Goal: Task Accomplishment & Management: Manage account settings

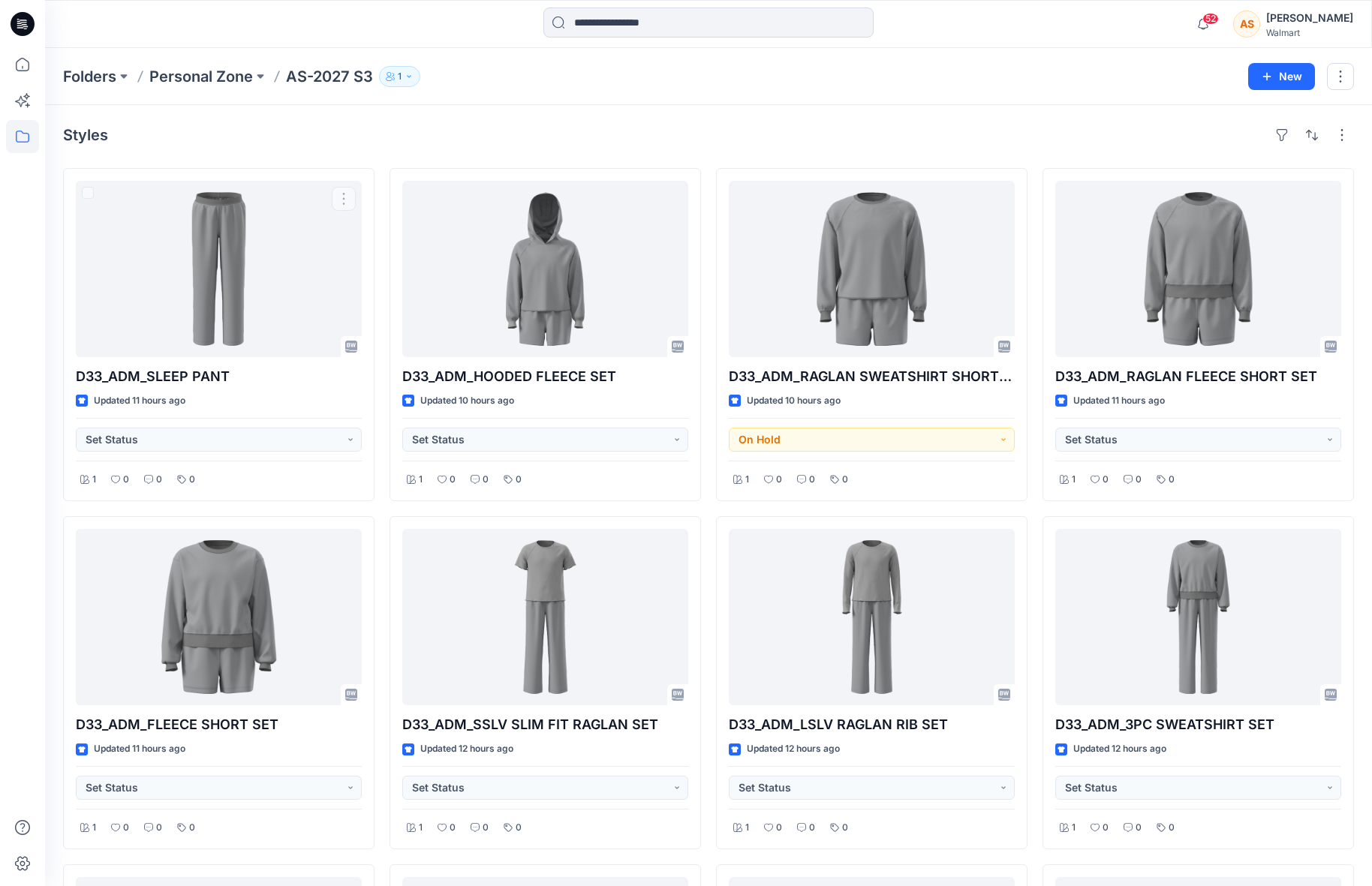
scroll to position [18, 0]
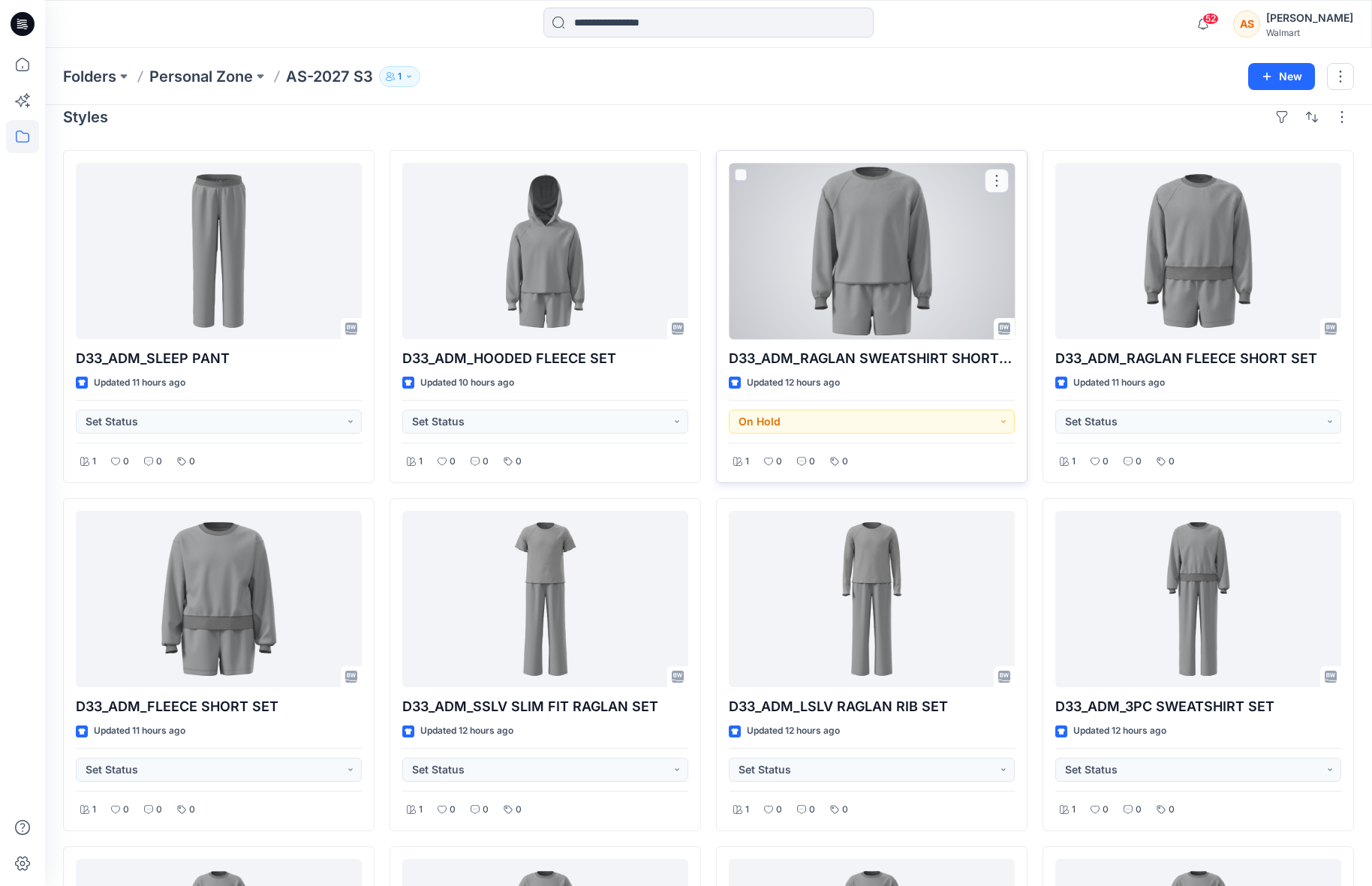
click at [870, 255] on div at bounding box center [872, 250] width 286 height 176
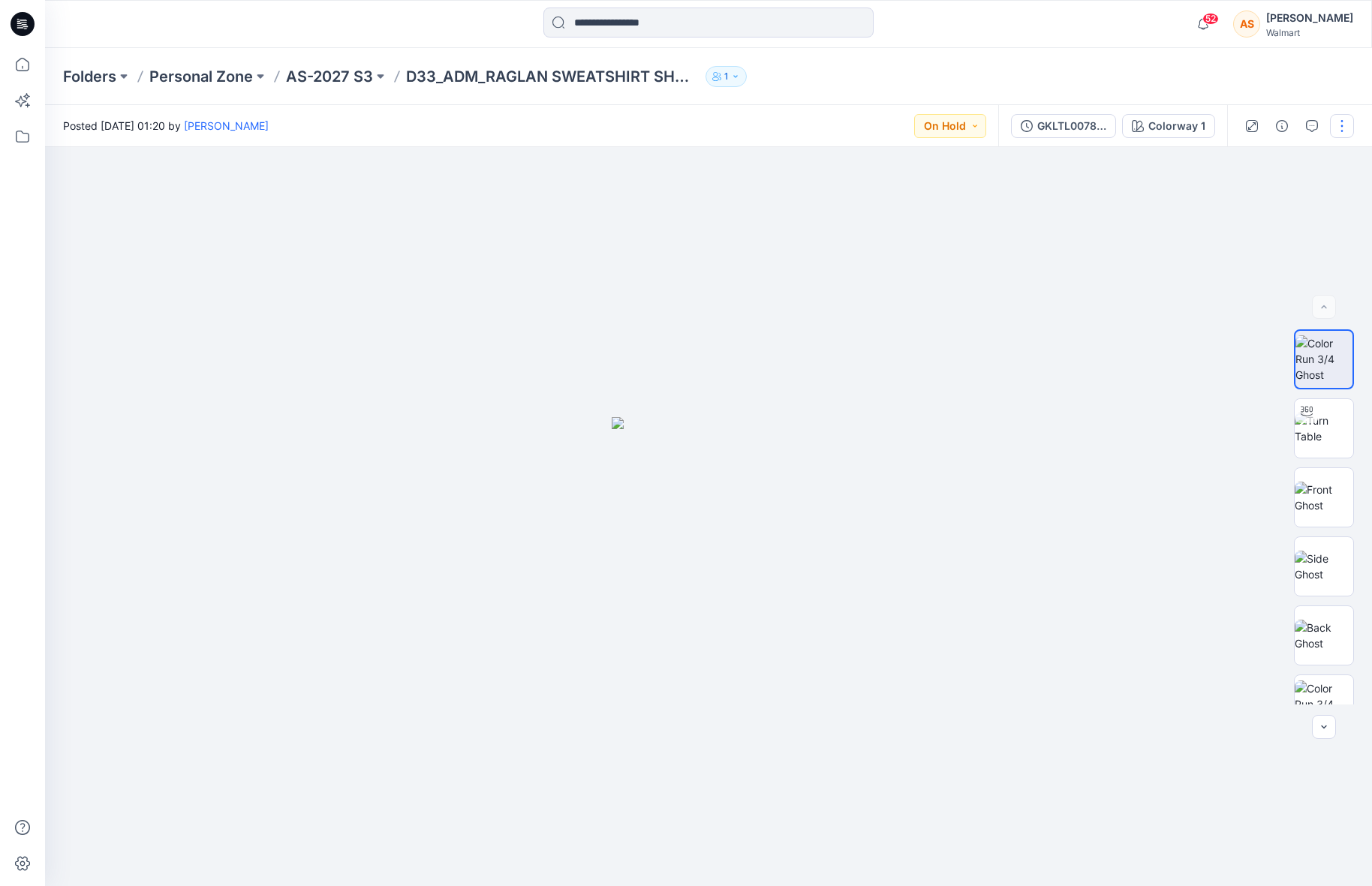
click at [1340, 125] on button "button" at bounding box center [1342, 126] width 24 height 24
click at [1263, 202] on button "Edit" at bounding box center [1279, 203] width 138 height 28
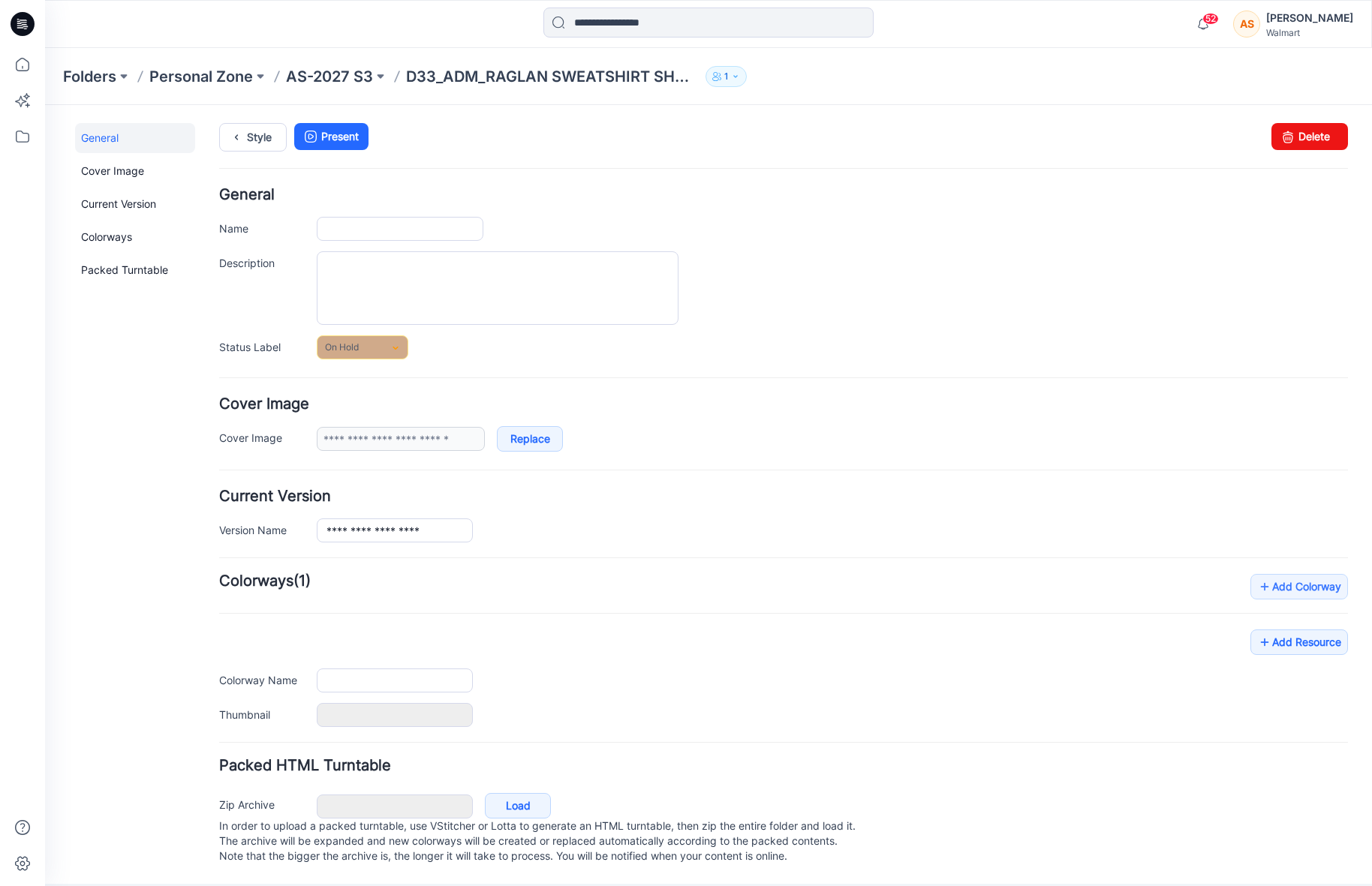
type input "**********"
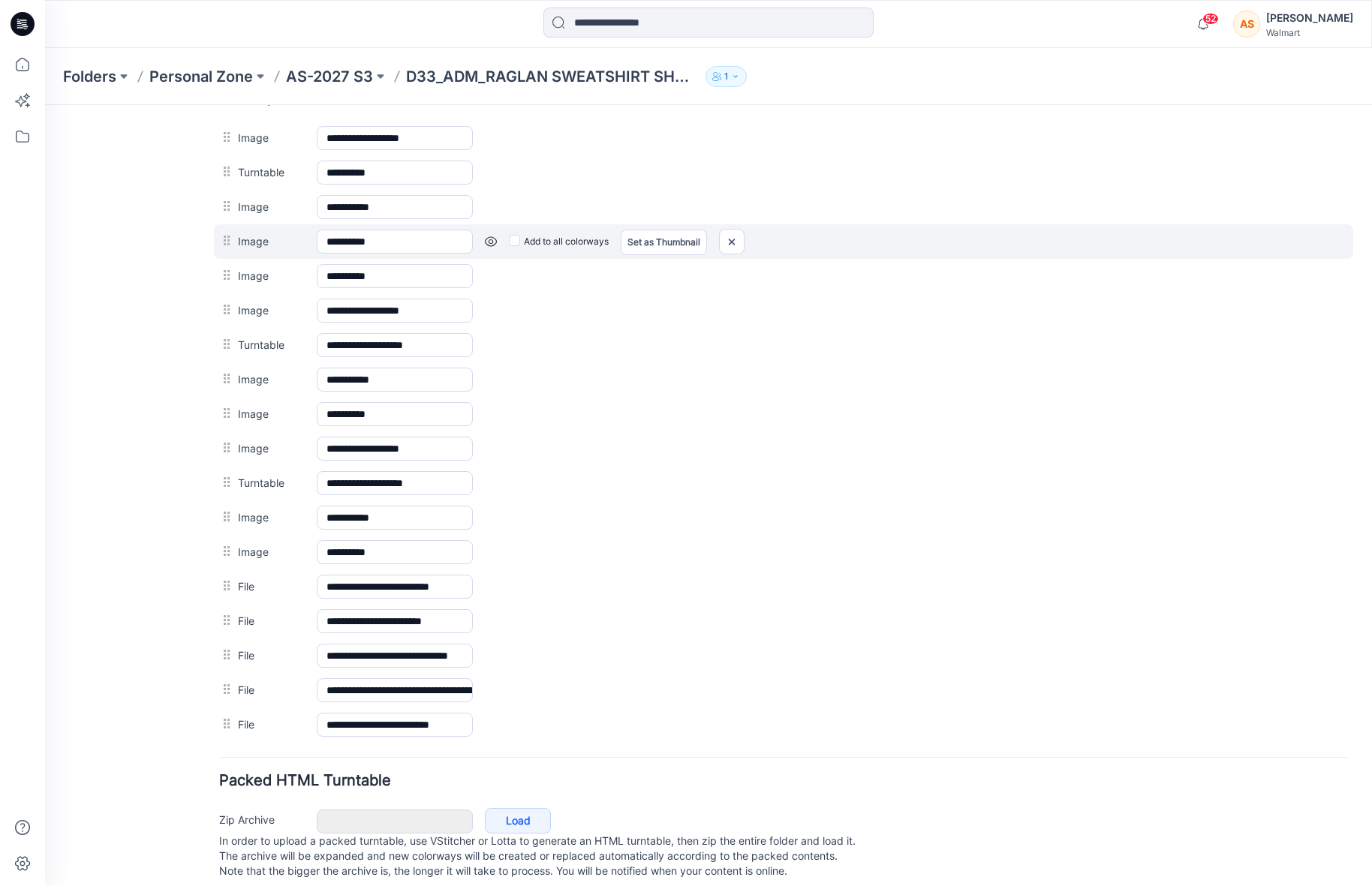
scroll to position [740, 0]
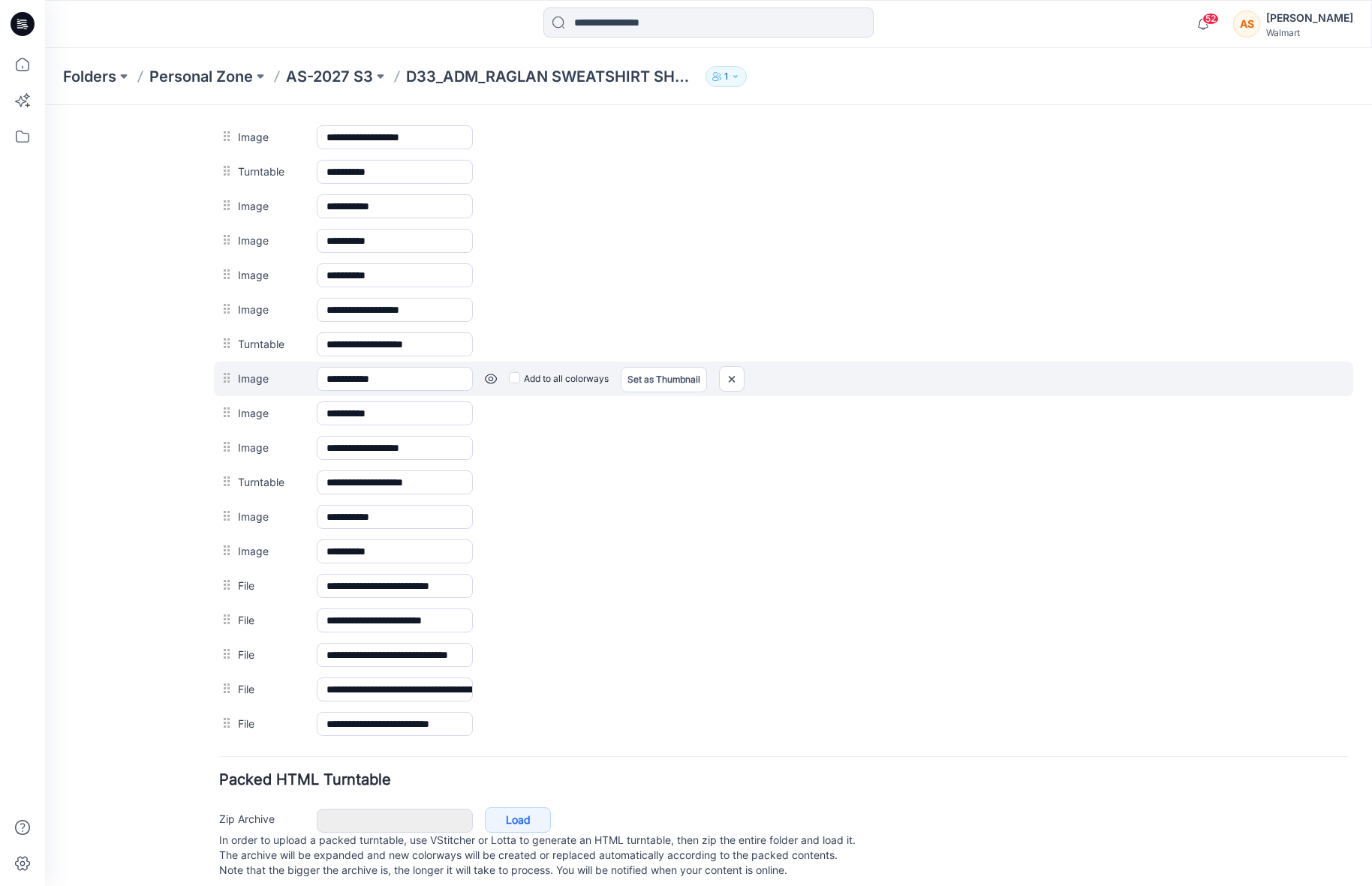
click at [45, 105] on link at bounding box center [45, 105] width 0 height 0
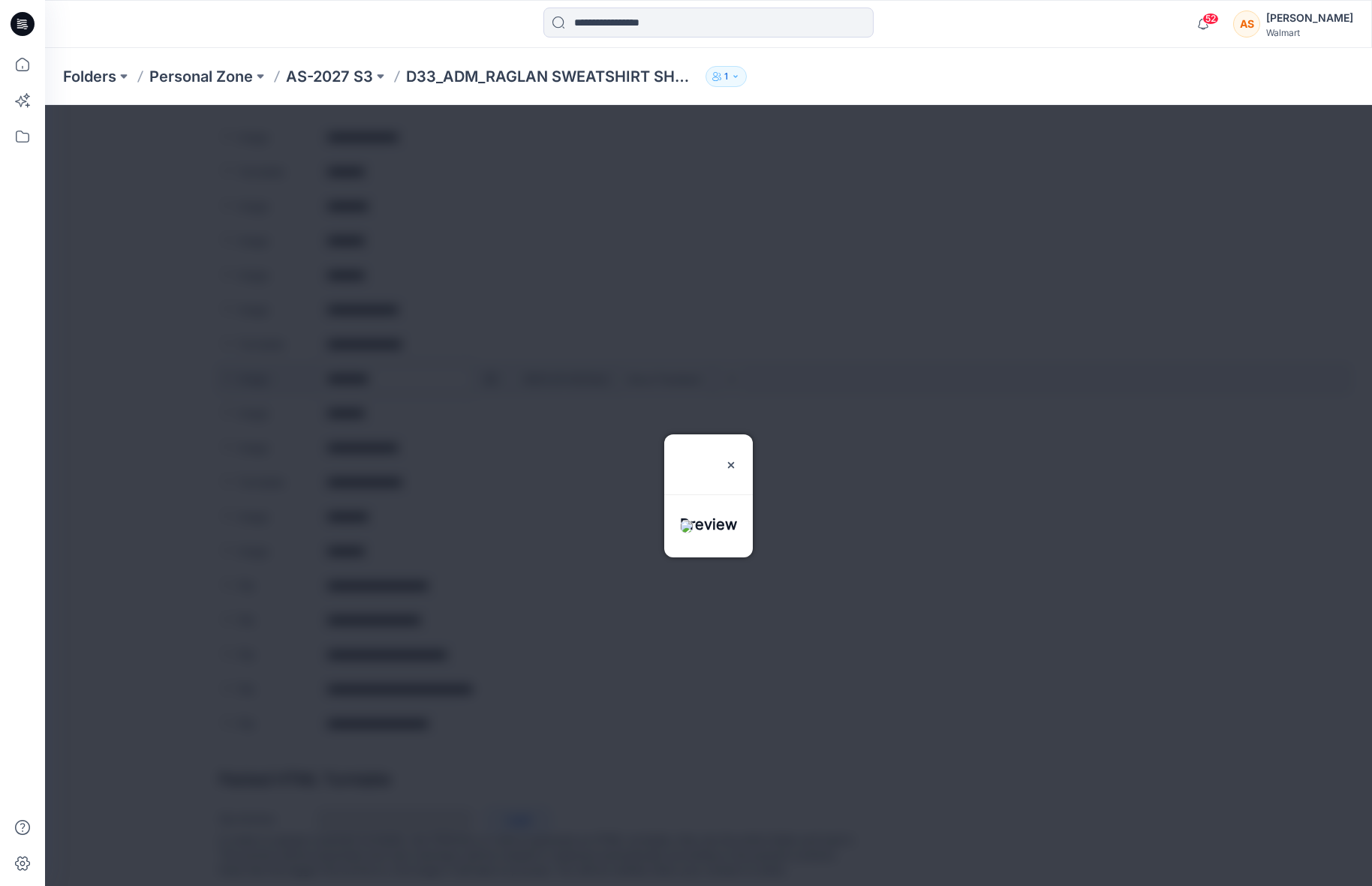
click at [493, 375] on div at bounding box center [708, 495] width 1327 height 781
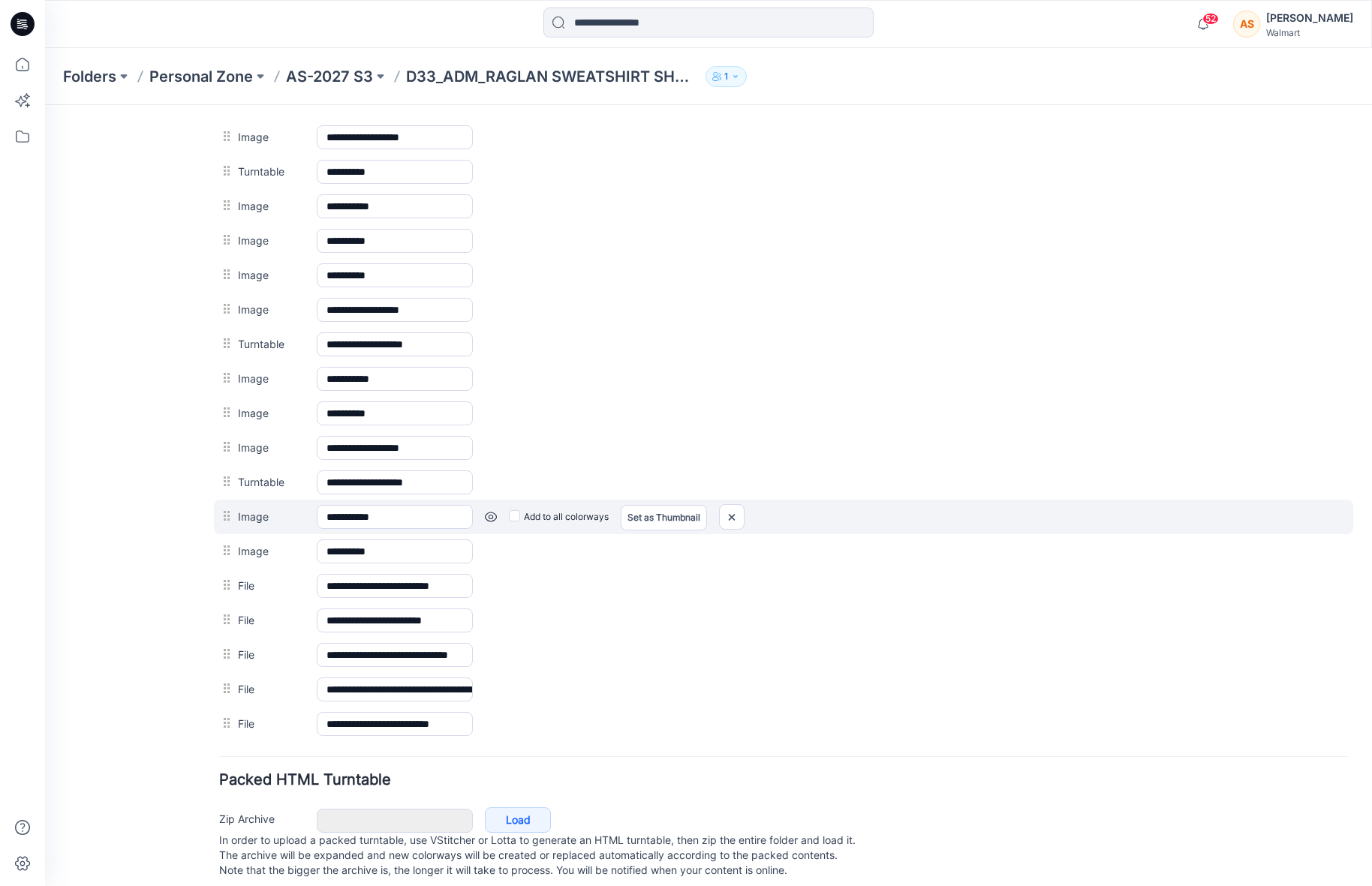
click at [45, 105] on link at bounding box center [45, 105] width 0 height 0
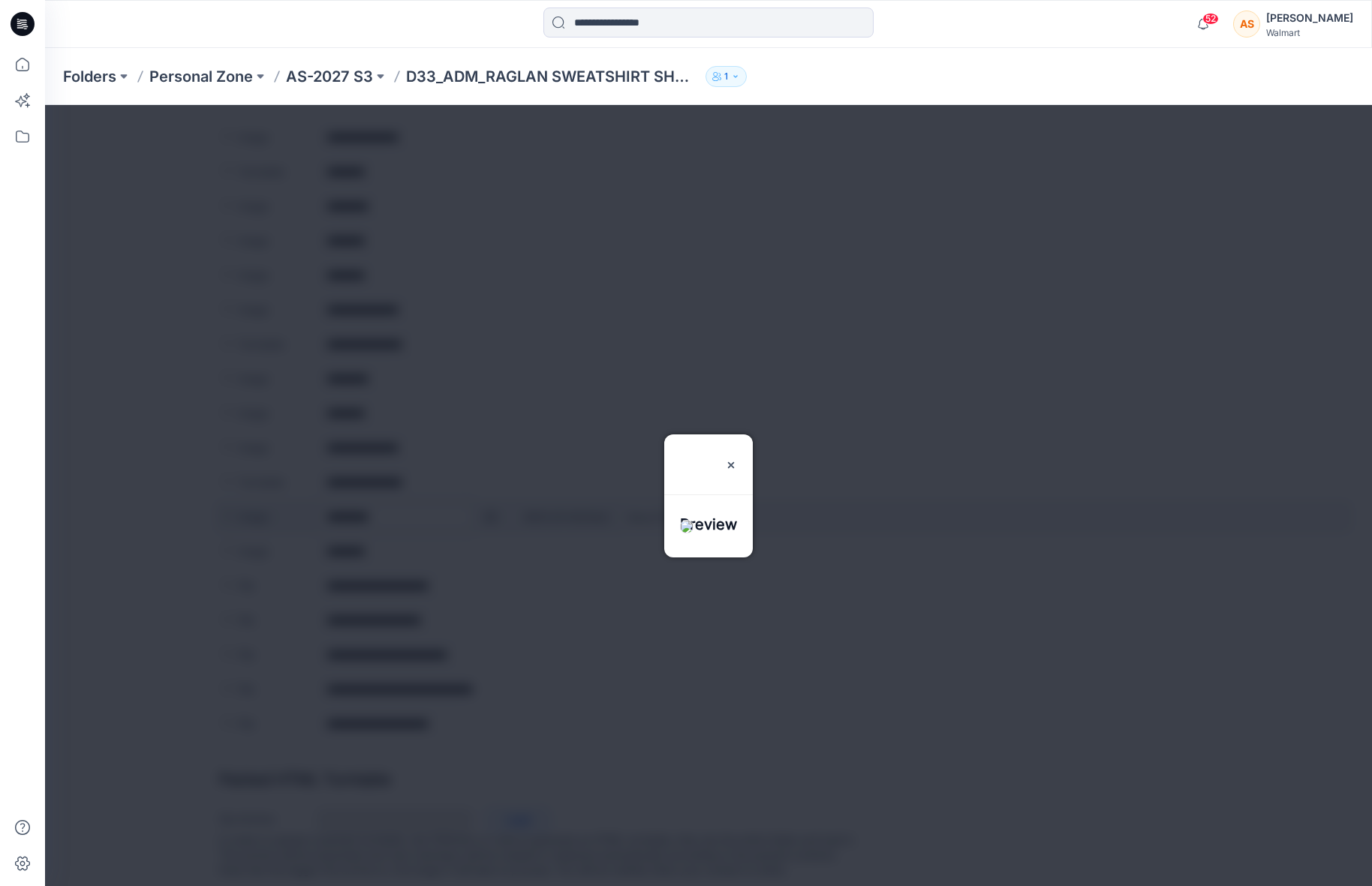
click at [494, 515] on div at bounding box center [708, 495] width 1327 height 781
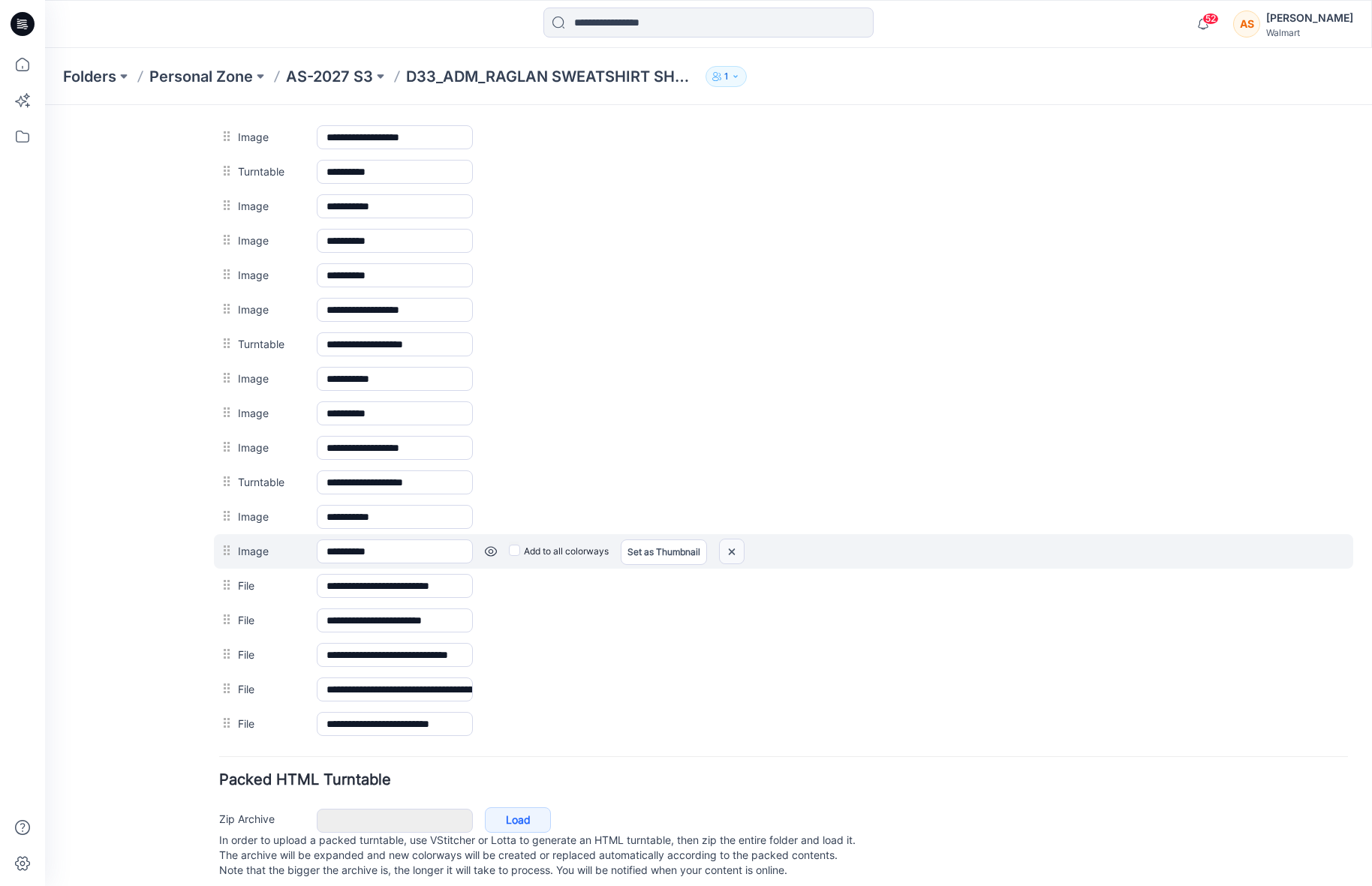
click at [45, 105] on img at bounding box center [45, 105] width 0 height 0
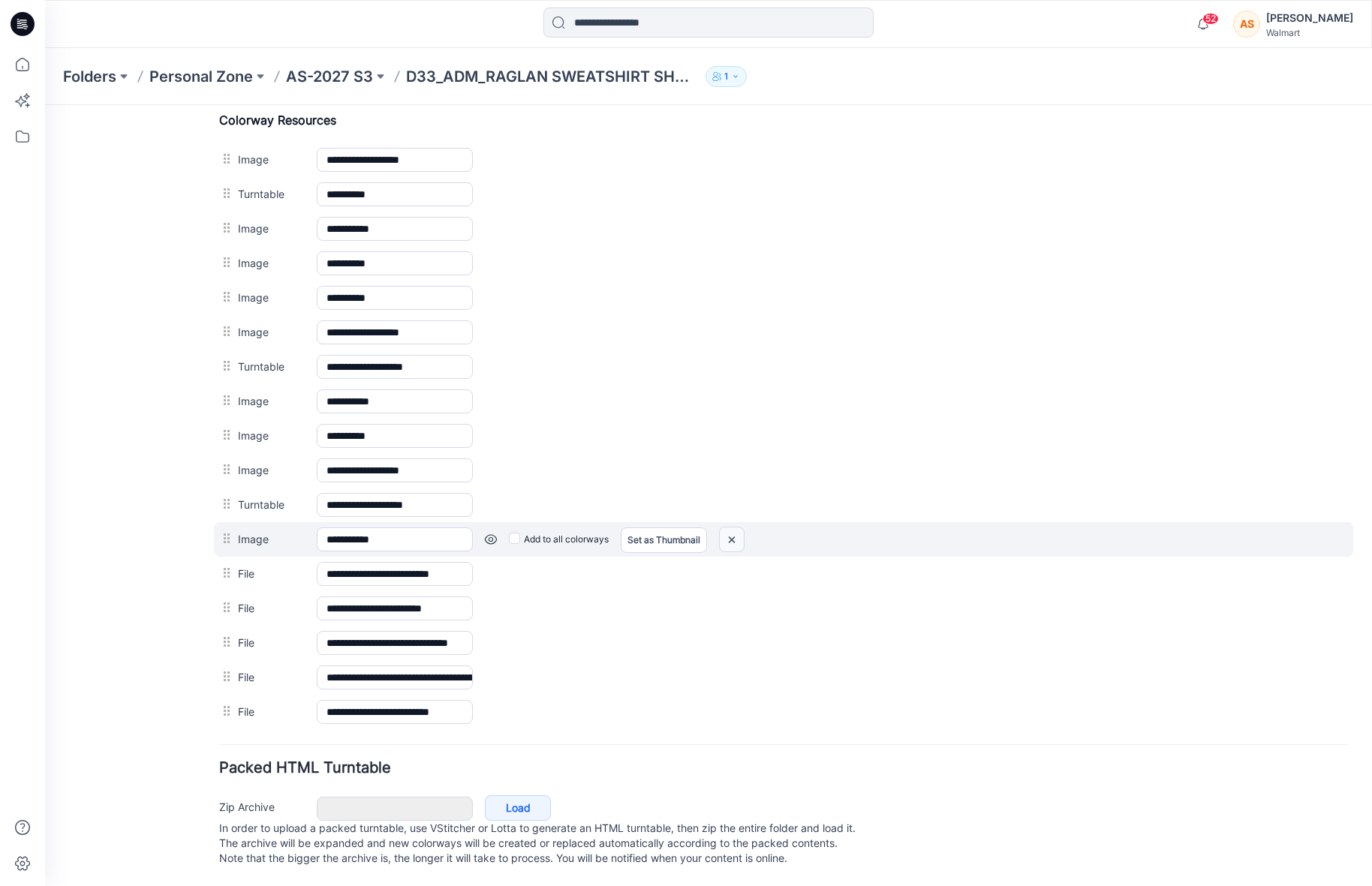
click at [45, 105] on img at bounding box center [45, 105] width 0 height 0
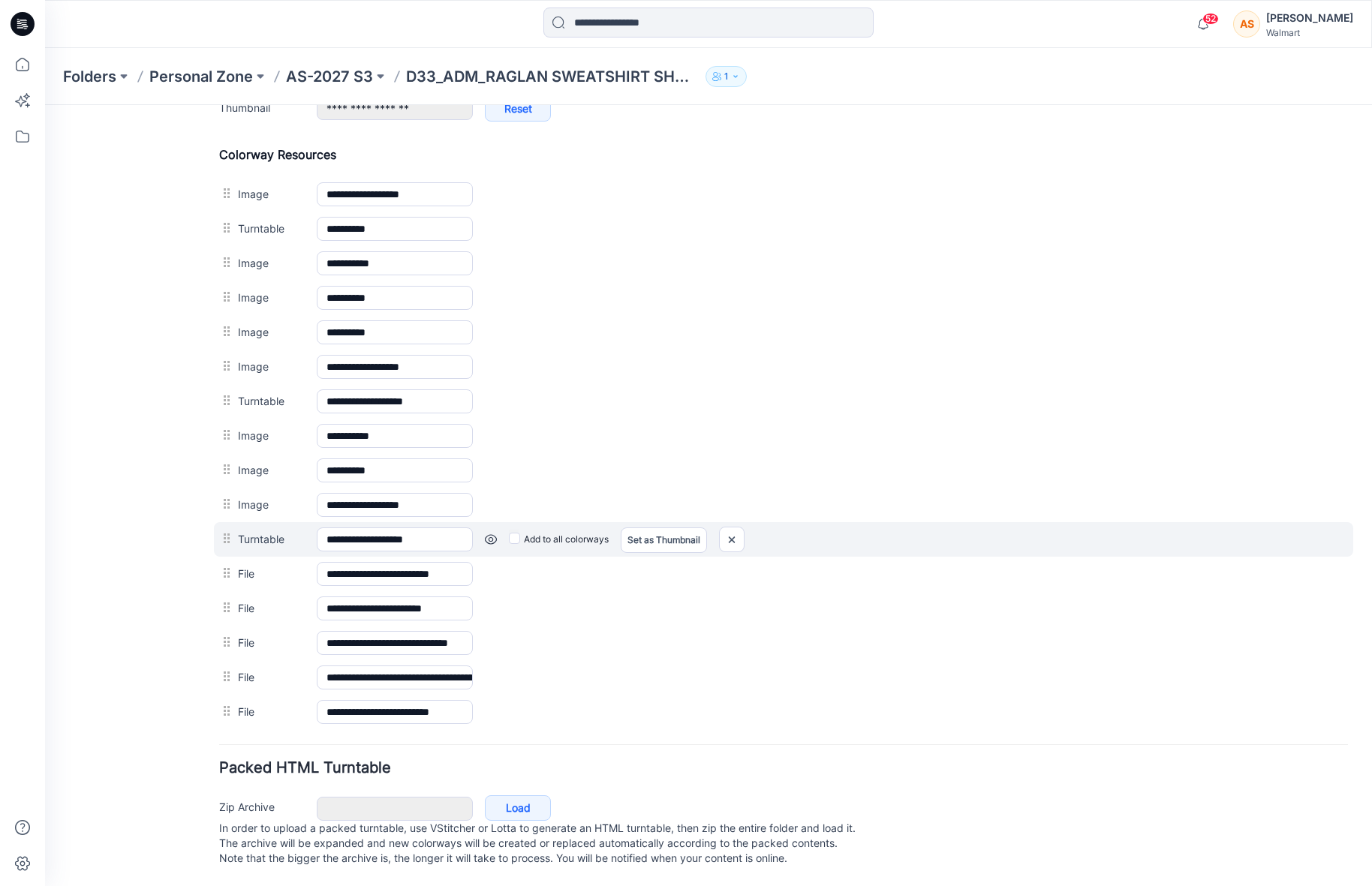
click at [45, 105] on link at bounding box center [45, 105] width 0 height 0
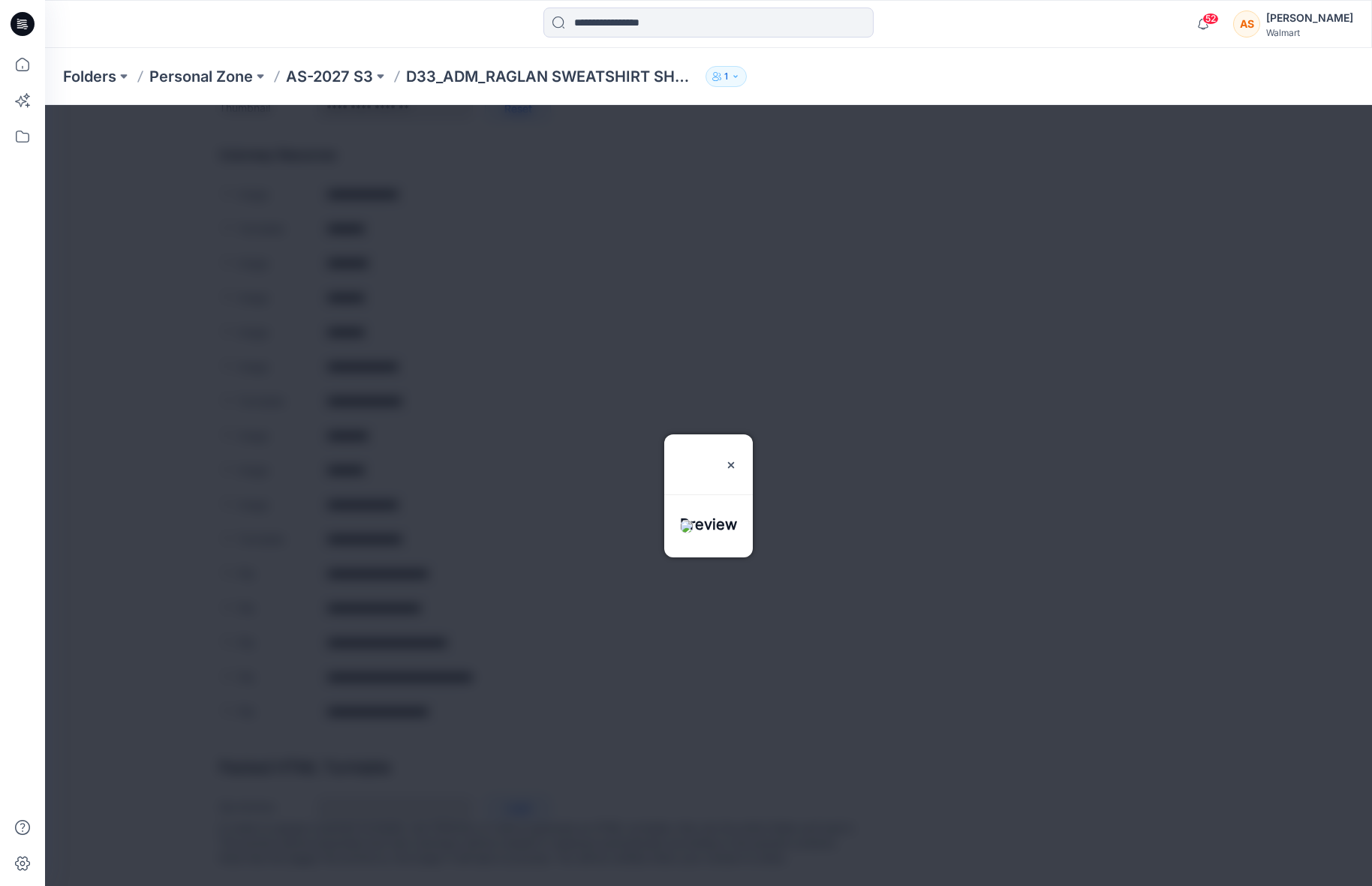
click at [489, 523] on div at bounding box center [708, 495] width 1327 height 781
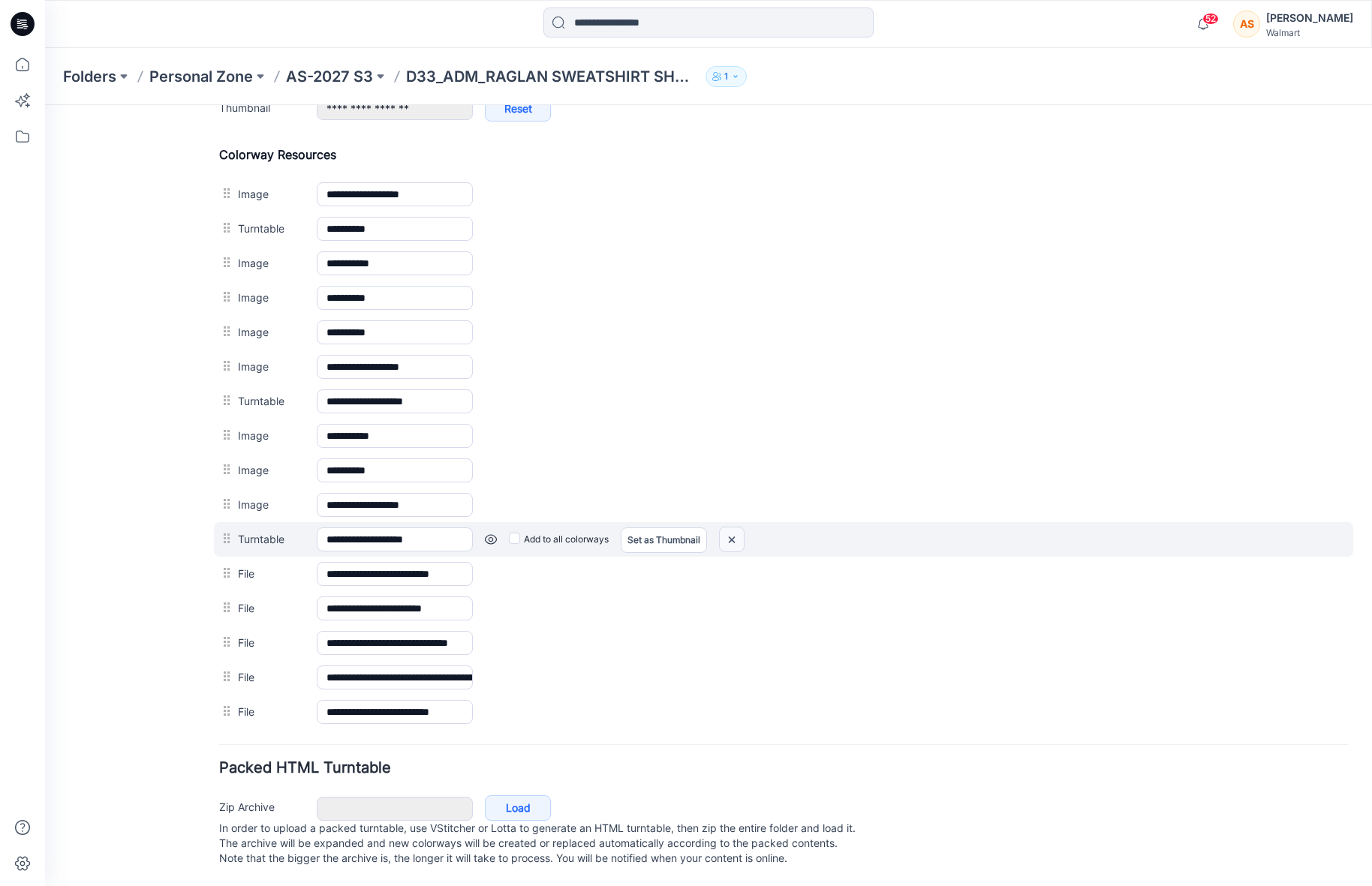
click at [45, 105] on img at bounding box center [45, 105] width 0 height 0
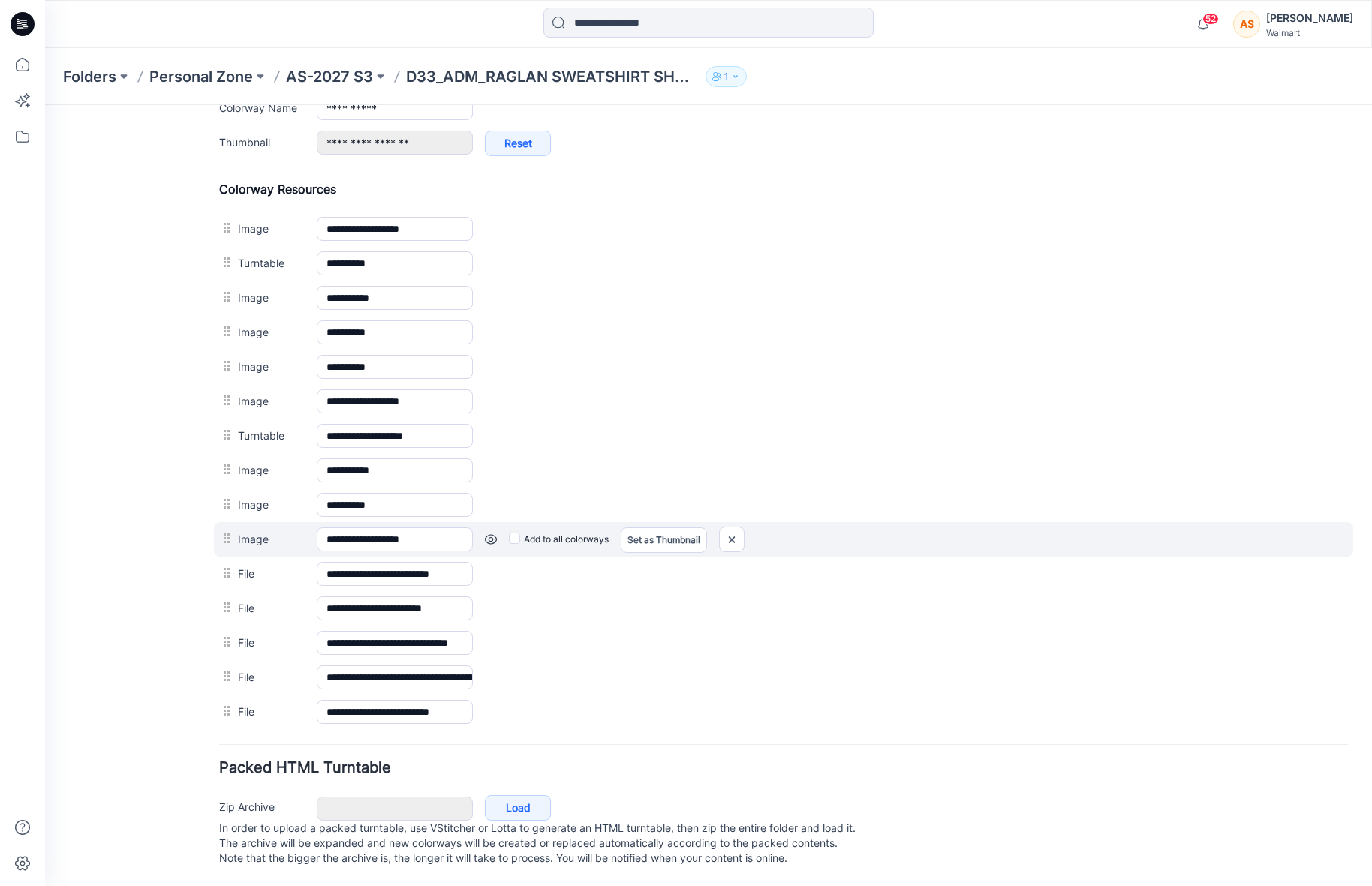
click at [45, 105] on link at bounding box center [45, 105] width 0 height 0
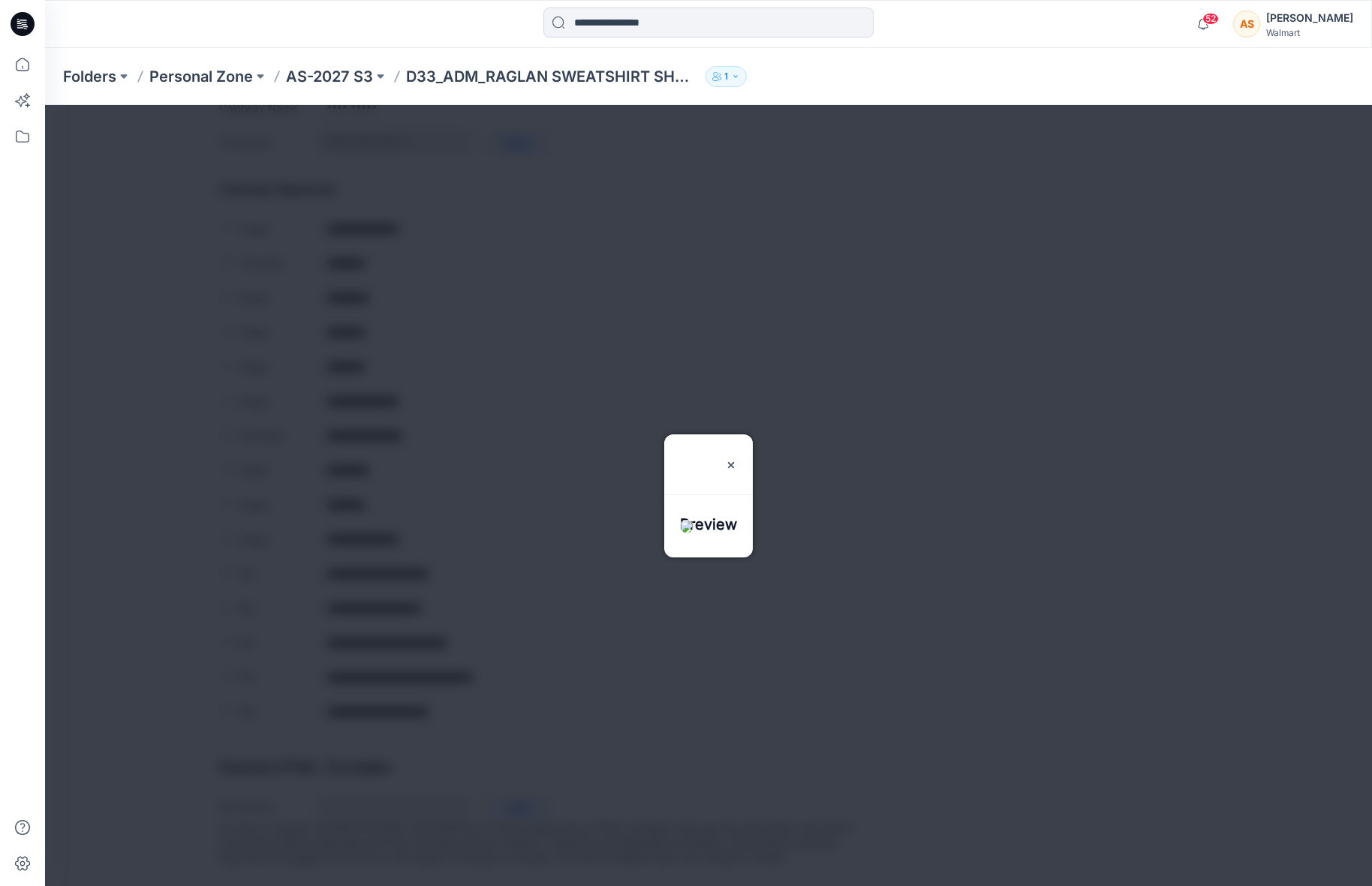
click at [489, 523] on div at bounding box center [708, 495] width 1327 height 781
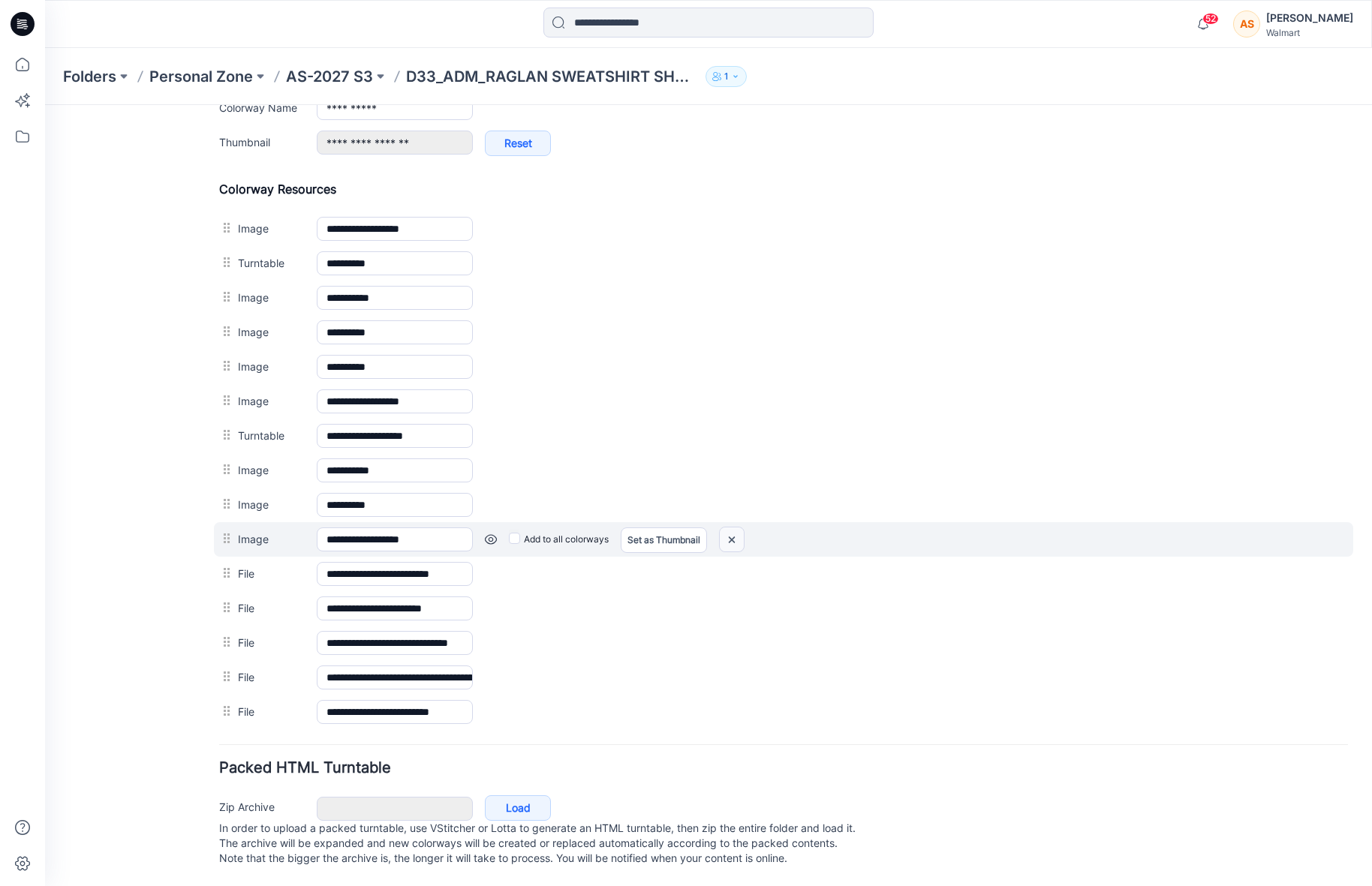
click at [45, 105] on img at bounding box center [45, 105] width 0 height 0
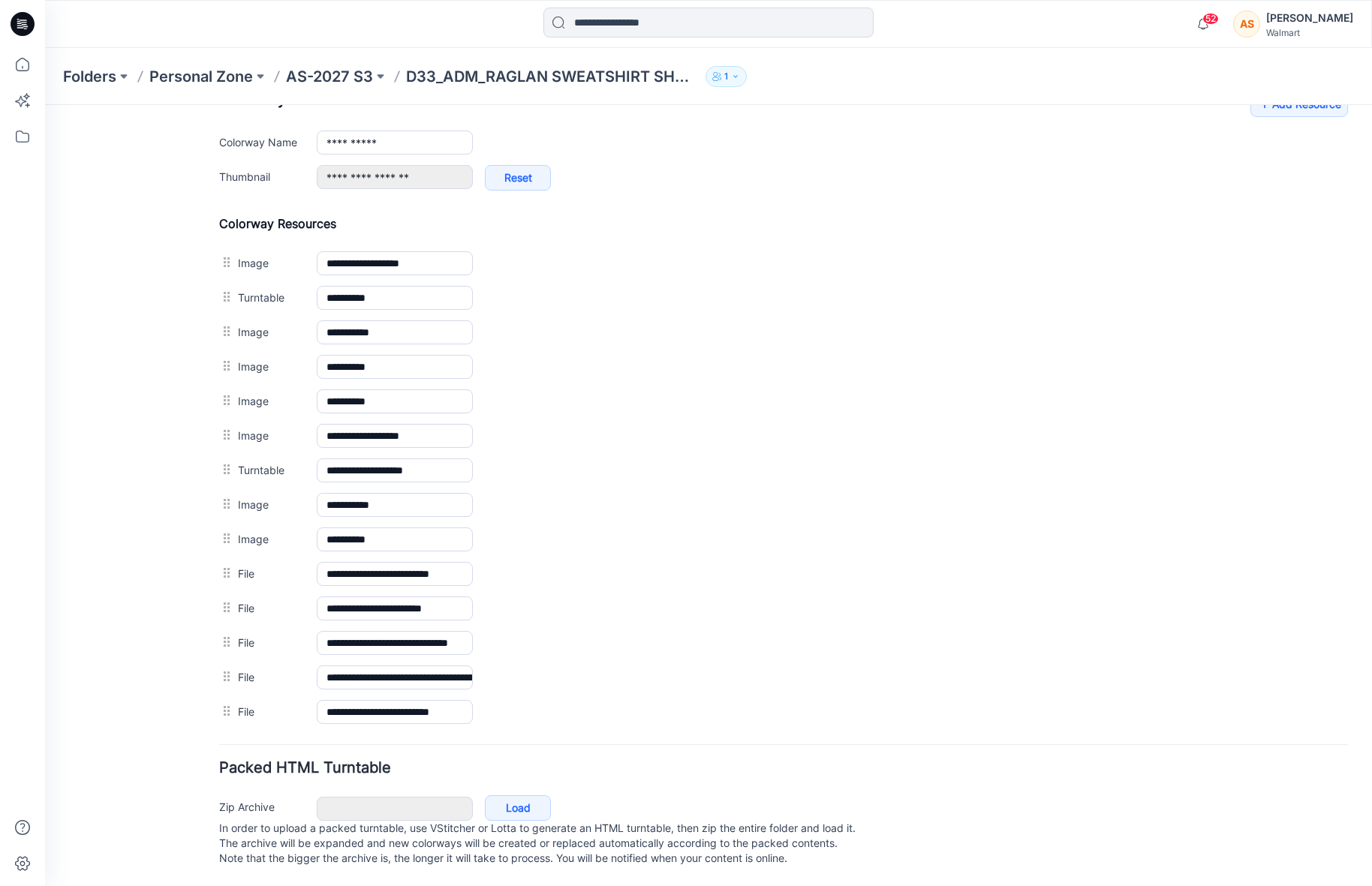
scroll to position [629, 0]
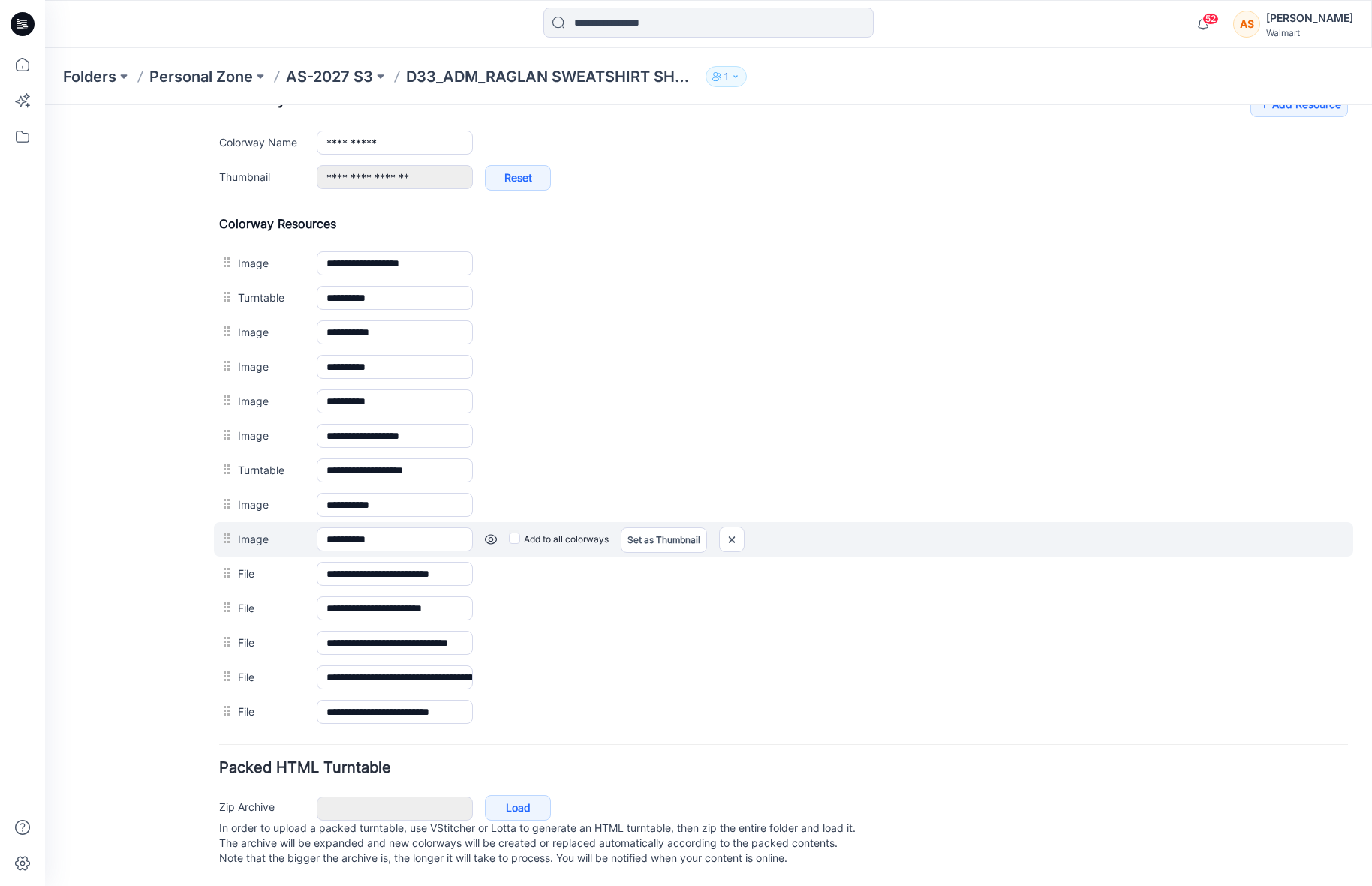
click at [45, 105] on link at bounding box center [45, 105] width 0 height 0
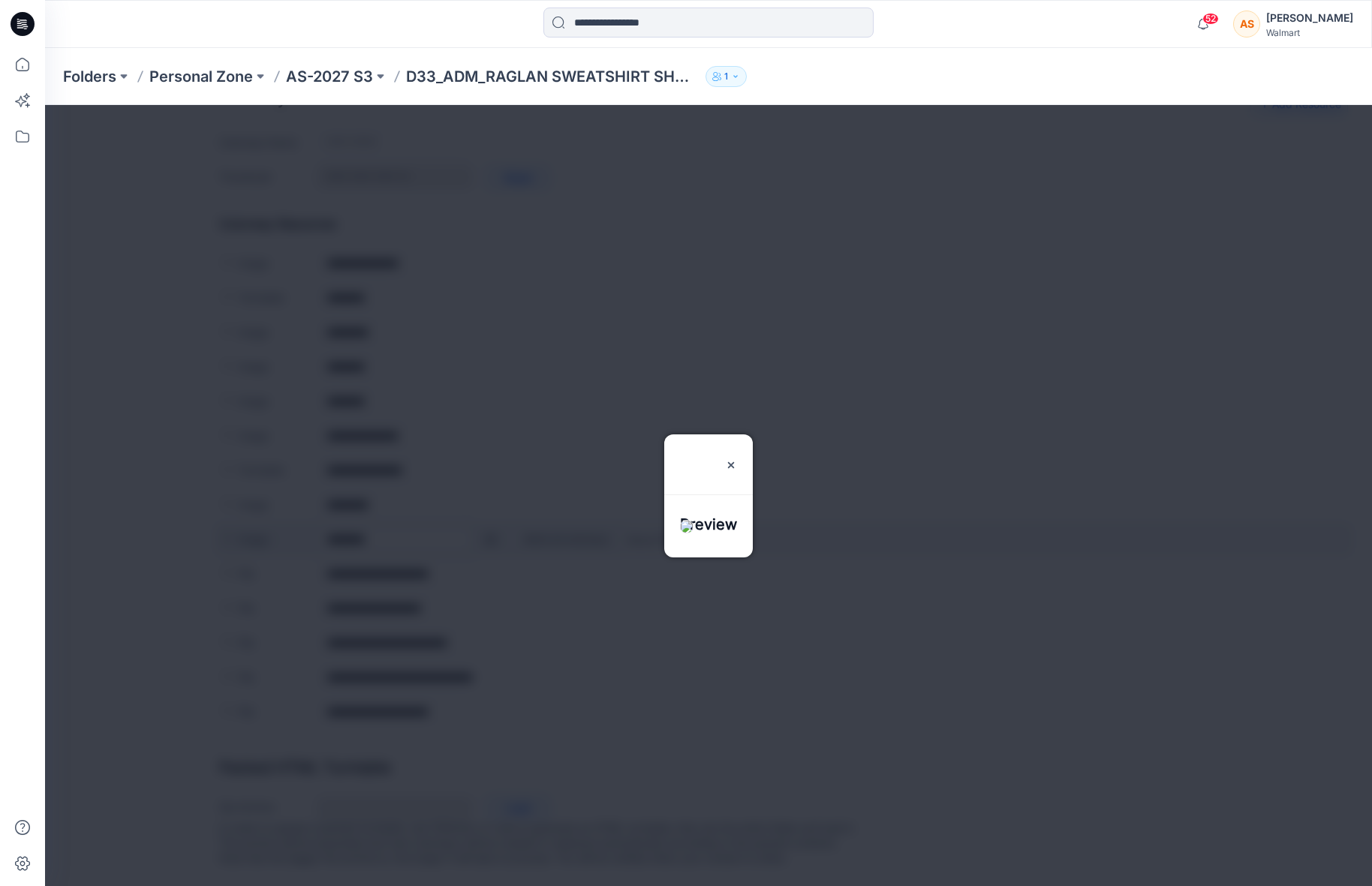
click at [492, 523] on div at bounding box center [708, 495] width 1327 height 781
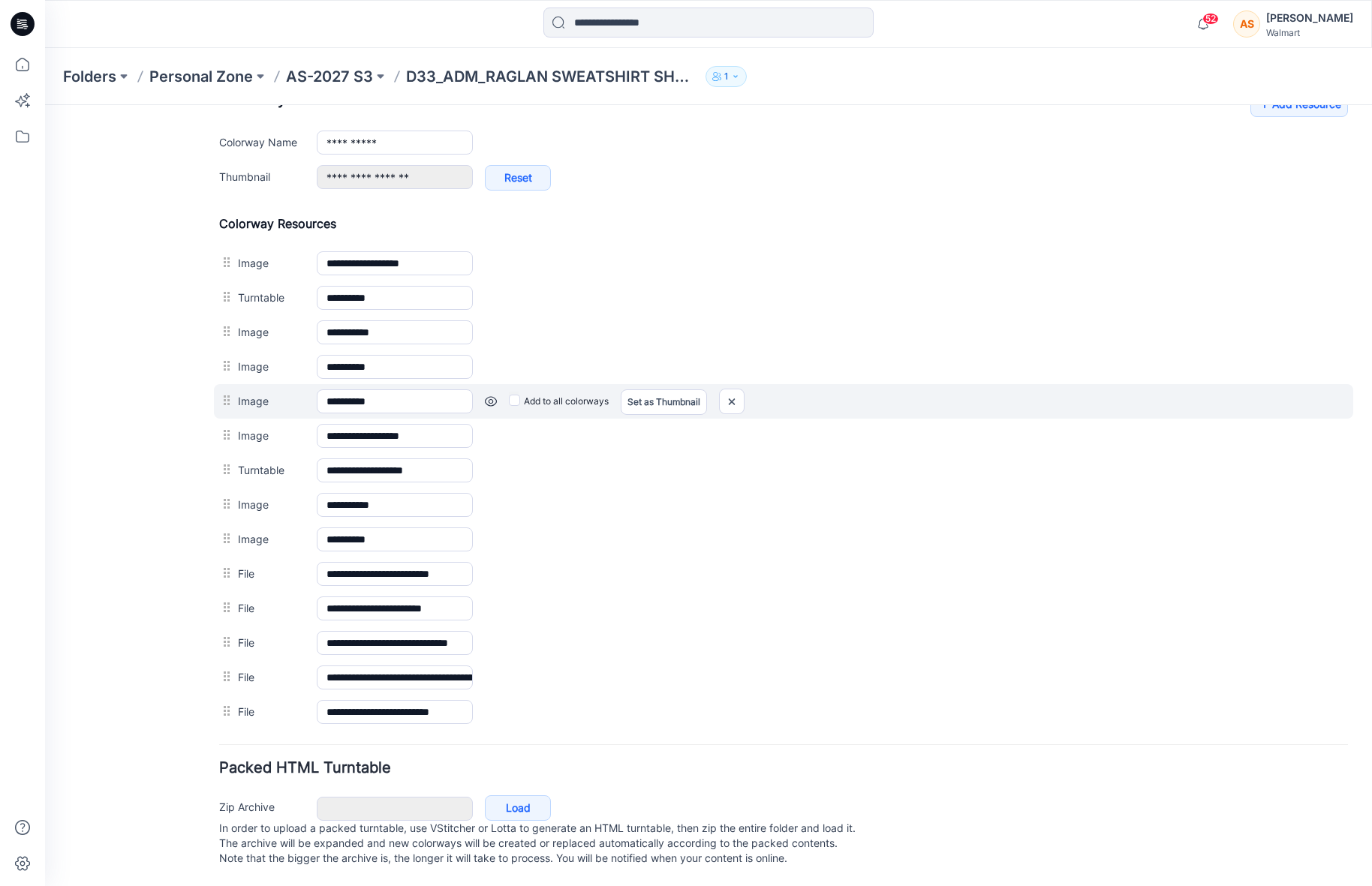
click at [45, 105] on link at bounding box center [45, 105] width 0 height 0
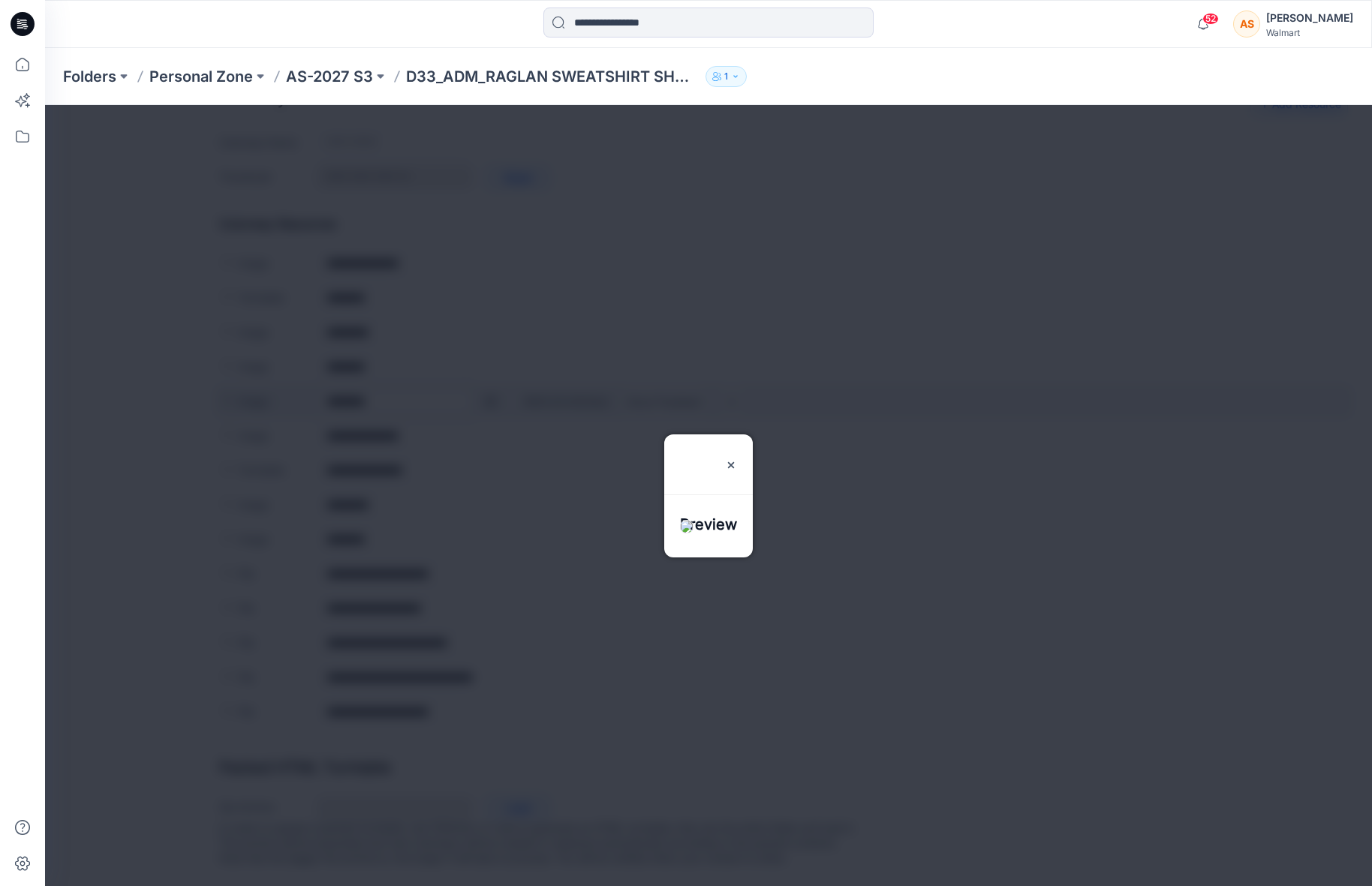
click at [492, 387] on div at bounding box center [708, 495] width 1327 height 781
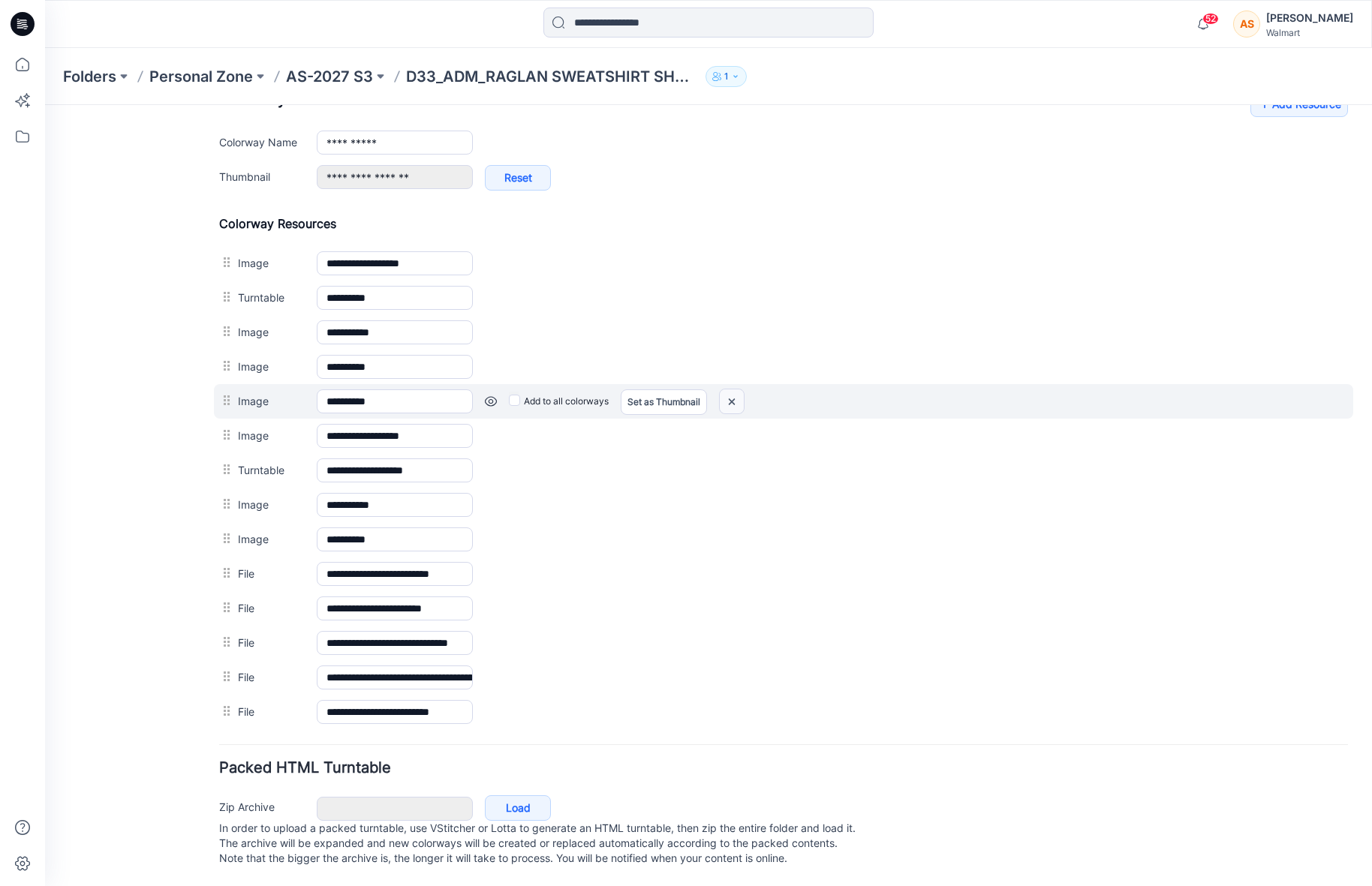
click at [45, 105] on img at bounding box center [45, 105] width 0 height 0
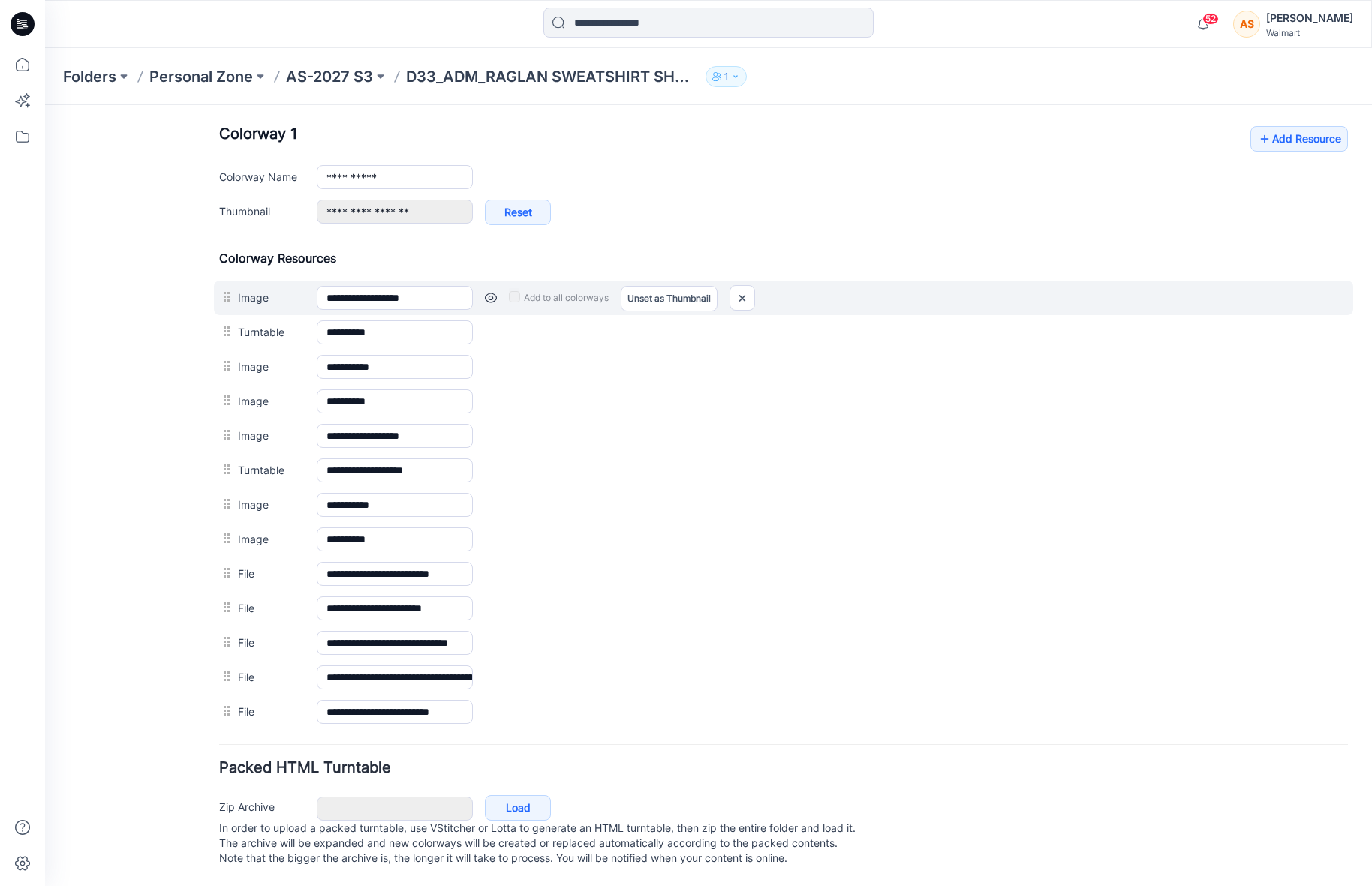
click at [493, 291] on link at bounding box center [490, 297] width 12 height 12
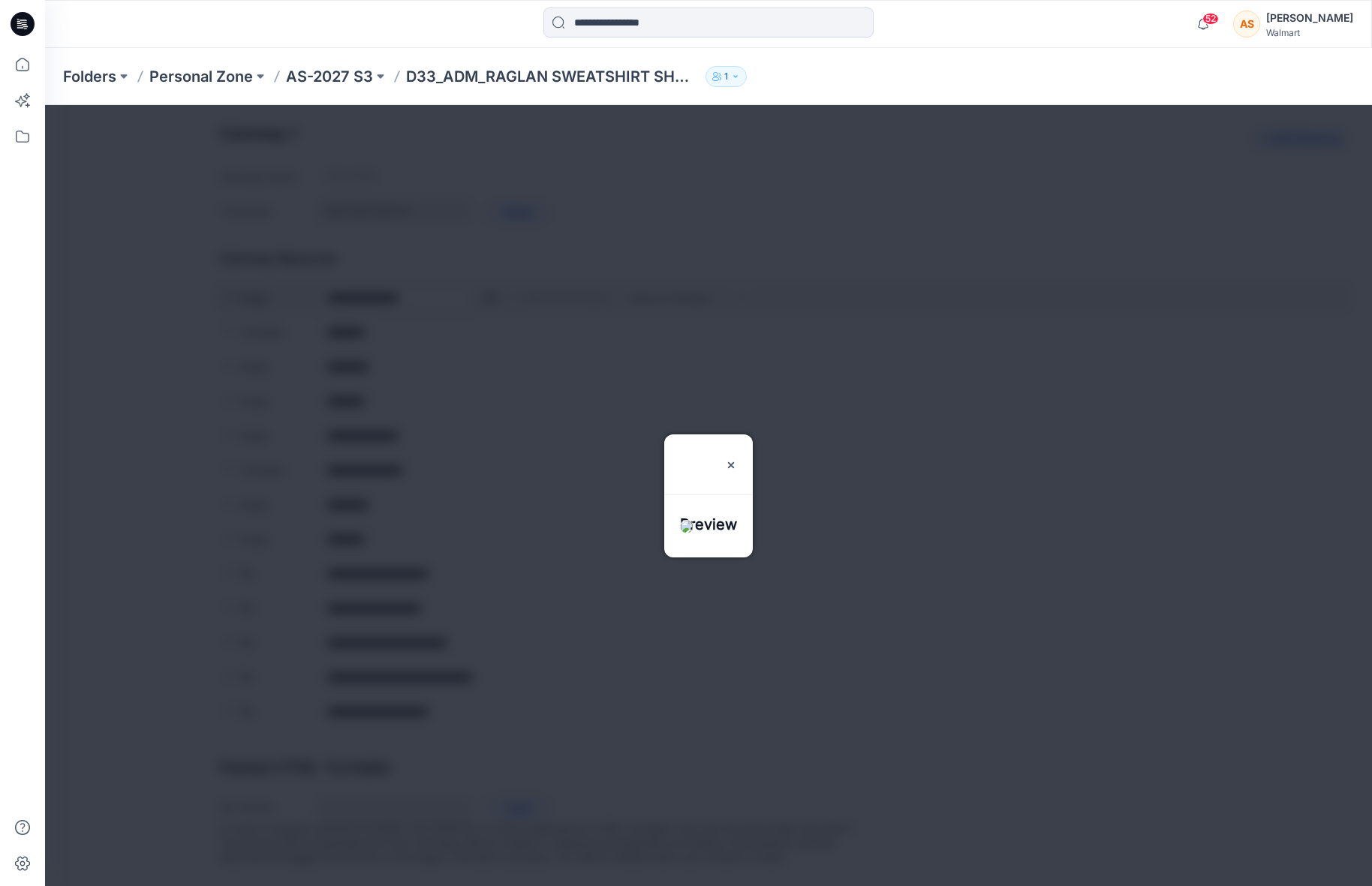
click at [493, 281] on div at bounding box center [708, 495] width 1327 height 781
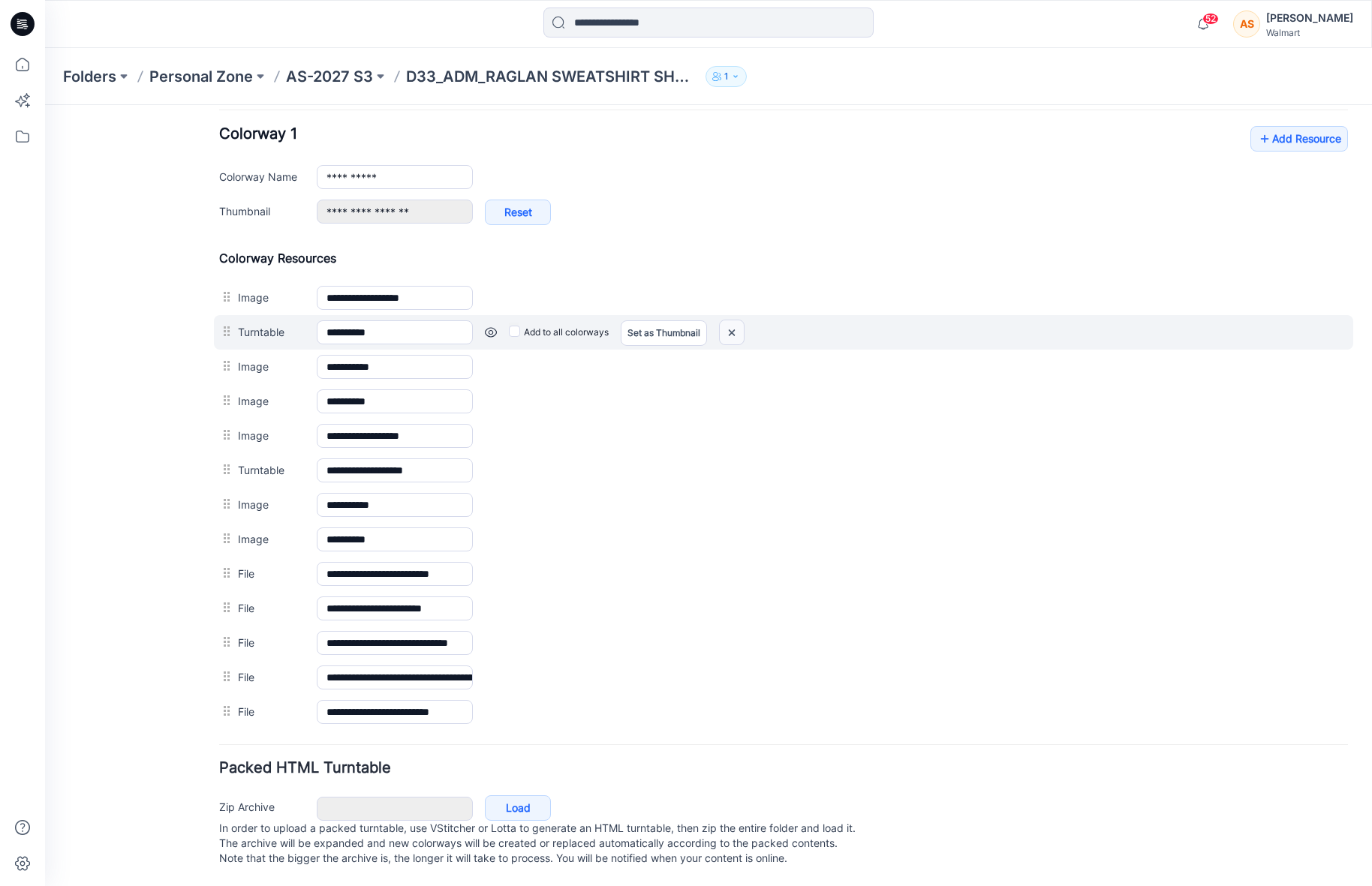
click at [45, 105] on img at bounding box center [45, 105] width 0 height 0
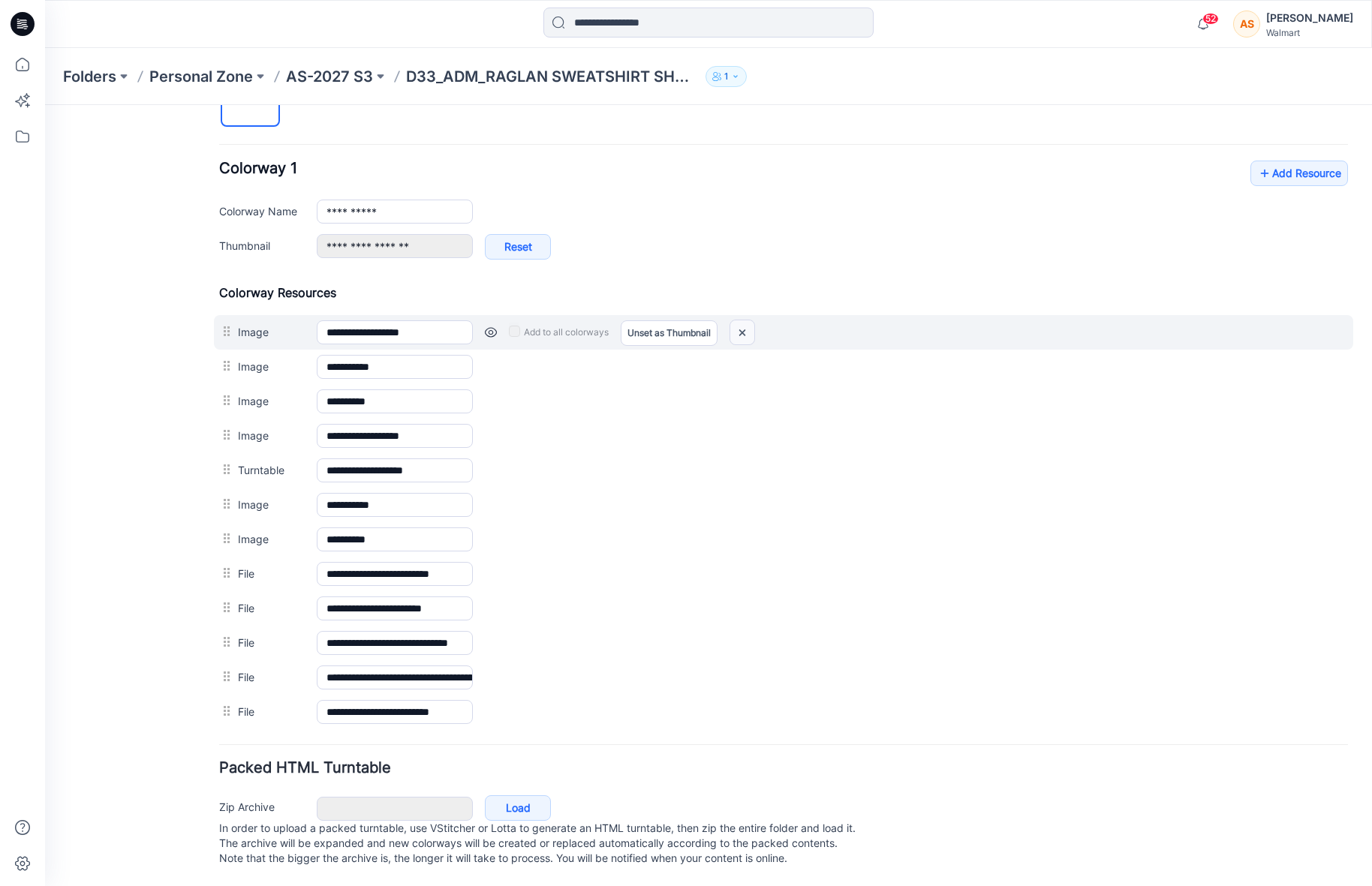
click at [739, 320] on img at bounding box center [742, 333] width 24 height 25
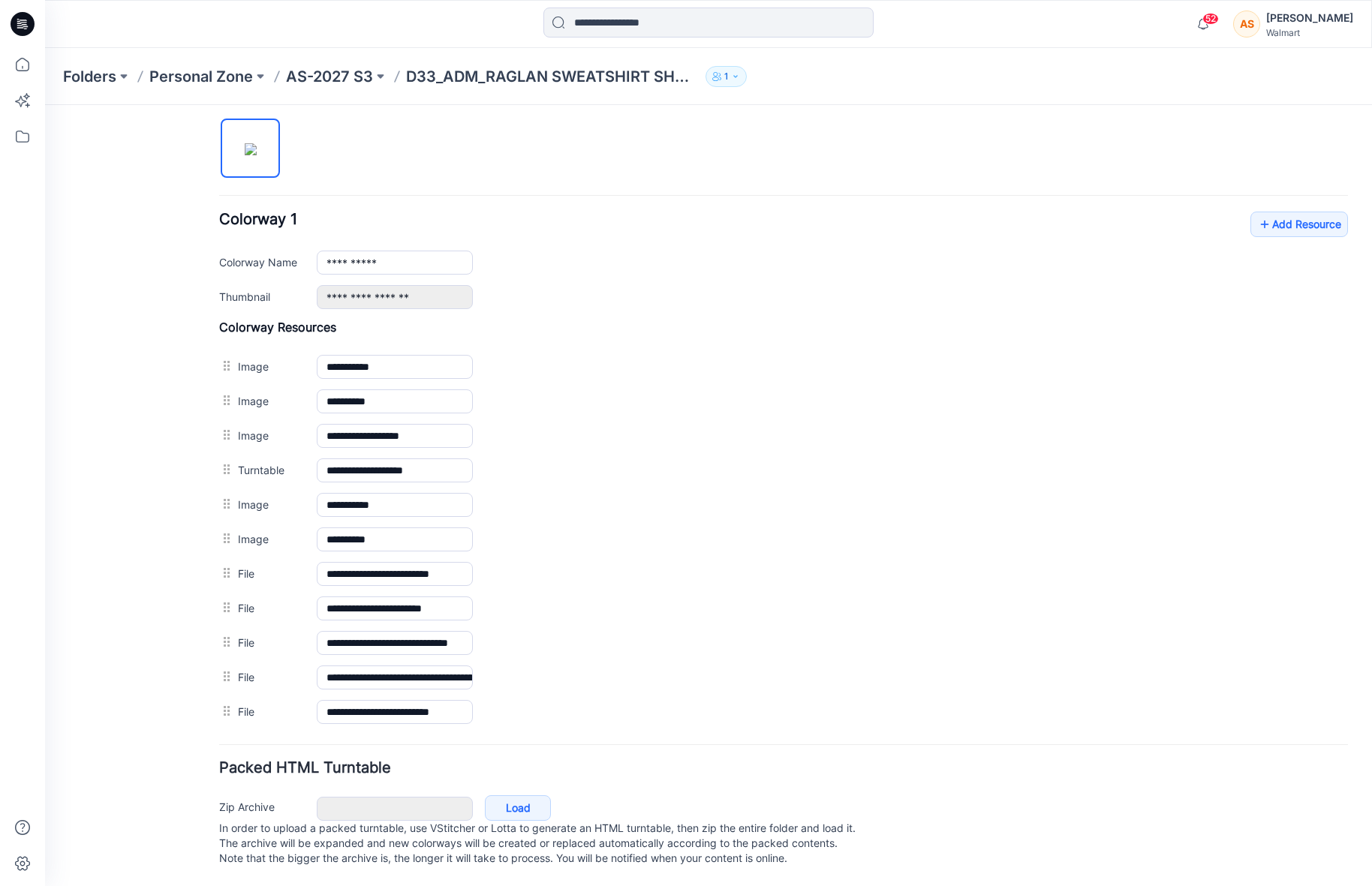
scroll to position [509, 0]
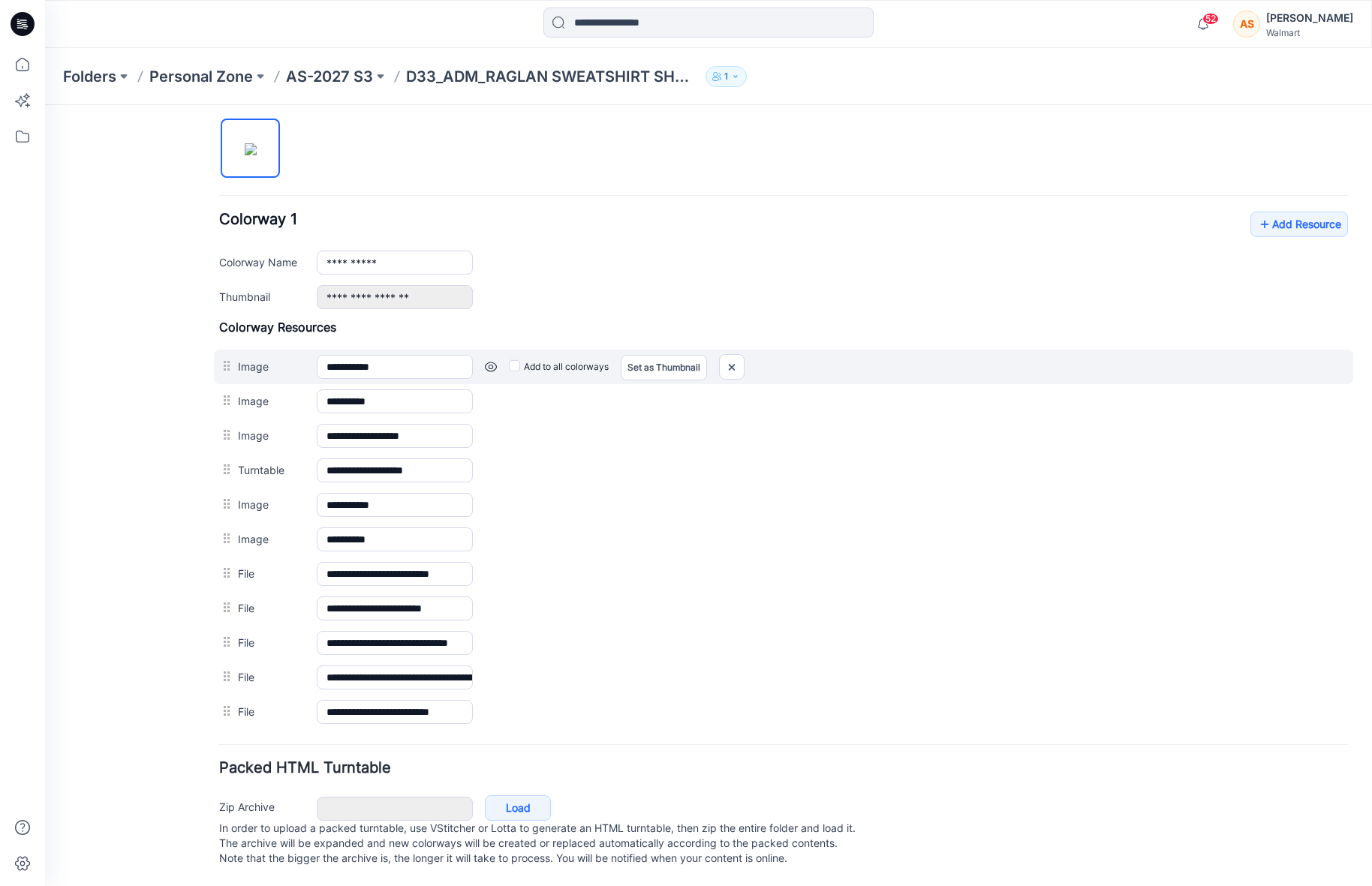
click at [45, 105] on link at bounding box center [45, 105] width 0 height 0
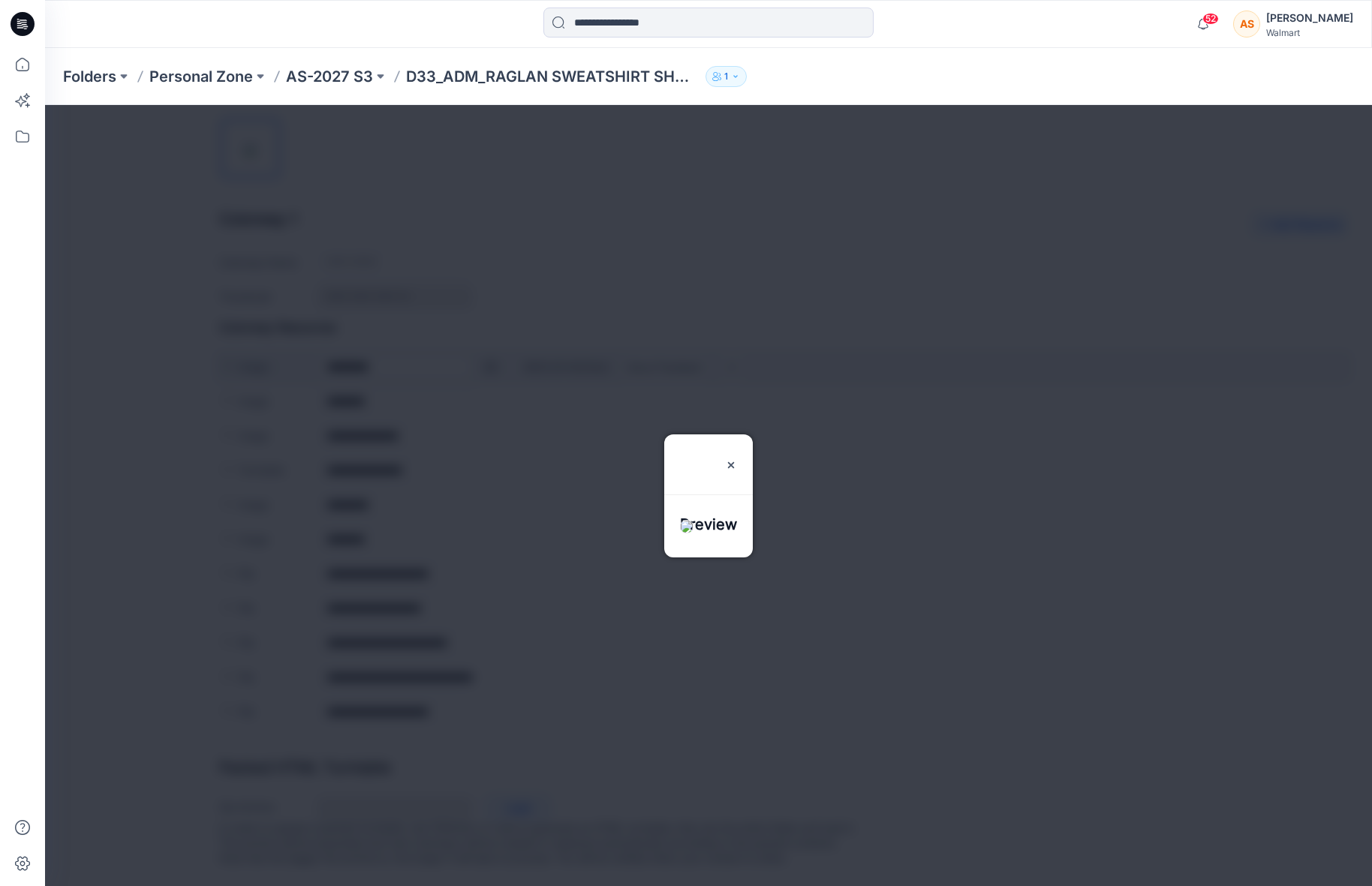
click at [492, 352] on div at bounding box center [708, 495] width 1327 height 781
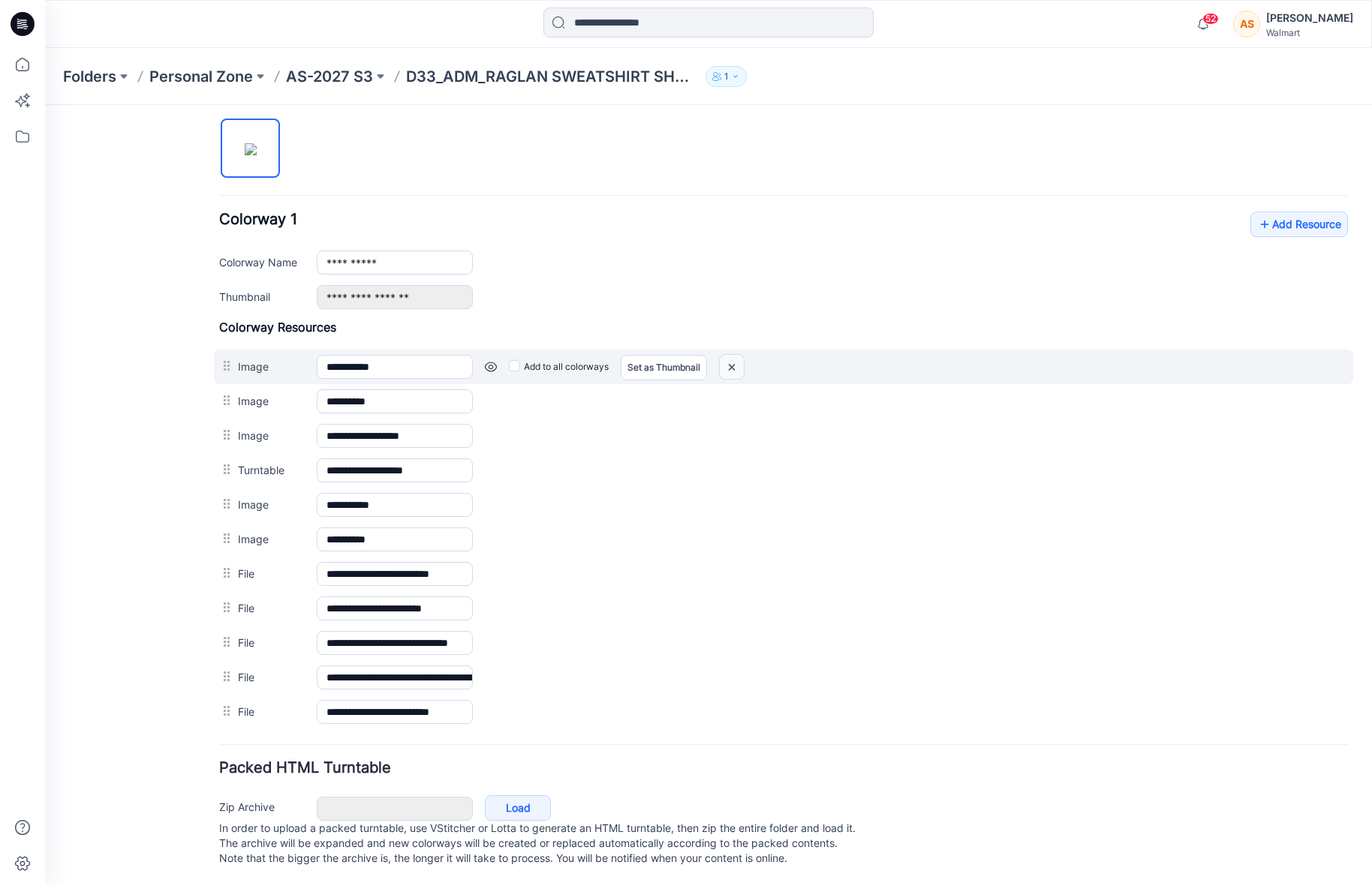
click at [45, 105] on img at bounding box center [45, 105] width 0 height 0
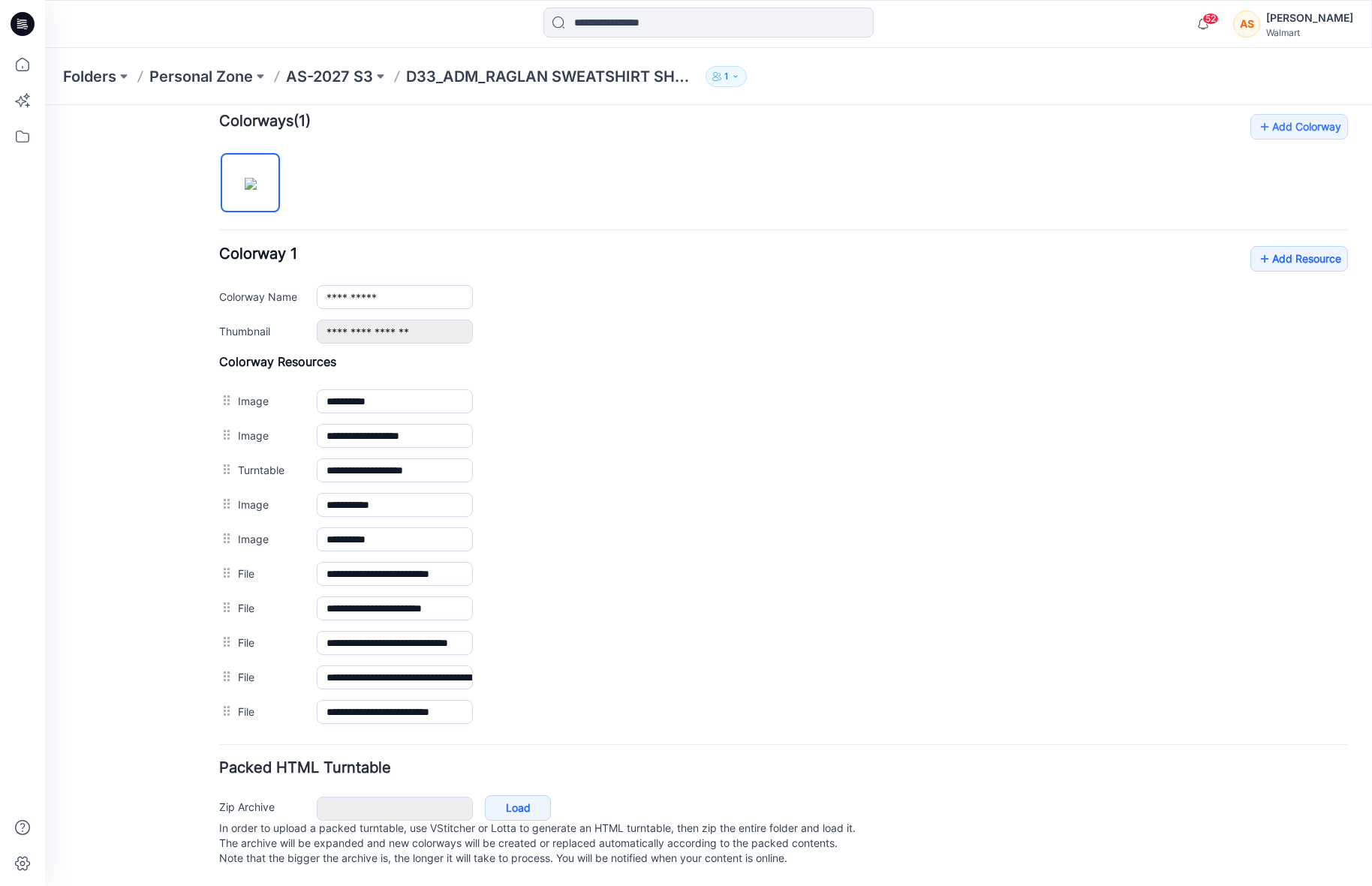
scroll to position [475, 0]
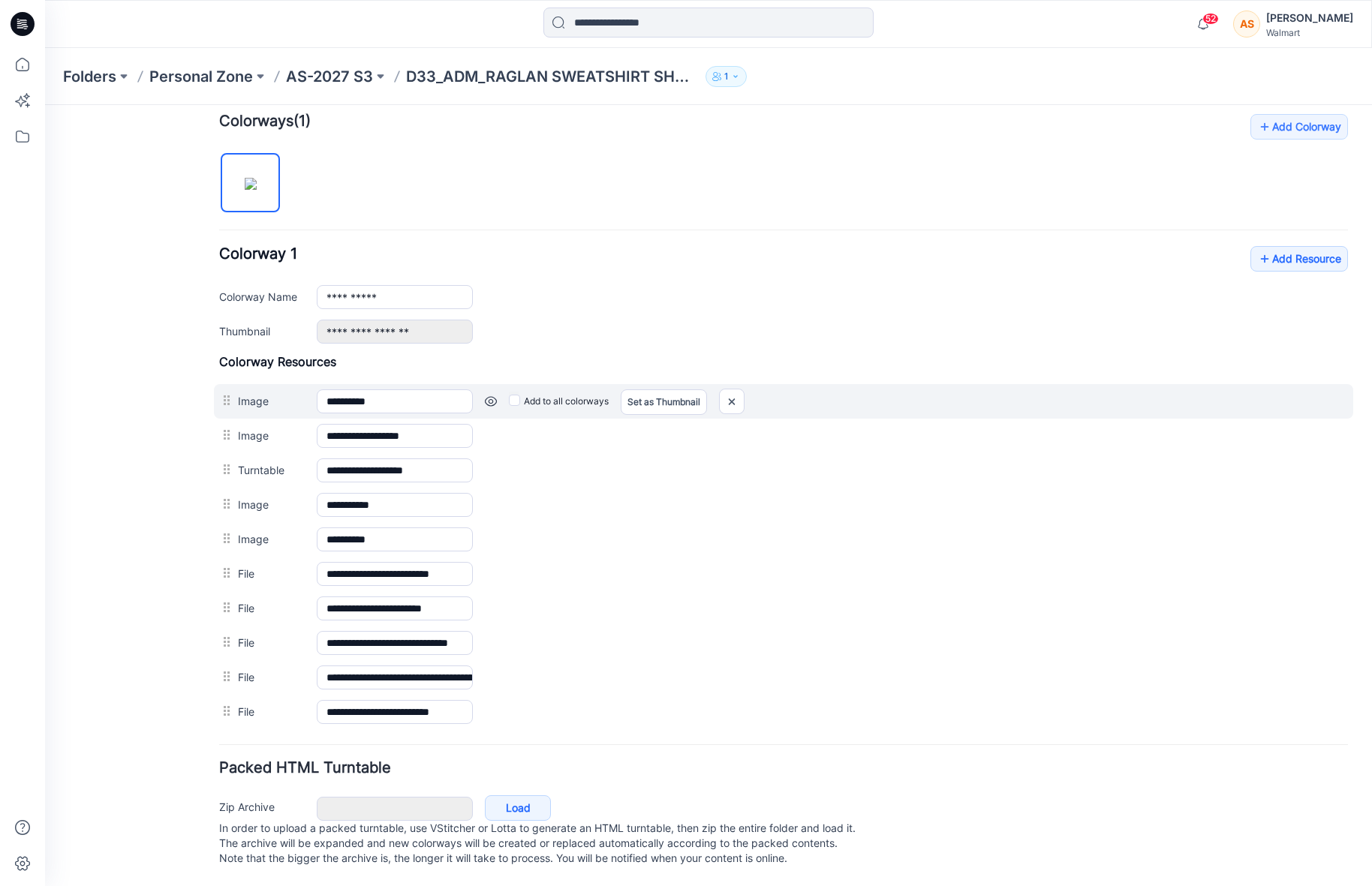
click at [45, 105] on link at bounding box center [45, 105] width 0 height 0
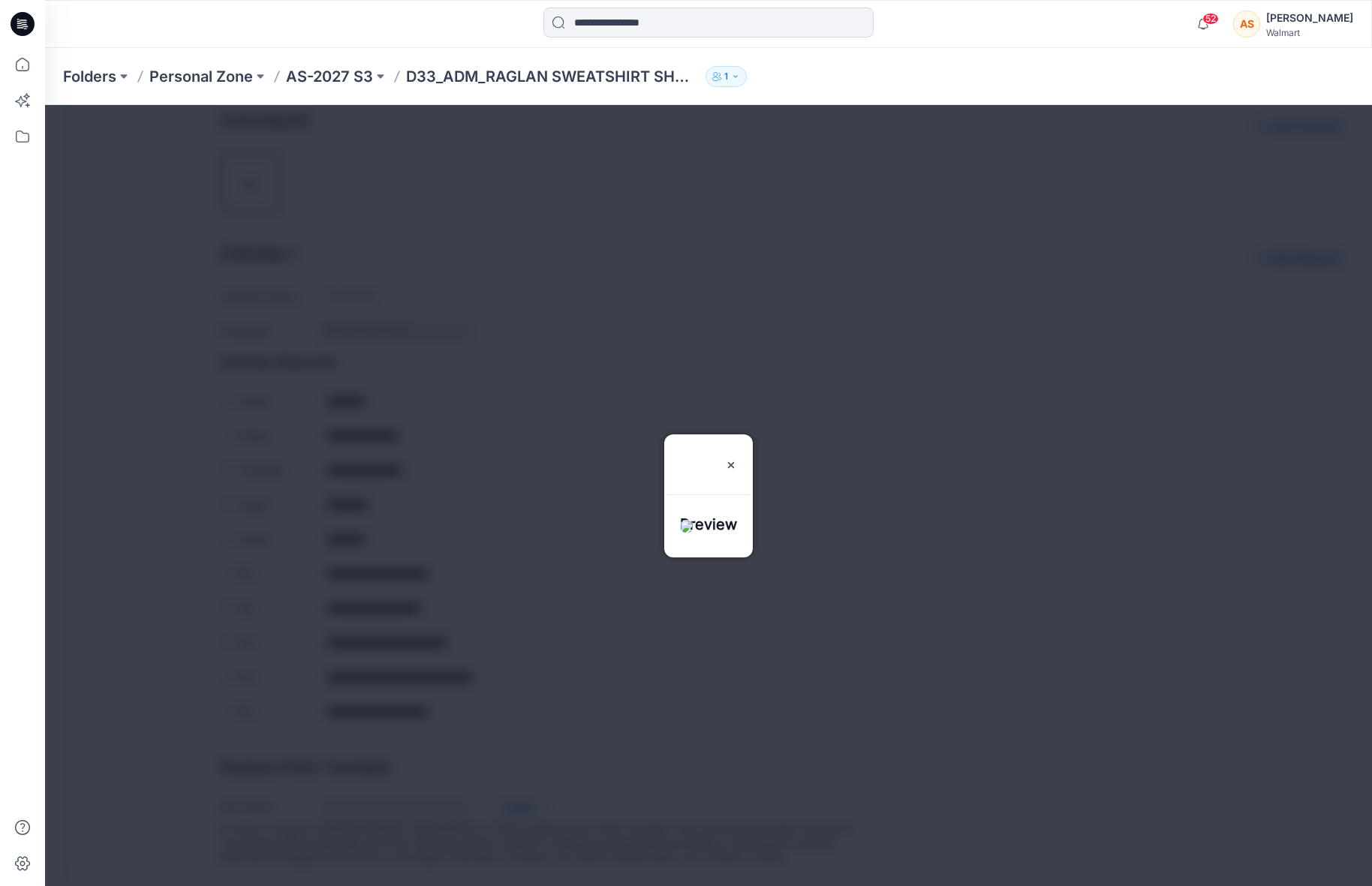
click at [492, 385] on div at bounding box center [708, 495] width 1327 height 781
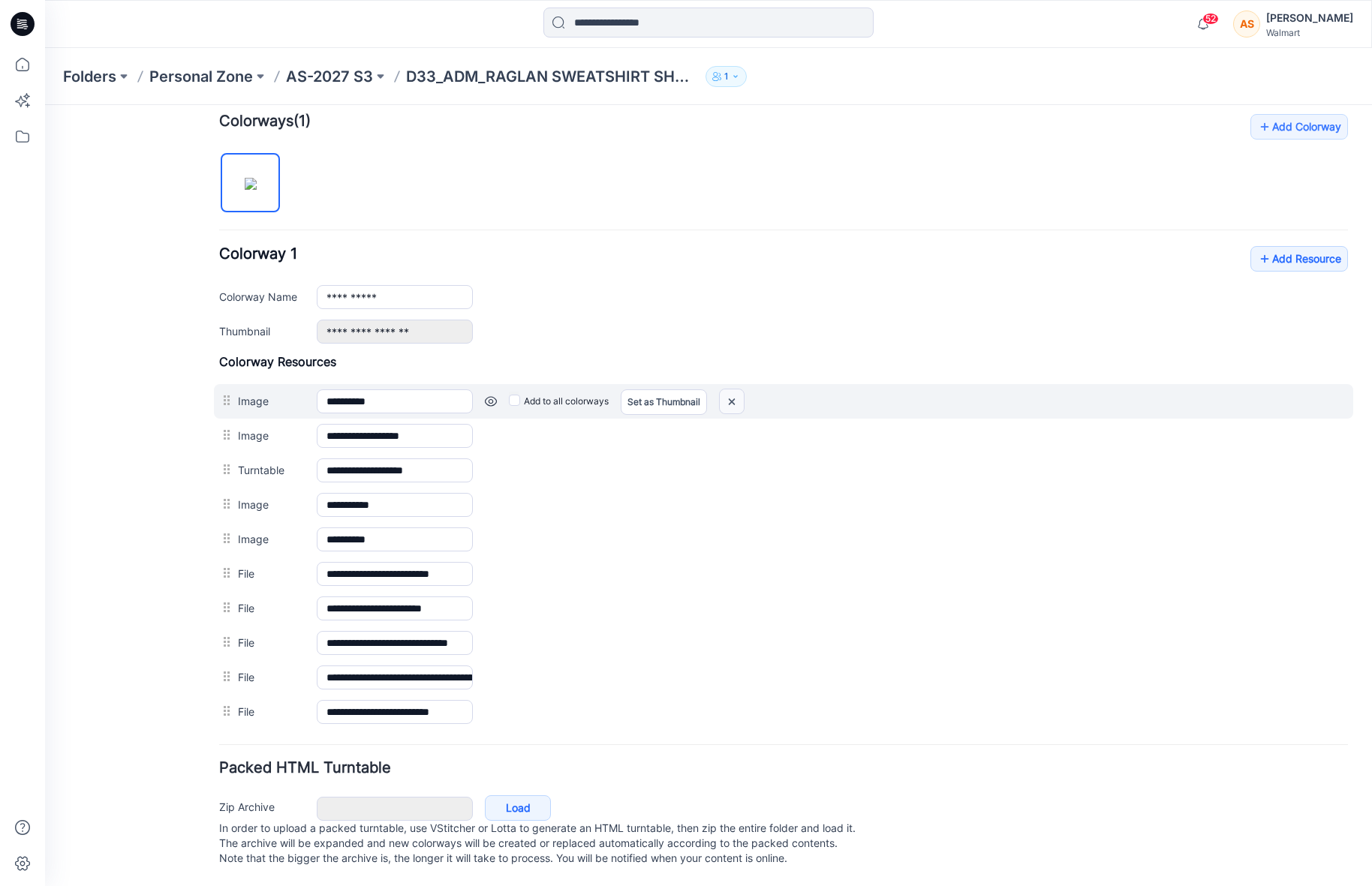
click at [45, 105] on img at bounding box center [45, 105] width 0 height 0
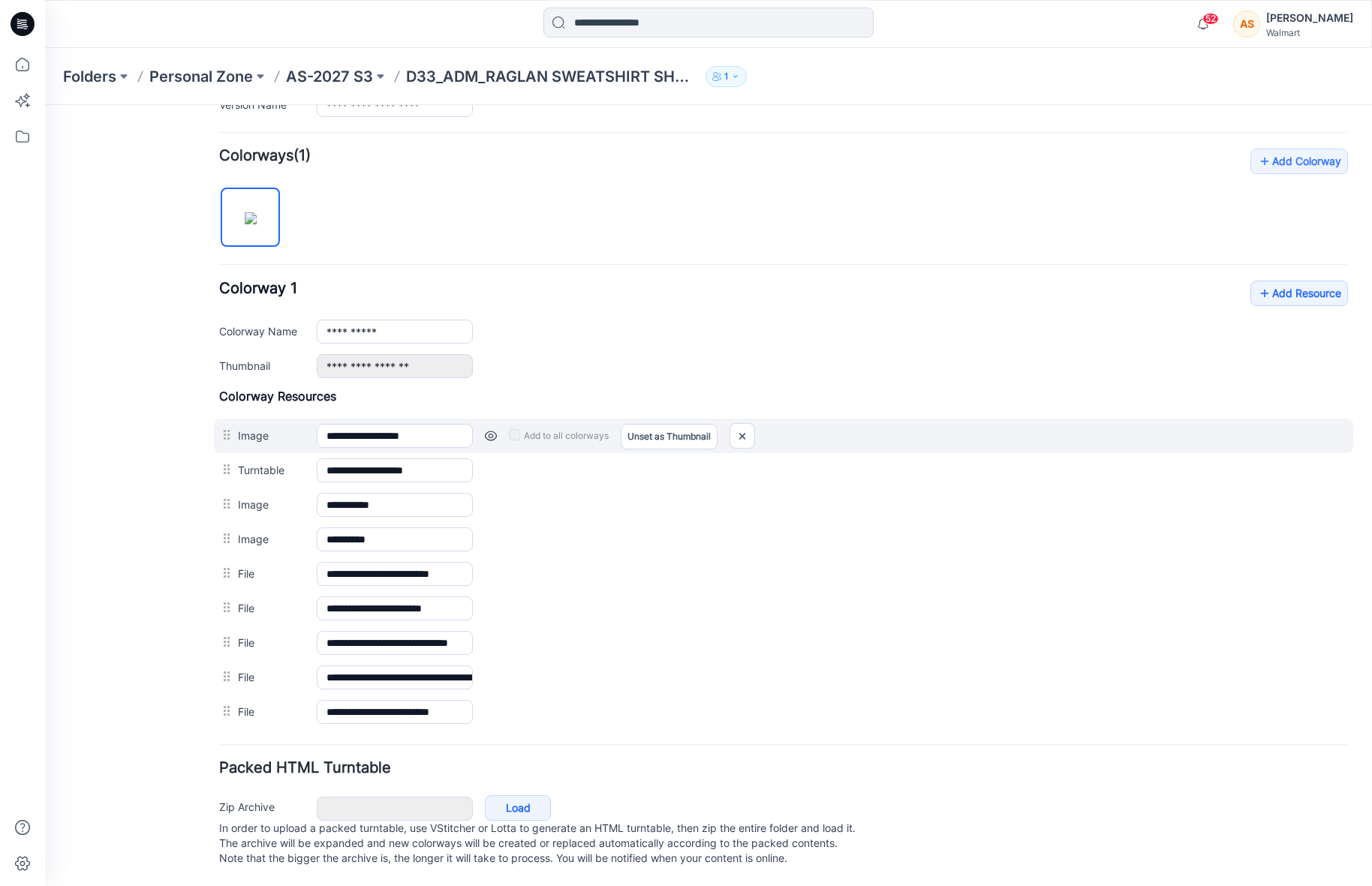
click at [499, 424] on div "Add to all colorways Set as Thumbnail Unset as Thumbnail" at bounding box center [911, 436] width 875 height 24
click at [492, 430] on link at bounding box center [490, 436] width 12 height 12
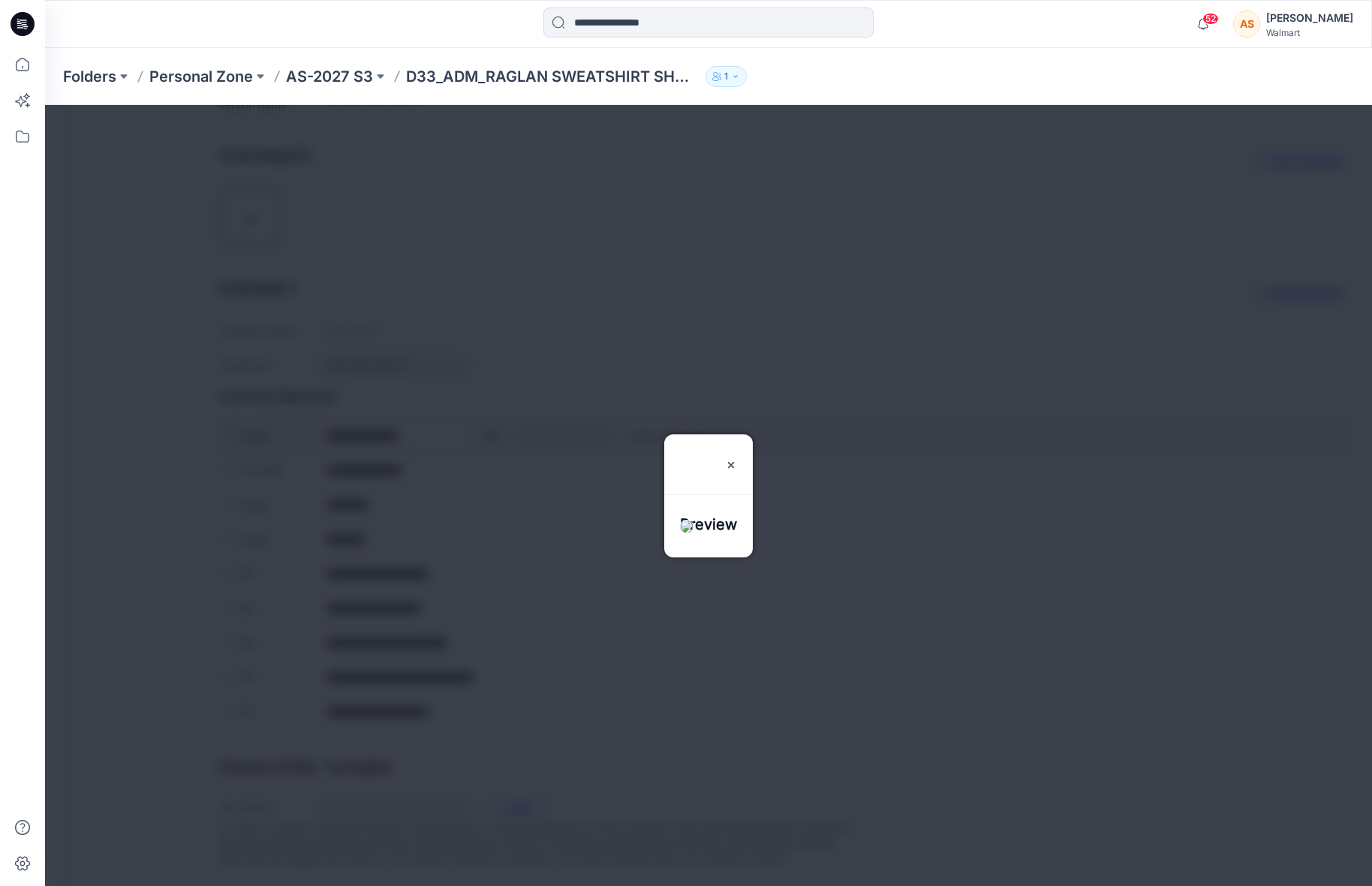
click at [492, 422] on div at bounding box center [708, 495] width 1327 height 781
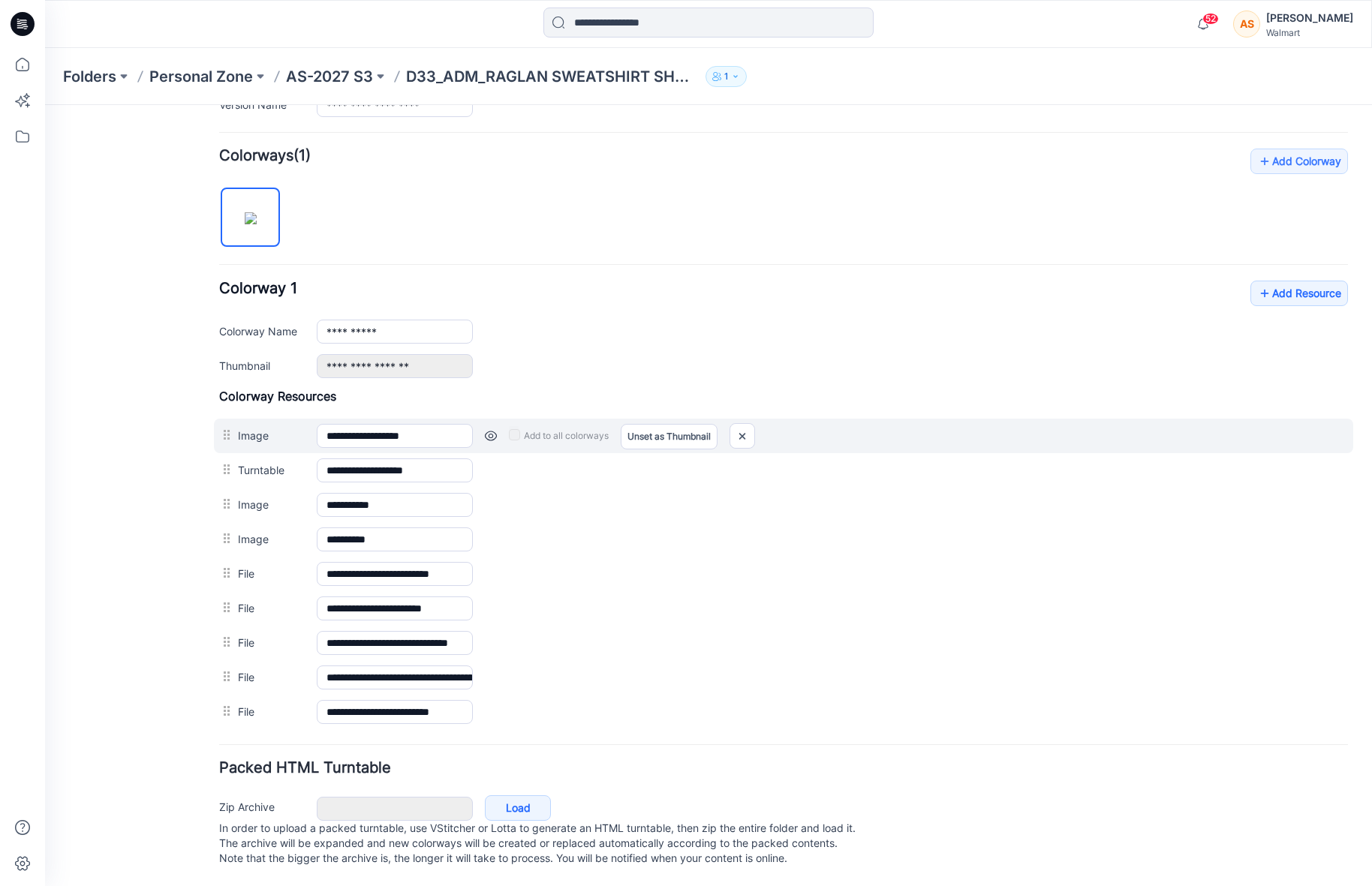
scroll to position [0, 0]
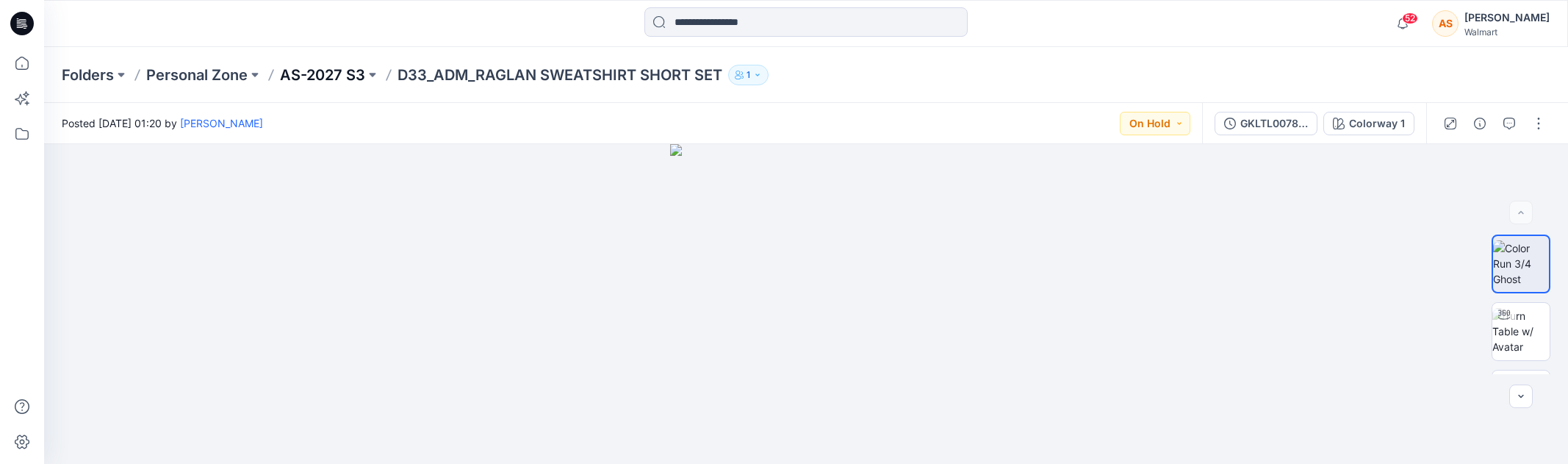
click at [340, 75] on p "AS-2027 S3" at bounding box center [323, 74] width 85 height 21
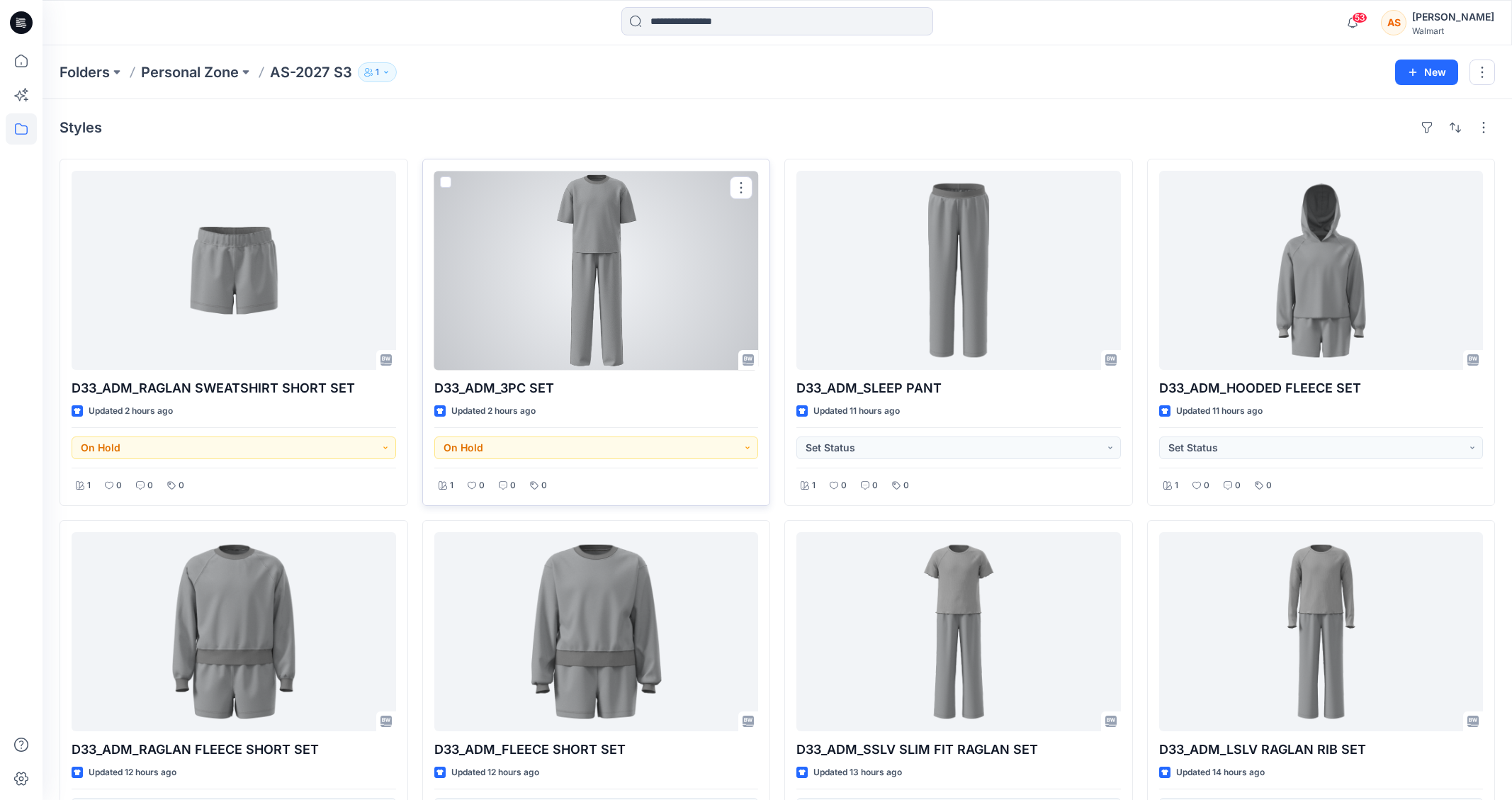
click at [673, 340] on div at bounding box center [596, 270] width 324 height 199
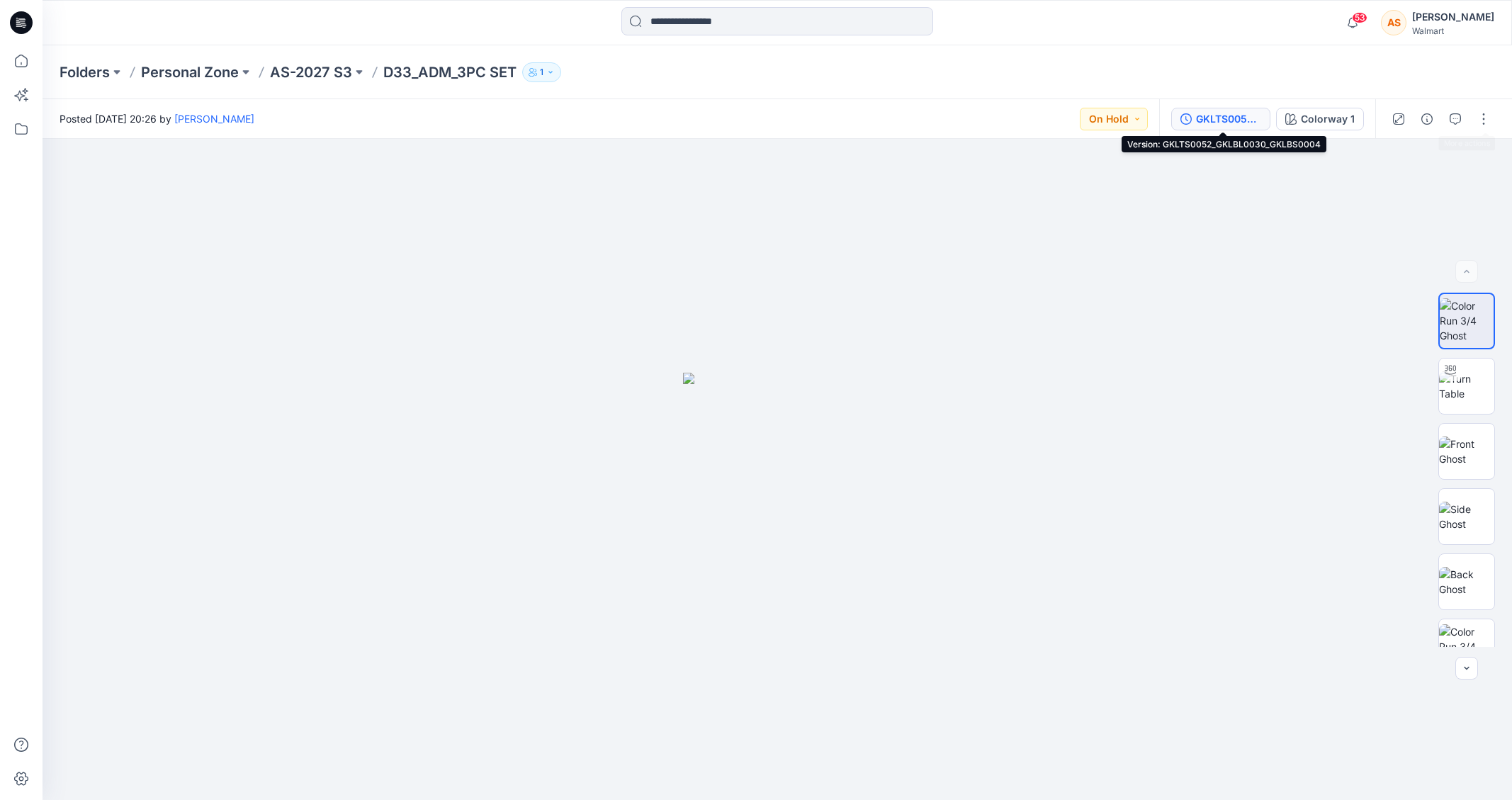
click at [1257, 111] on div "GKLTS0052_GKLBL0030_GKLBS0004" at bounding box center [1229, 119] width 65 height 15
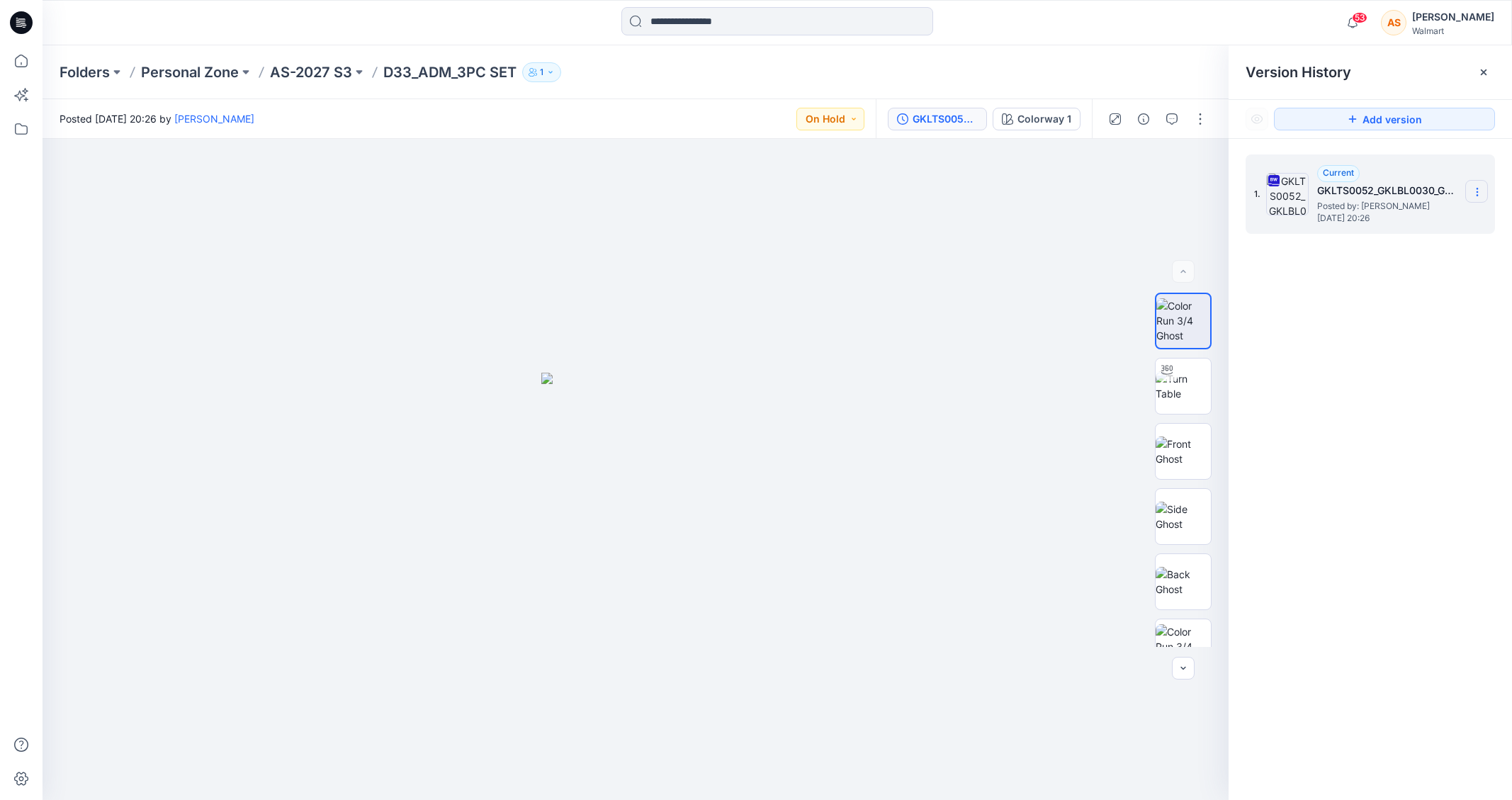
click at [1295, 194] on icon at bounding box center [1477, 192] width 11 height 11
click at [1295, 250] on div "Duplicate Version" at bounding box center [1401, 247] width 165 height 29
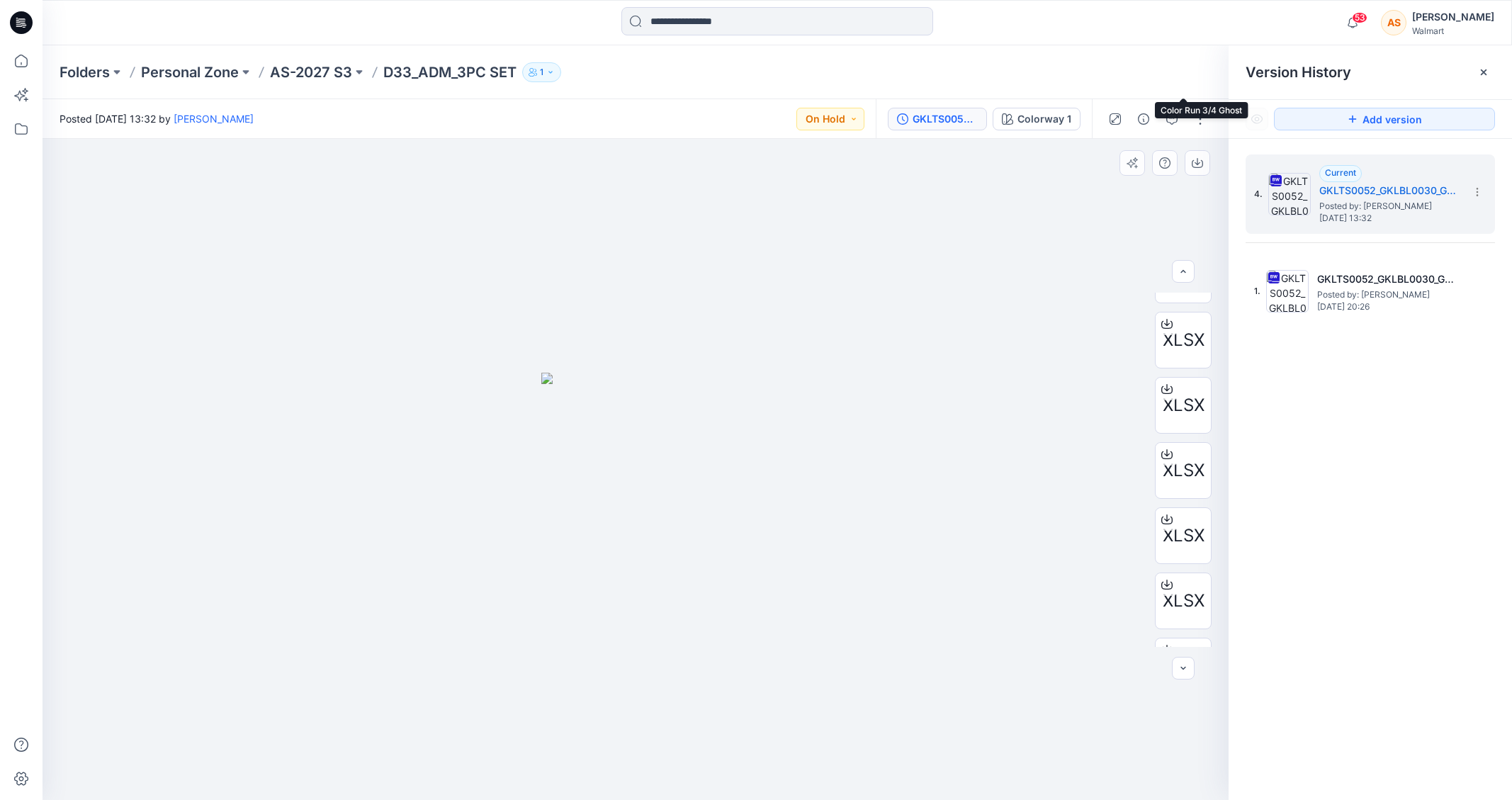
scroll to position [1527, 0]
click at [1295, 81] on div at bounding box center [1483, 72] width 23 height 23
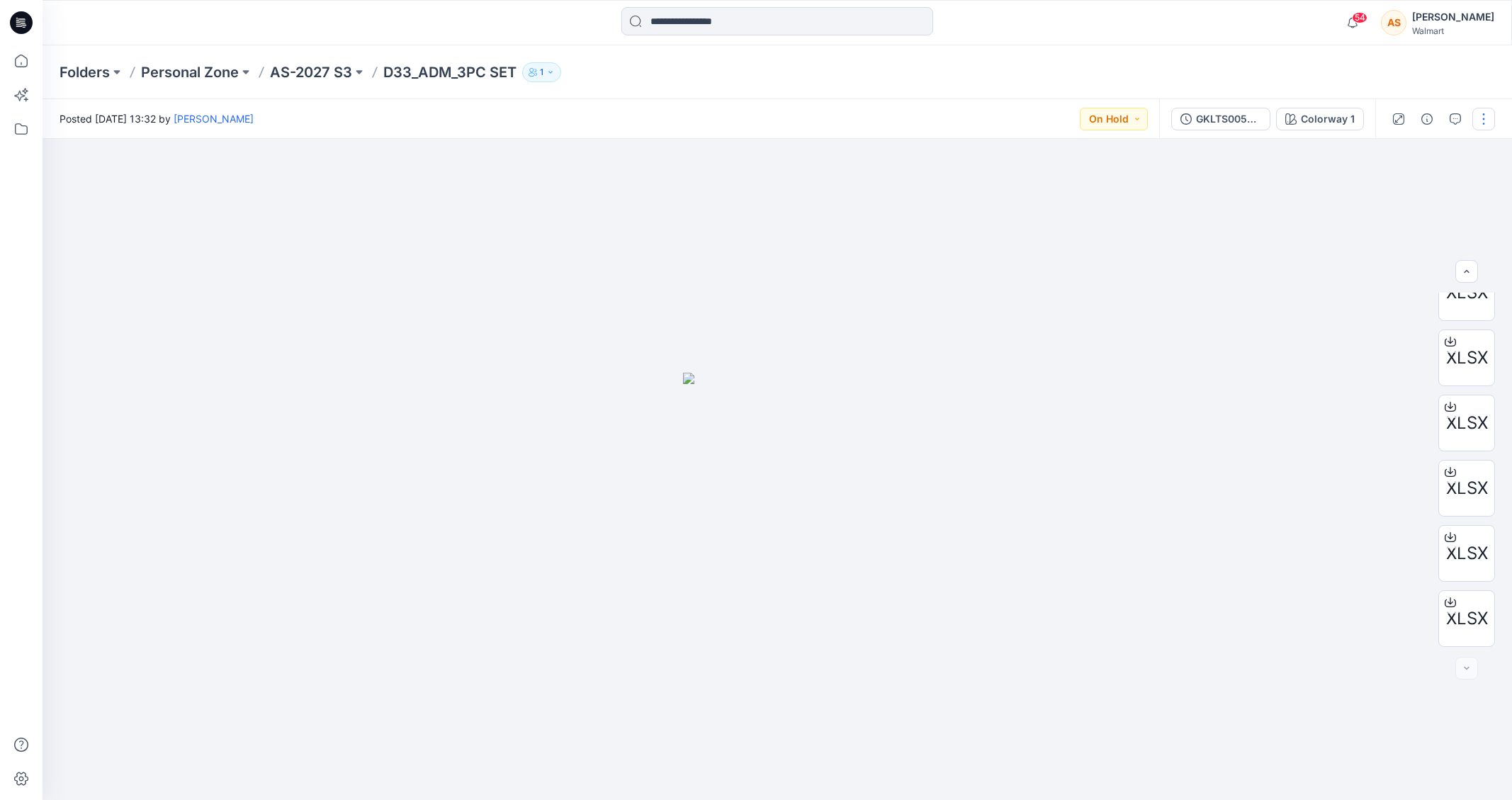
click at [1295, 120] on button "button" at bounding box center [1483, 119] width 23 height 23
click at [1295, 195] on button "Edit" at bounding box center [1424, 192] width 130 height 26
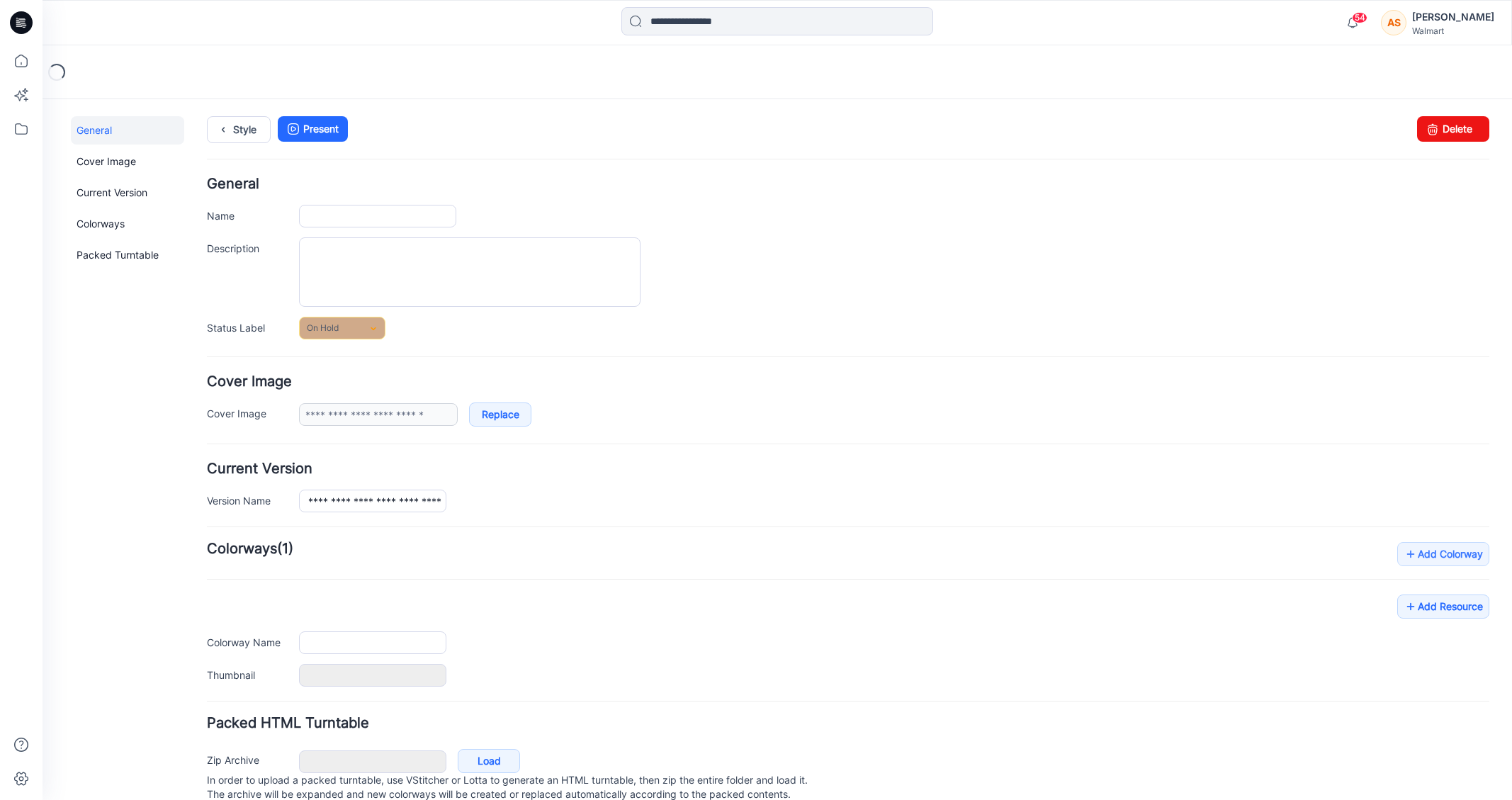
type input "**********"
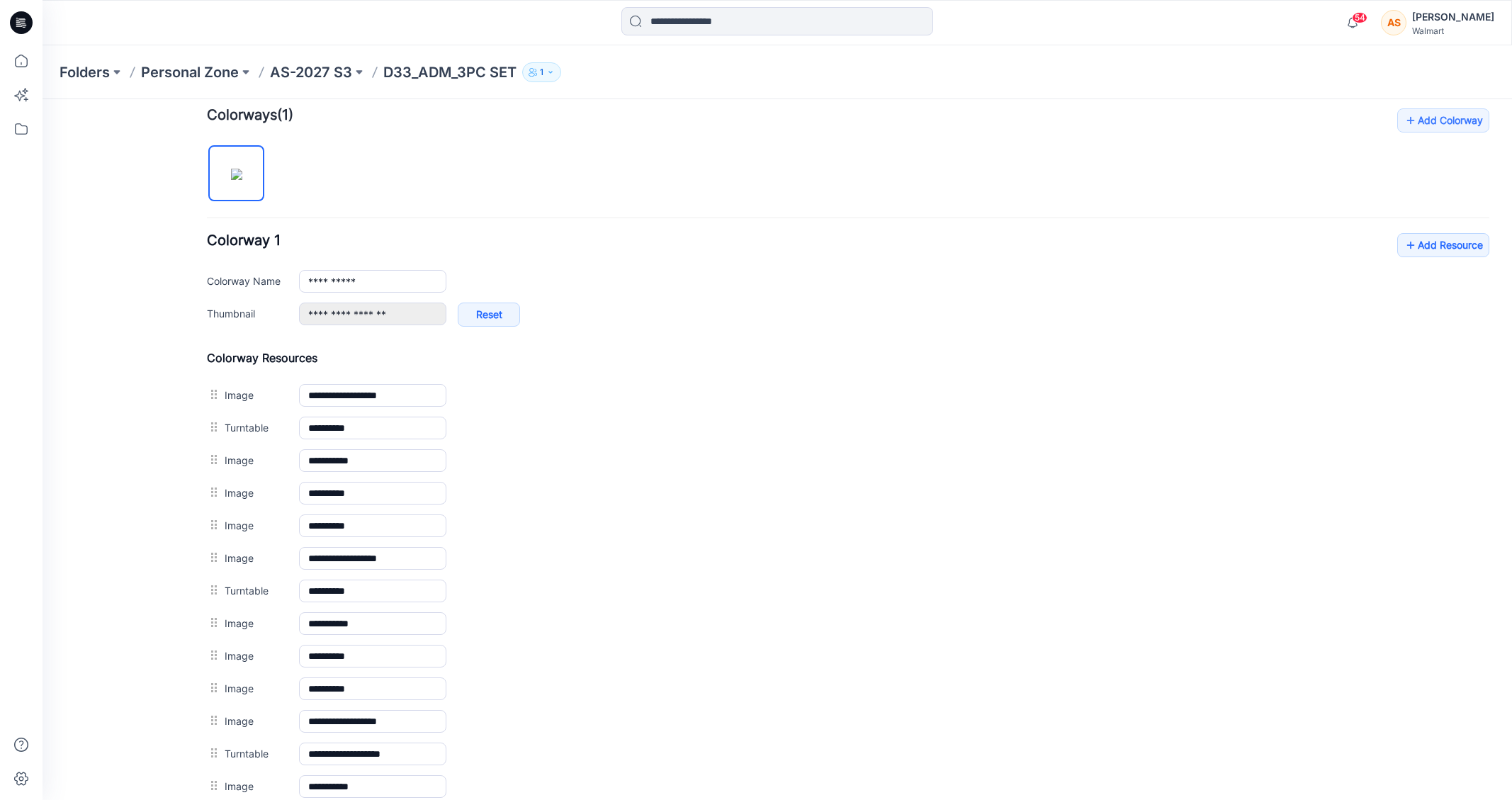
scroll to position [440, 0]
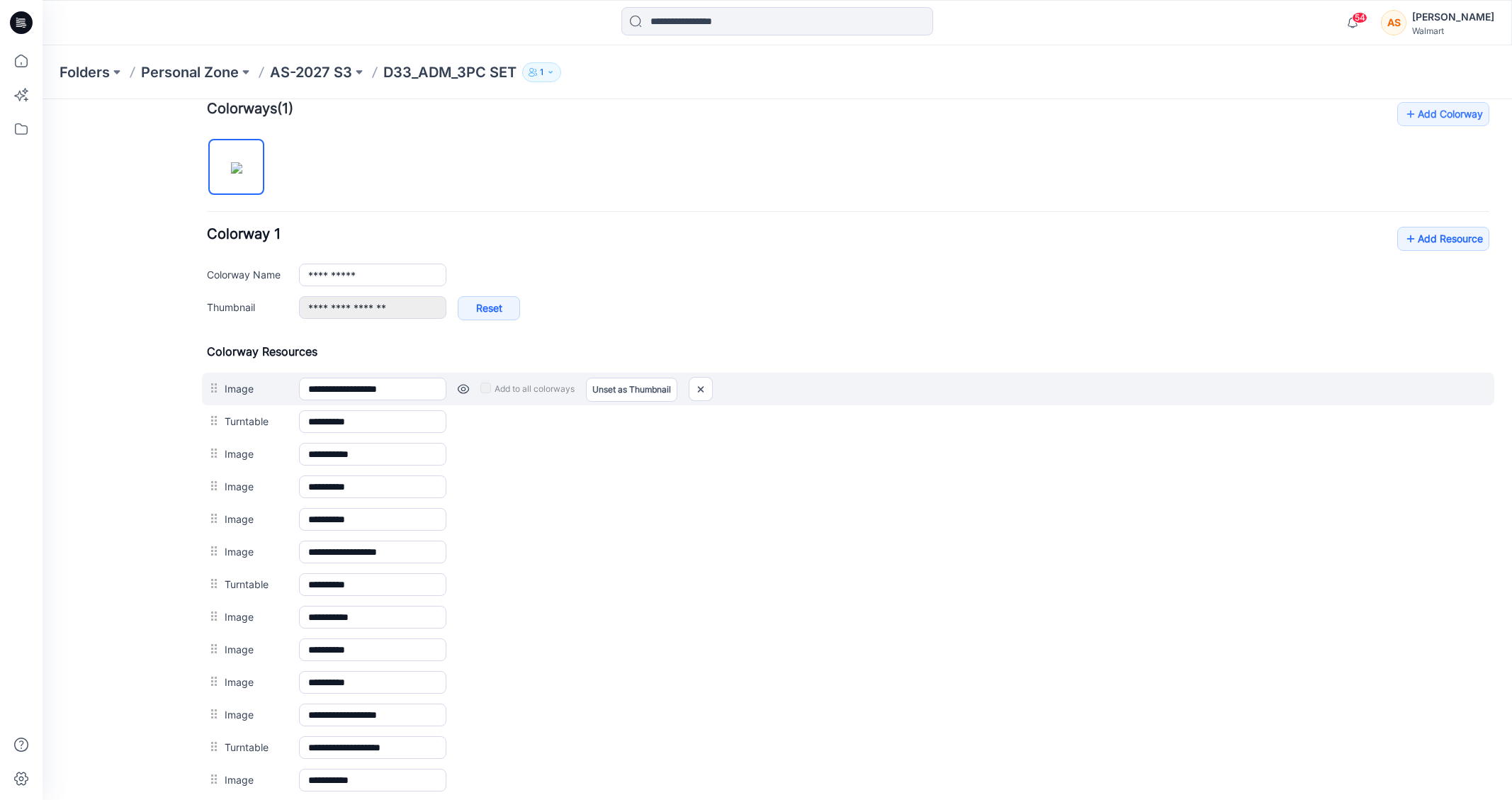
click at [462, 390] on link at bounding box center [463, 389] width 11 height 11
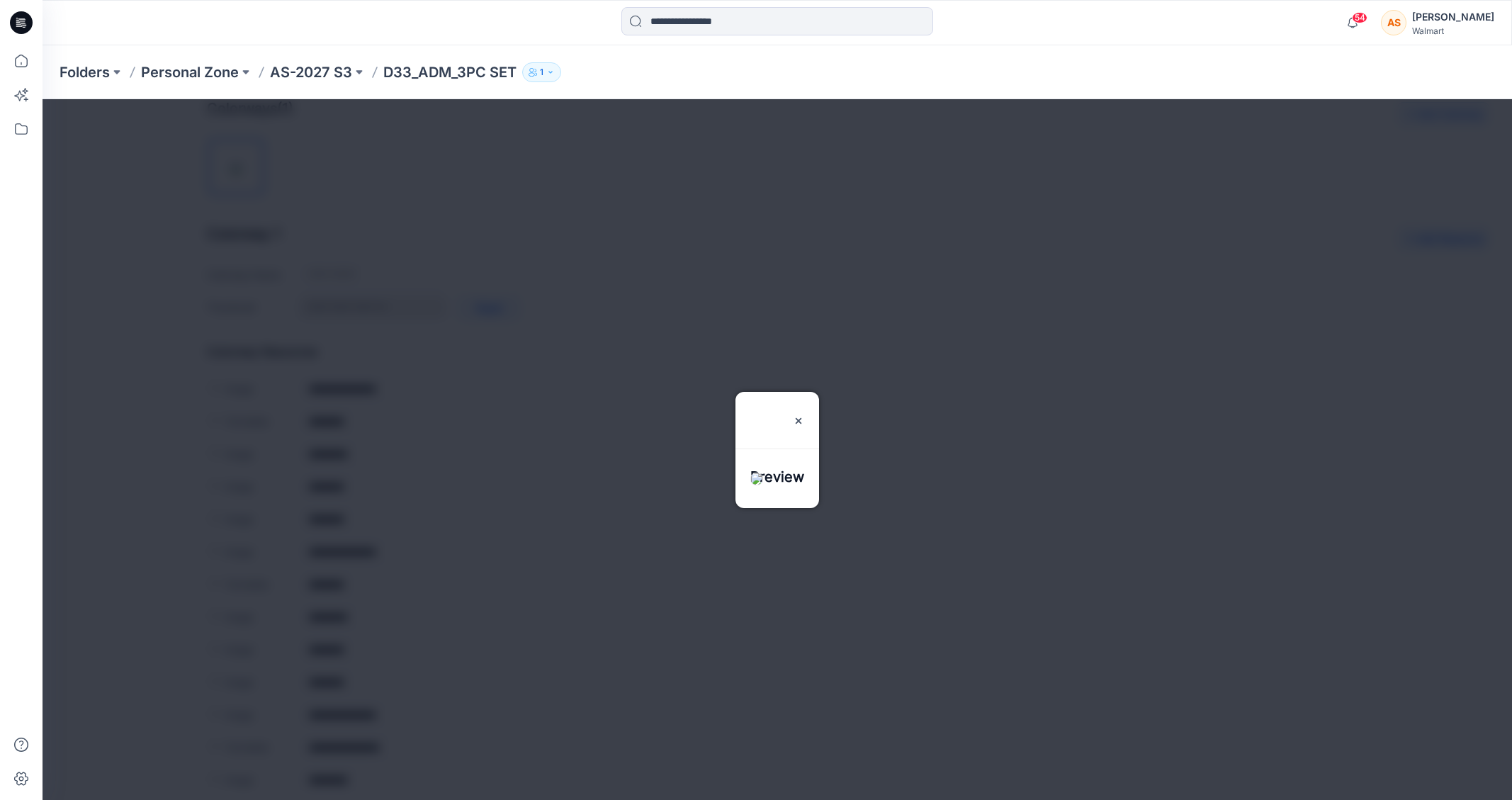
click at [462, 367] on div at bounding box center [777, 449] width 1470 height 700
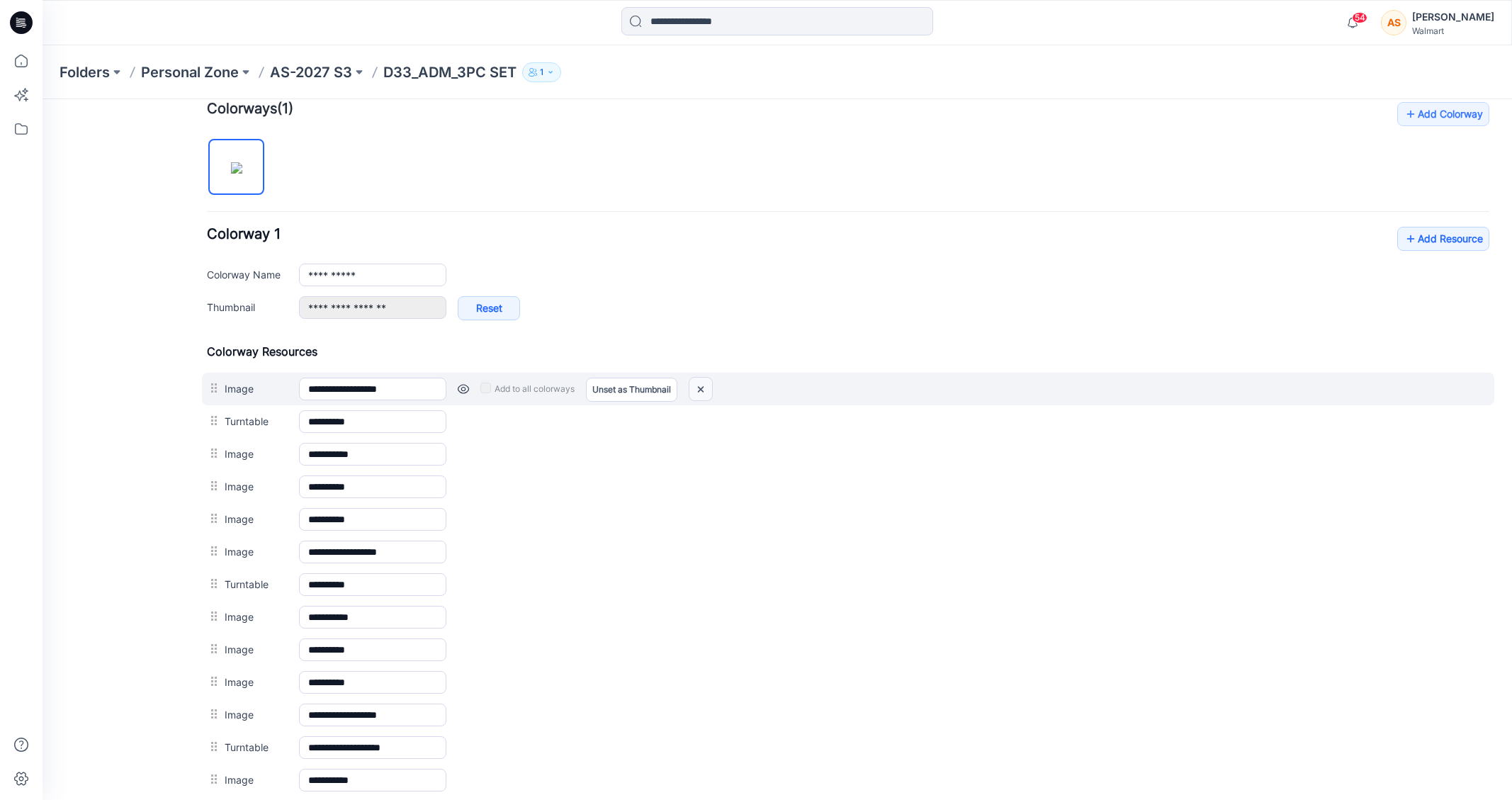
click at [700, 392] on img at bounding box center [701, 389] width 23 height 23
click at [42, 99] on link at bounding box center [42, 99] width 0 height 0
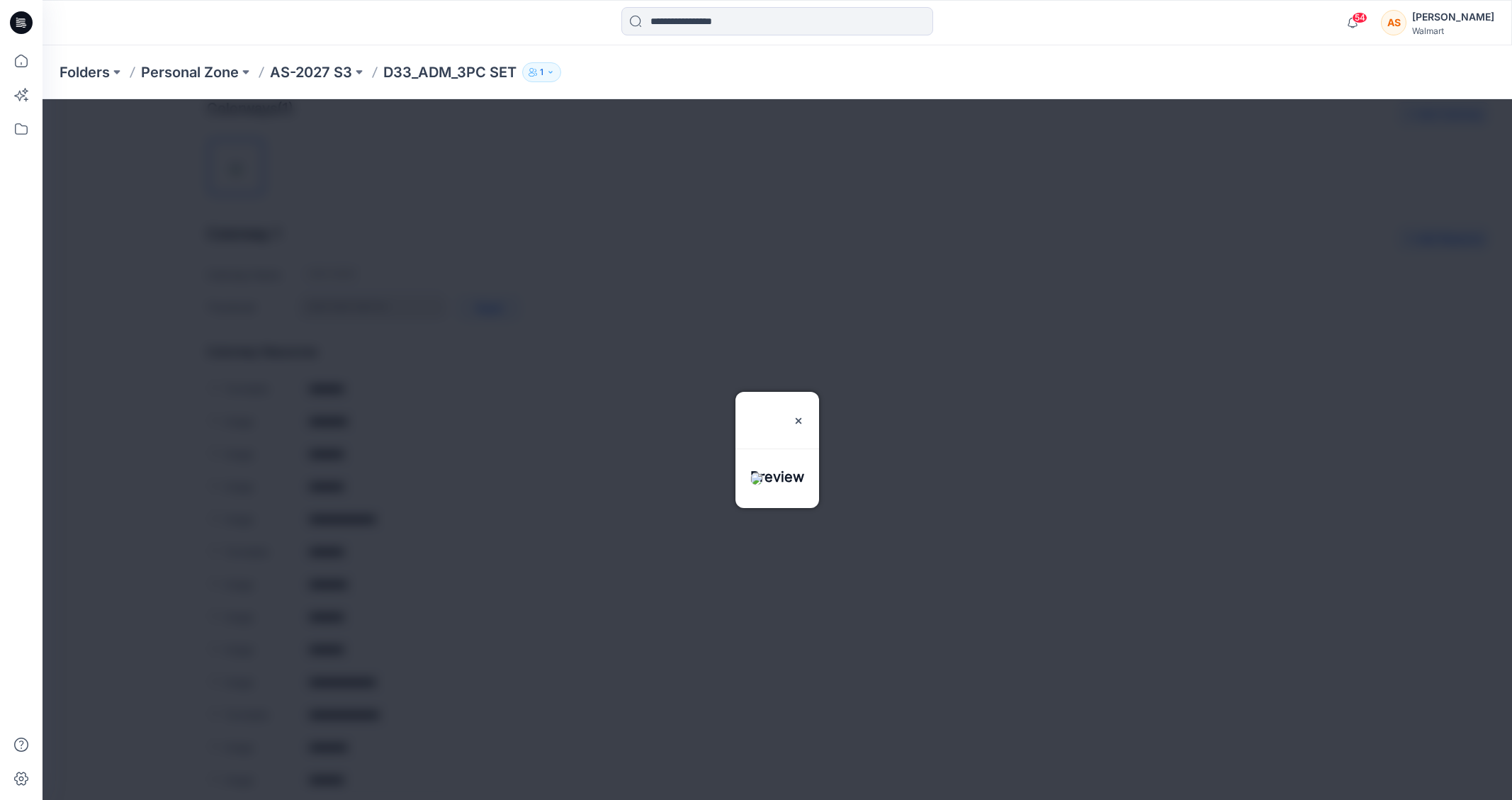
click at [463, 389] on div at bounding box center [777, 449] width 1470 height 700
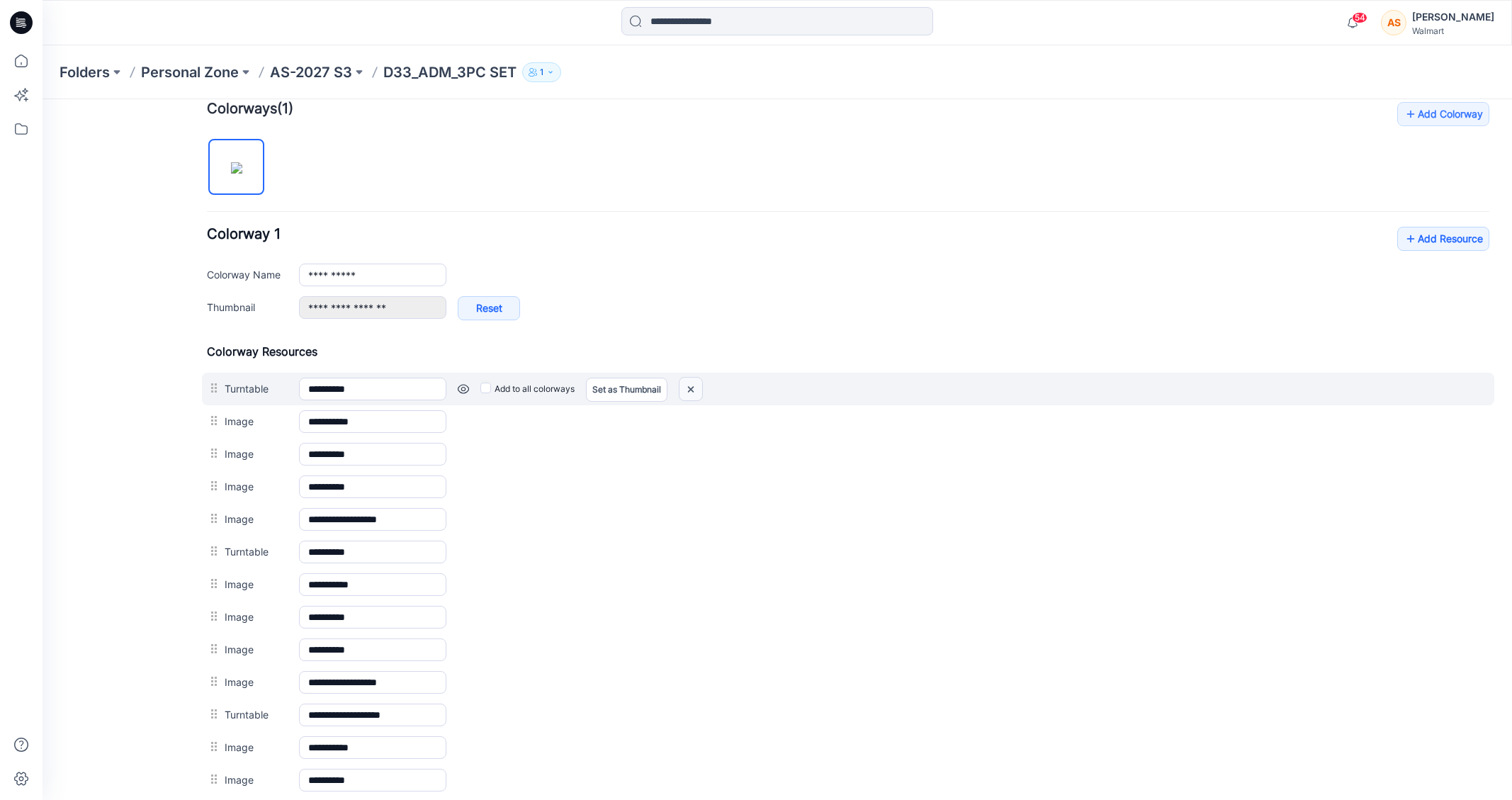
click at [42, 99] on img at bounding box center [42, 99] width 0 height 0
click at [42, 99] on link at bounding box center [42, 99] width 0 height 0
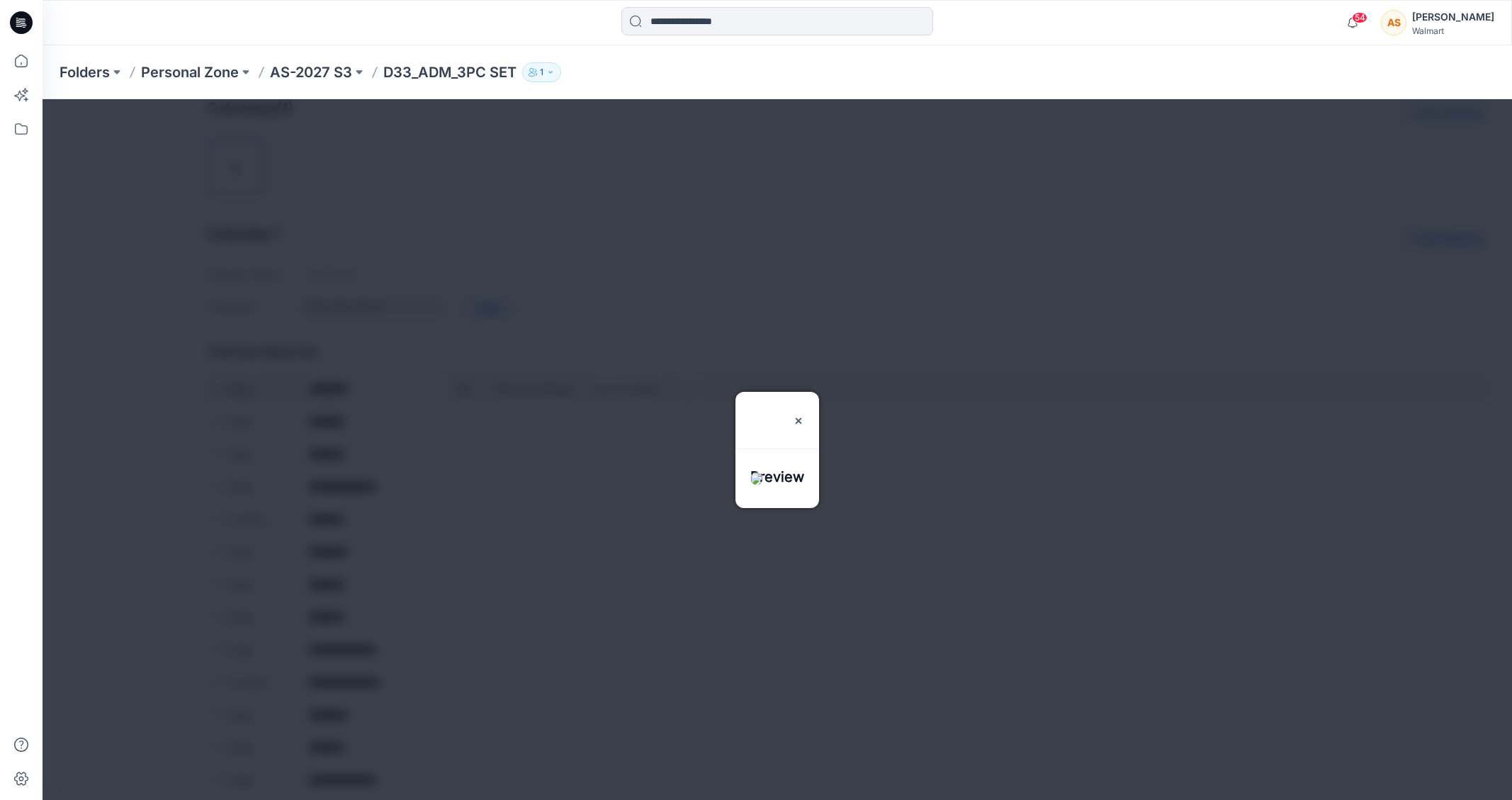
click at [458, 394] on div at bounding box center [777, 449] width 1470 height 700
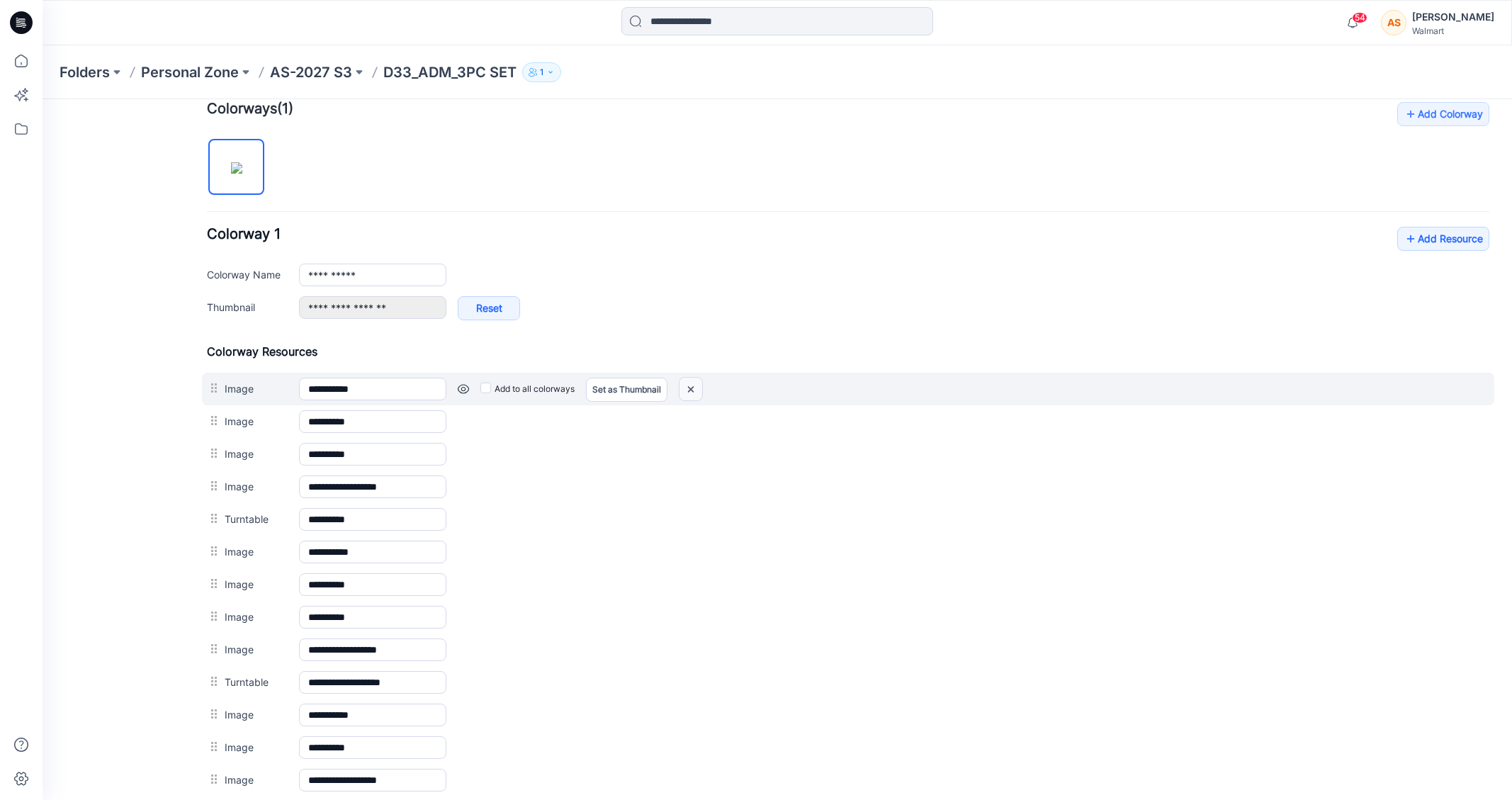
click at [42, 99] on img at bounding box center [42, 99] width 0 height 0
click at [42, 99] on link at bounding box center [42, 99] width 0 height 0
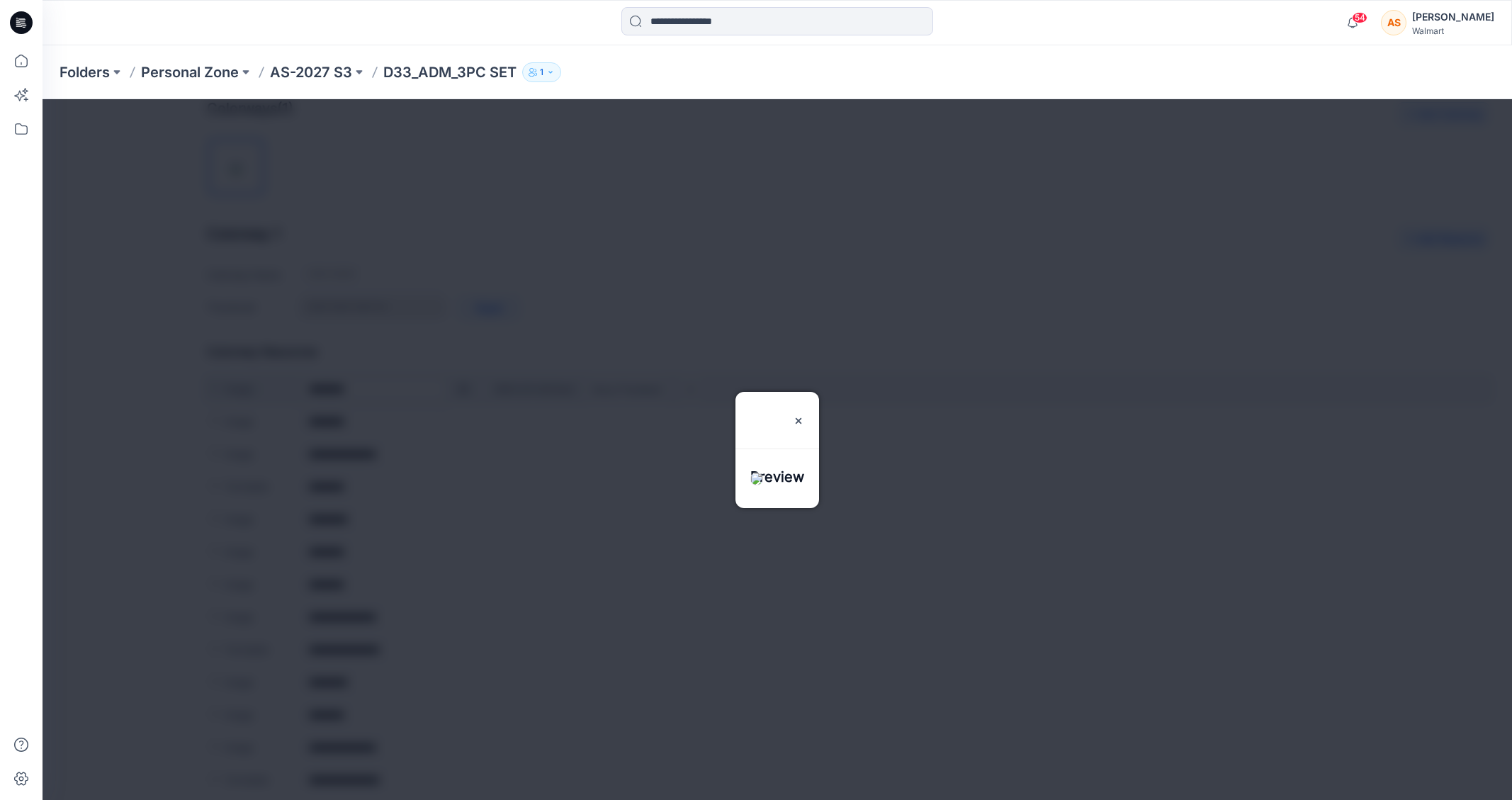
click at [465, 391] on div at bounding box center [777, 449] width 1470 height 700
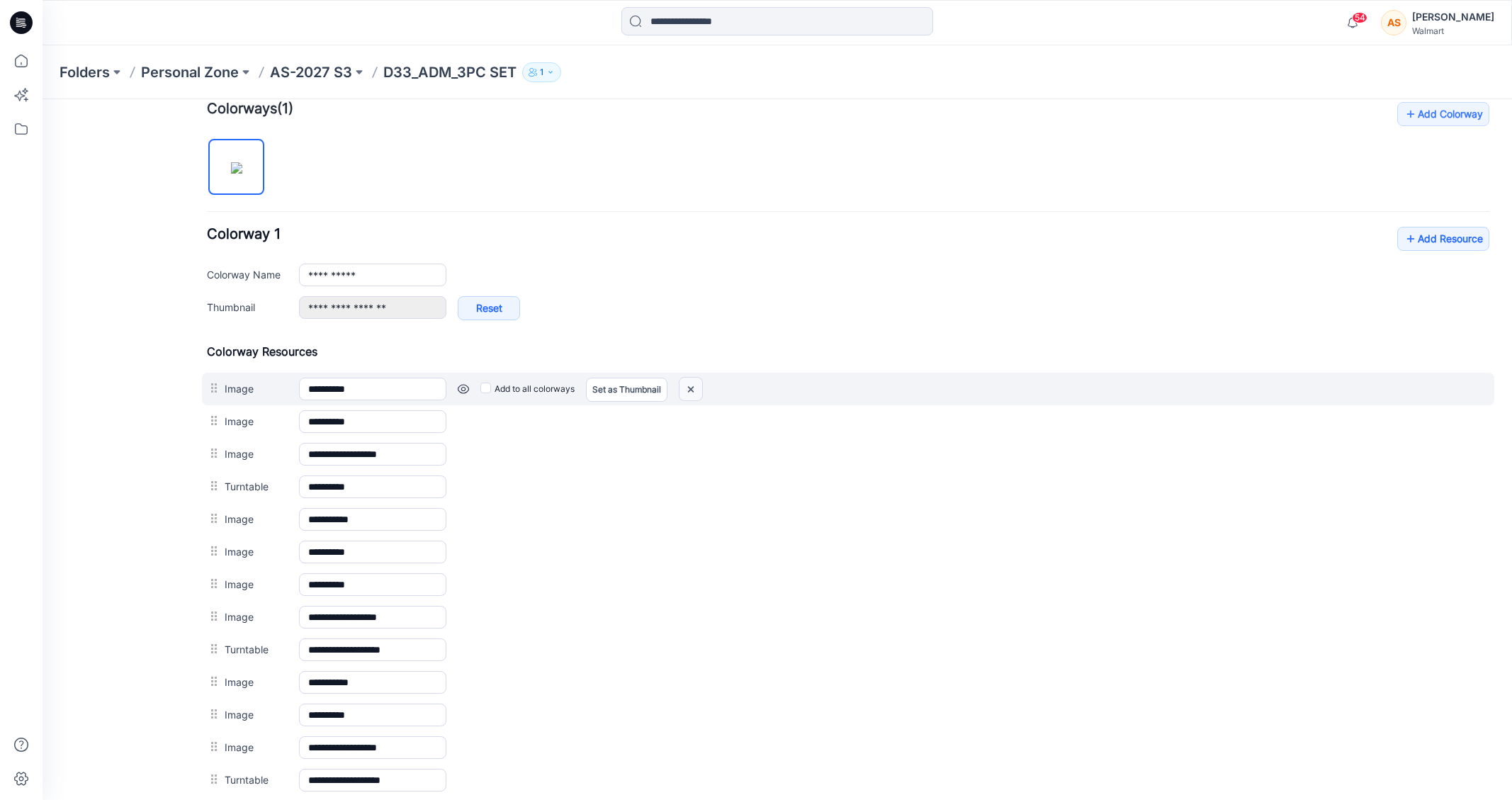
click at [42, 99] on img at bounding box center [42, 99] width 0 height 0
click at [42, 99] on link at bounding box center [42, 99] width 0 height 0
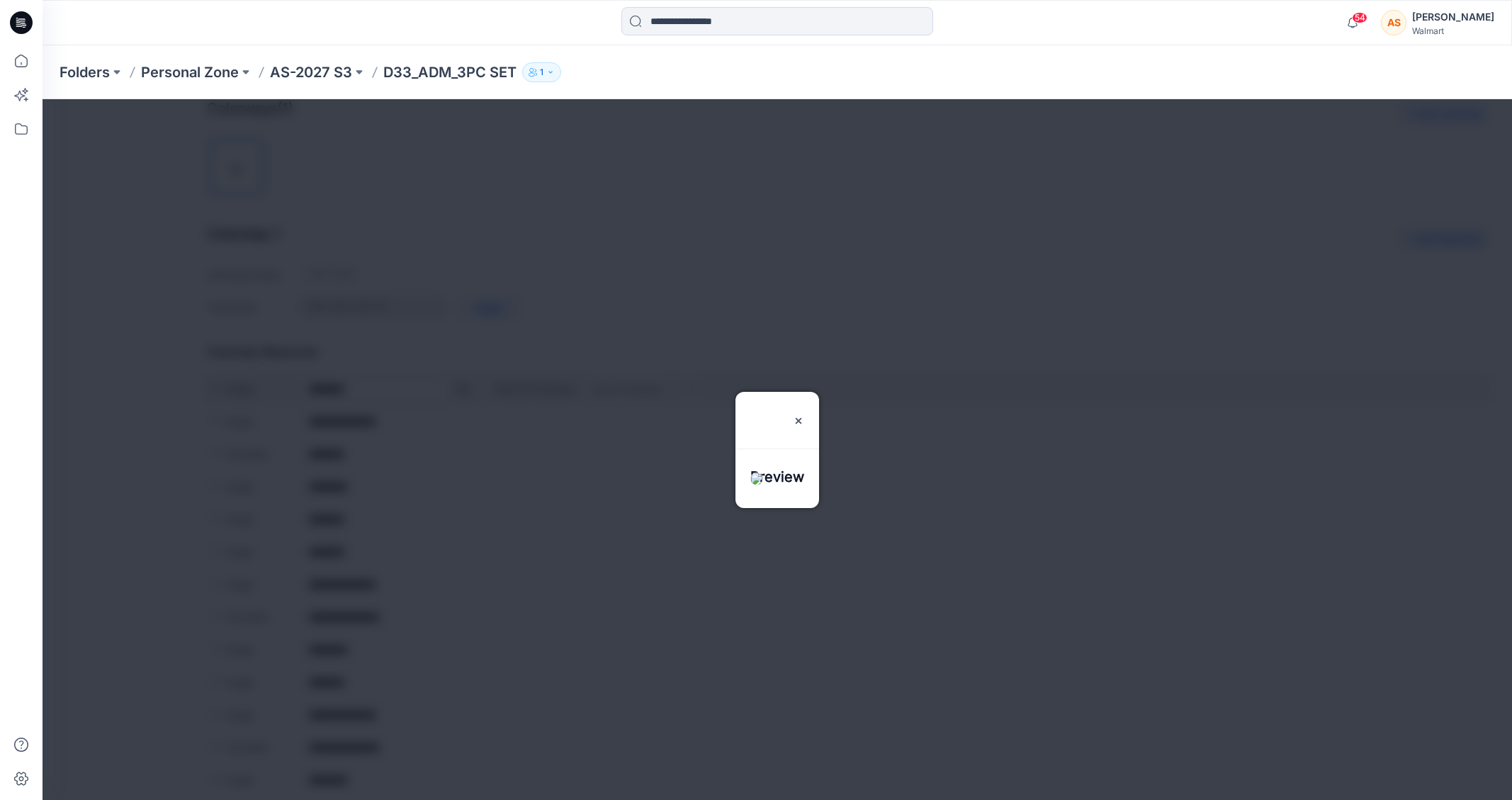
click at [461, 388] on div at bounding box center [777, 449] width 1470 height 700
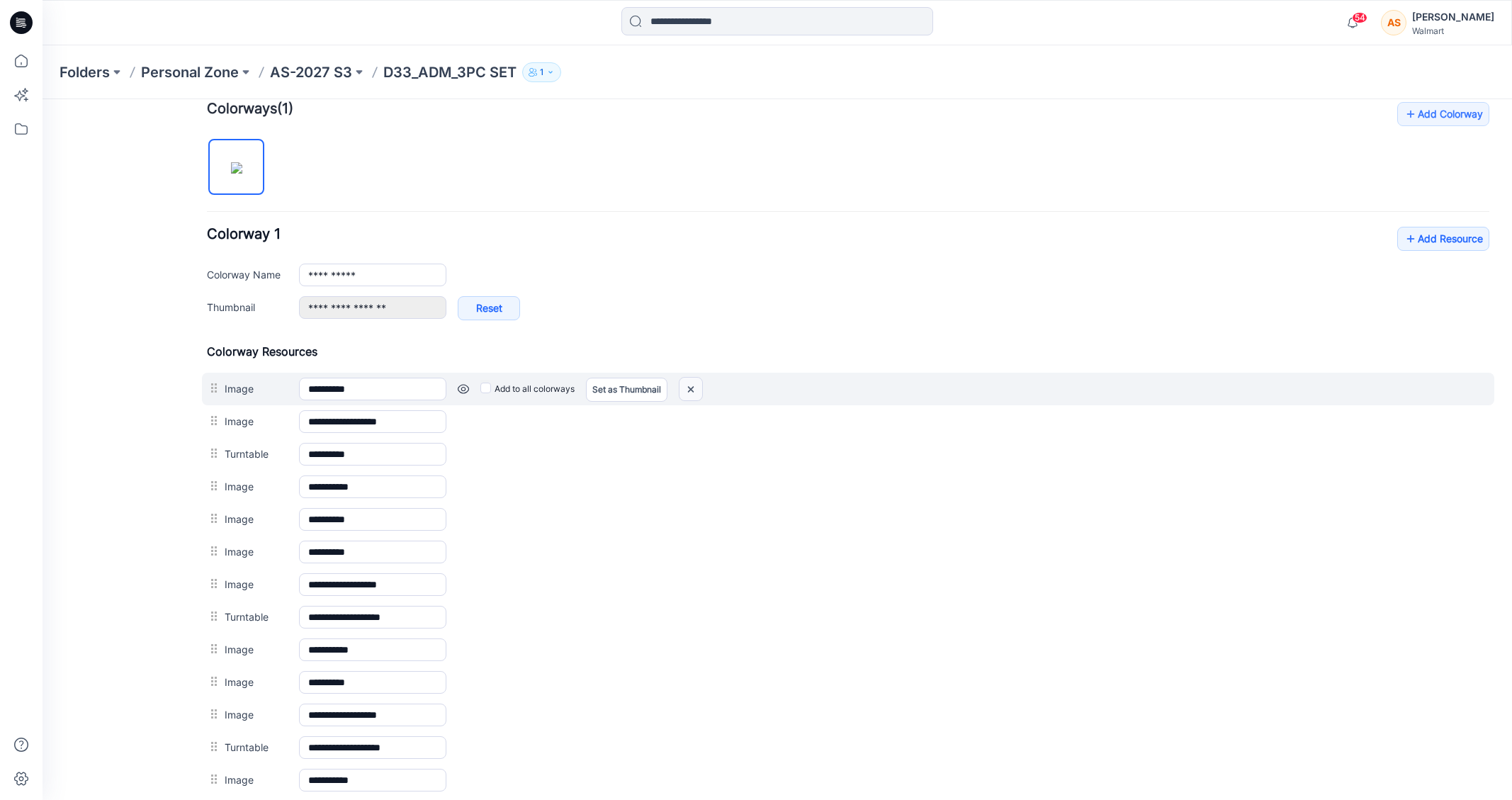
click at [42, 99] on img at bounding box center [42, 99] width 0 height 0
click at [466, 386] on link at bounding box center [463, 389] width 11 height 11
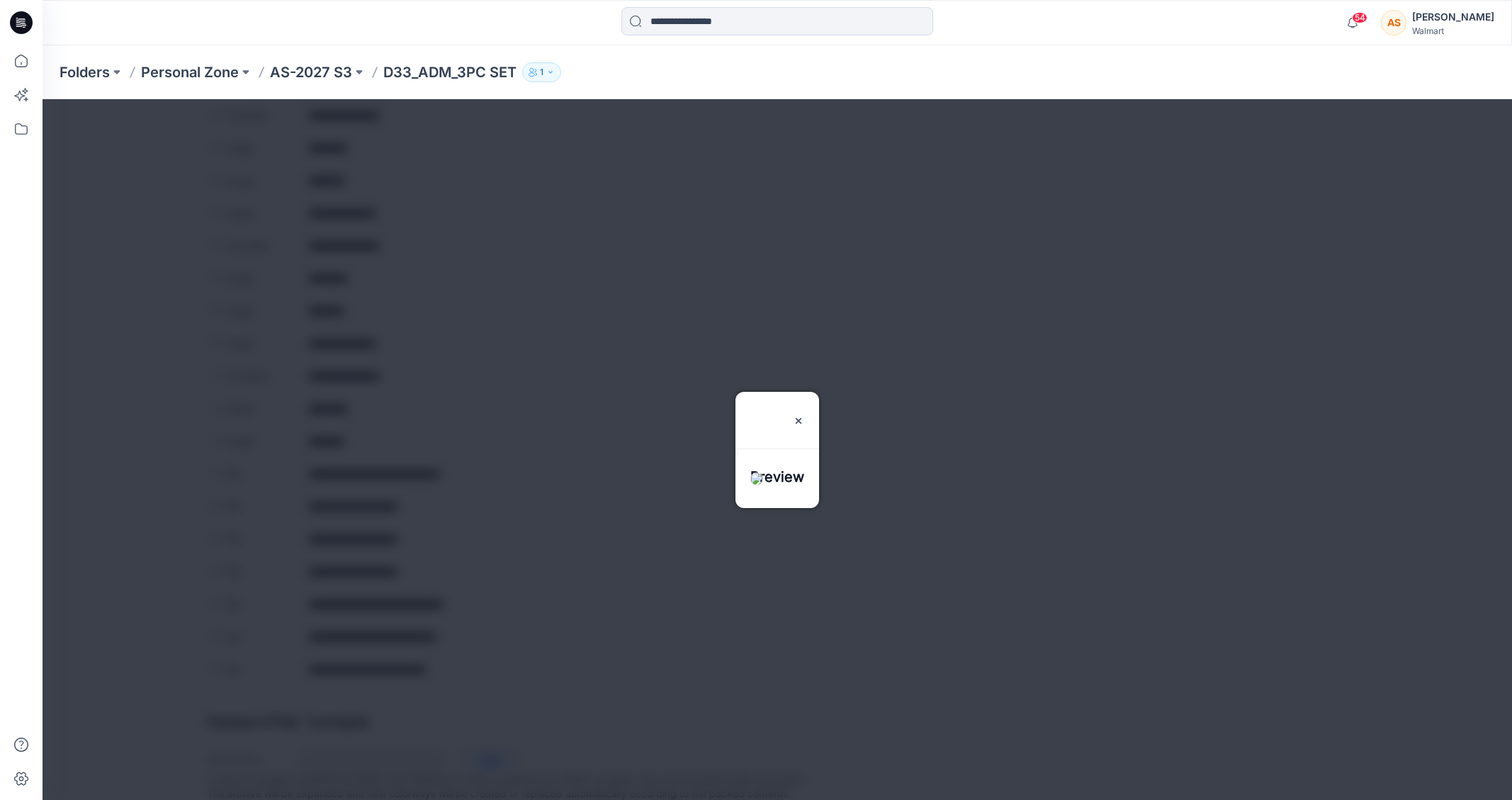
scroll to position [957, 0]
click at [469, 373] on div at bounding box center [777, 449] width 1470 height 700
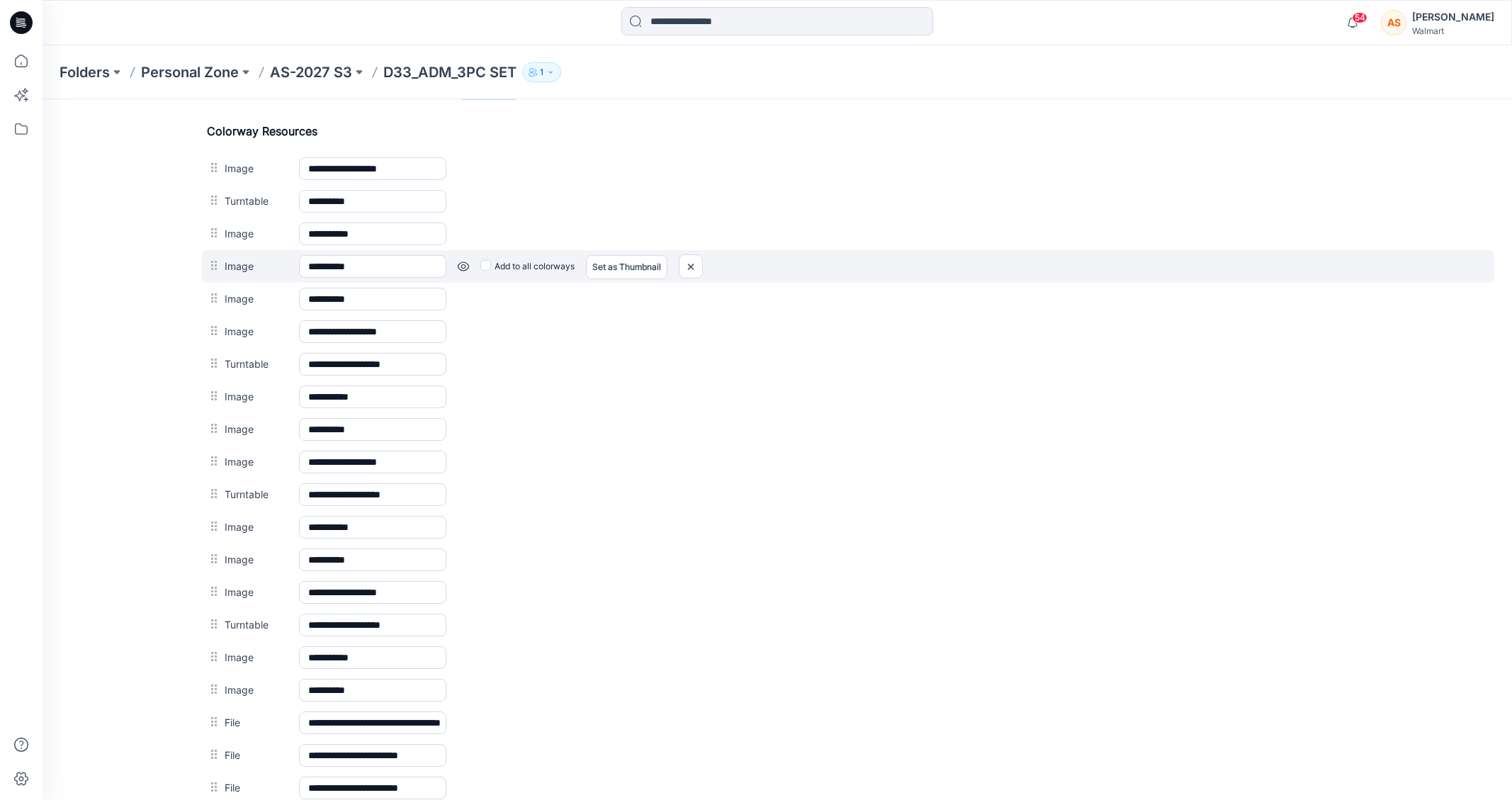
scroll to position [656, 0]
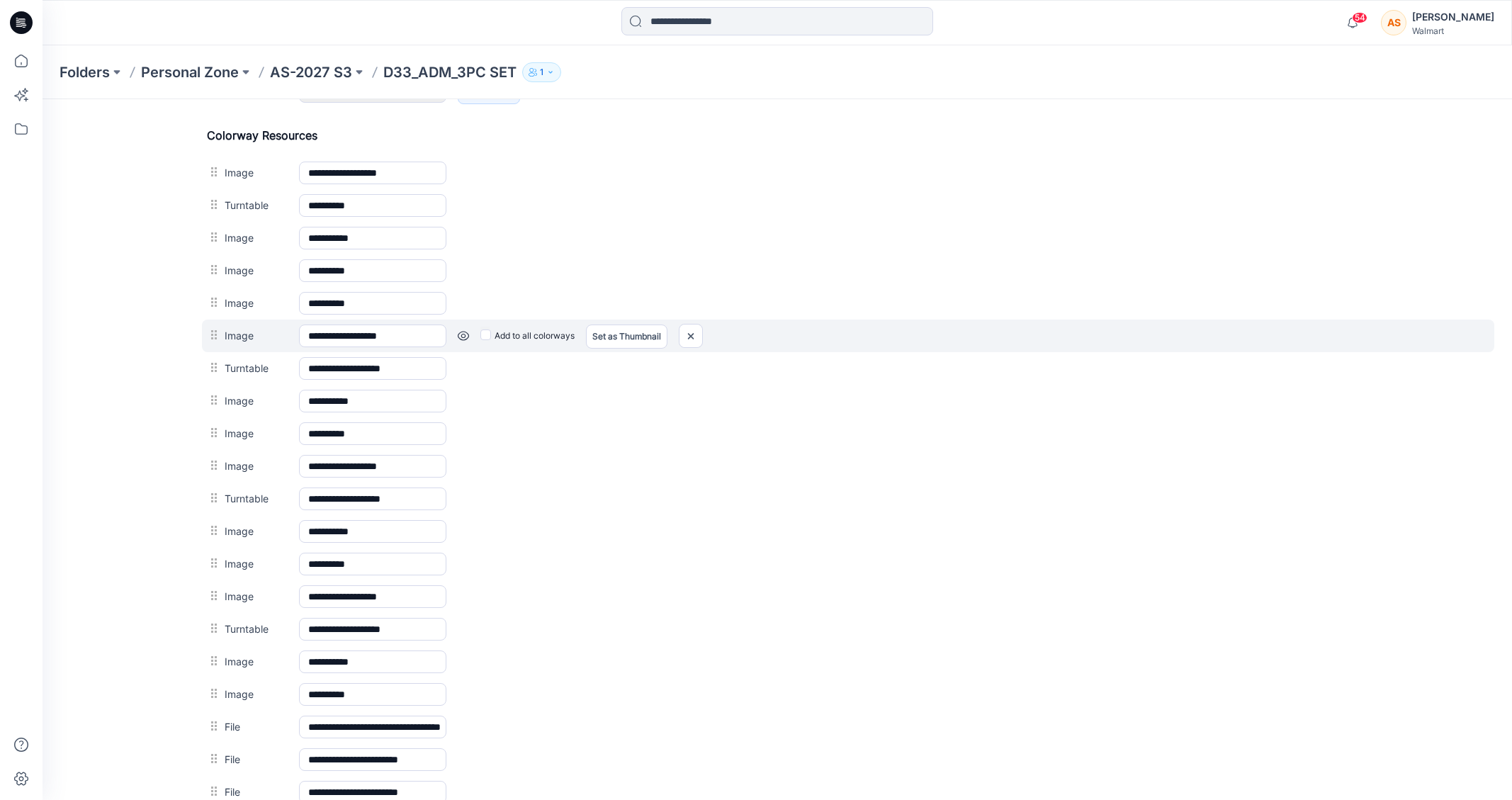
click at [42, 99] on link at bounding box center [42, 99] width 0 height 0
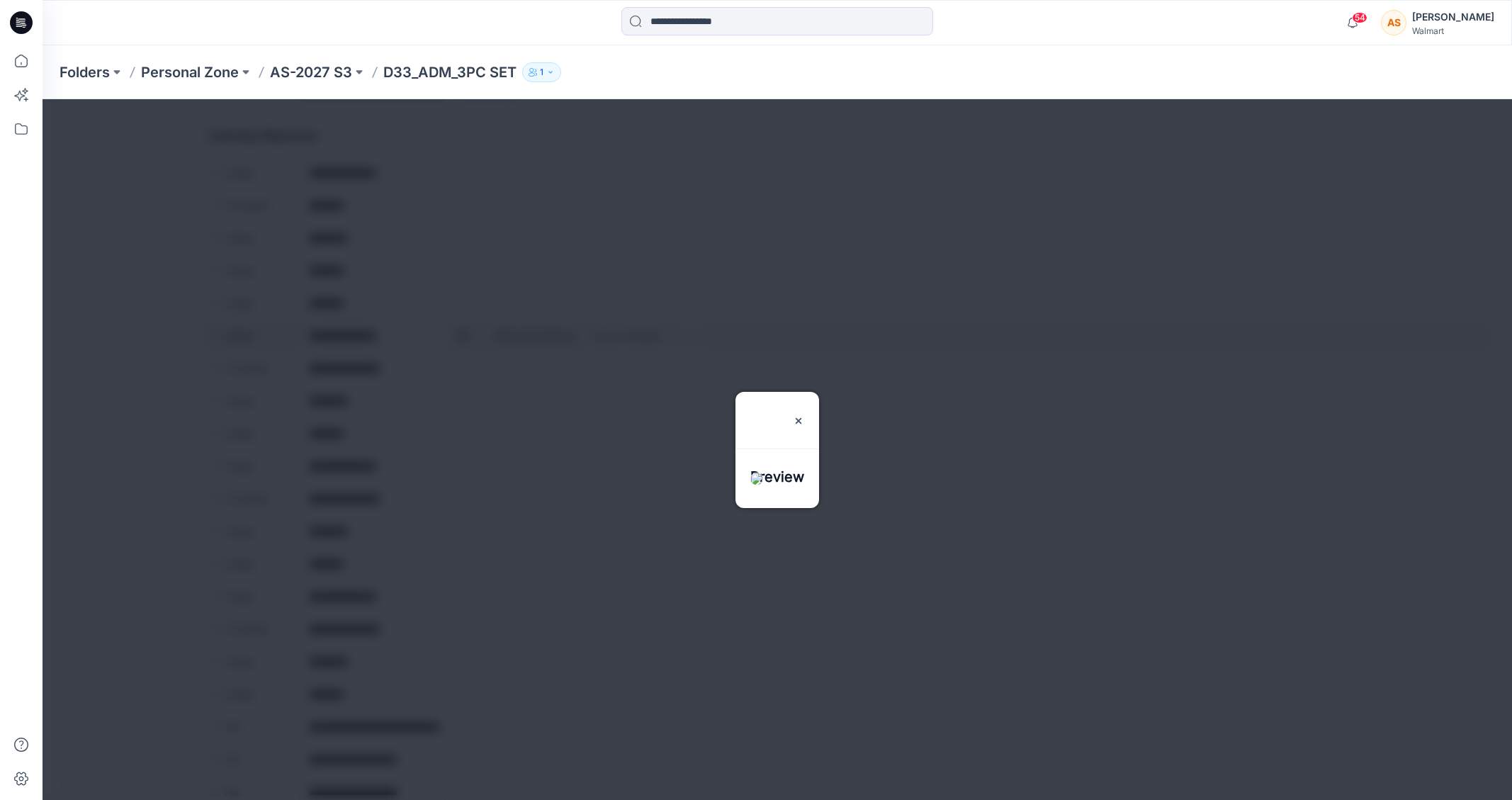
click at [463, 335] on div at bounding box center [777, 449] width 1470 height 700
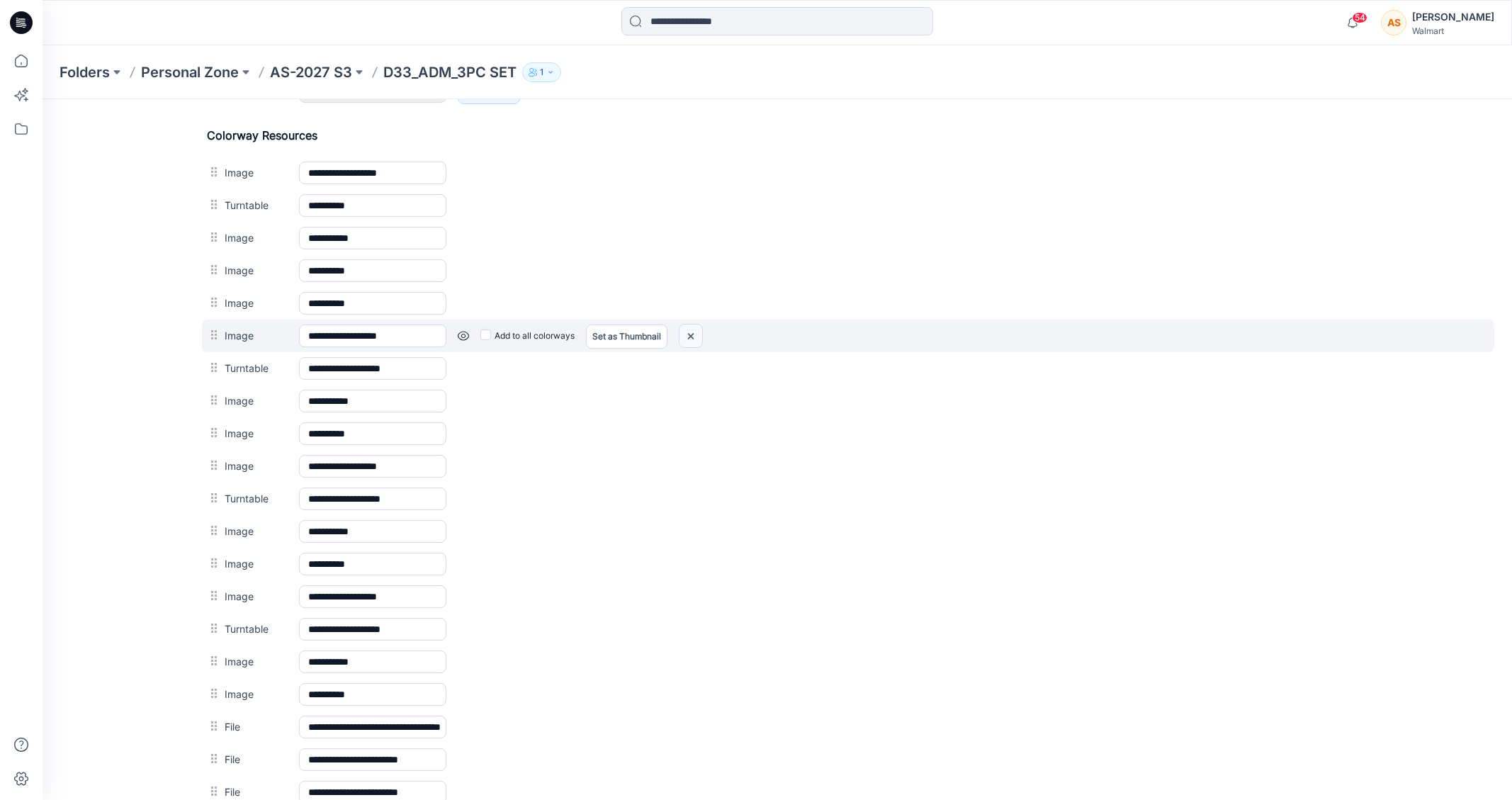
click at [42, 99] on img at bounding box center [42, 99] width 0 height 0
click at [42, 99] on link at bounding box center [42, 99] width 0 height 0
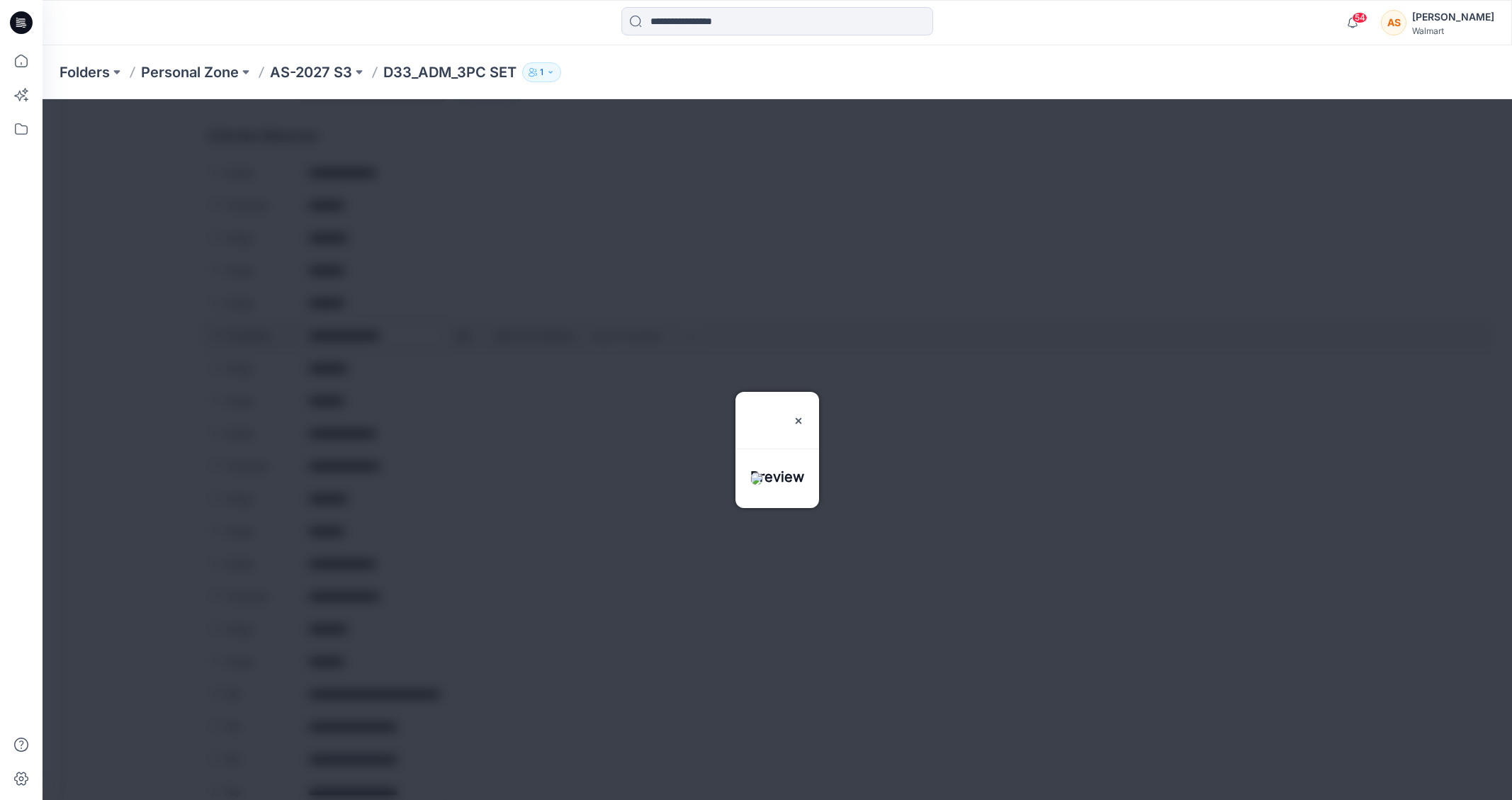
click at [463, 337] on div at bounding box center [777, 449] width 1470 height 700
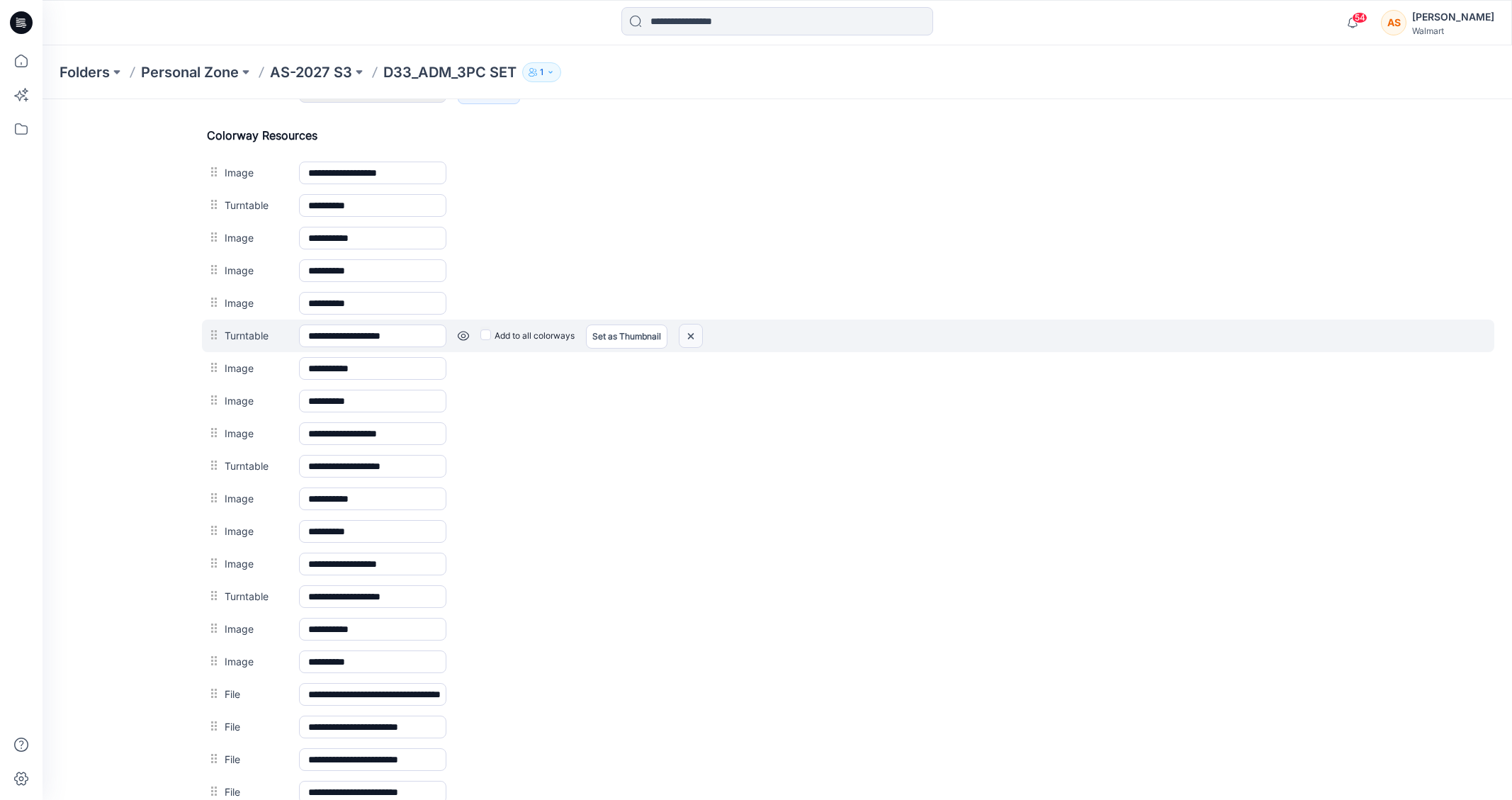
click at [42, 99] on img at bounding box center [42, 99] width 0 height 0
click at [42, 99] on link at bounding box center [42, 99] width 0 height 0
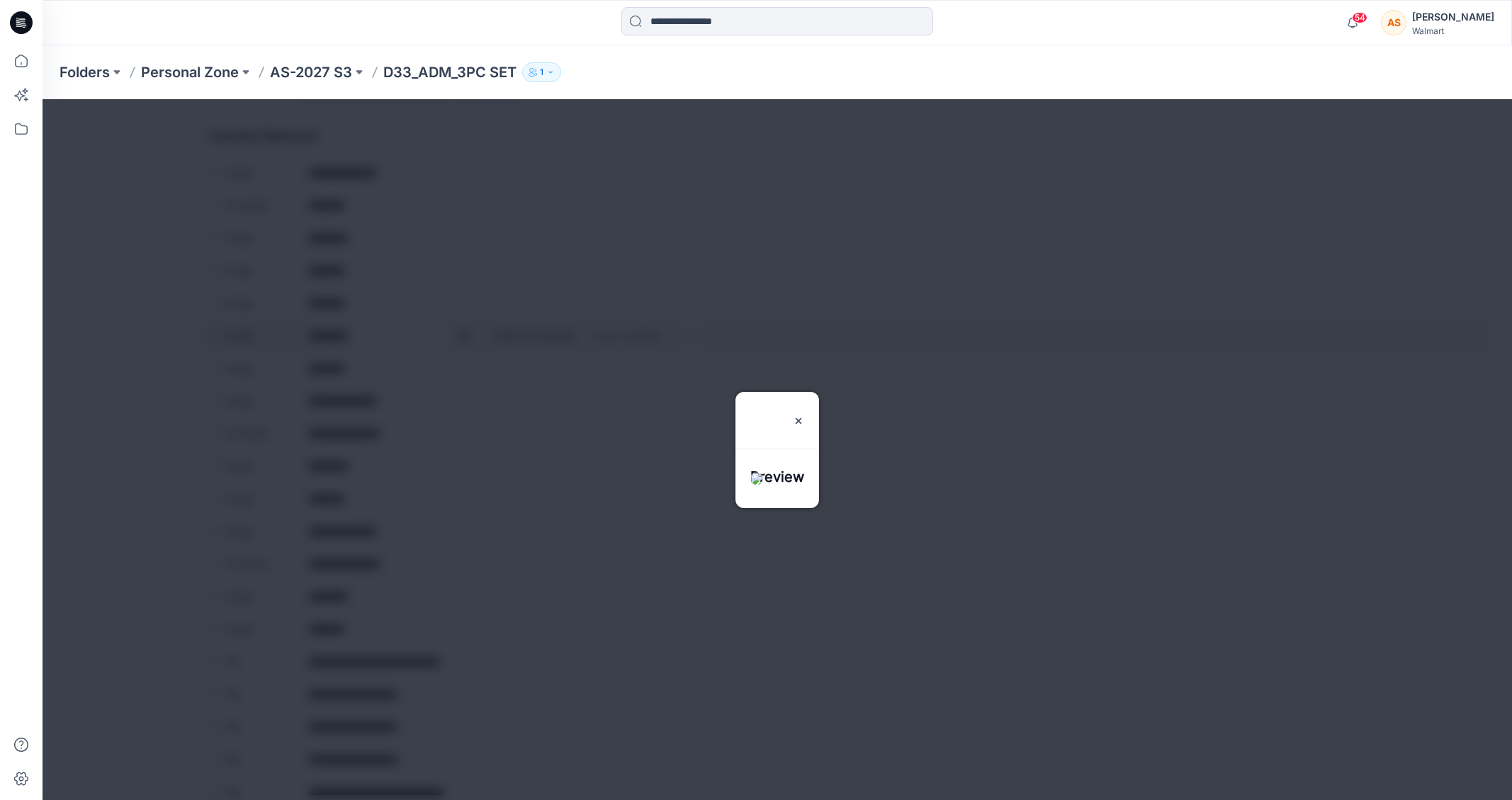
click at [463, 332] on div at bounding box center [777, 449] width 1470 height 700
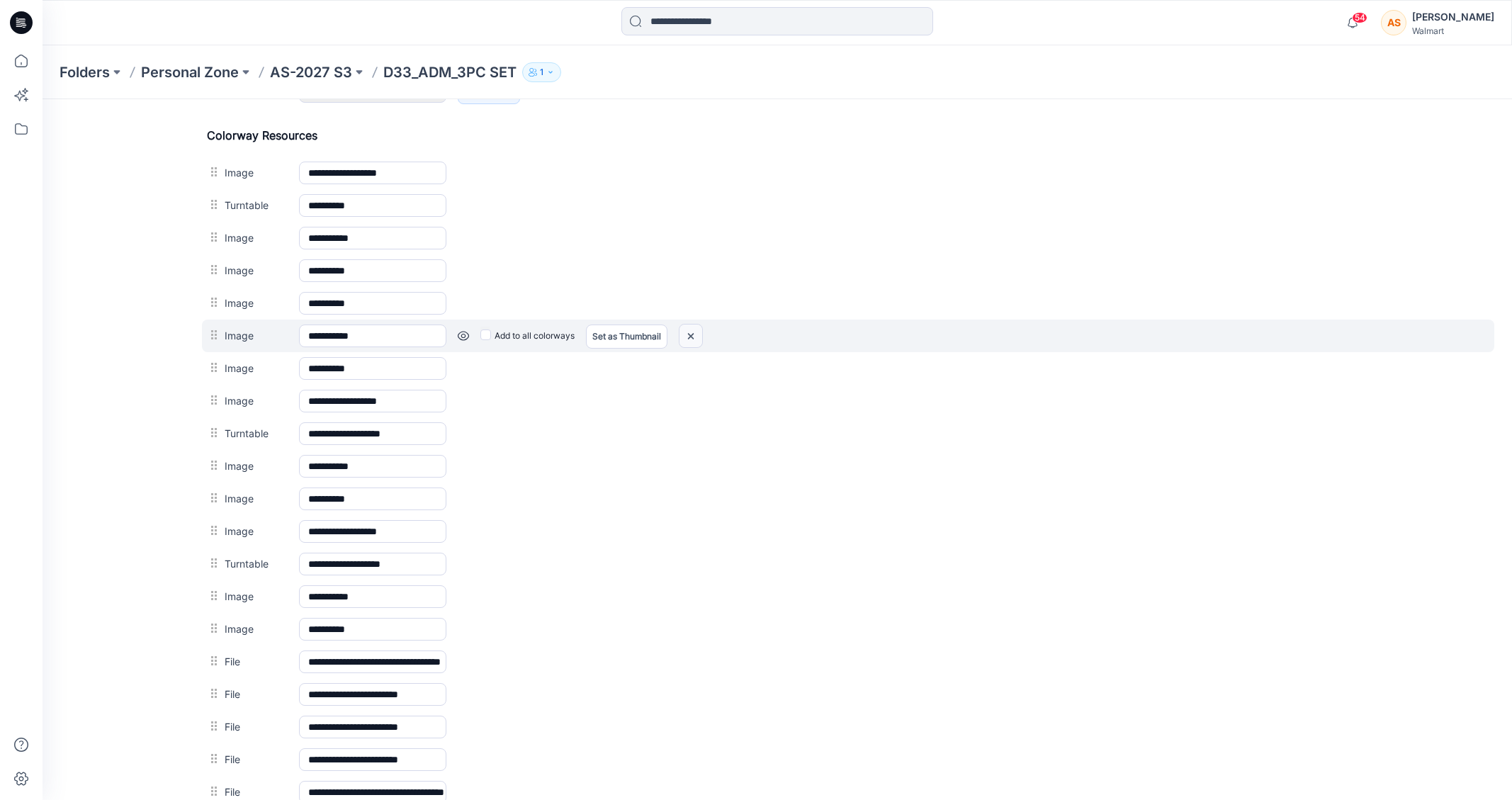
click at [42, 99] on img at bounding box center [42, 99] width 0 height 0
click at [42, 99] on link at bounding box center [42, 99] width 0 height 0
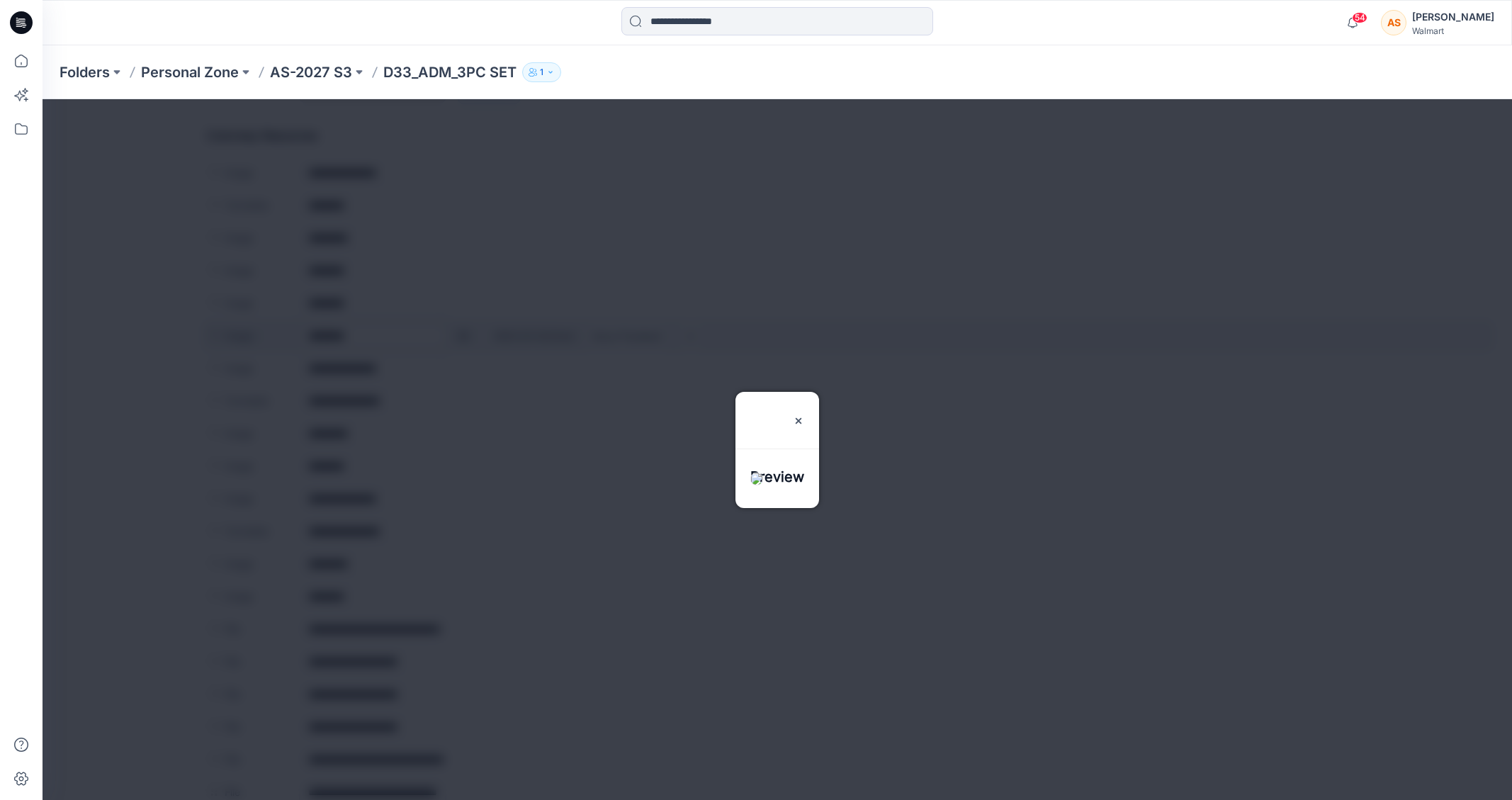
click at [463, 337] on div at bounding box center [777, 449] width 1470 height 700
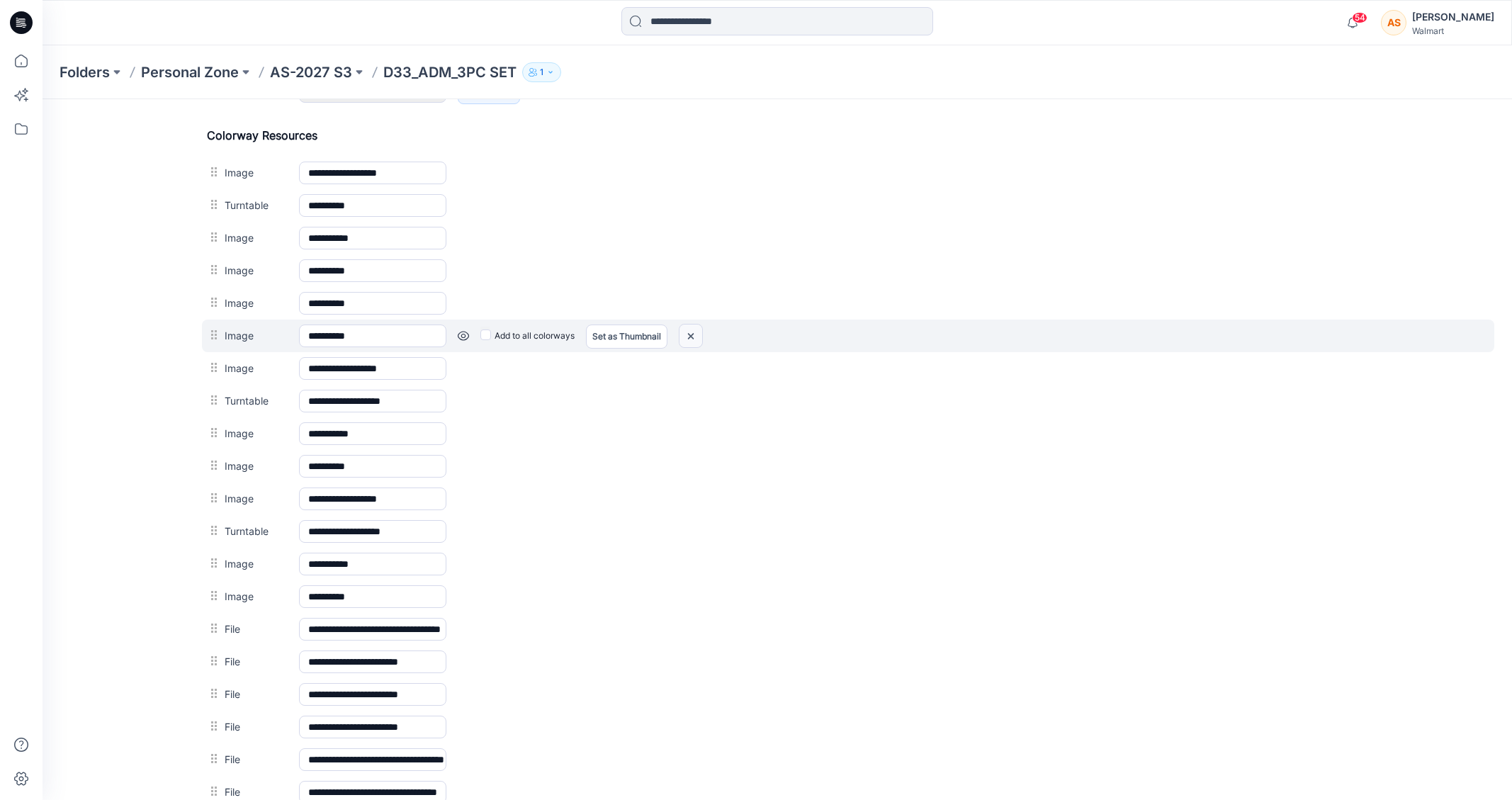
click at [42, 99] on img at bounding box center [42, 99] width 0 height 0
click at [42, 99] on link at bounding box center [42, 99] width 0 height 0
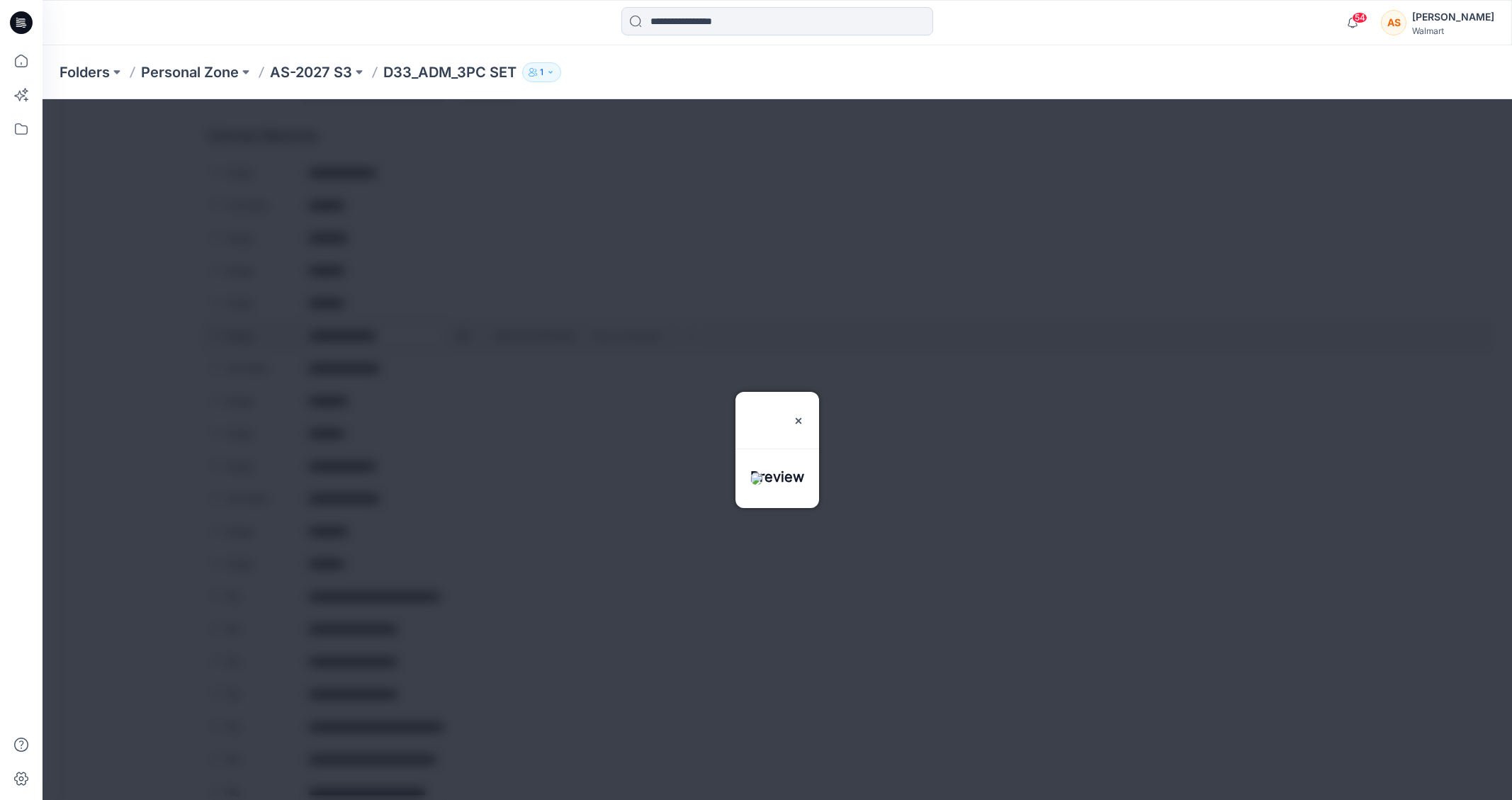
click at [463, 333] on div at bounding box center [777, 449] width 1470 height 700
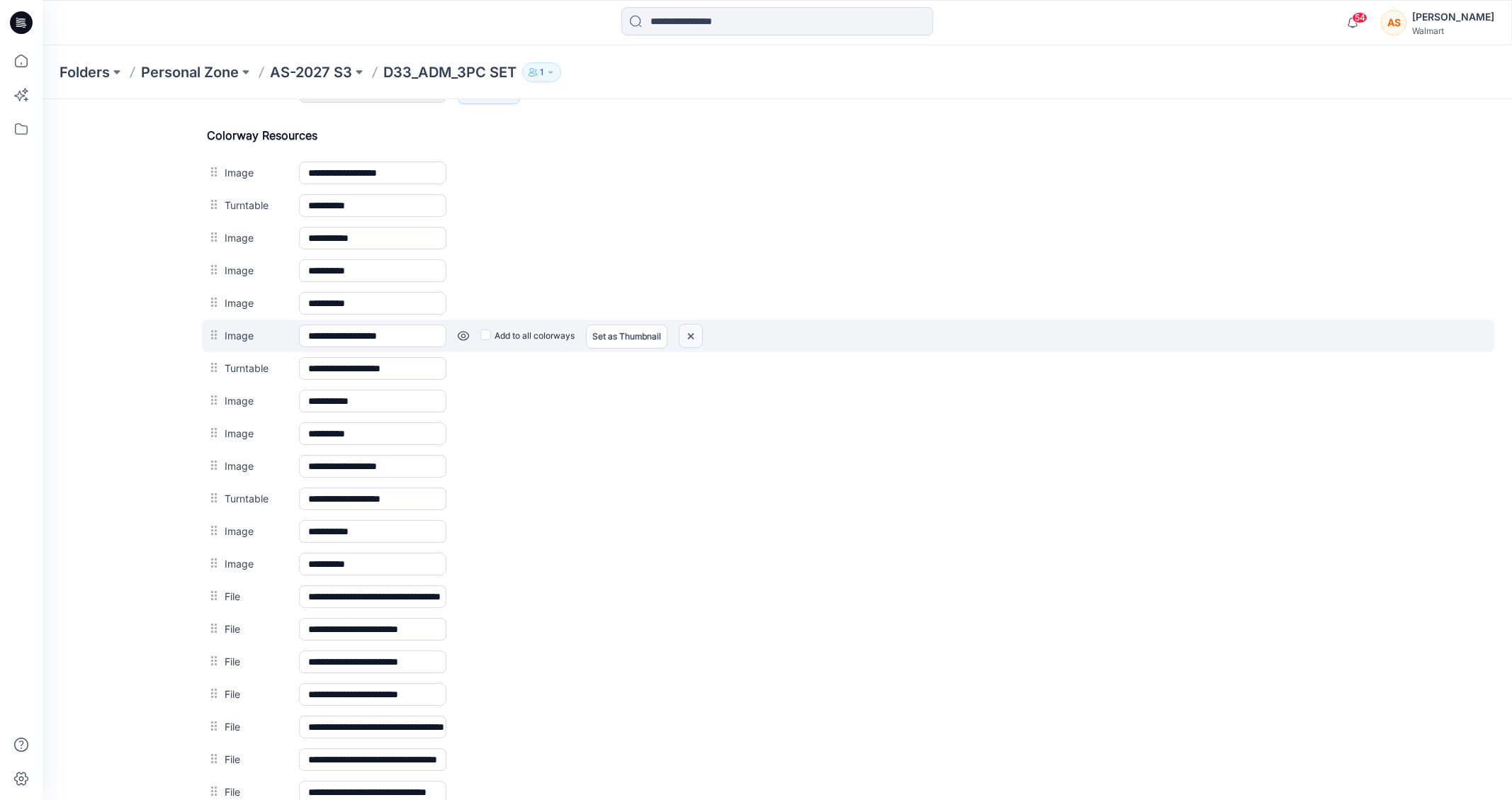
click at [42, 99] on img at bounding box center [42, 99] width 0 height 0
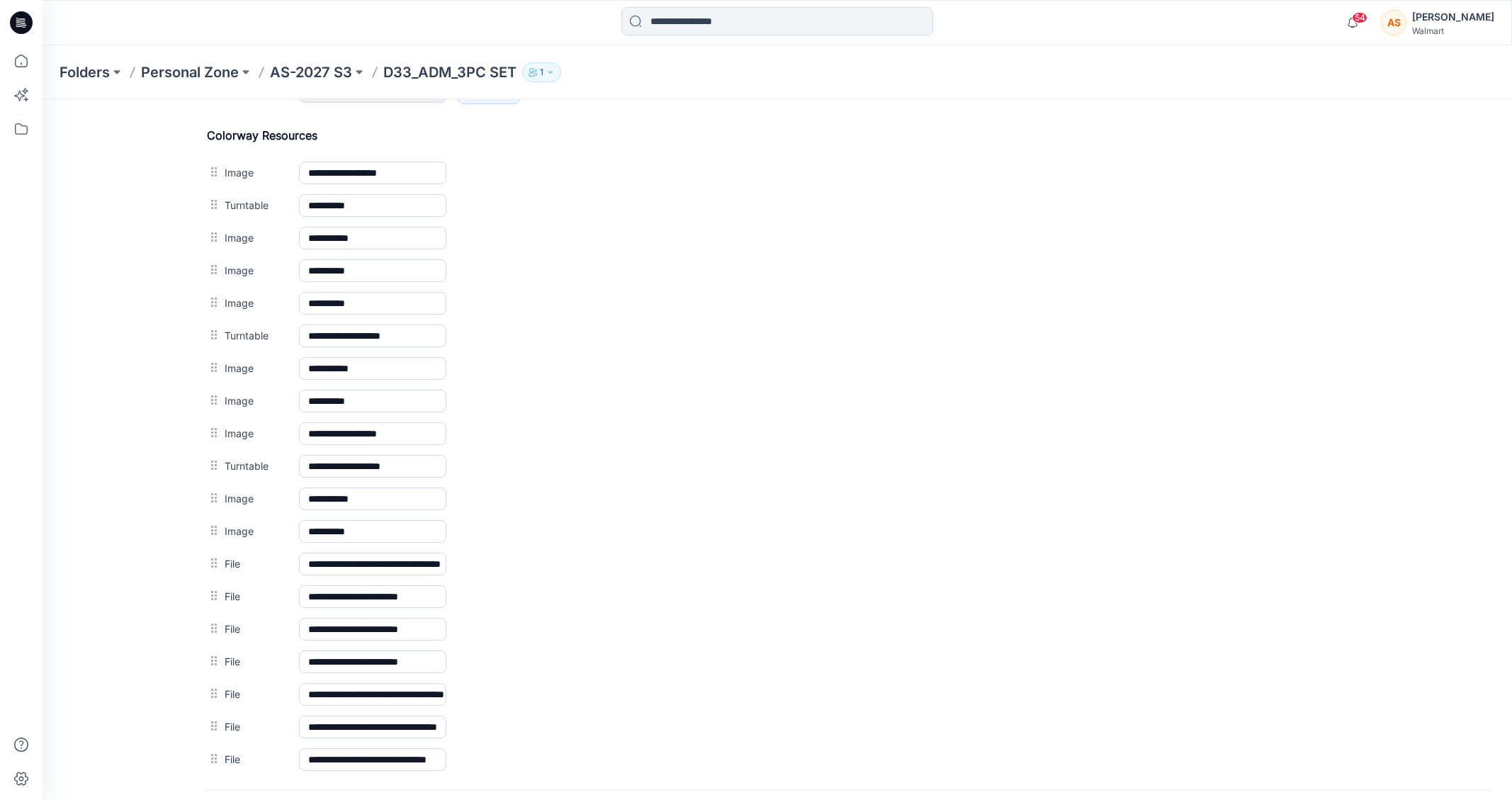
click at [465, 334] on div "**********" at bounding box center [849, 335] width 1283 height 33
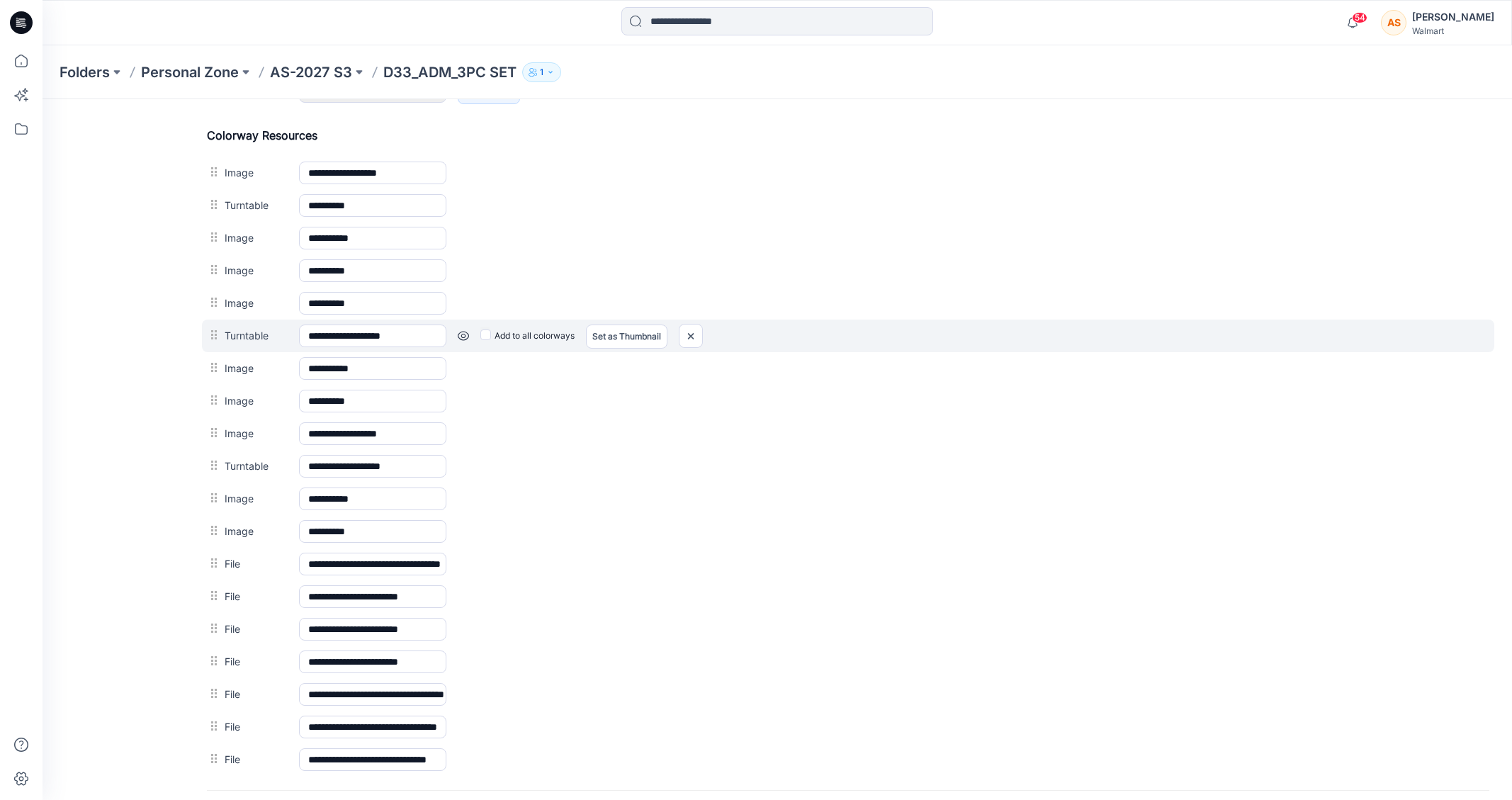
click at [42, 99] on link at bounding box center [42, 99] width 0 height 0
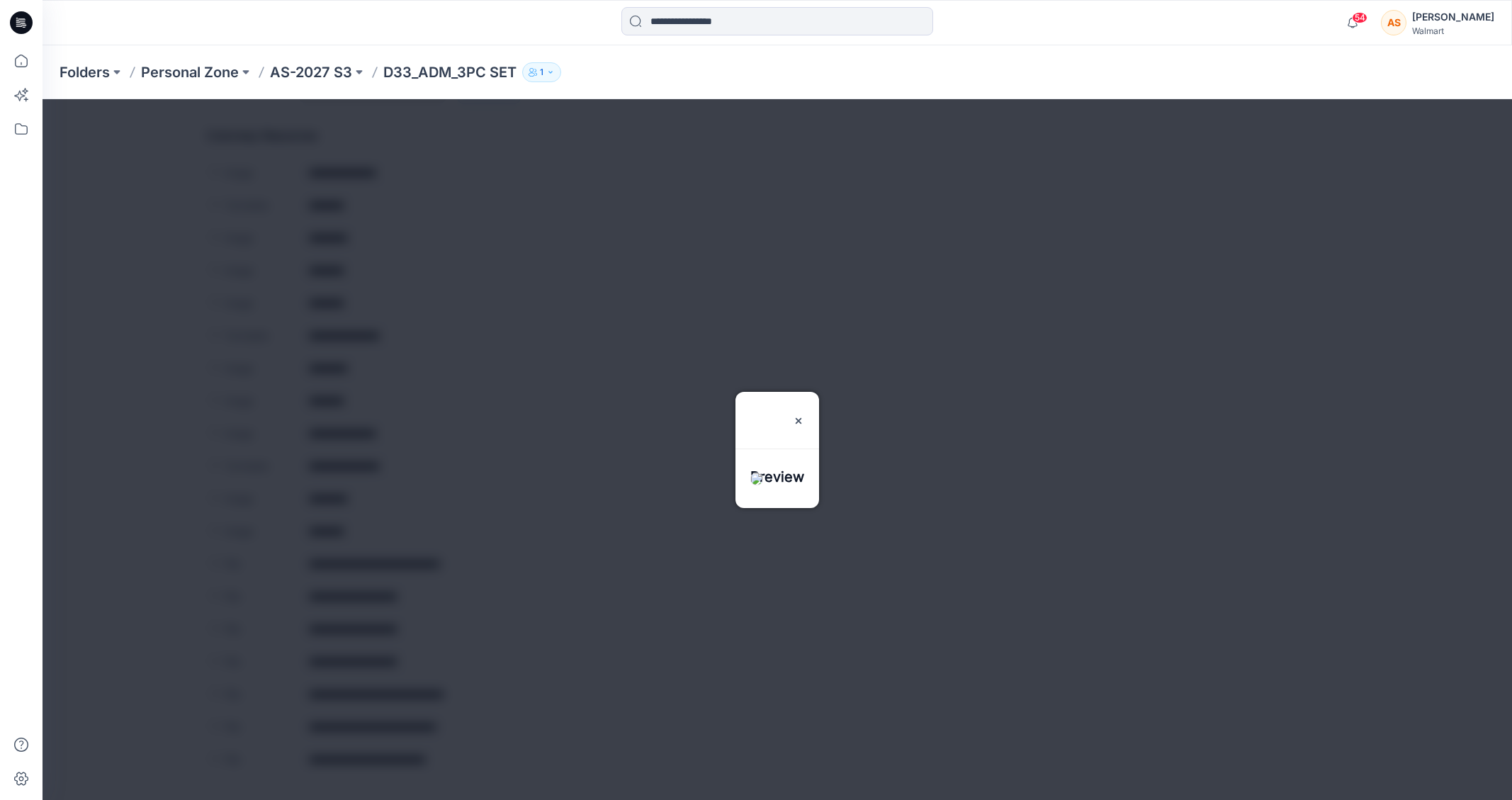
click at [462, 339] on div at bounding box center [777, 449] width 1470 height 700
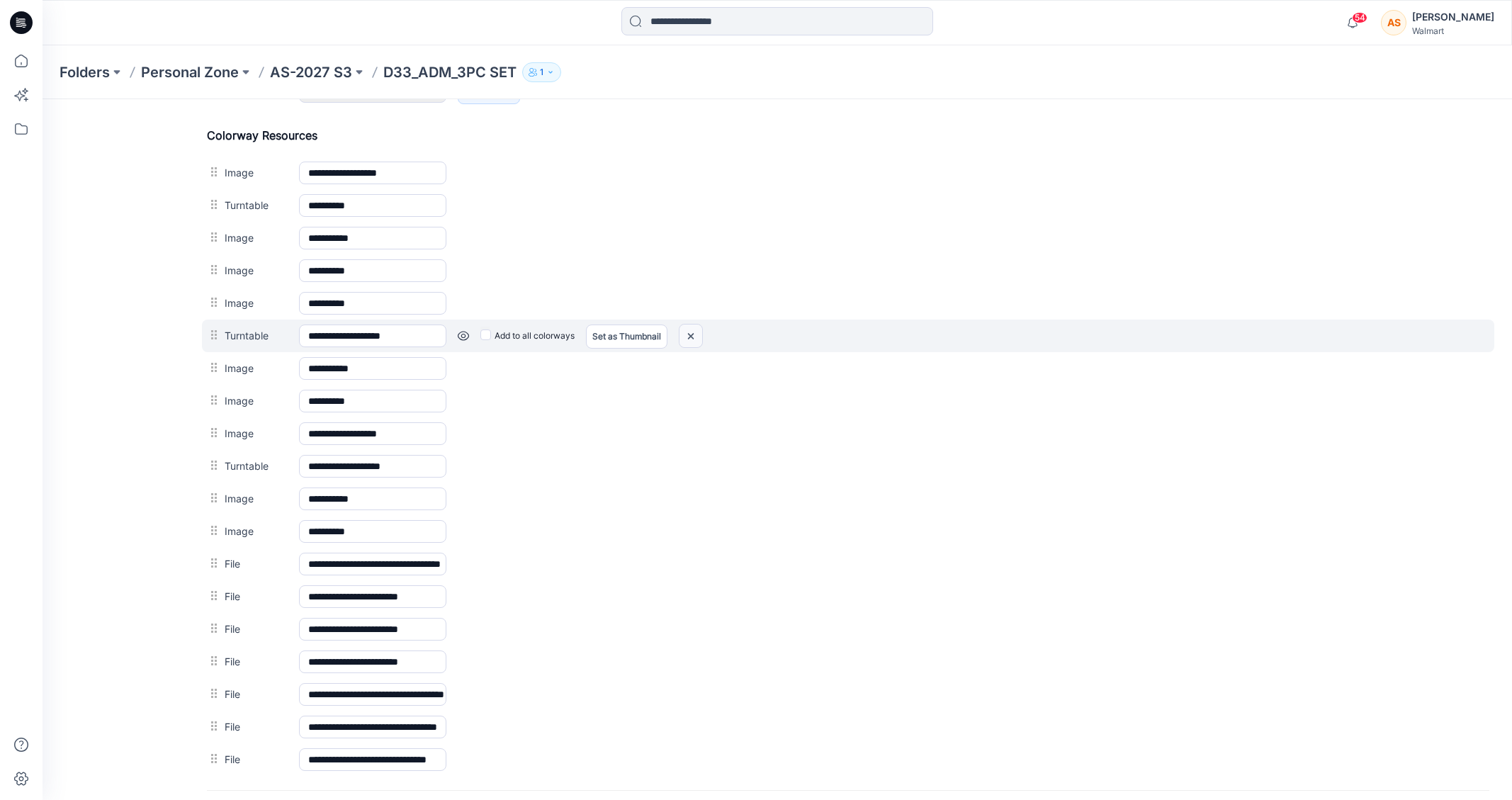
click at [42, 99] on img at bounding box center [42, 99] width 0 height 0
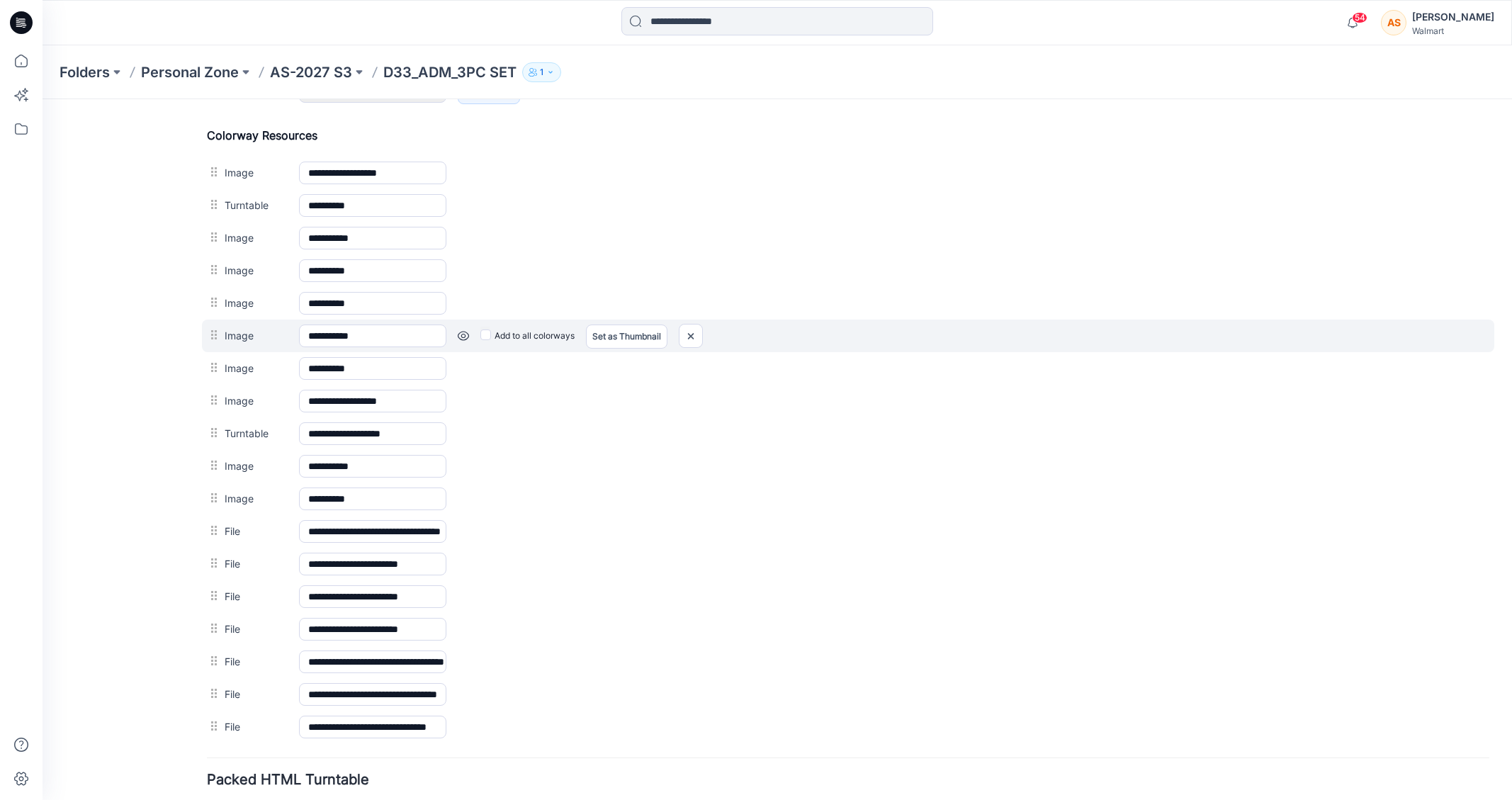
click at [42, 99] on link at bounding box center [42, 99] width 0 height 0
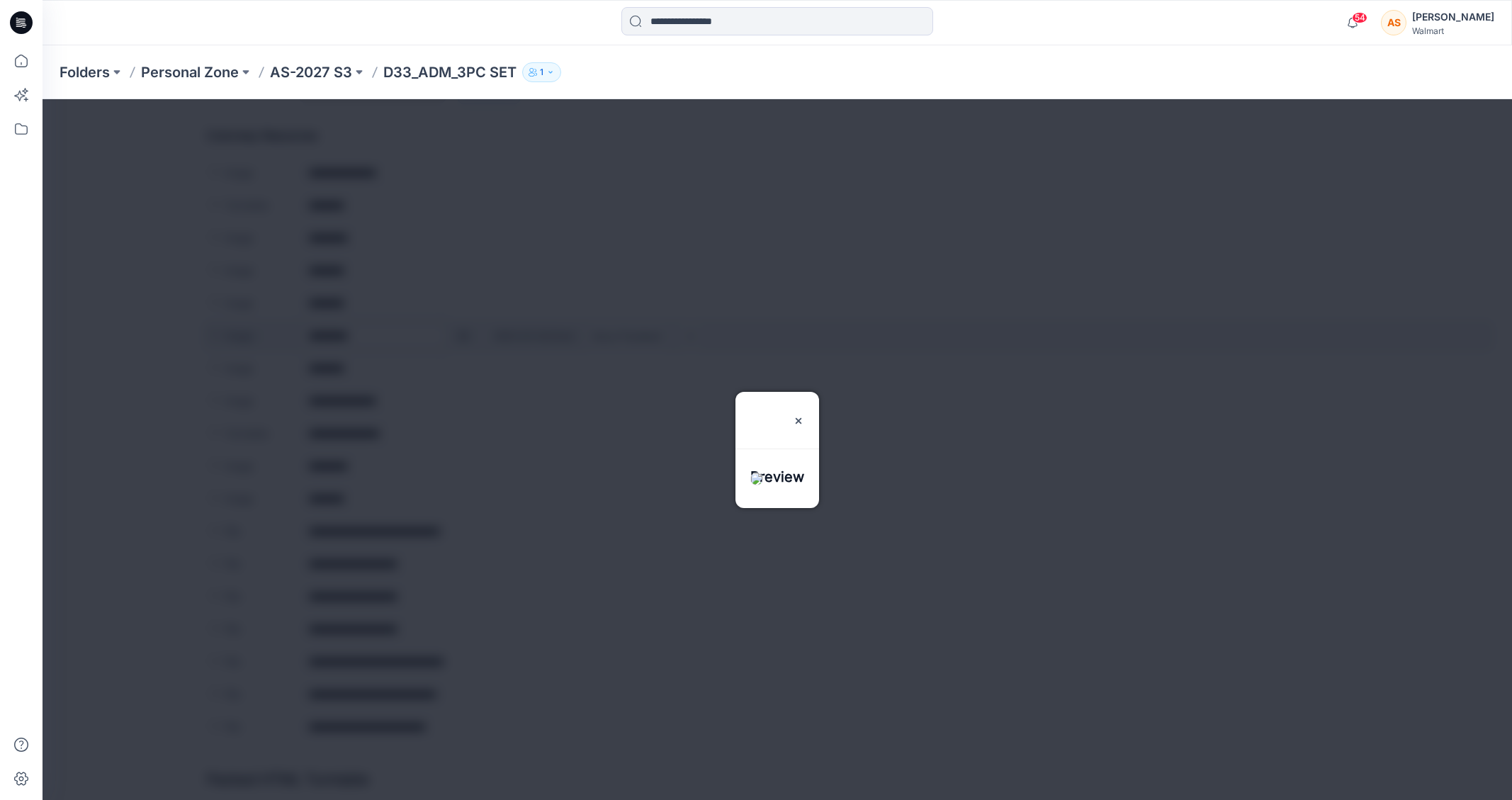
click at [466, 334] on div at bounding box center [777, 449] width 1470 height 700
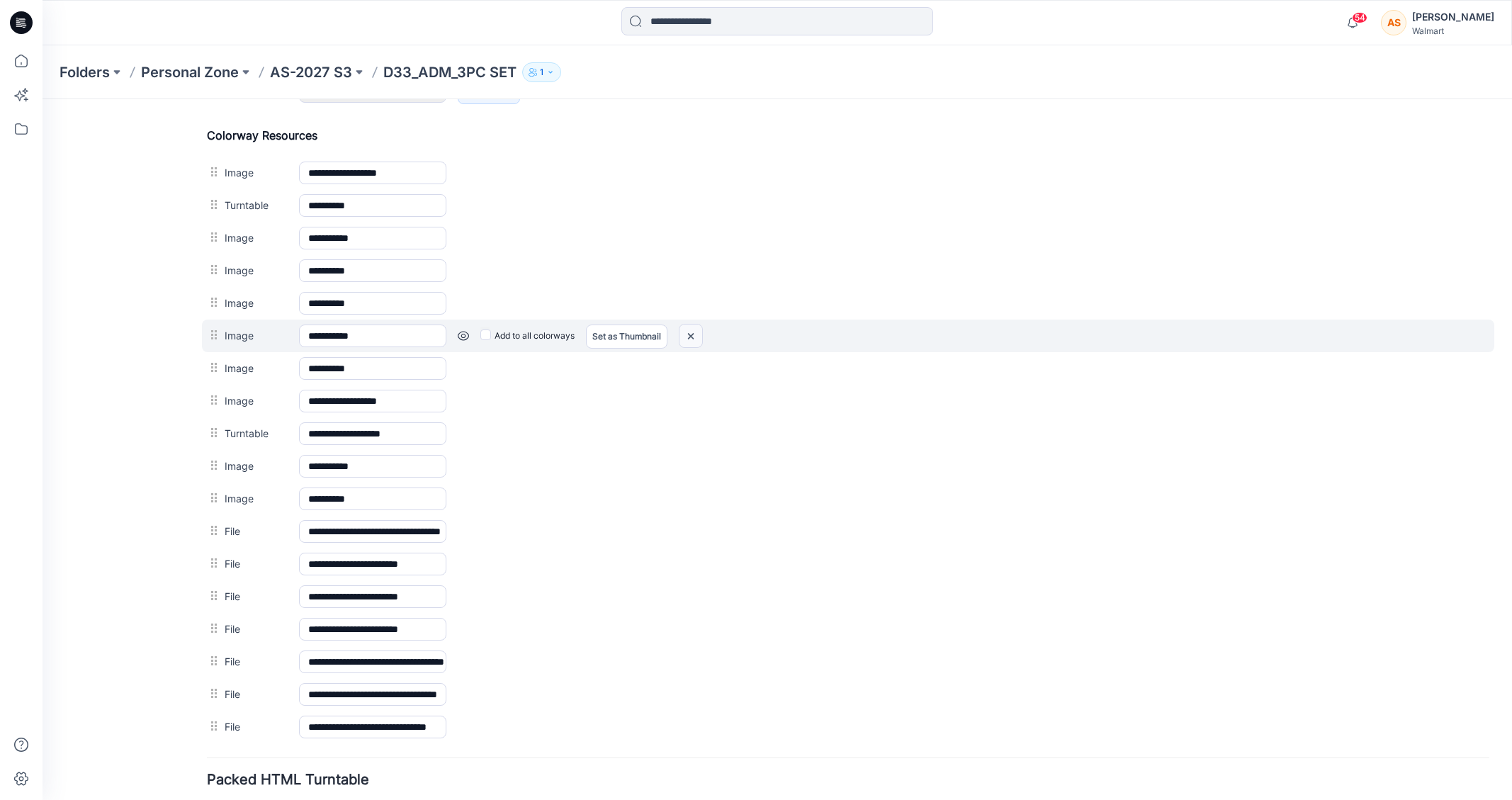
click at [42, 99] on img at bounding box center [42, 99] width 0 height 0
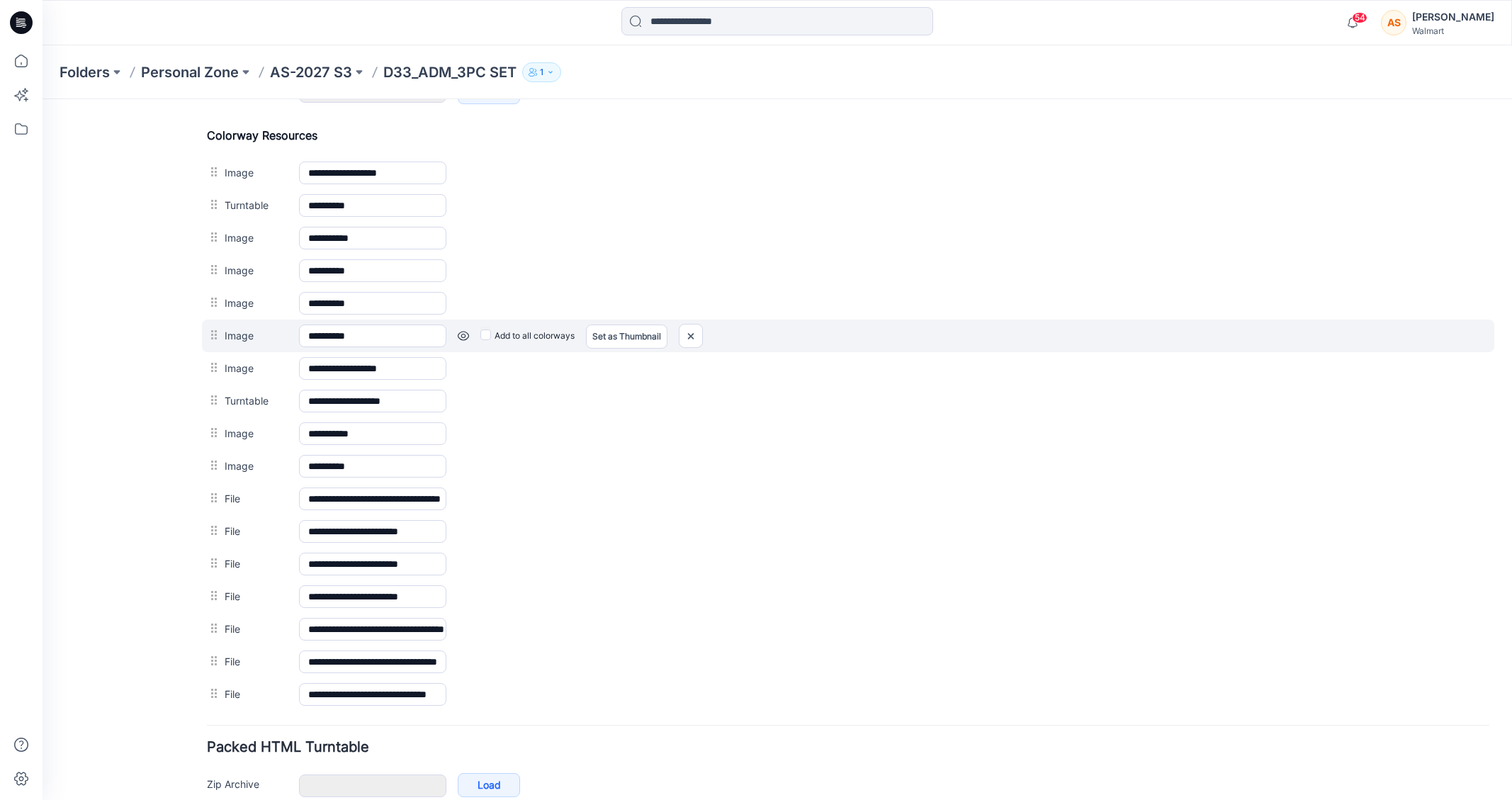
click at [42, 99] on link at bounding box center [42, 99] width 0 height 0
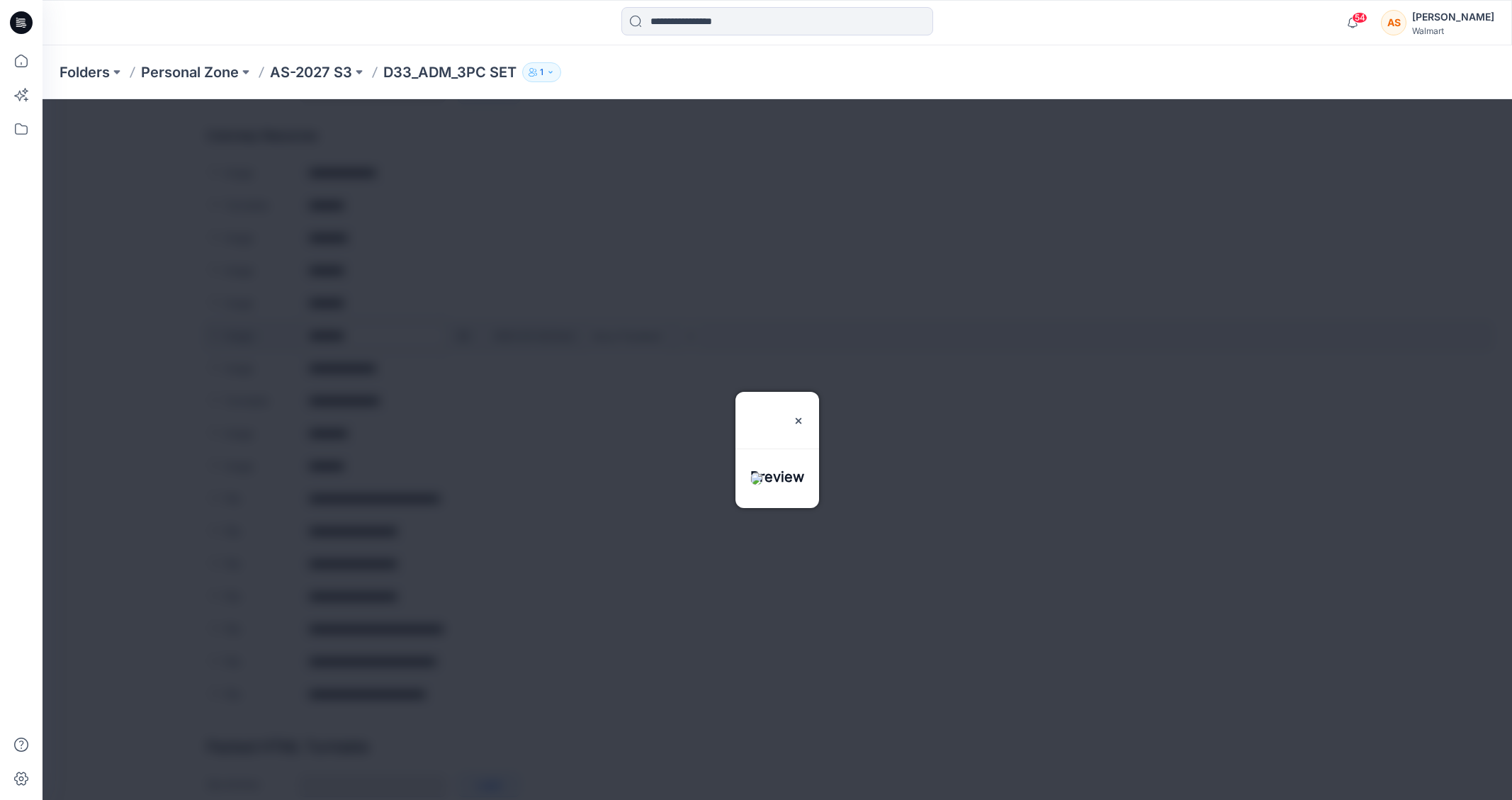
click at [468, 337] on div at bounding box center [777, 449] width 1470 height 700
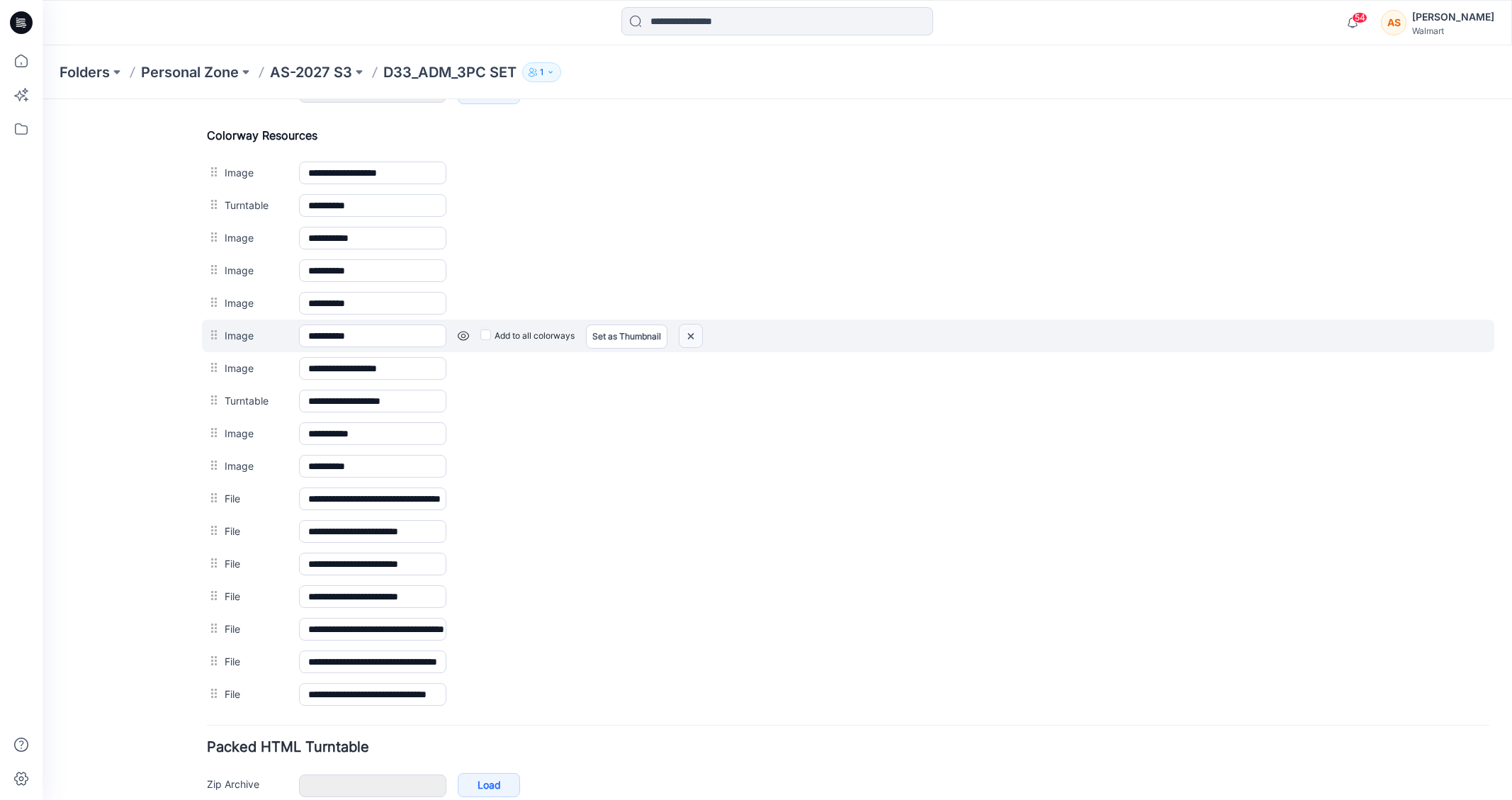
click at [42, 99] on img at bounding box center [42, 99] width 0 height 0
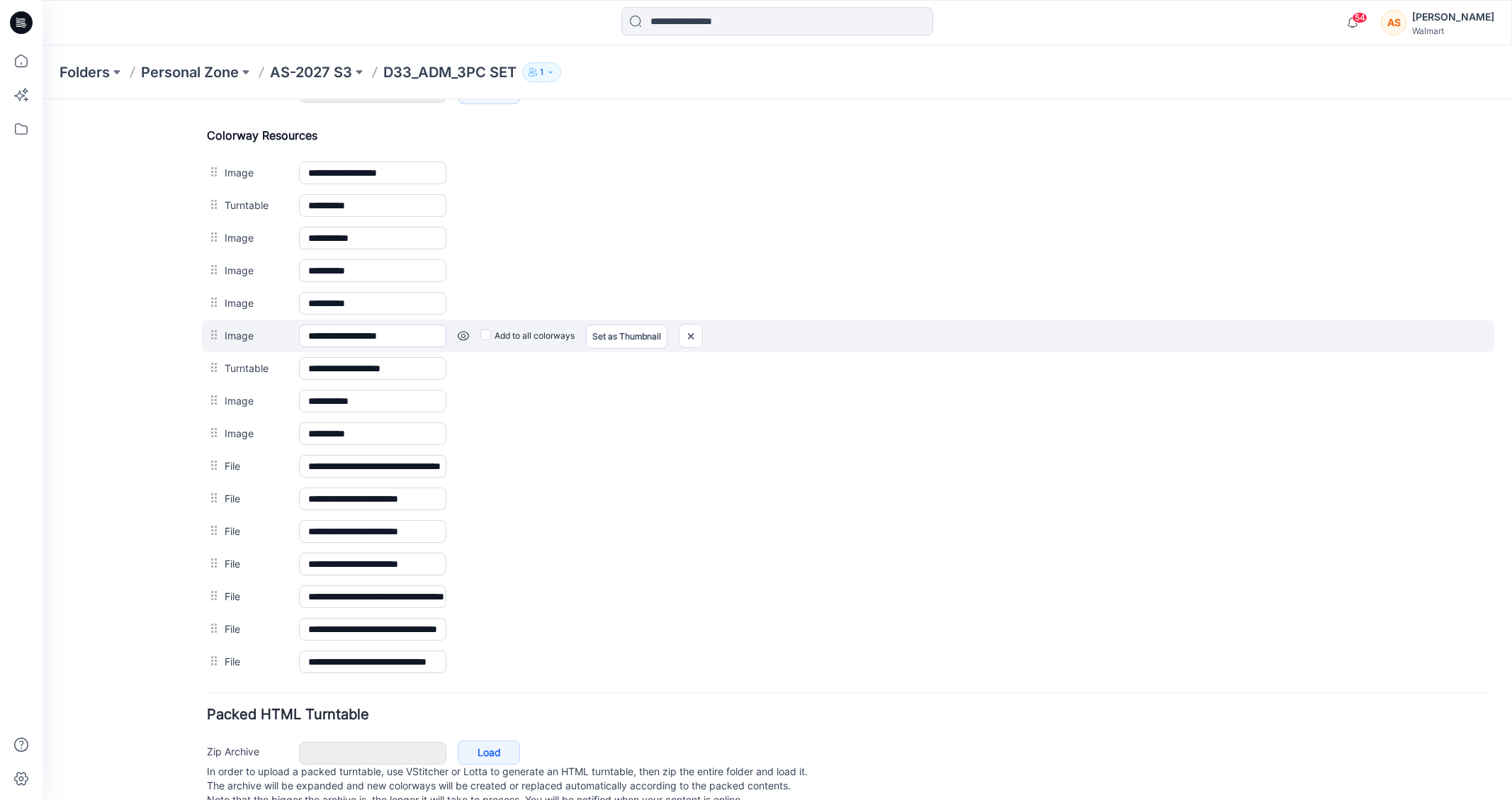
click at [42, 99] on link at bounding box center [42, 99] width 0 height 0
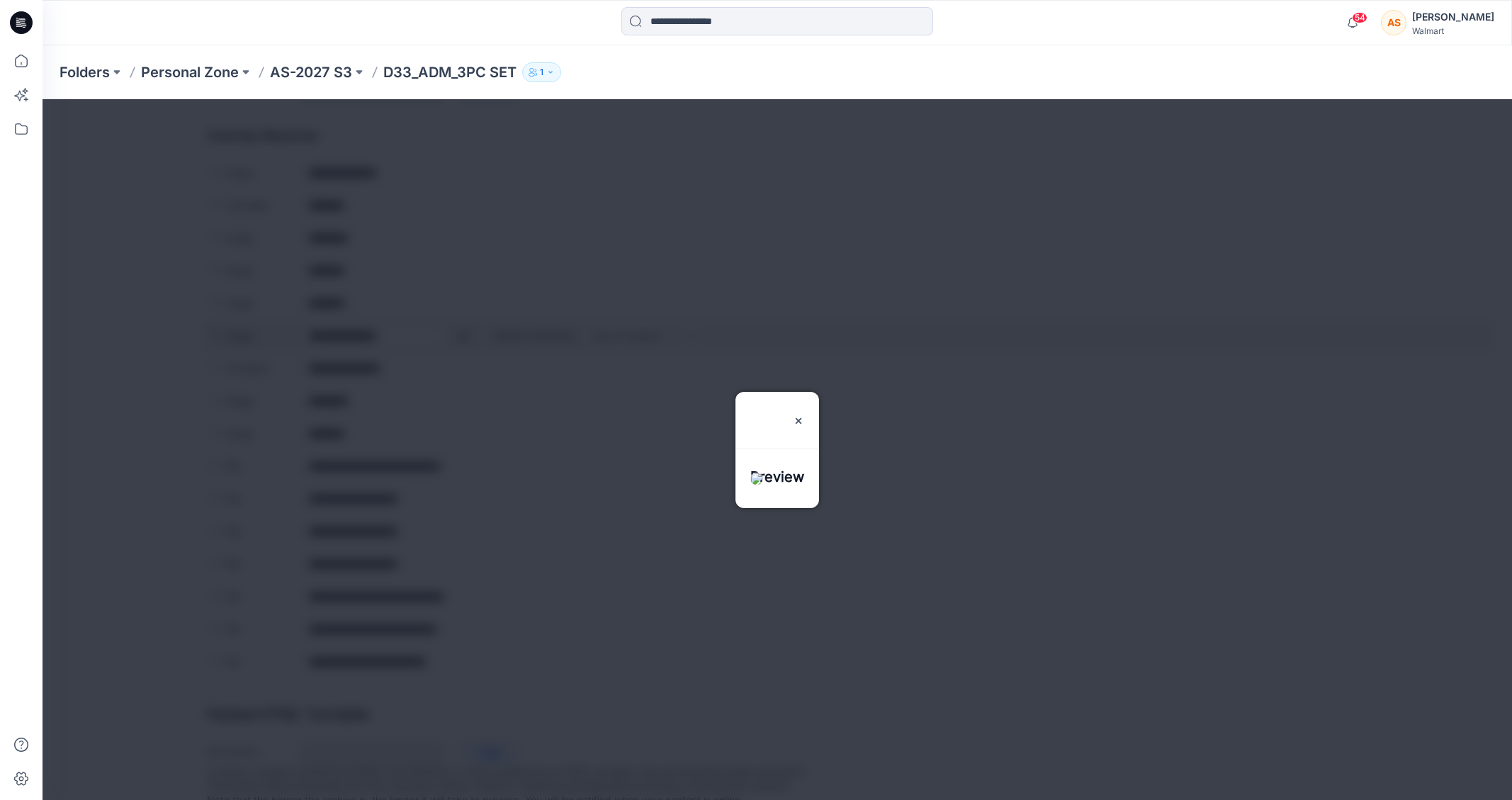
click at [464, 337] on div at bounding box center [777, 449] width 1470 height 700
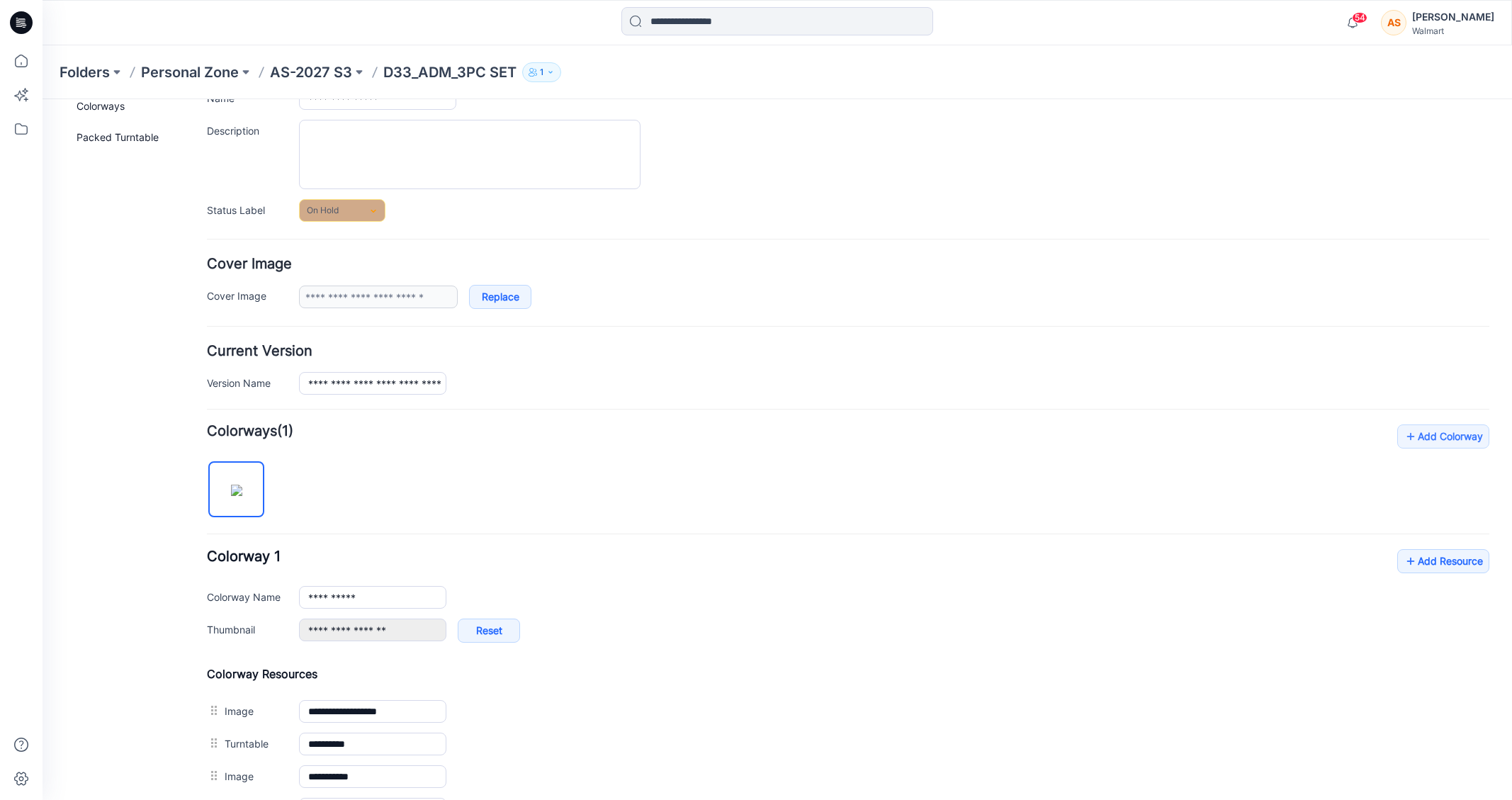
scroll to position [0, 0]
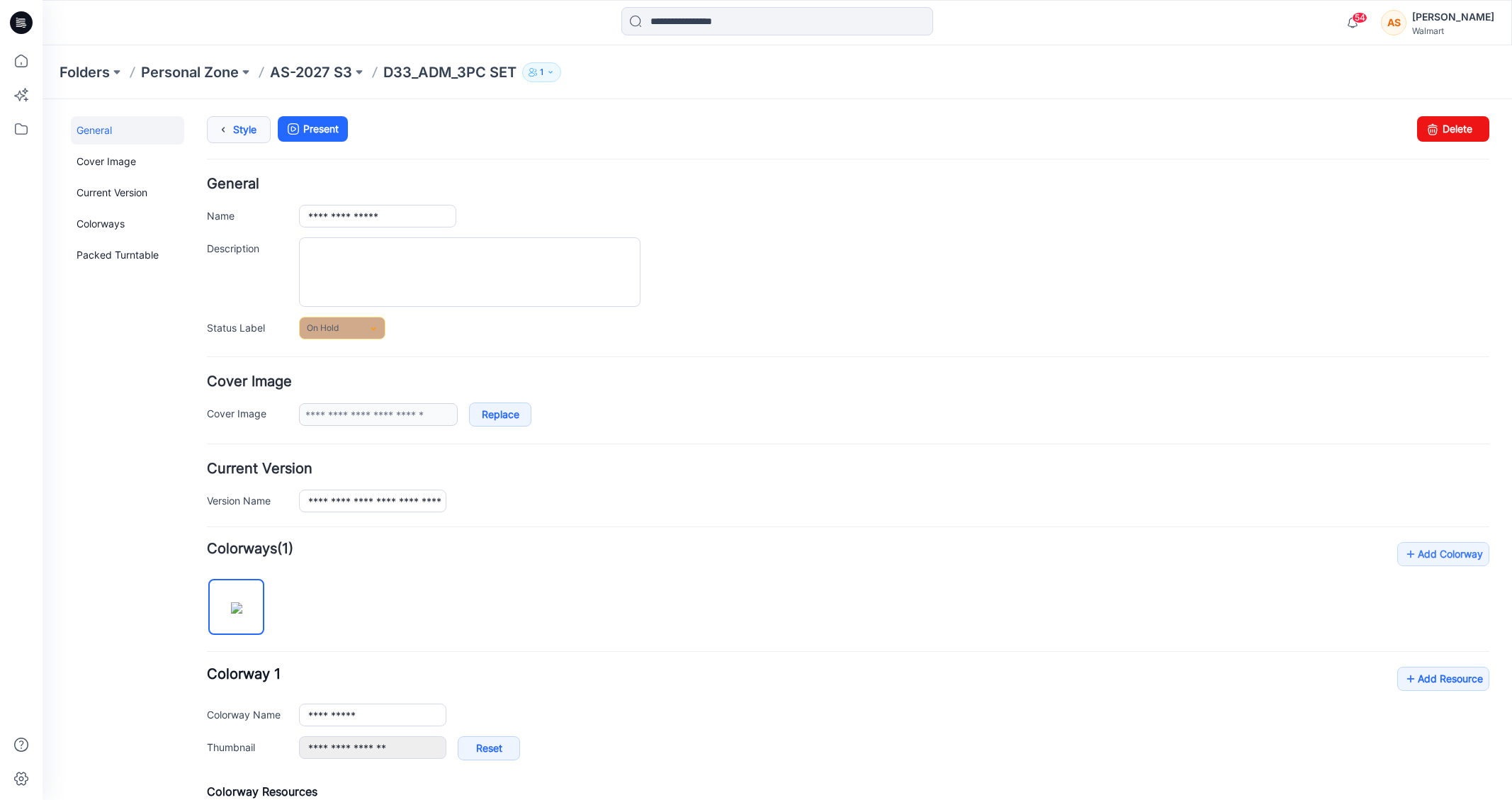
click at [238, 128] on link "Style" at bounding box center [239, 130] width 64 height 27
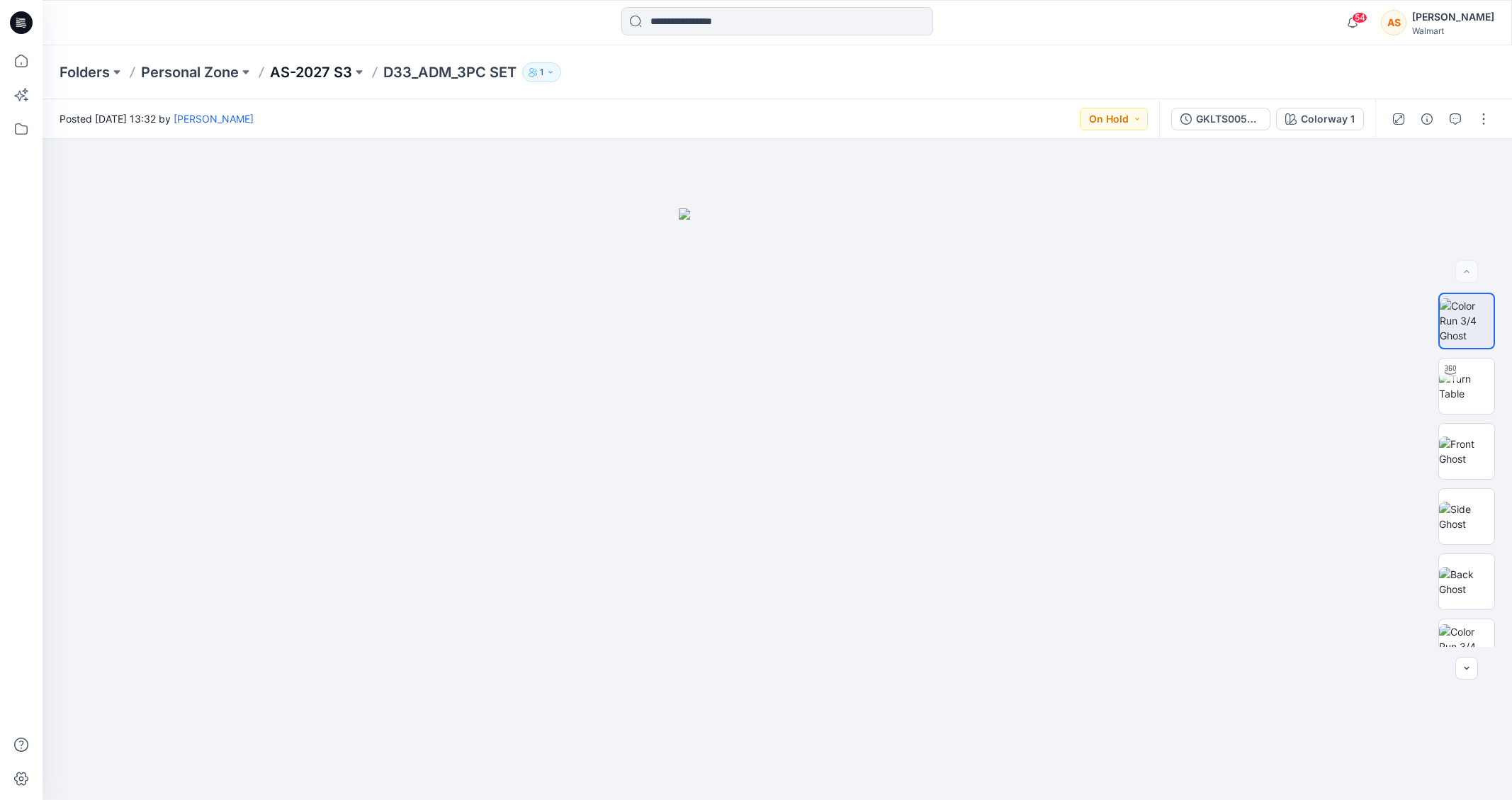
click at [342, 77] on p "AS-2027 S3" at bounding box center [311, 72] width 82 height 20
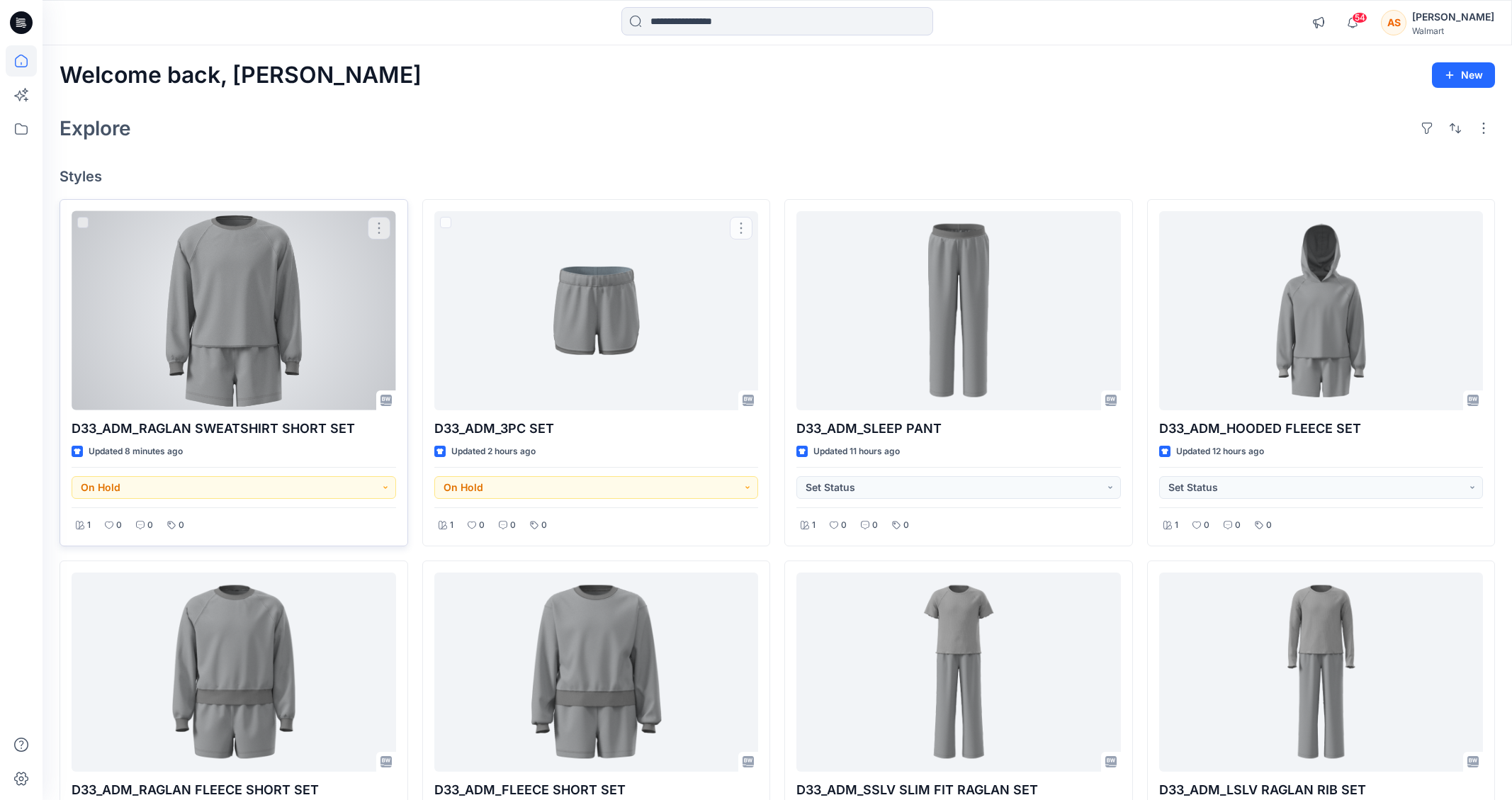
click at [226, 377] on div at bounding box center [234, 310] width 324 height 199
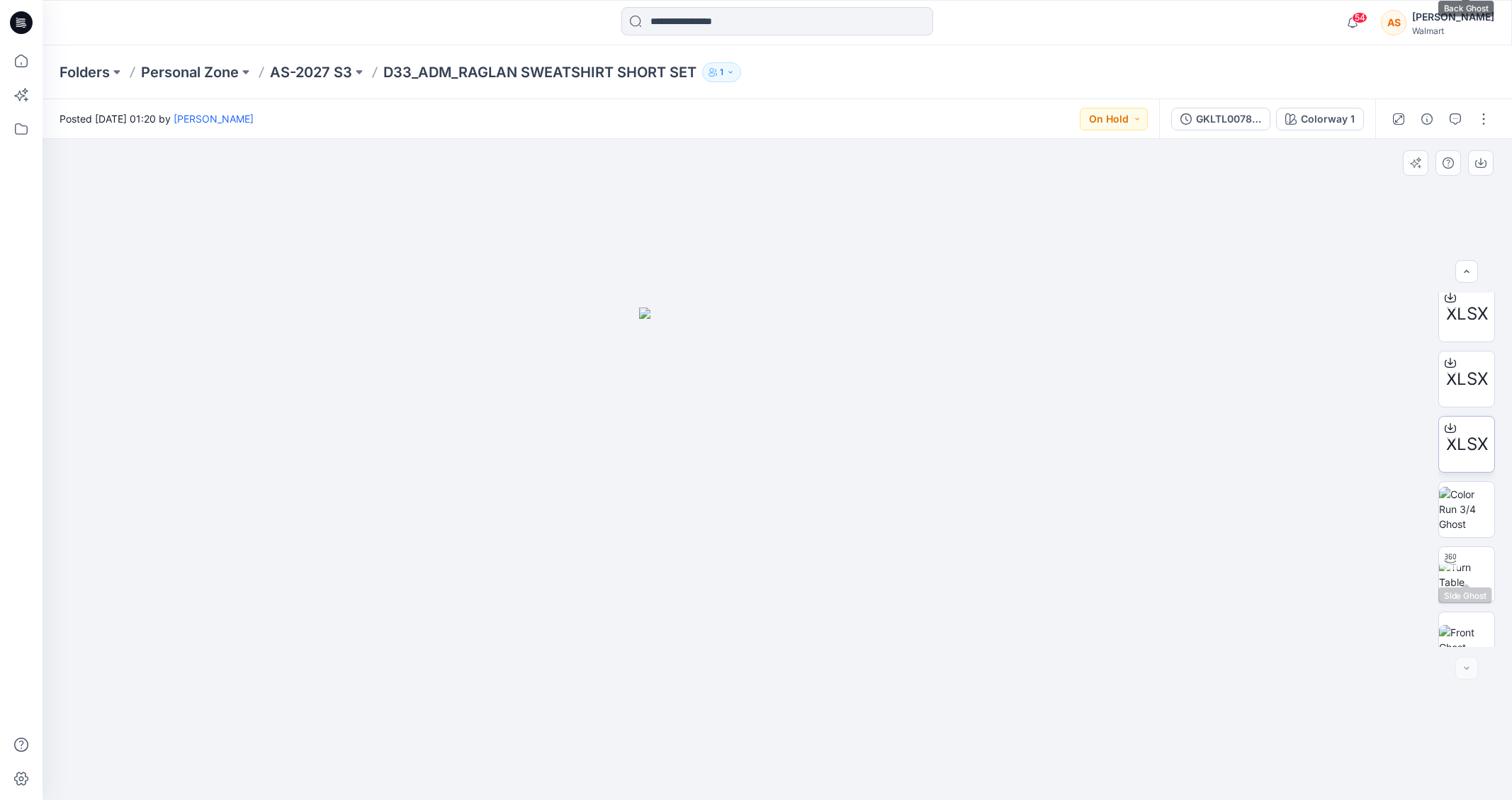
scroll to position [550, 0]
click at [1478, 116] on button "button" at bounding box center [1483, 119] width 23 height 23
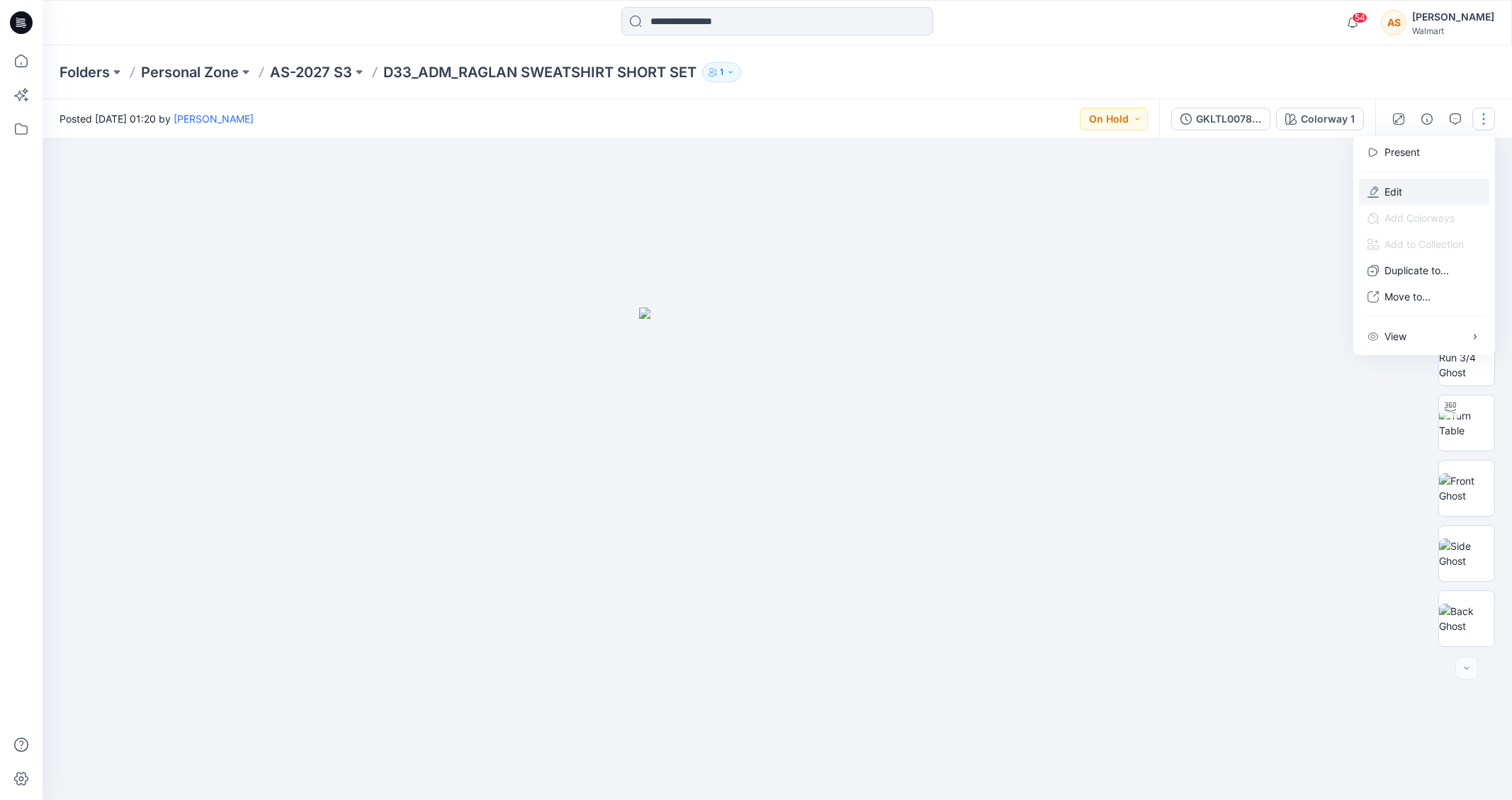
click at [1410, 191] on button "Edit" at bounding box center [1424, 192] width 130 height 26
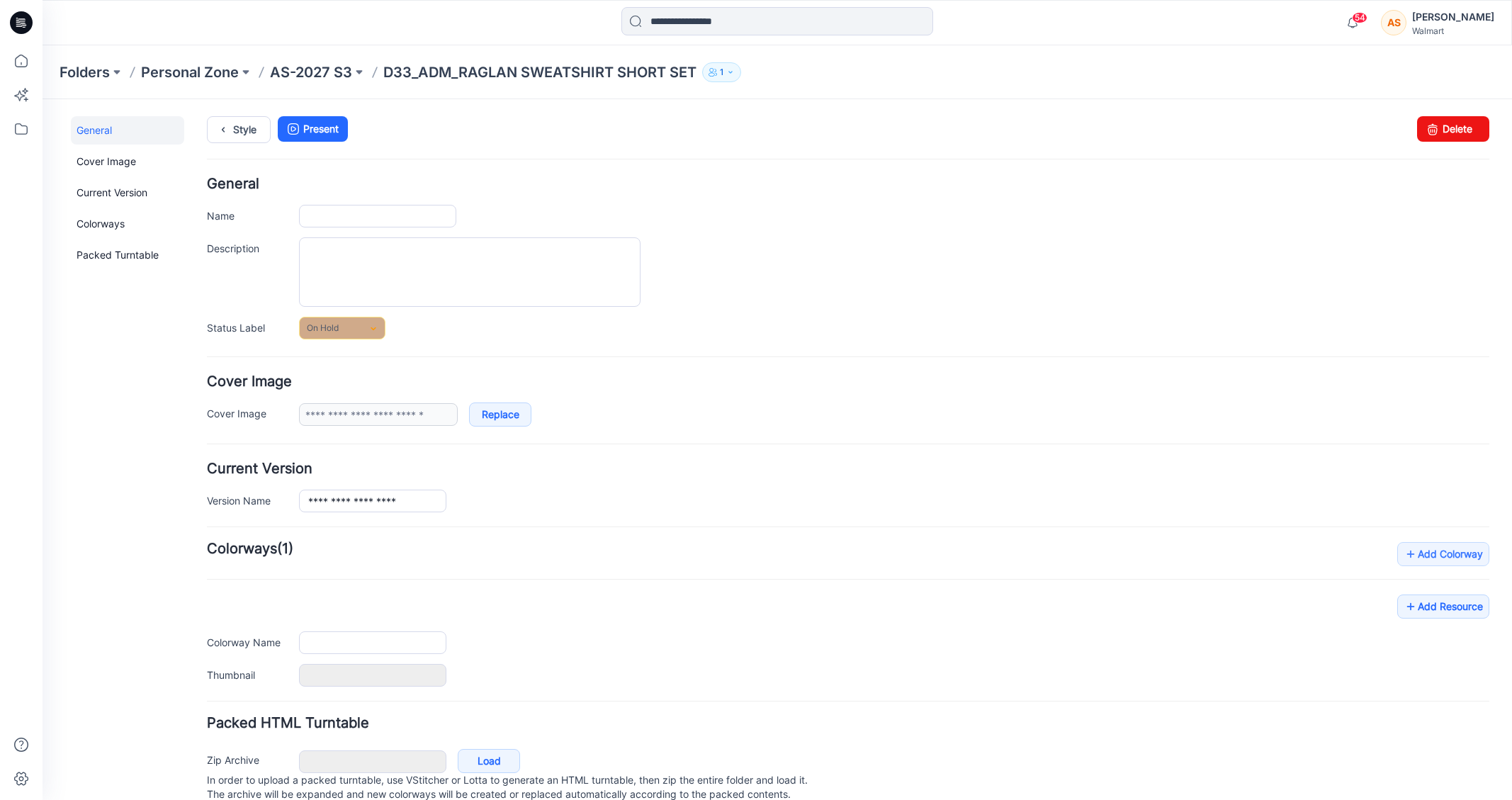
type input "**********"
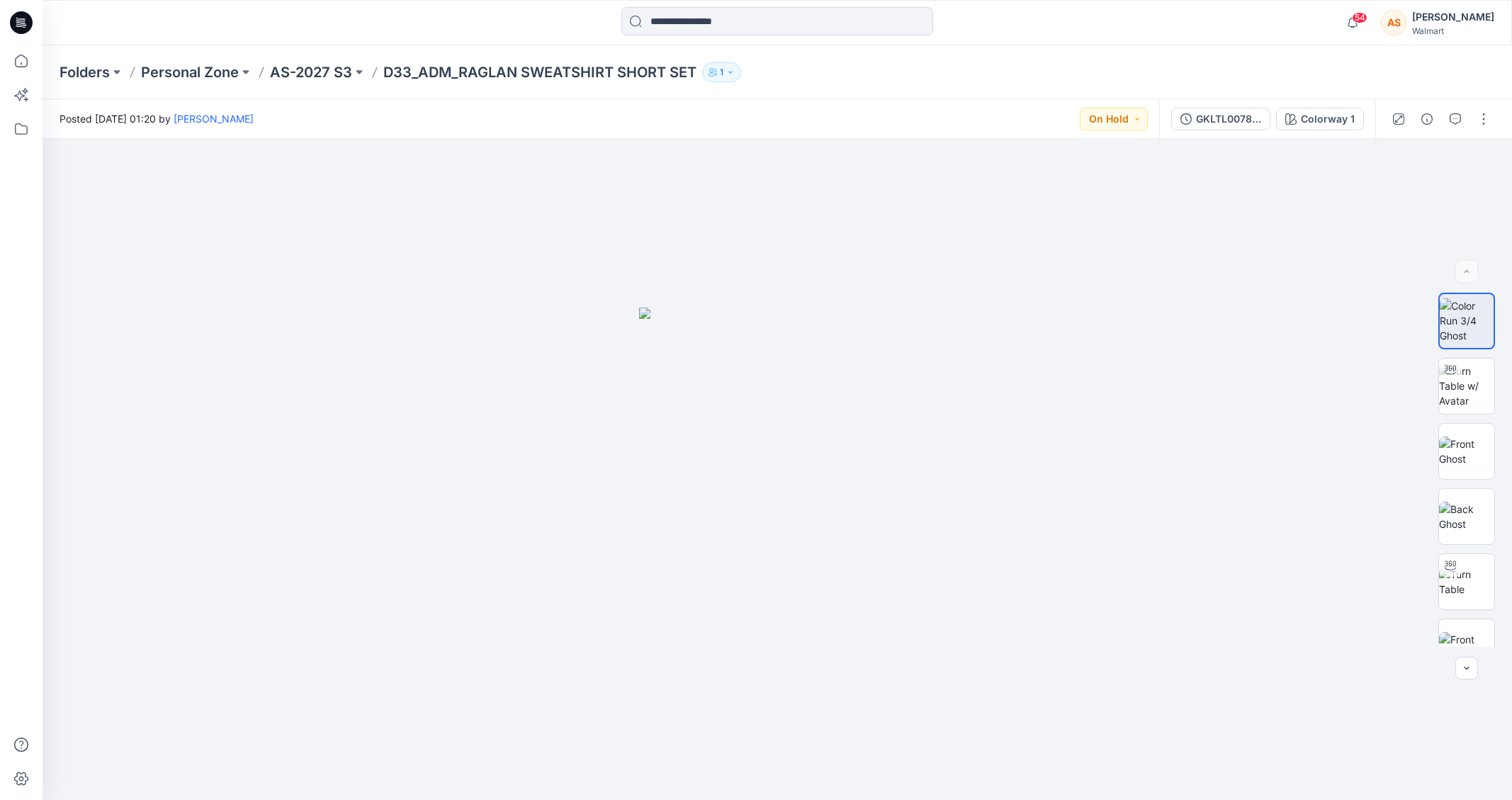
click at [468, 92] on div "Folders Personal Zone AS-2027 S3 D33_ADM_RAGLAN SWEATSHIRT SHORT SET 1" at bounding box center [777, 72] width 1470 height 54
click at [330, 70] on p "AS-2027 S3" at bounding box center [311, 72] width 82 height 20
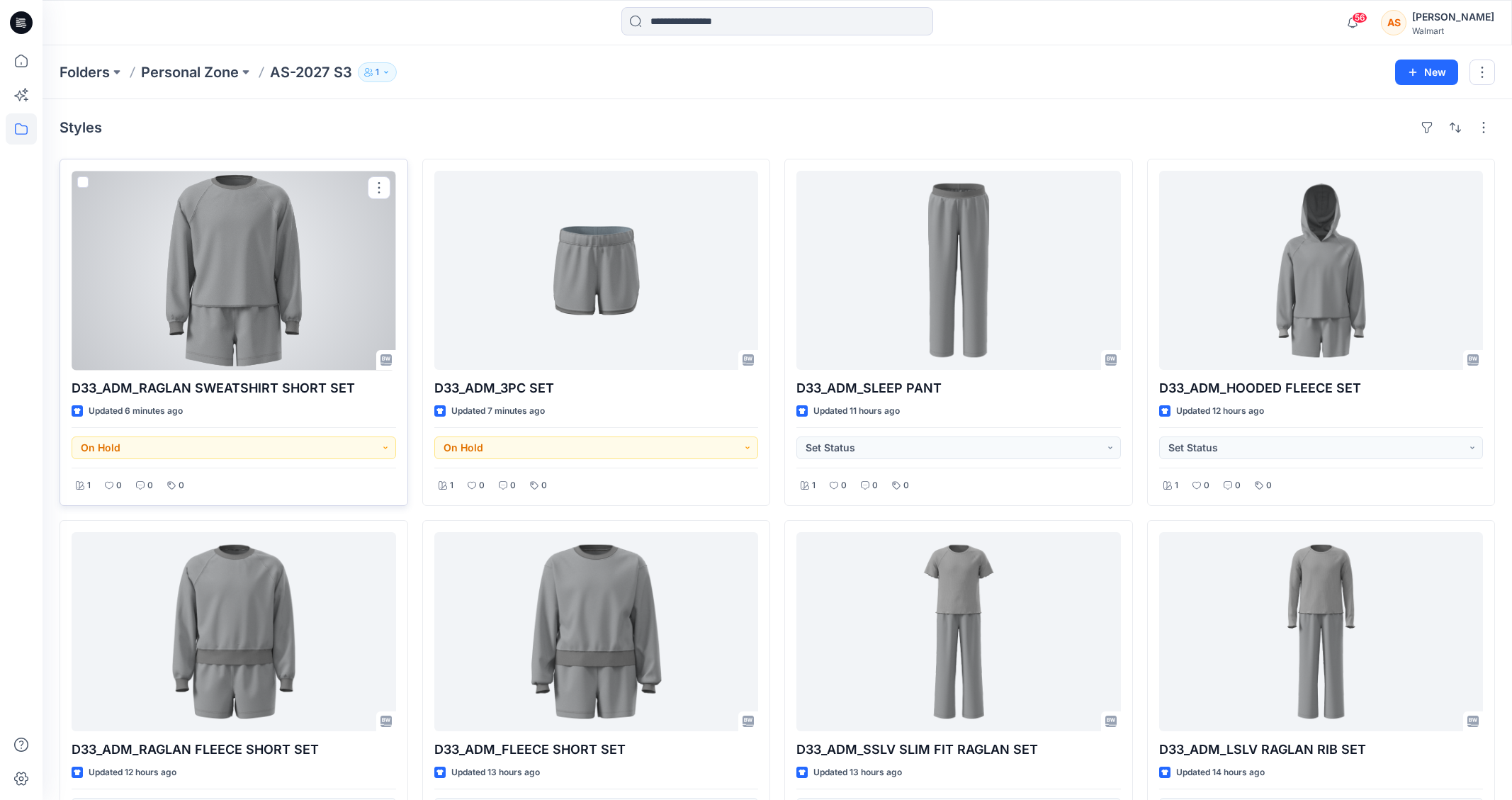
click at [182, 304] on div at bounding box center [234, 270] width 324 height 199
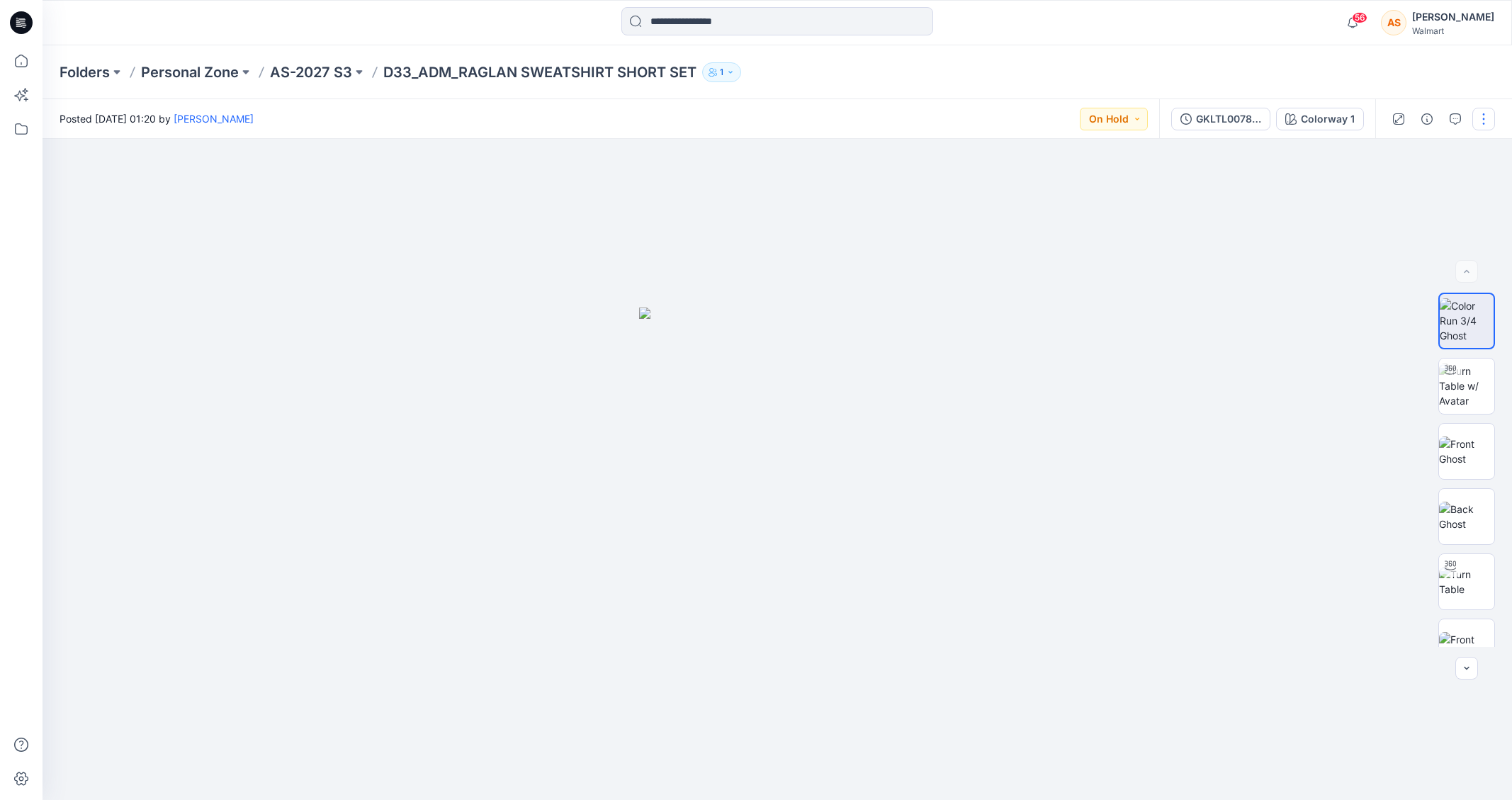
click at [1481, 118] on button "button" at bounding box center [1483, 119] width 23 height 23
click at [1424, 196] on button "Edit" at bounding box center [1424, 192] width 130 height 26
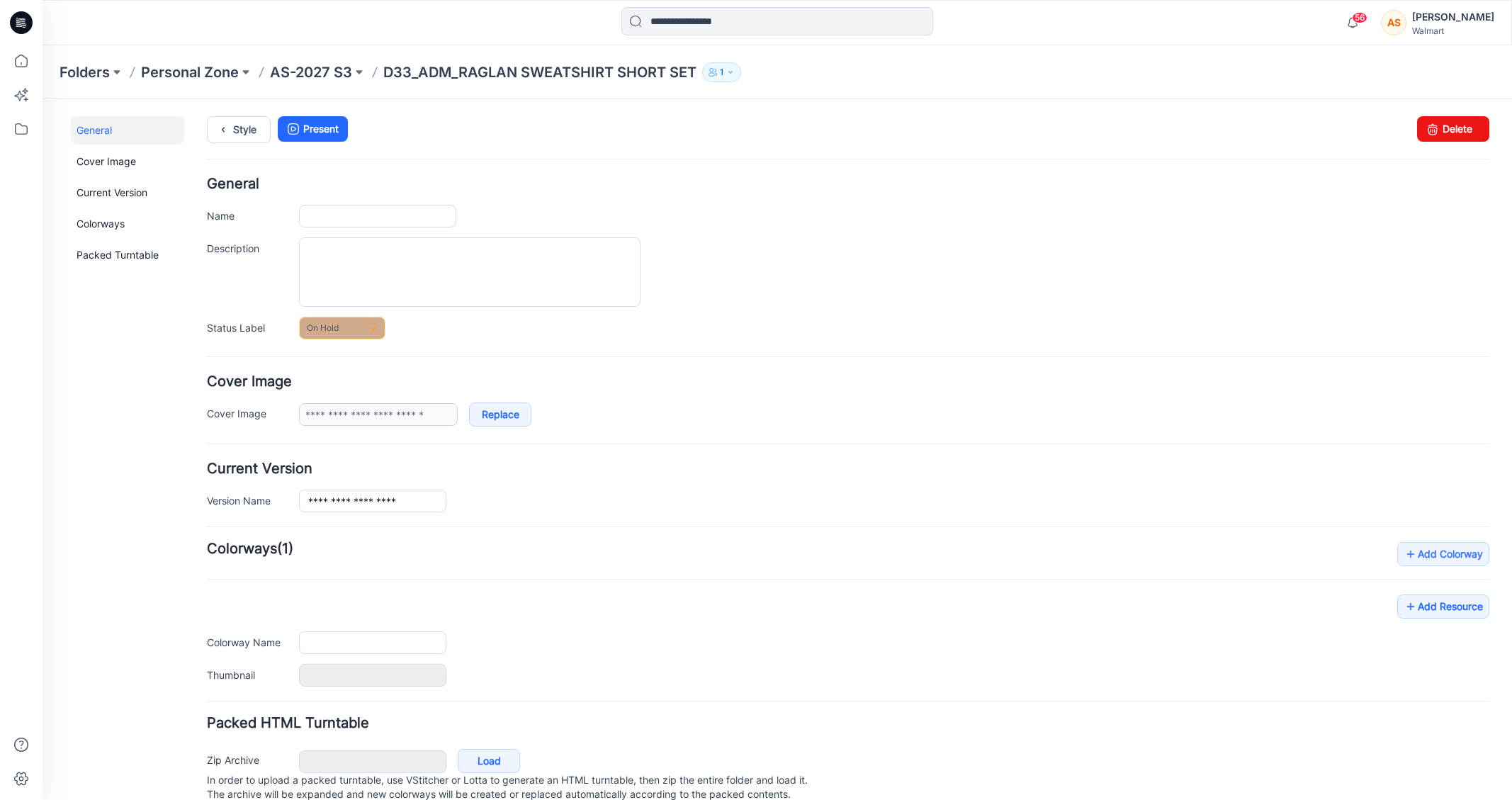
type input "**********"
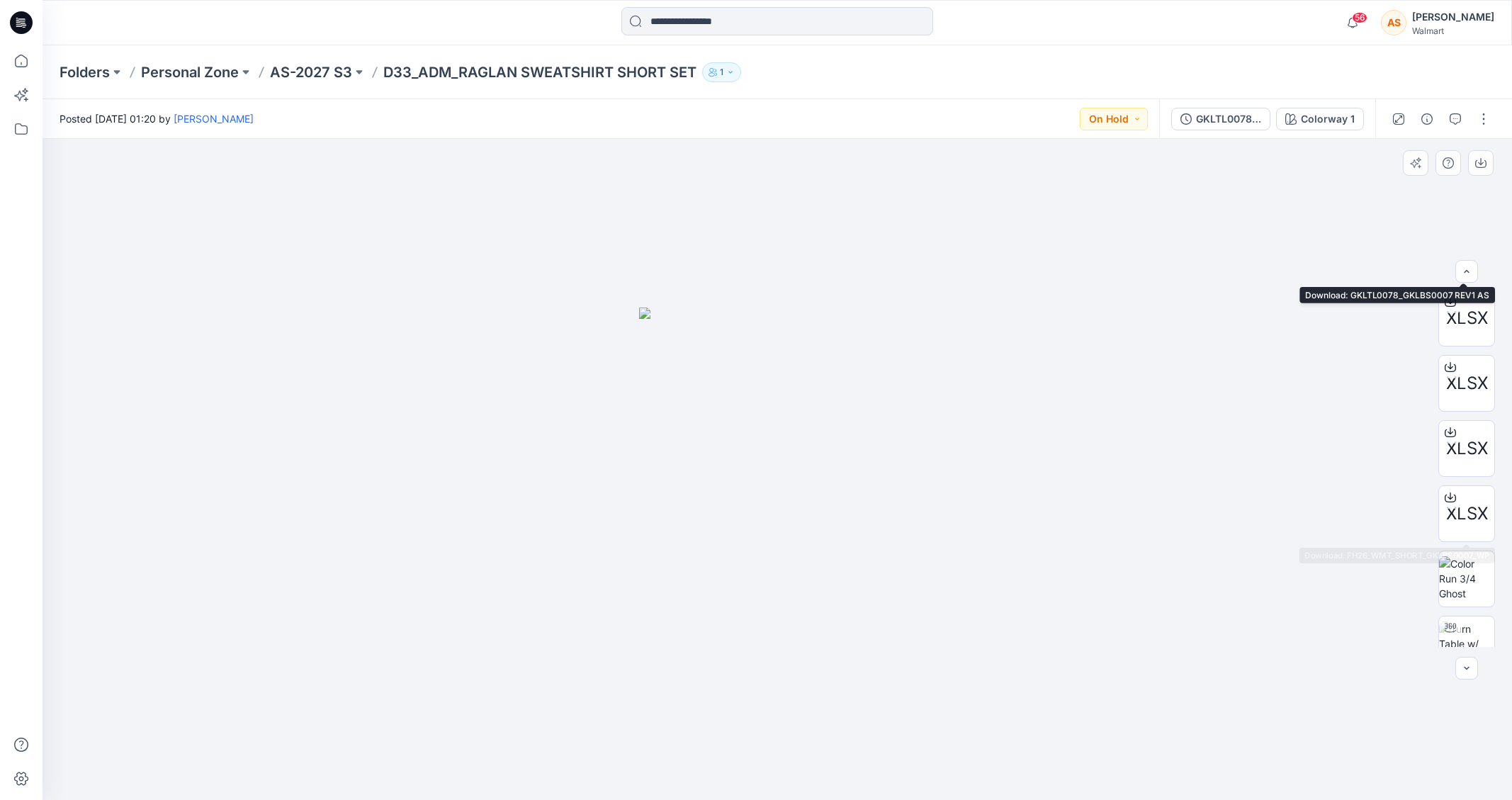
scroll to position [810, 0]
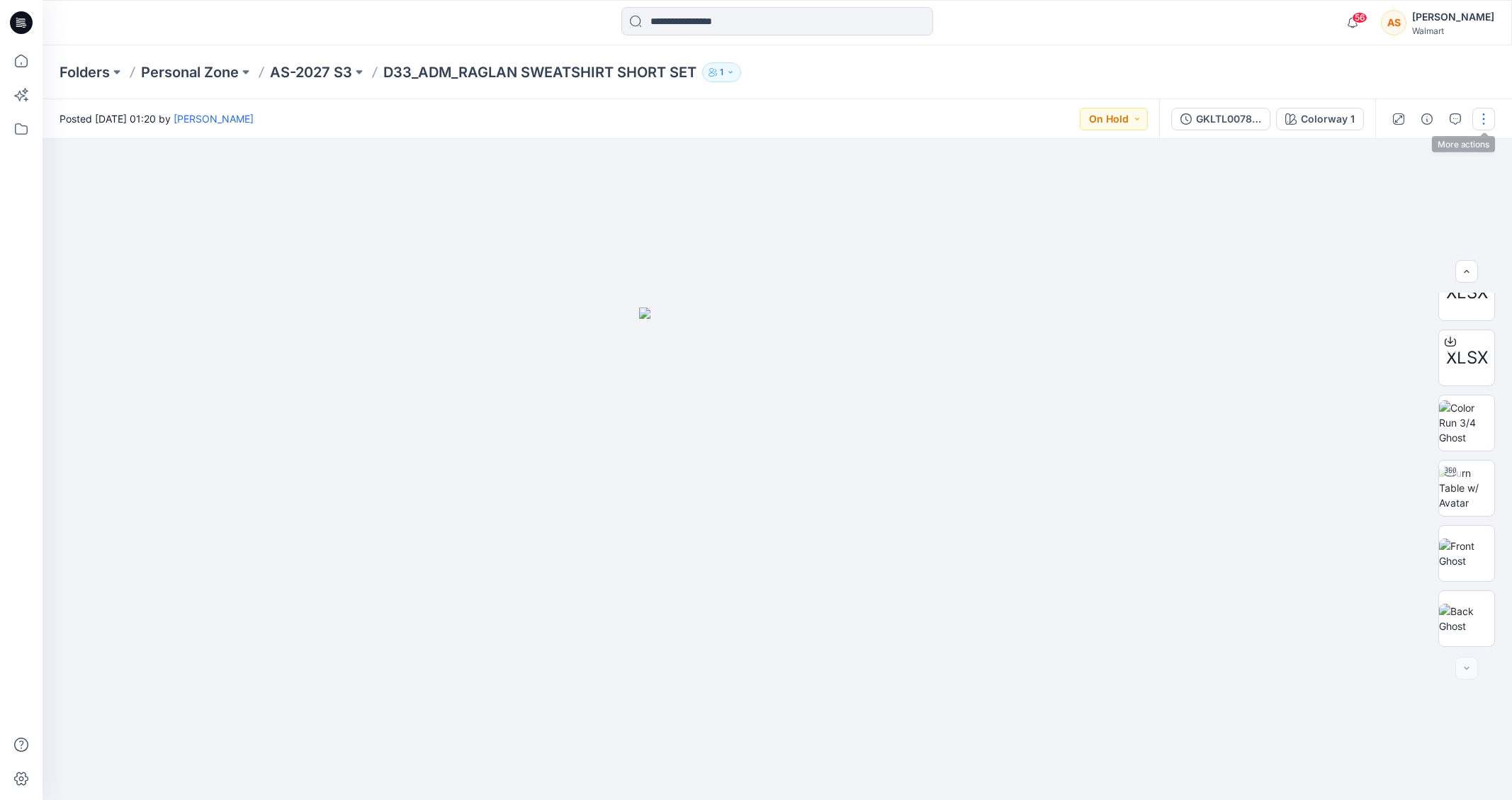
click at [1479, 117] on button "button" at bounding box center [1483, 119] width 23 height 23
click at [1427, 190] on button "Edit" at bounding box center [1424, 192] width 130 height 26
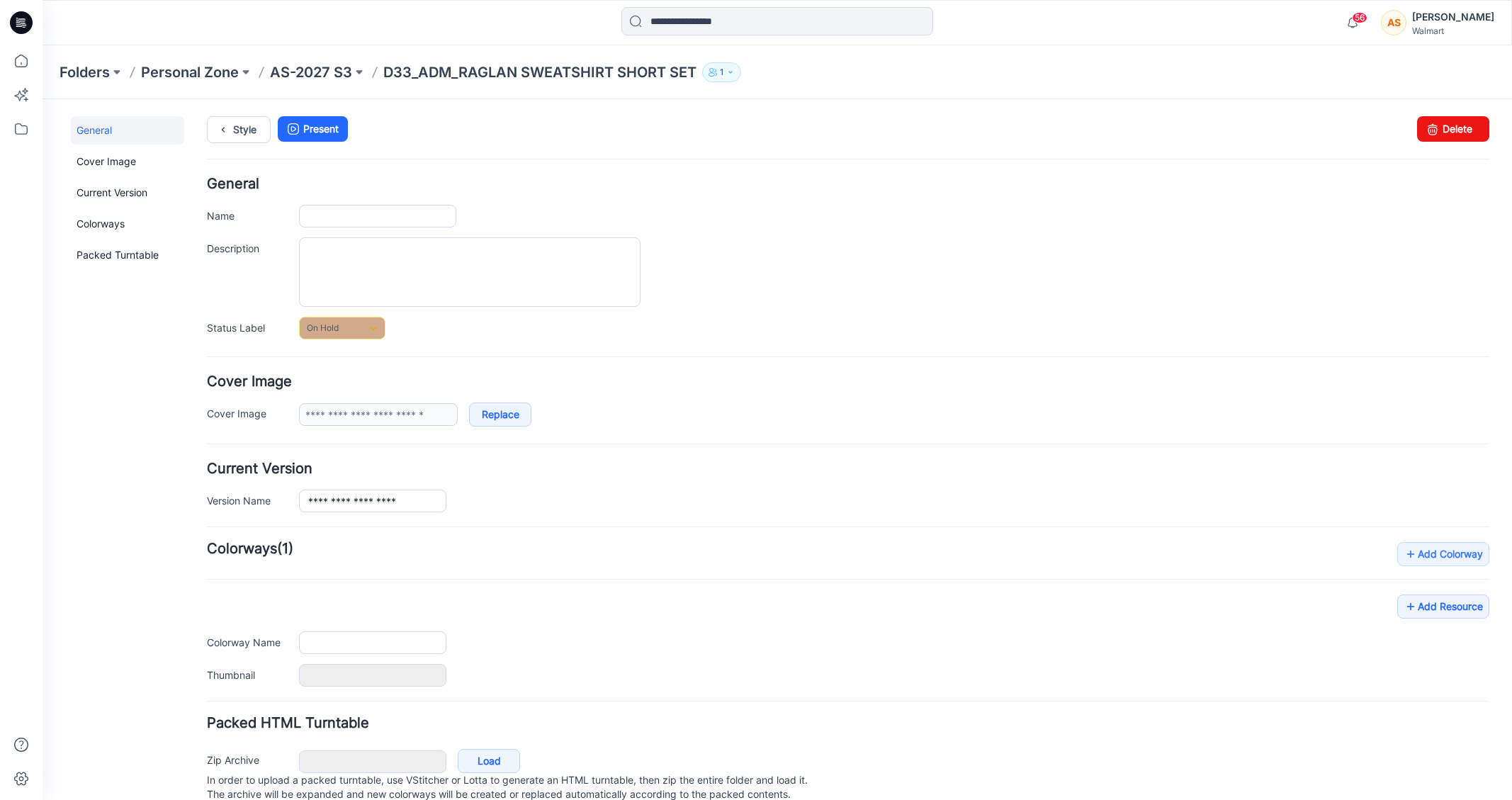
type input "**********"
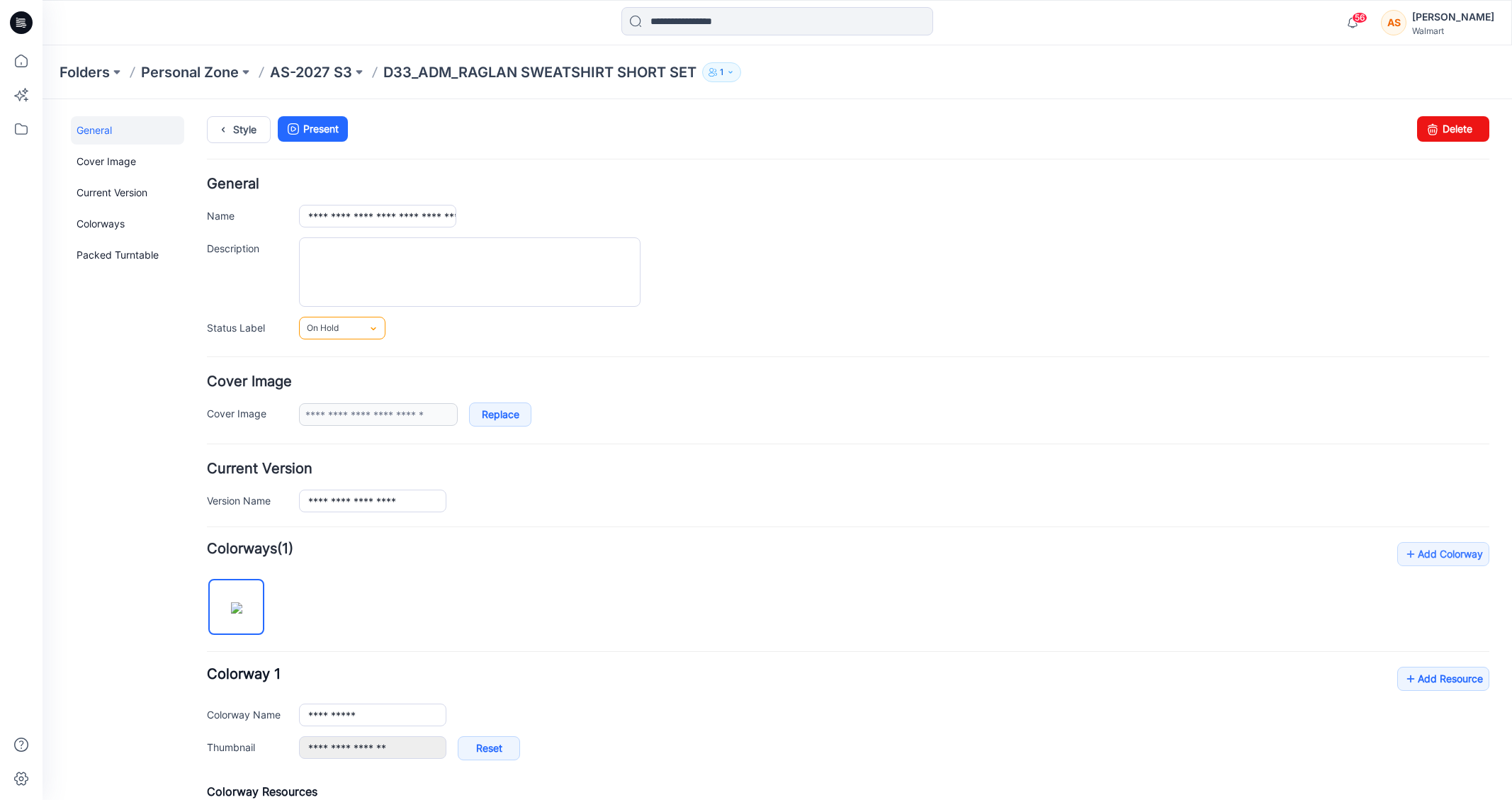
click at [342, 324] on link "On Hold" at bounding box center [342, 328] width 86 height 23
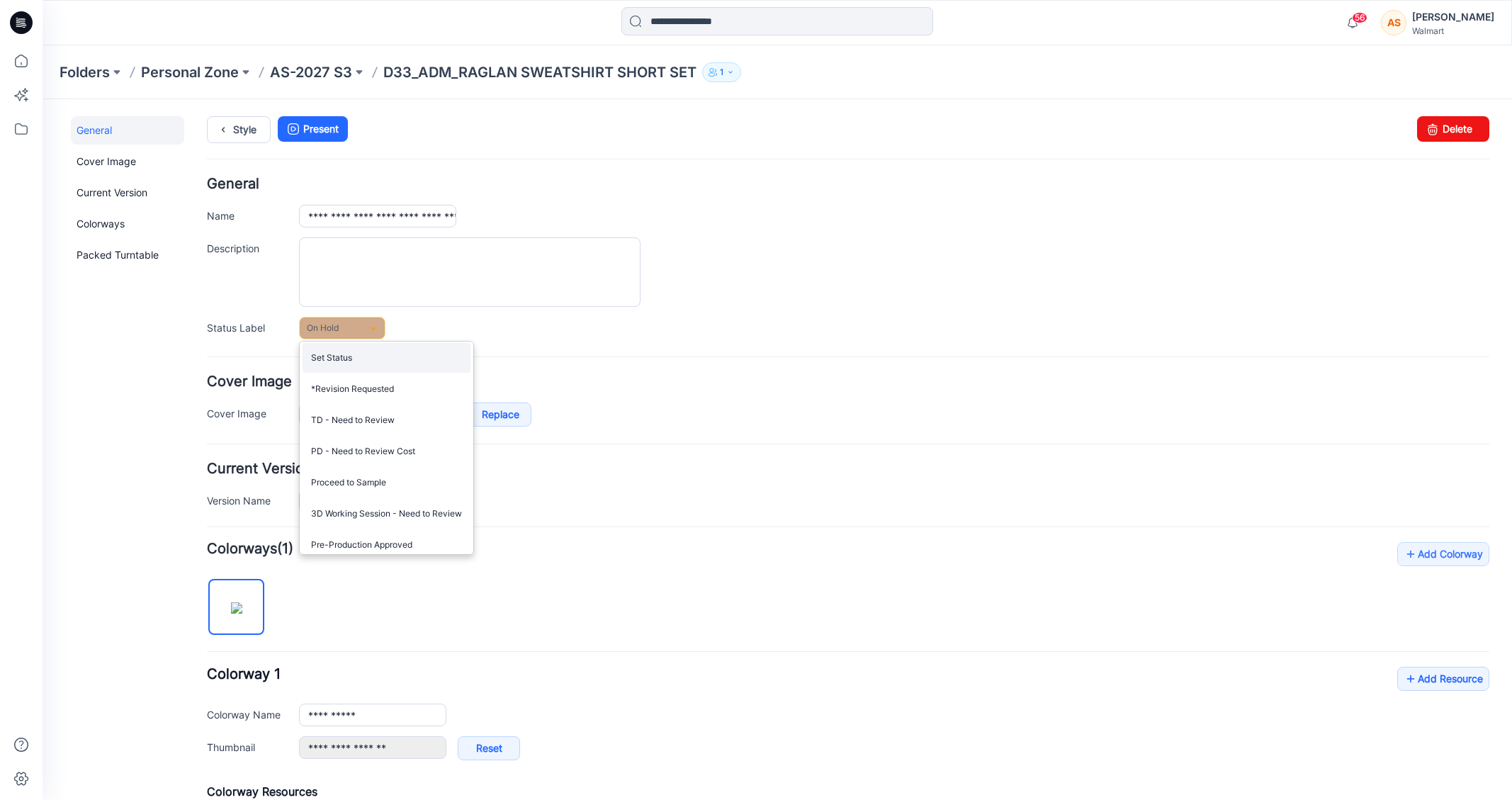
click at [383, 365] on link "Set Status" at bounding box center [386, 357] width 168 height 30
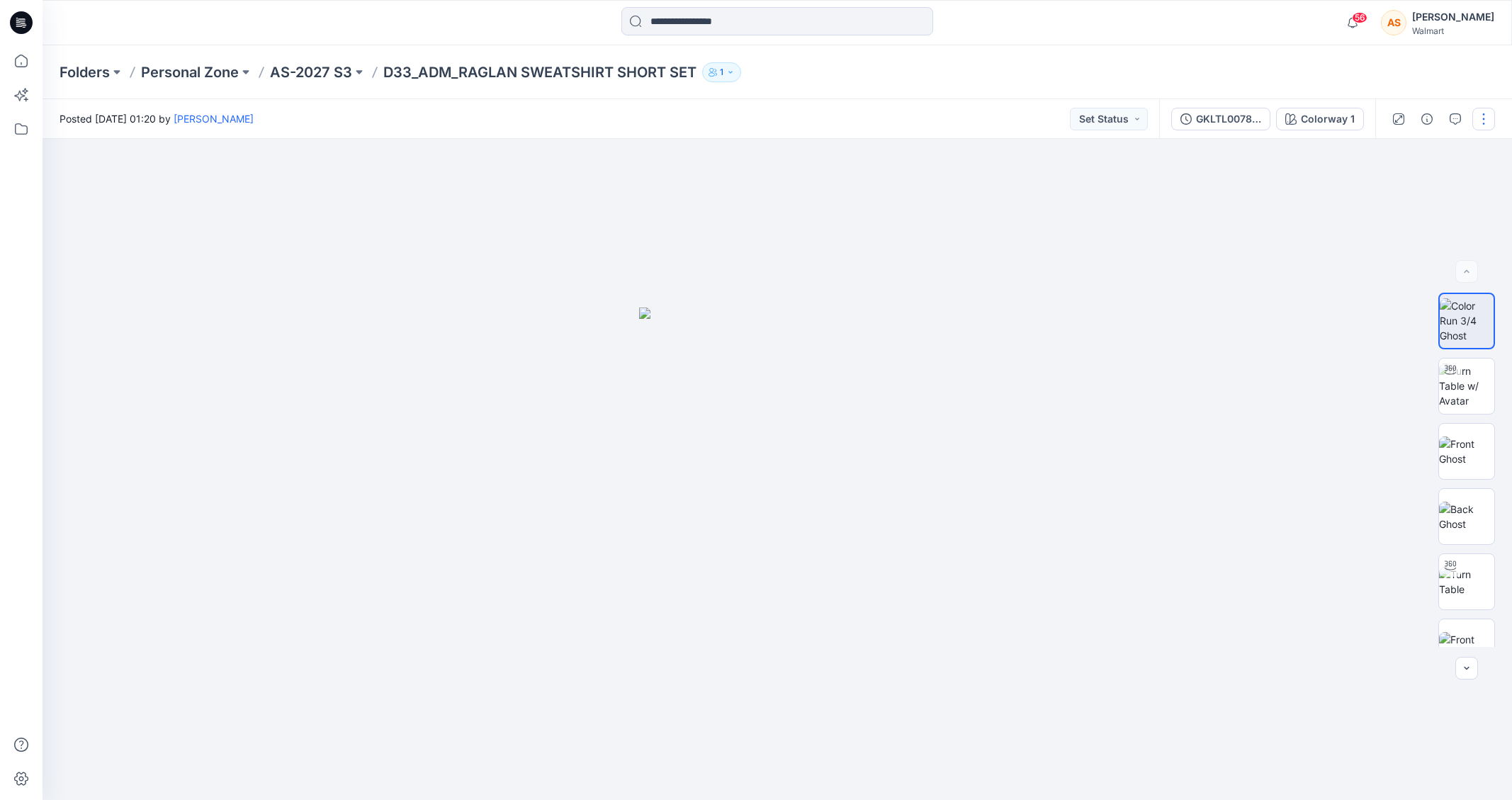
click at [1478, 113] on button "button" at bounding box center [1483, 119] width 23 height 23
click at [1416, 190] on button "Edit" at bounding box center [1424, 192] width 130 height 26
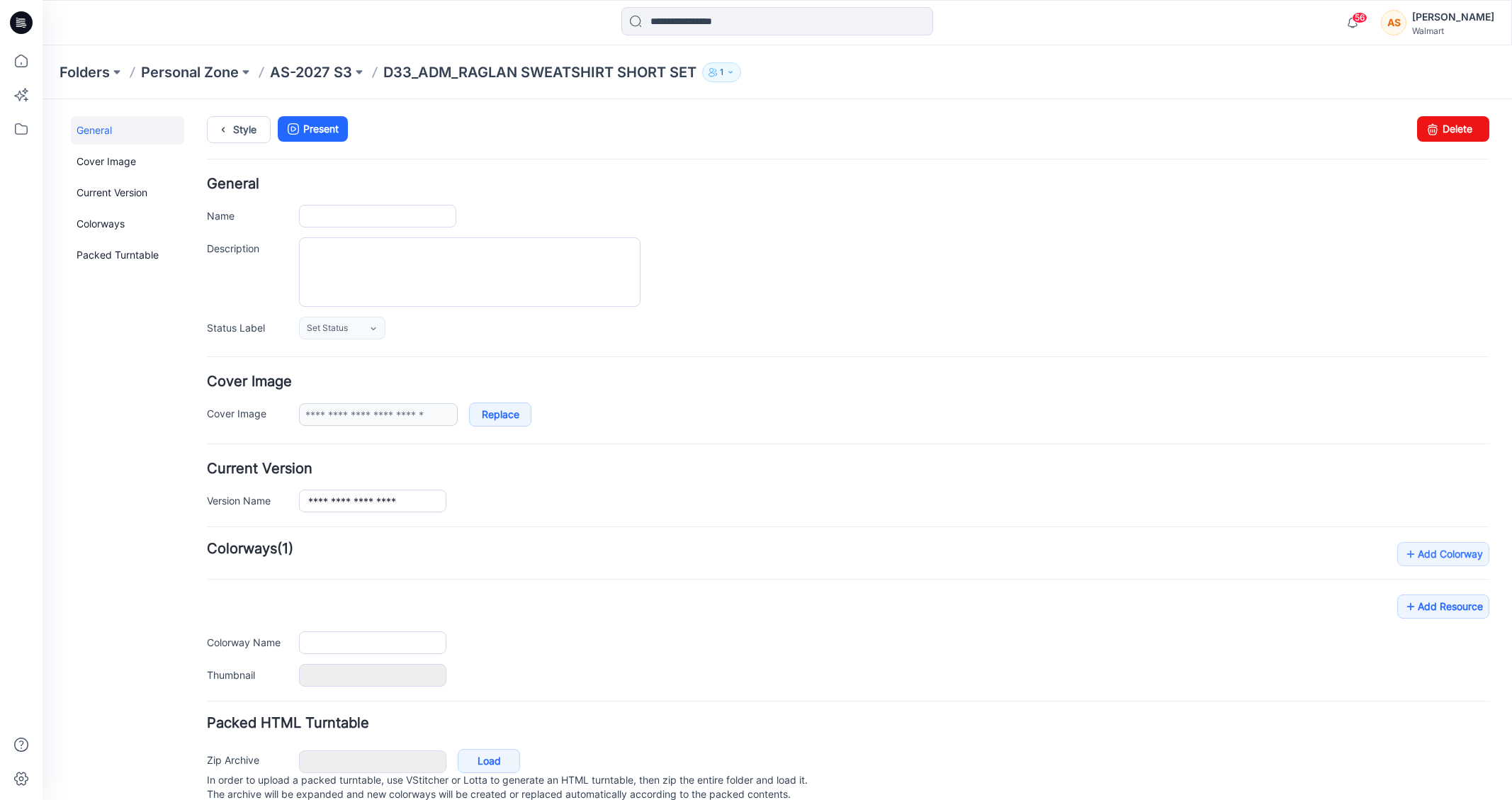
type input "**********"
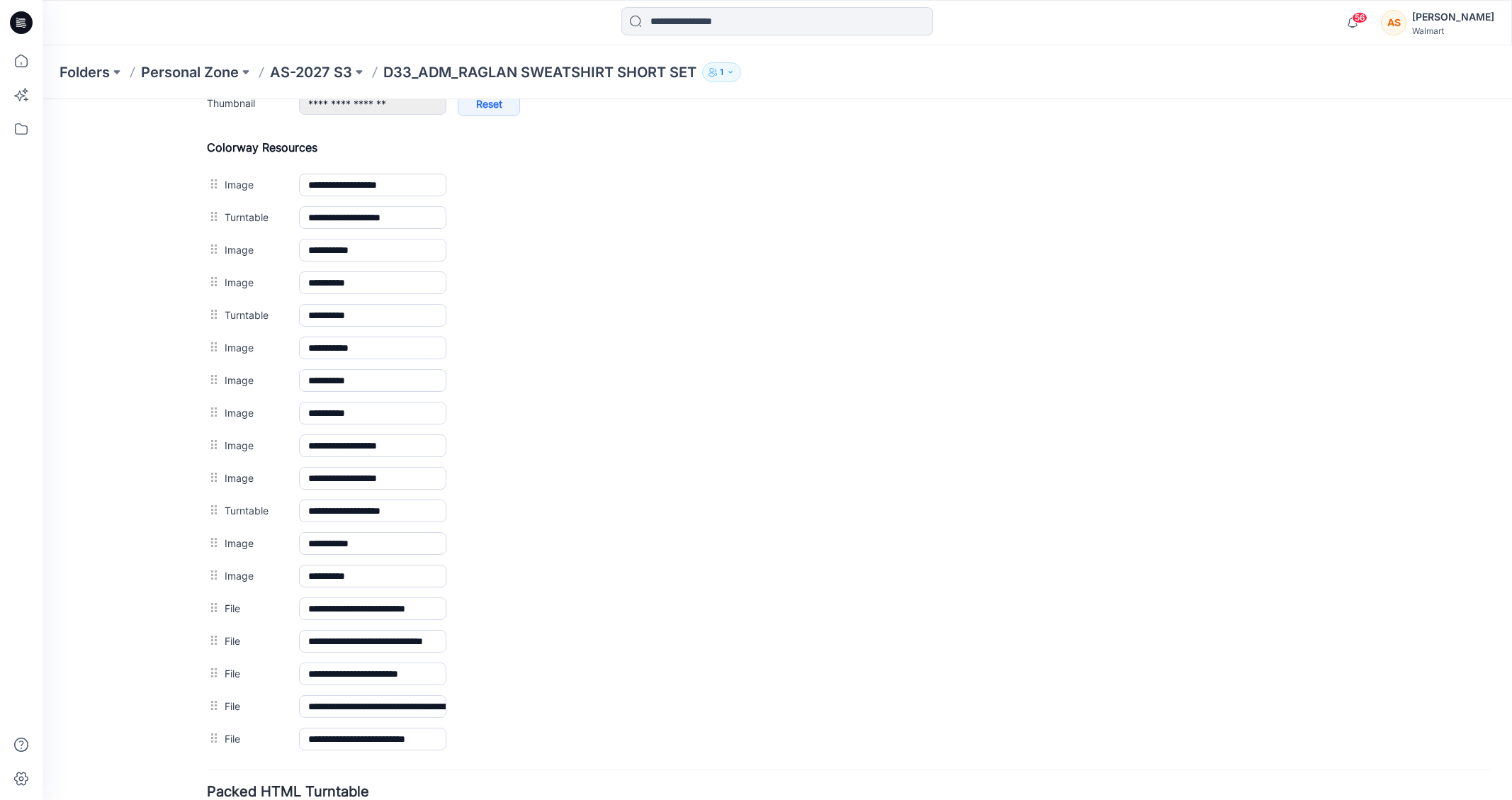
scroll to position [646, 0]
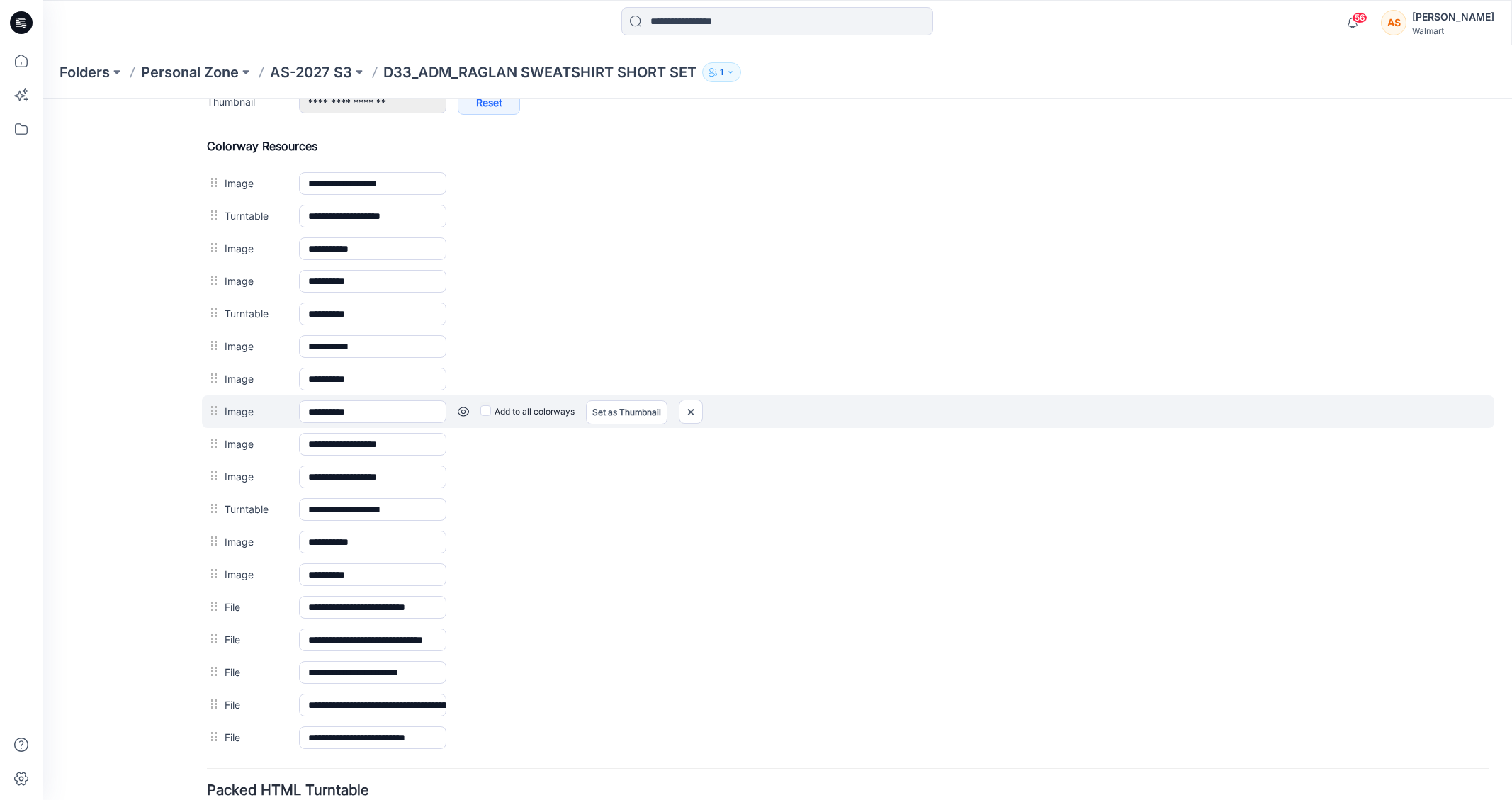
click at [42, 99] on link at bounding box center [42, 99] width 0 height 0
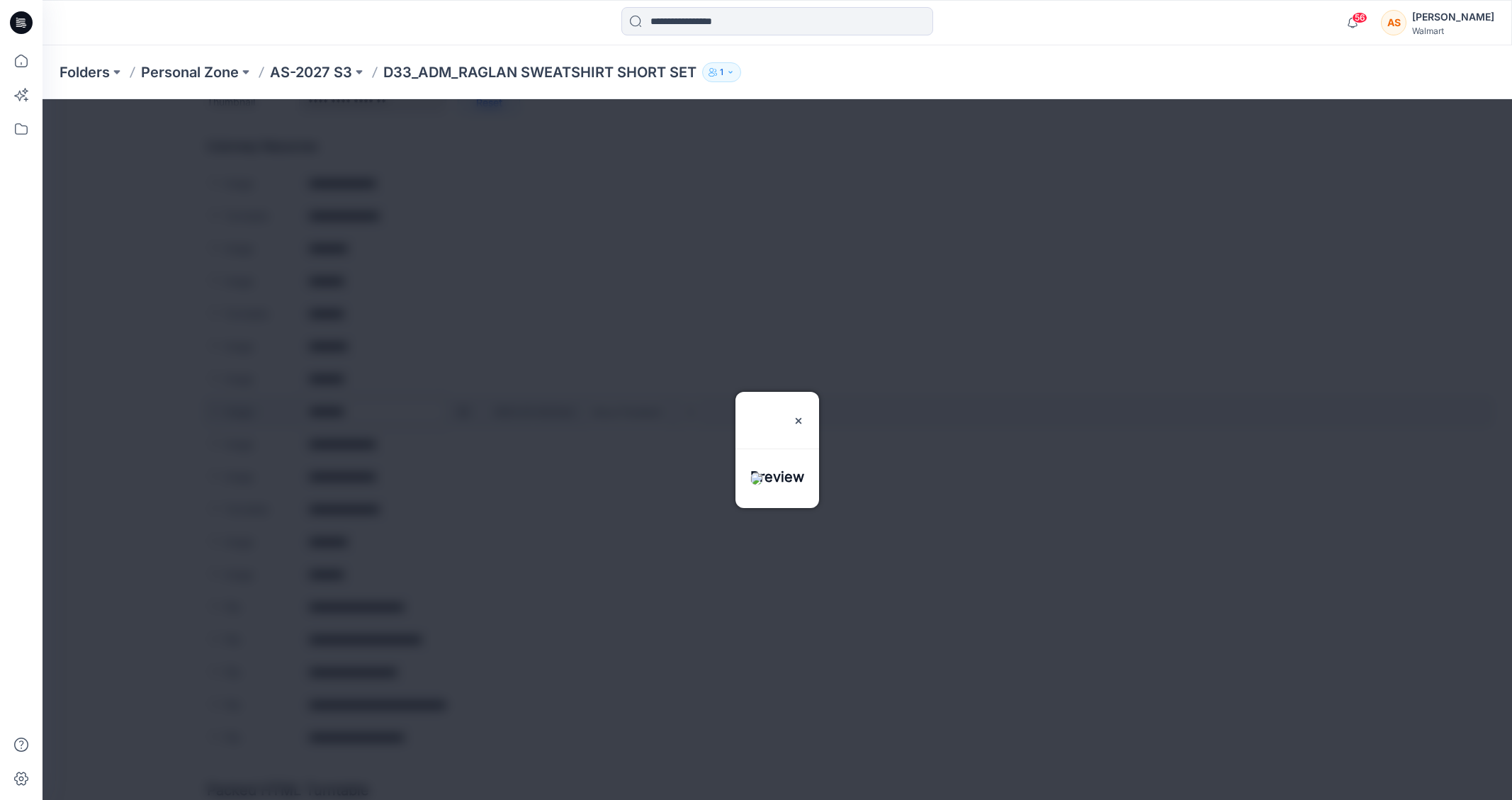
click at [461, 411] on div at bounding box center [777, 449] width 1470 height 700
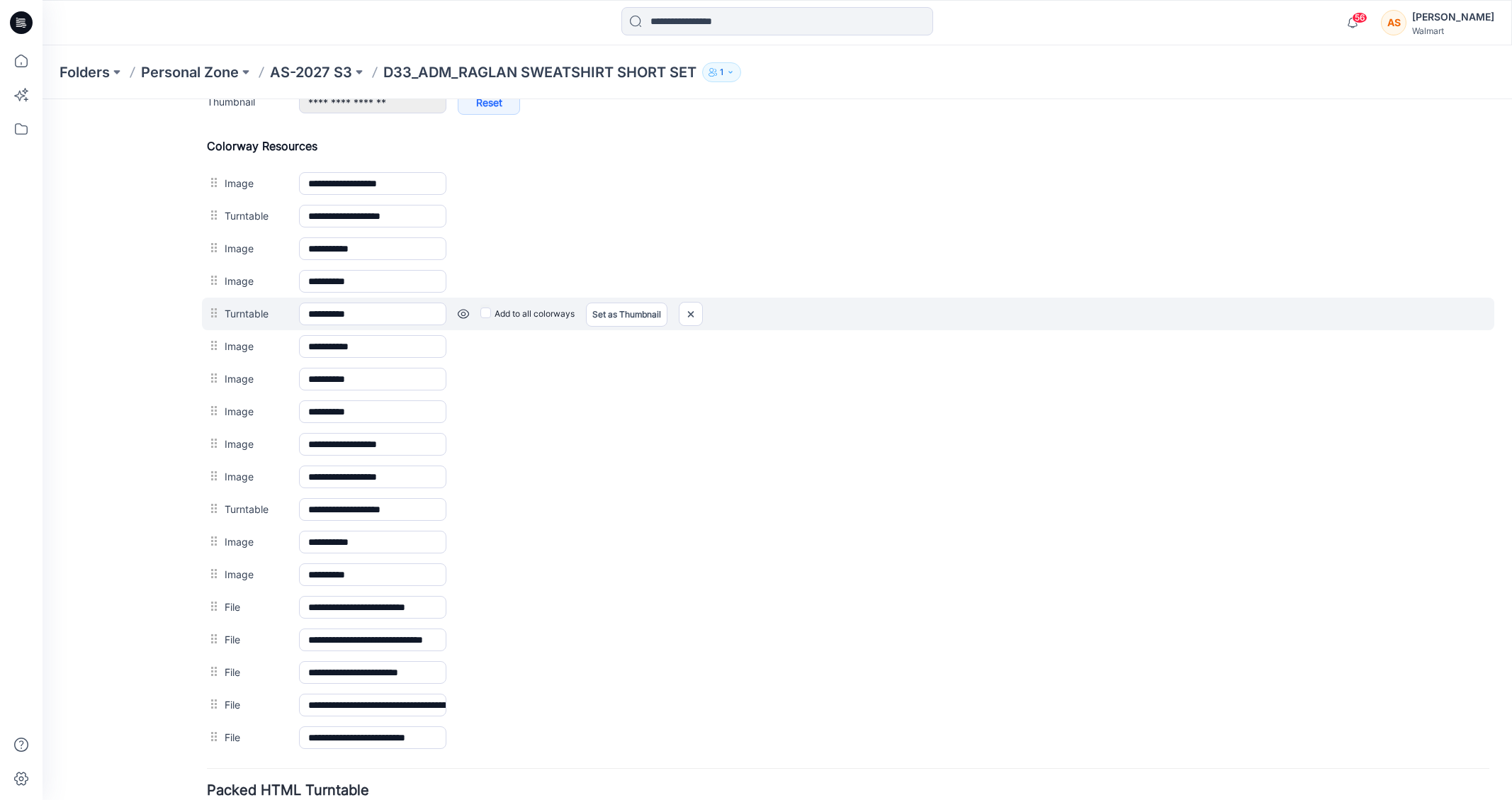
click at [42, 99] on link at bounding box center [42, 99] width 0 height 0
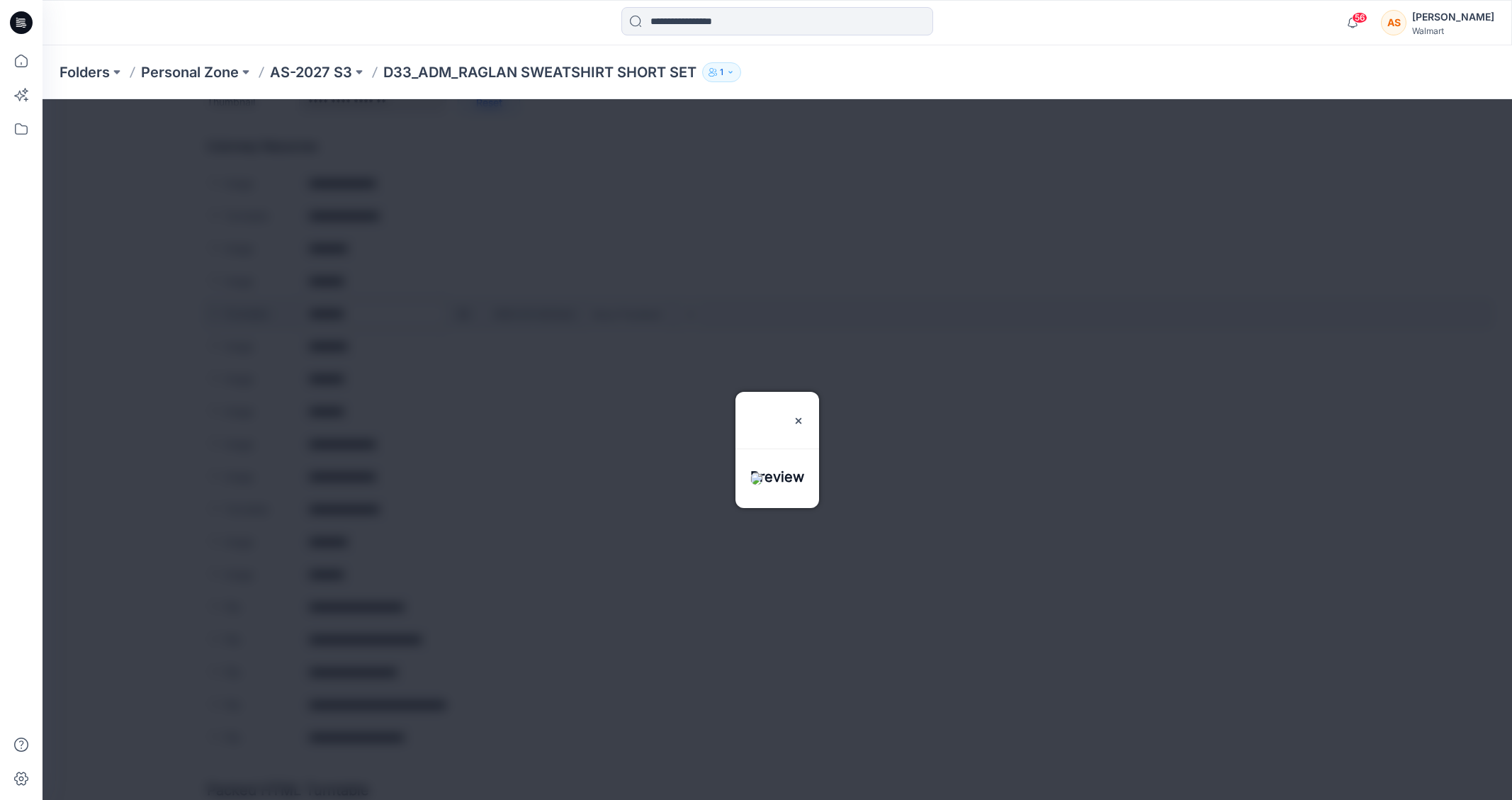
click at [463, 316] on div at bounding box center [777, 449] width 1470 height 700
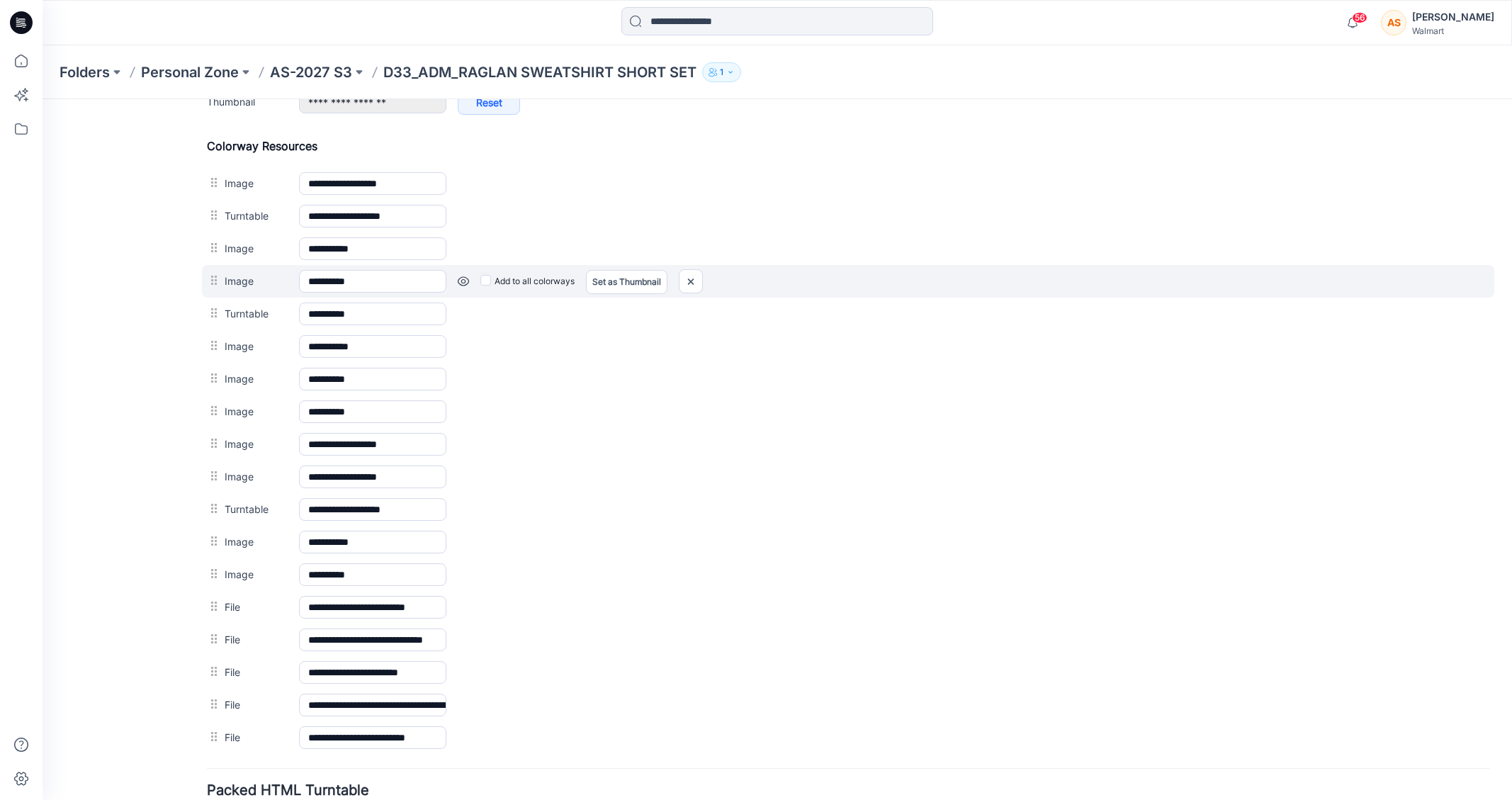
click at [42, 99] on link at bounding box center [42, 99] width 0 height 0
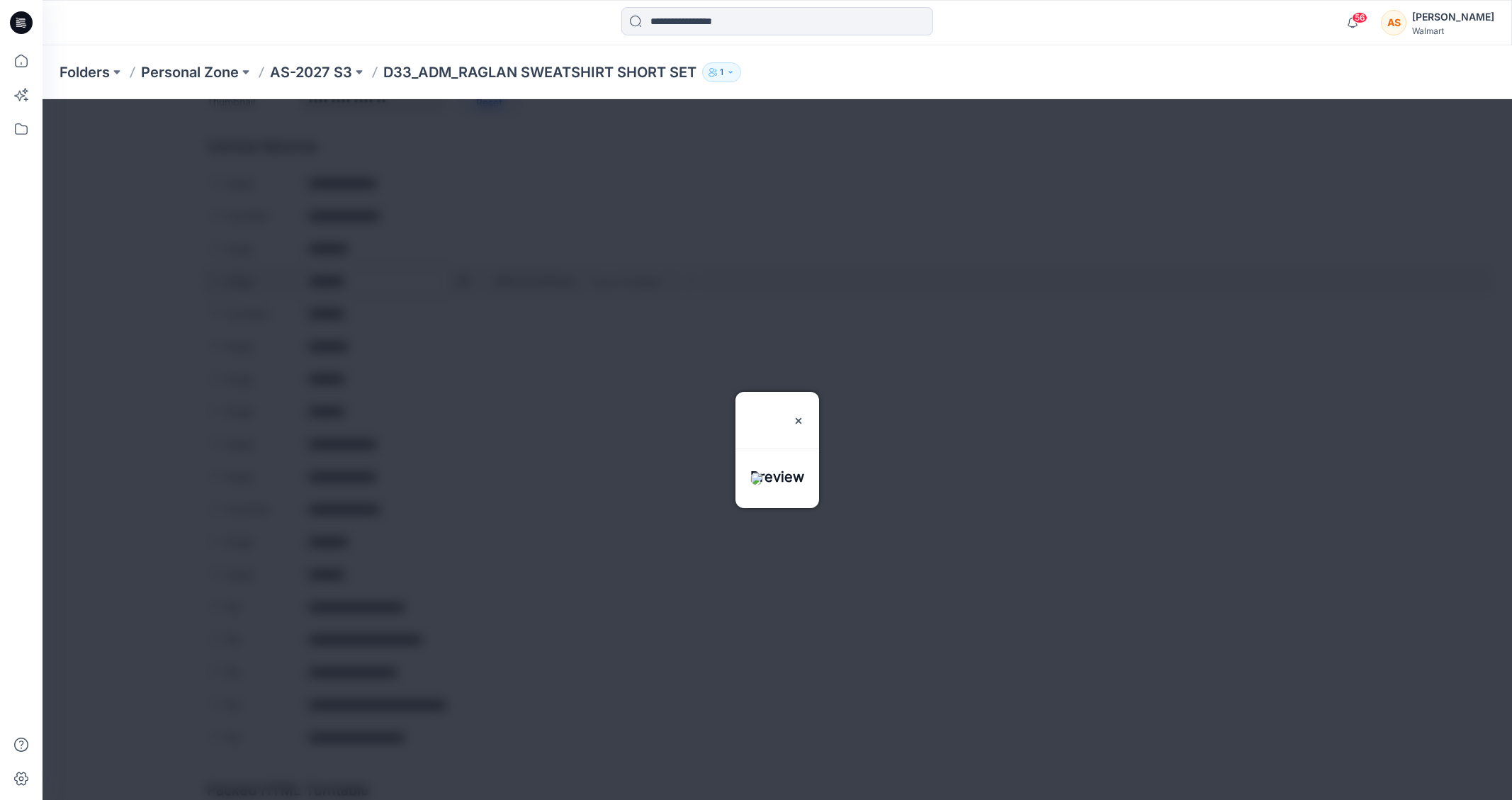
click at [463, 277] on div at bounding box center [777, 449] width 1470 height 700
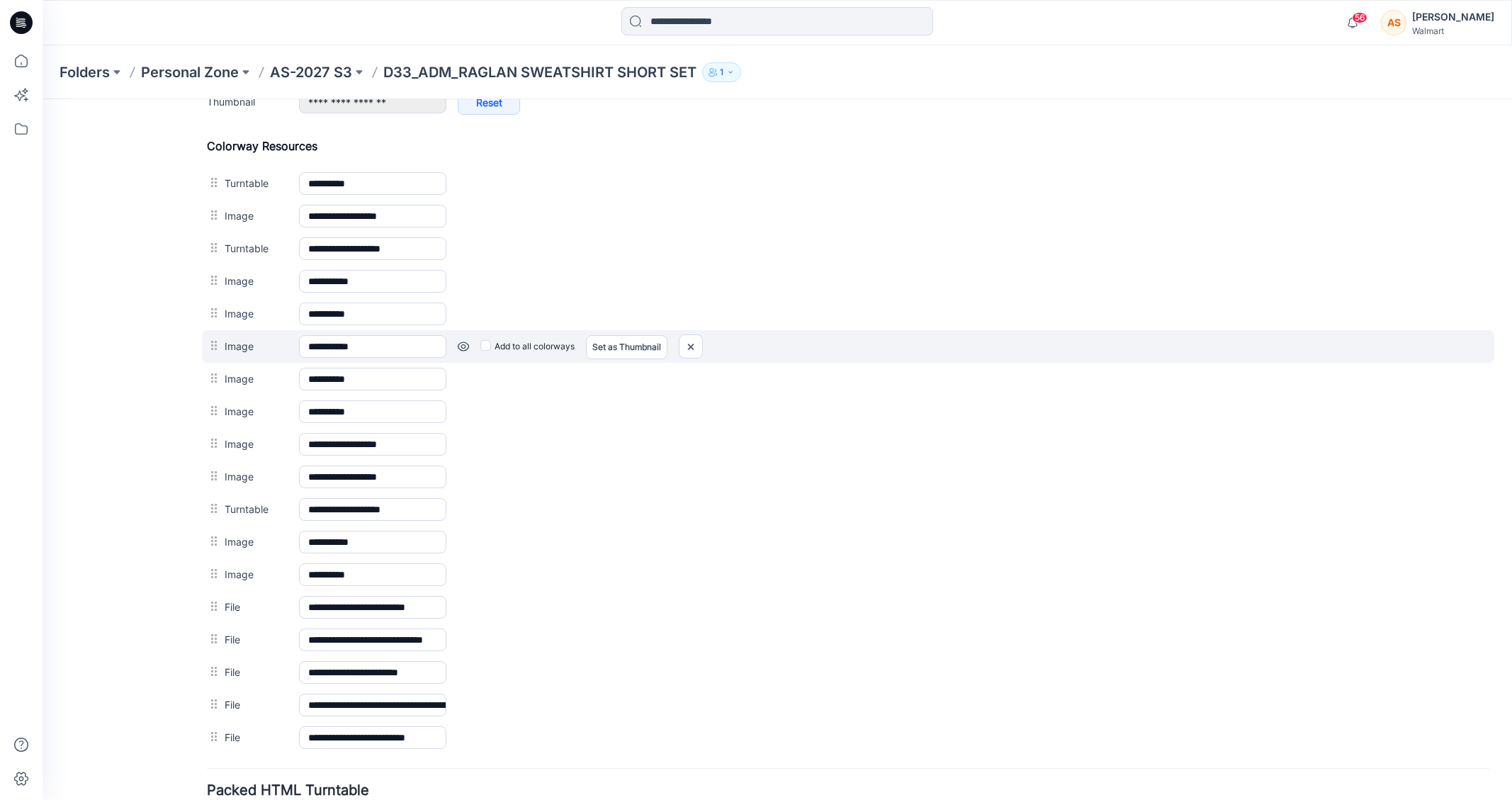
click at [42, 99] on div "Add to all colorways Set as Thumbnail Unset as Thumbnail" at bounding box center [42, 99] width 0 height 0
click at [42, 99] on link at bounding box center [42, 99] width 0 height 0
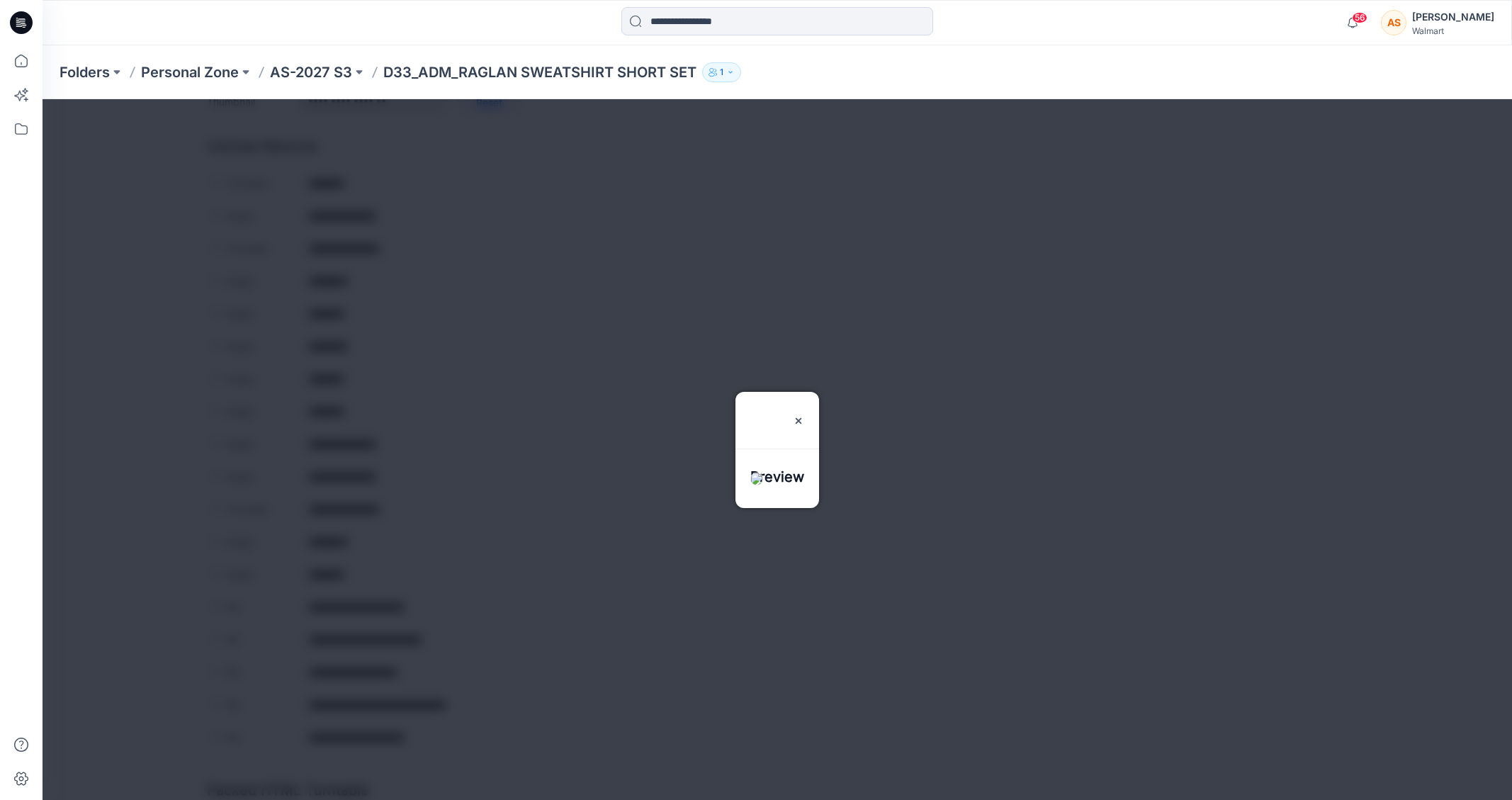
click at [462, 349] on div at bounding box center [777, 449] width 1470 height 700
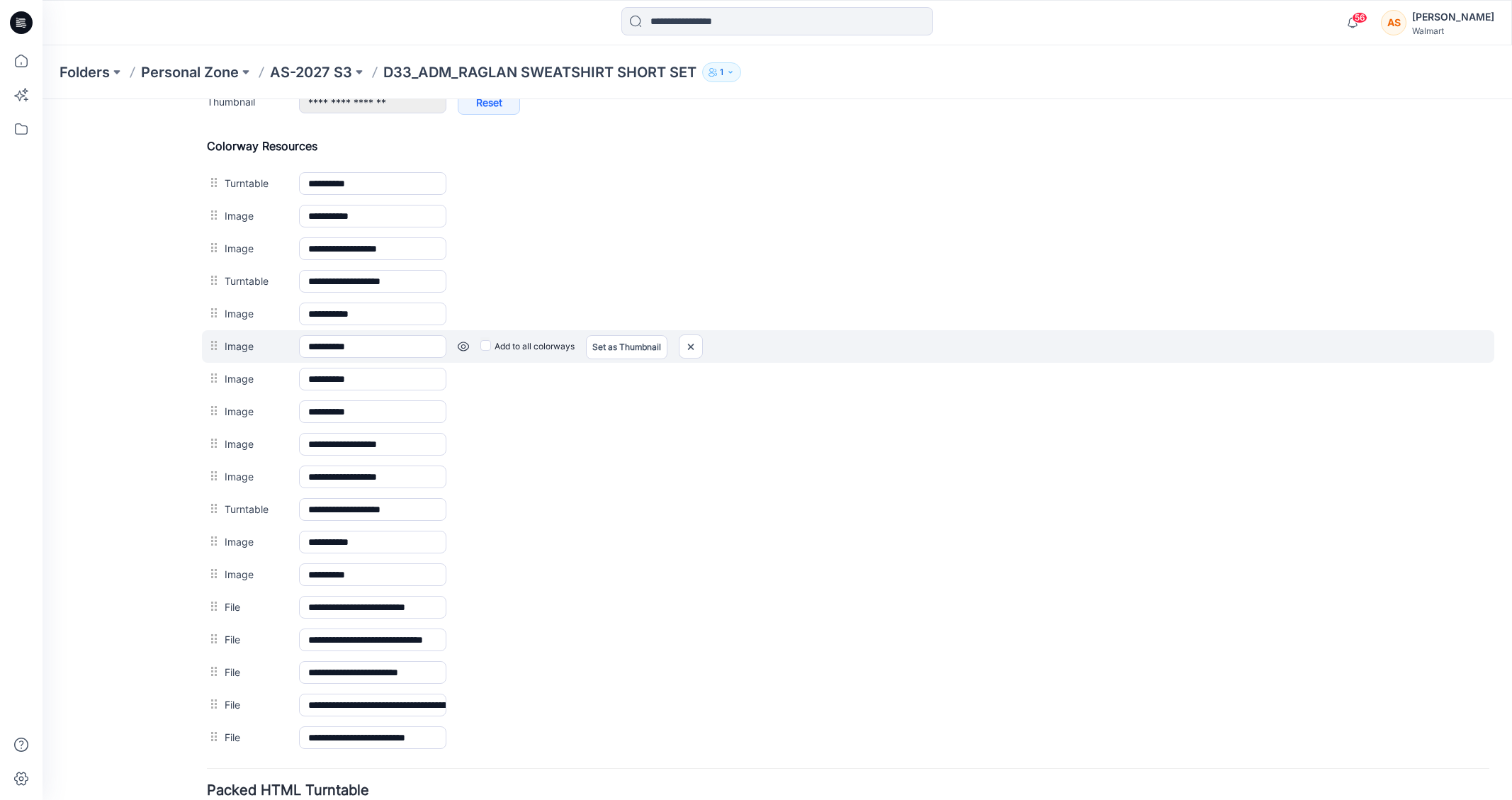
click at [42, 99] on link at bounding box center [42, 99] width 0 height 0
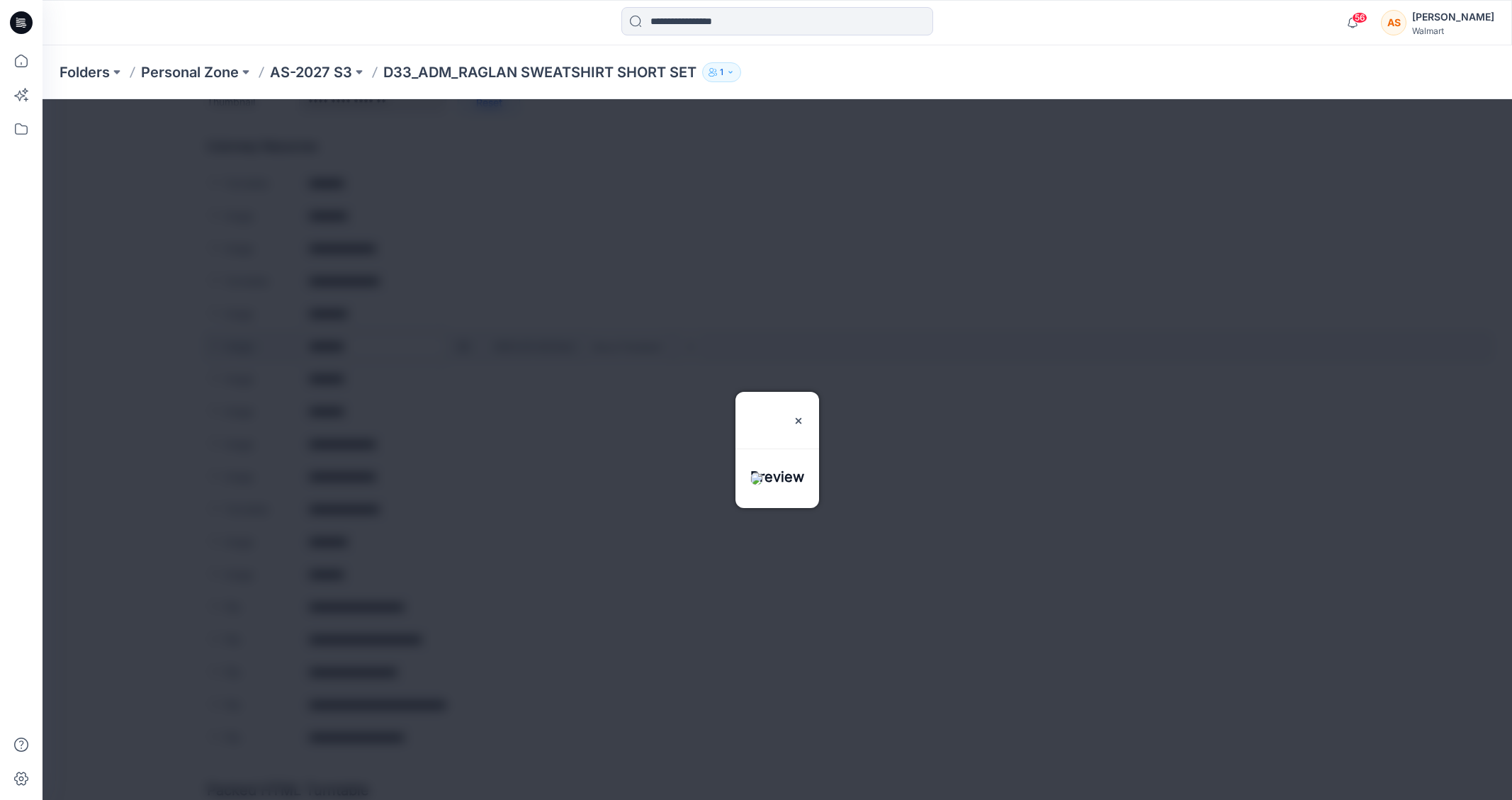
click at [464, 346] on div at bounding box center [777, 449] width 1470 height 700
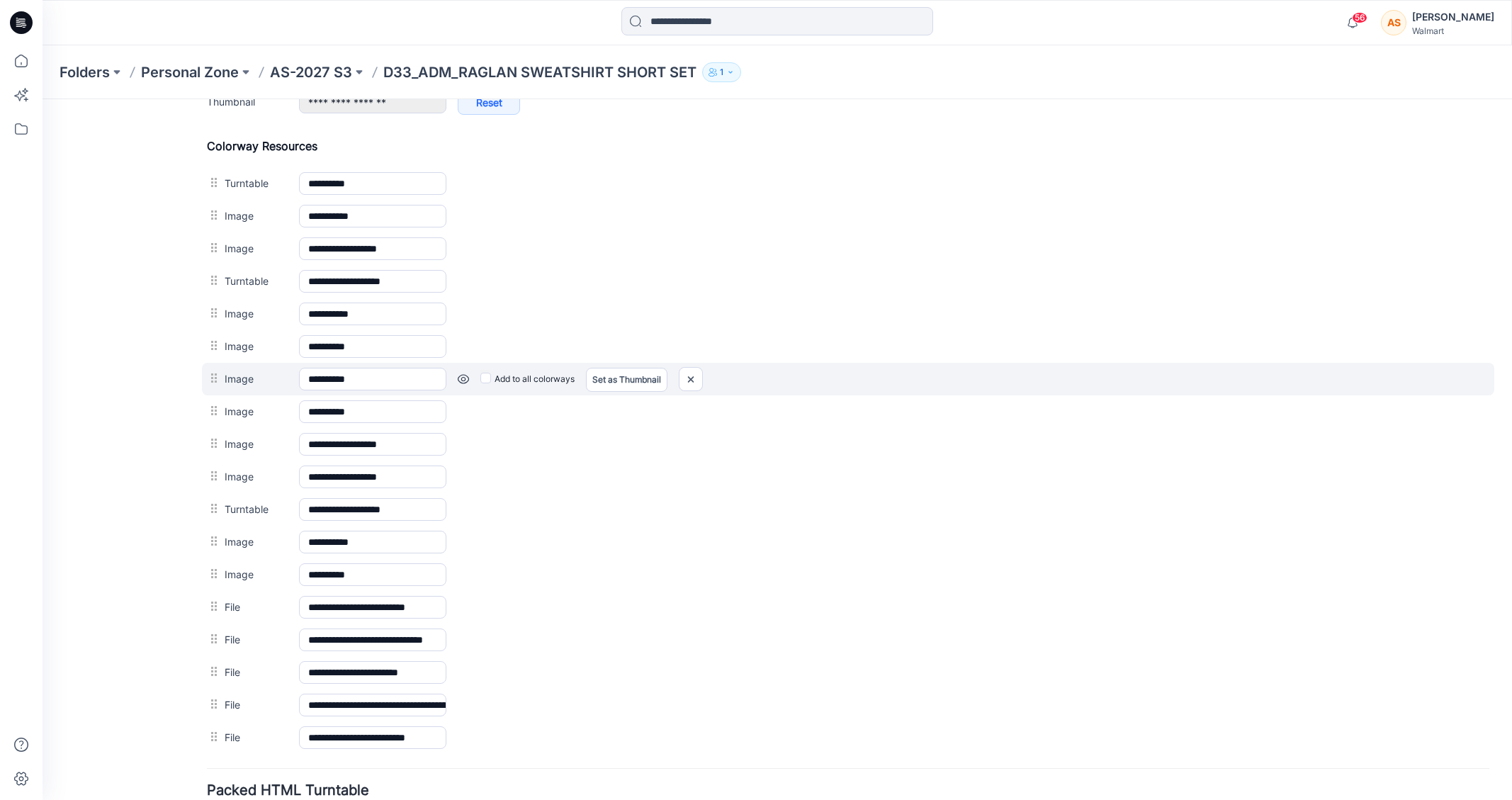
click at [42, 99] on link at bounding box center [42, 99] width 0 height 0
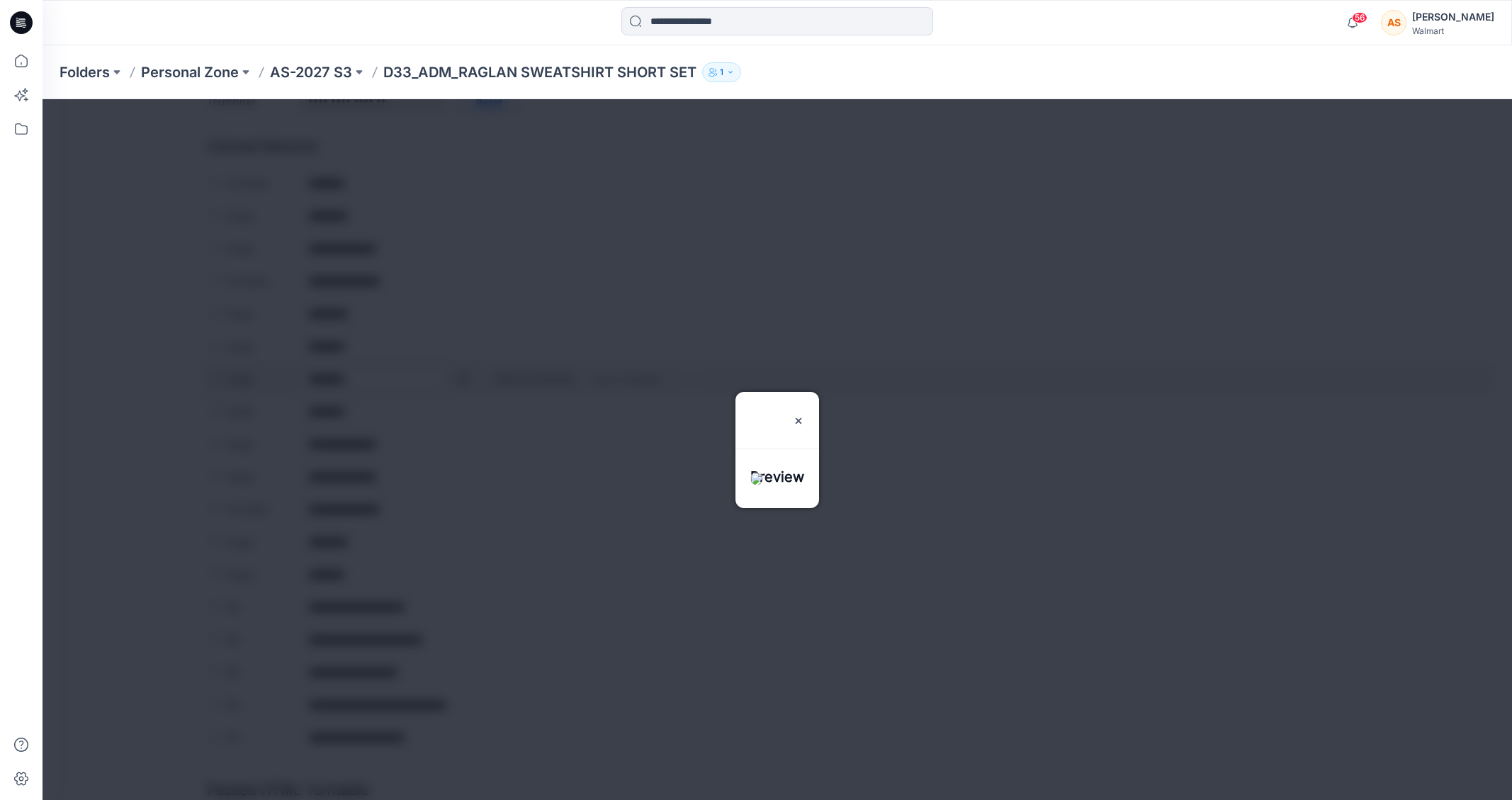
click at [457, 379] on div at bounding box center [777, 449] width 1470 height 700
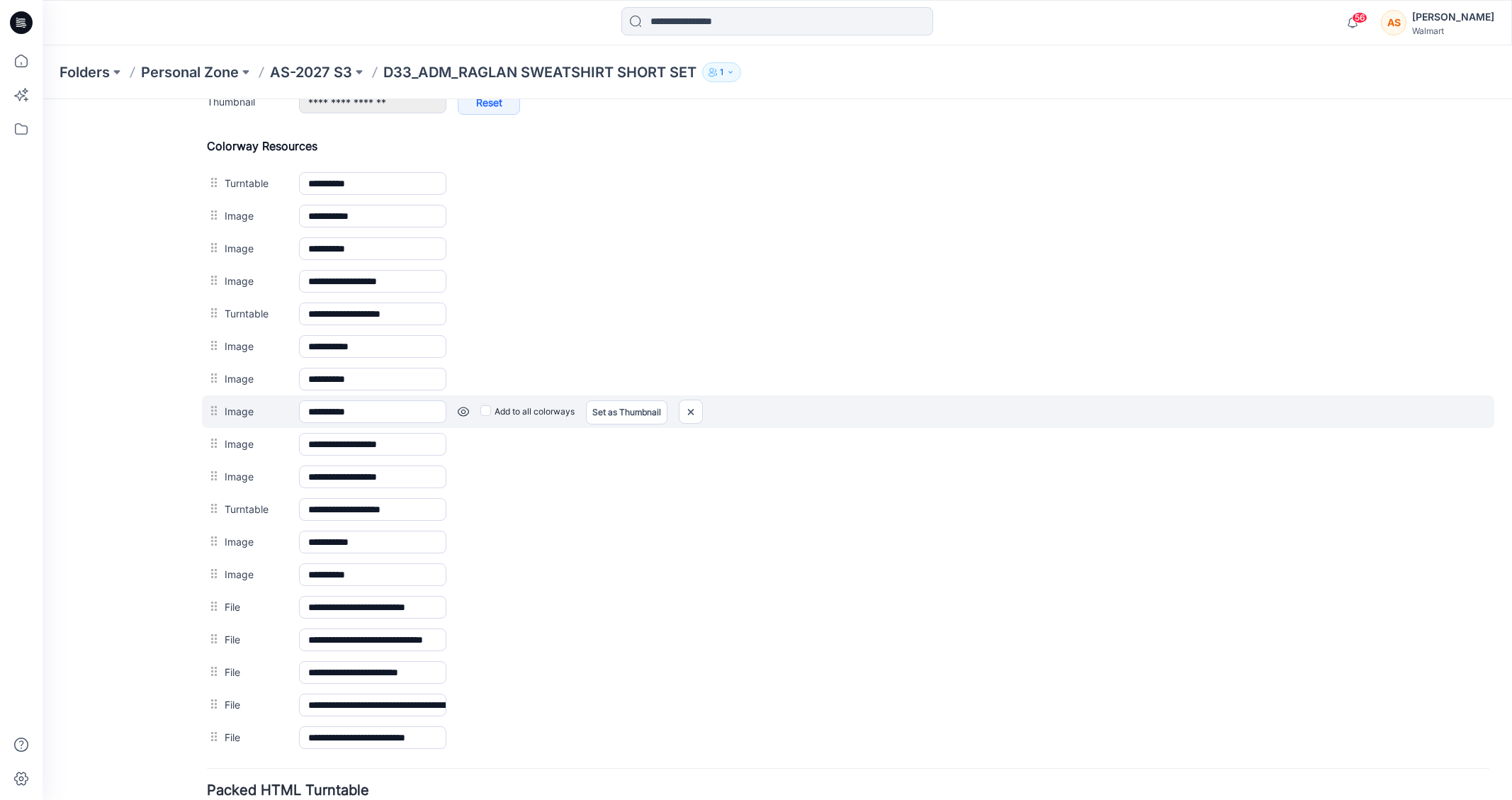
click at [42, 99] on link at bounding box center [42, 99] width 0 height 0
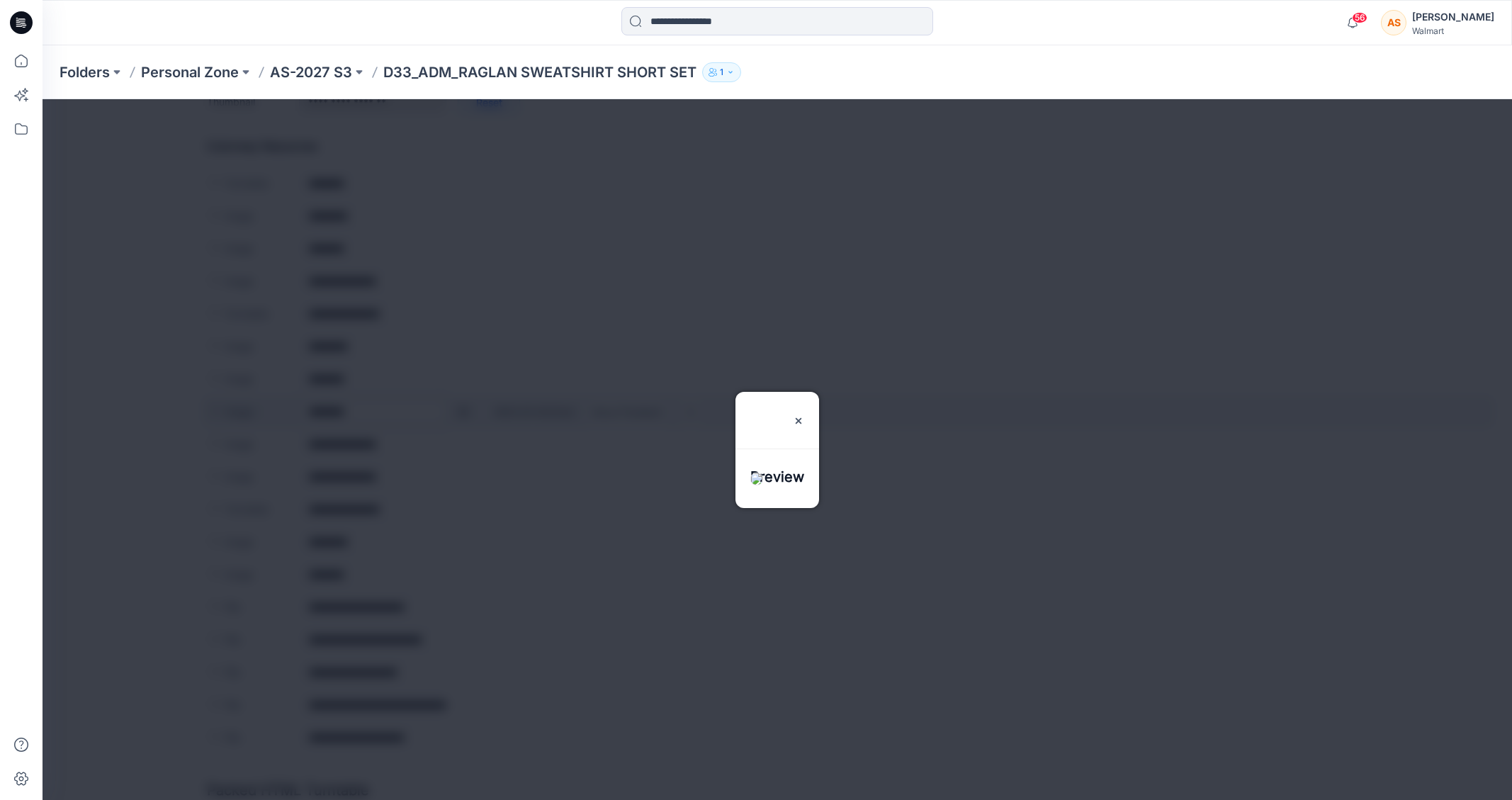
click at [463, 415] on div at bounding box center [777, 449] width 1470 height 700
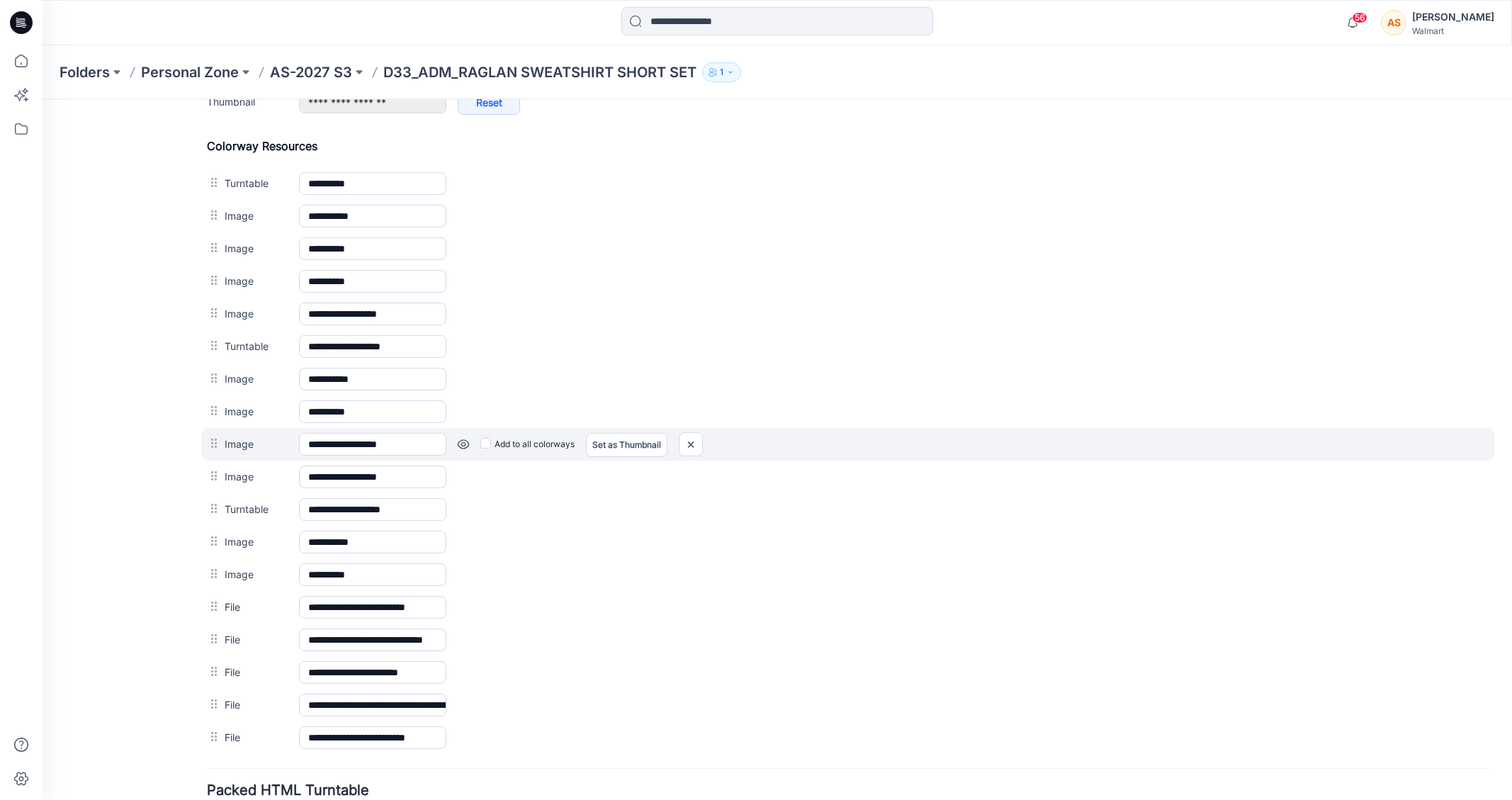
click at [42, 99] on link at bounding box center [42, 99] width 0 height 0
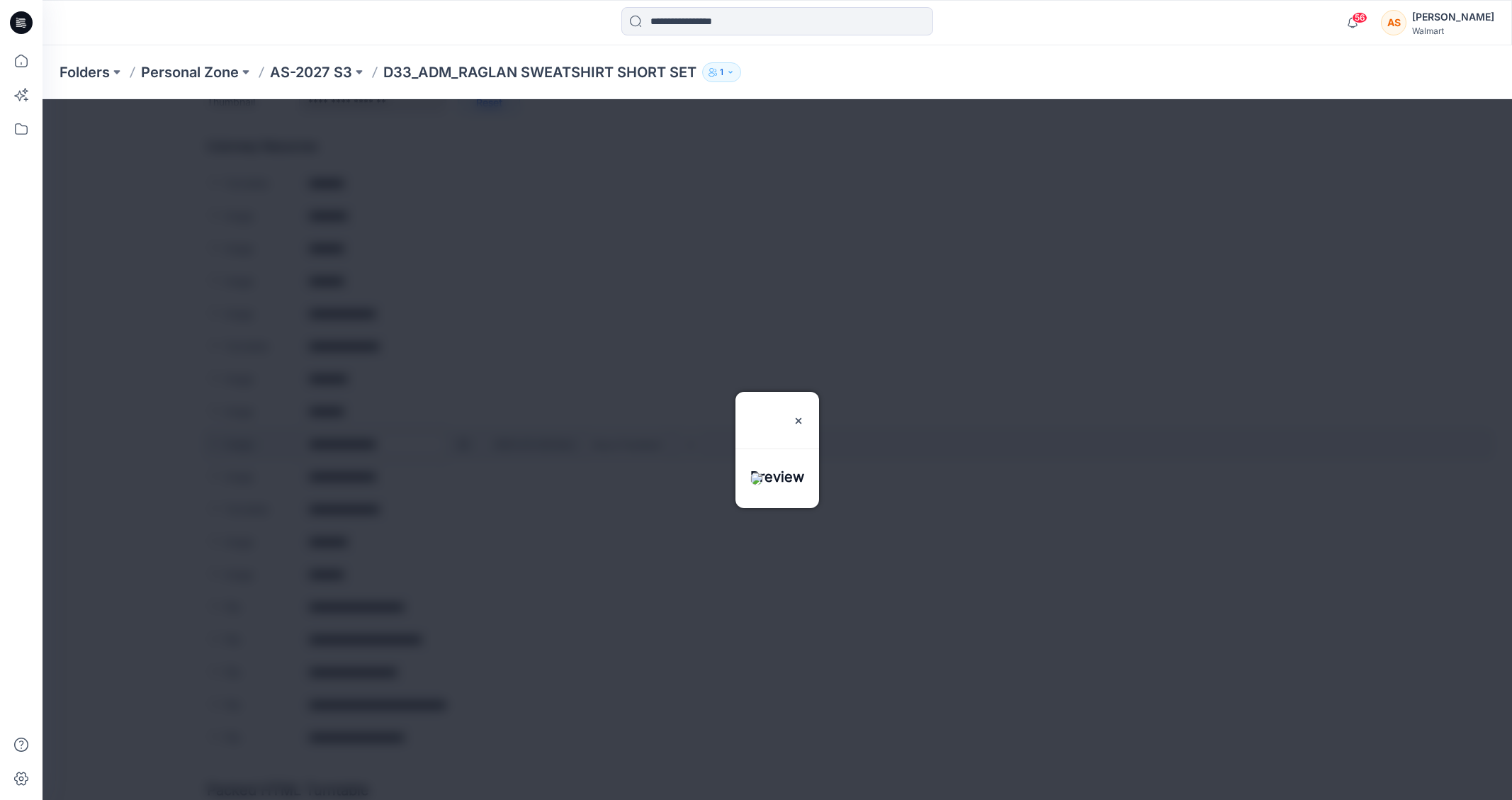
click at [460, 446] on div at bounding box center [777, 449] width 1470 height 700
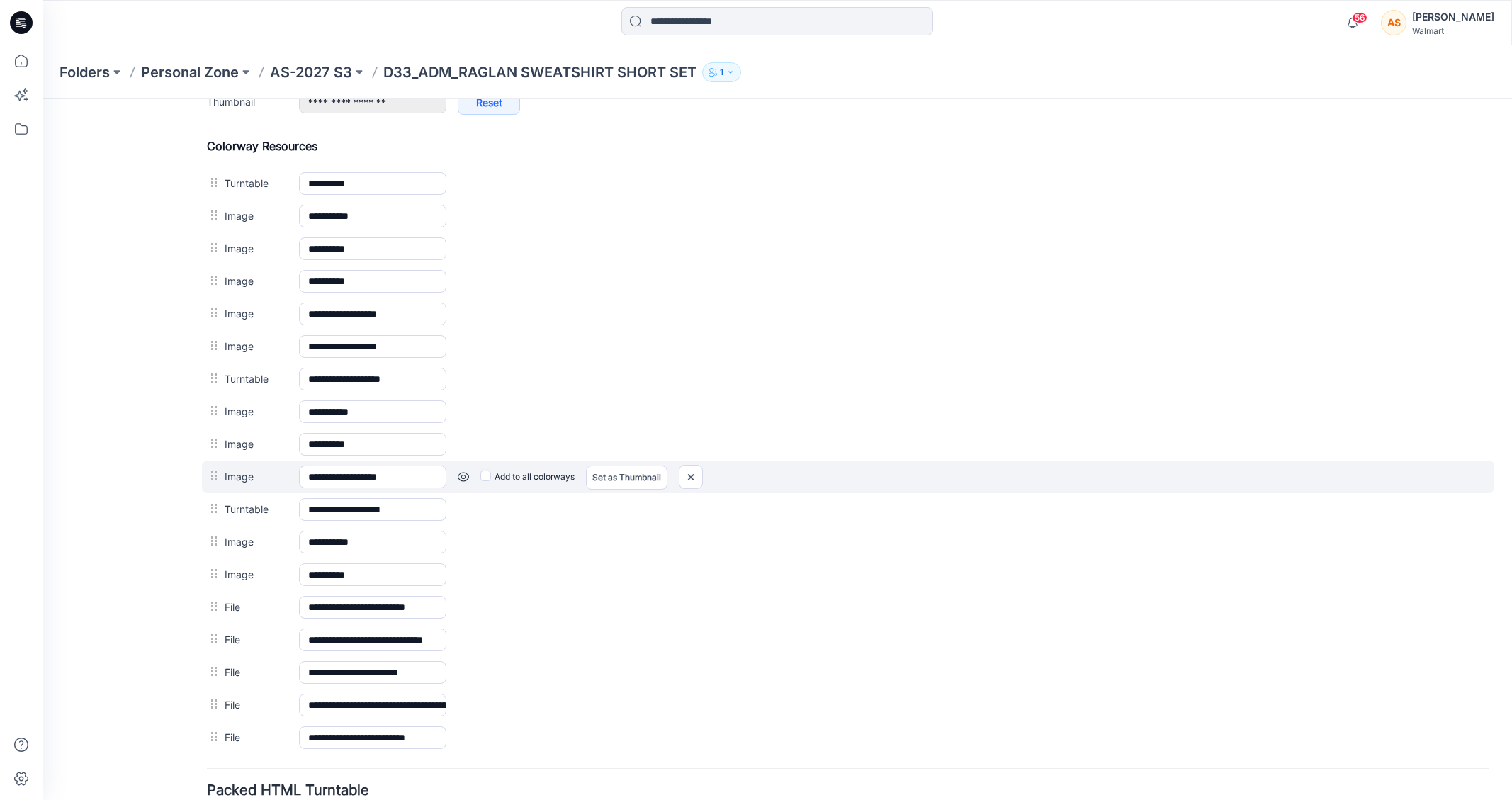
click at [42, 99] on link at bounding box center [42, 99] width 0 height 0
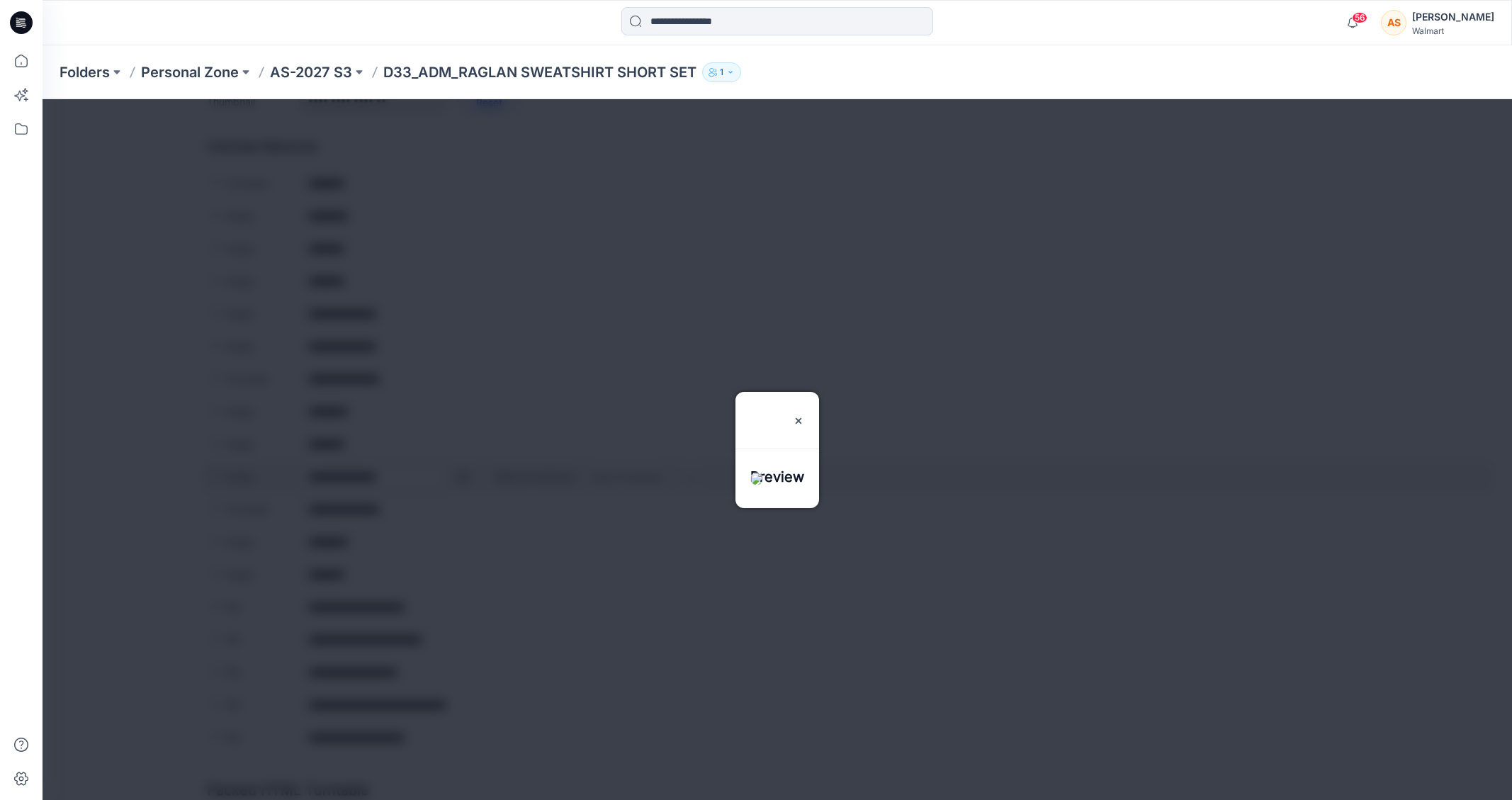
click at [459, 477] on div at bounding box center [777, 449] width 1470 height 700
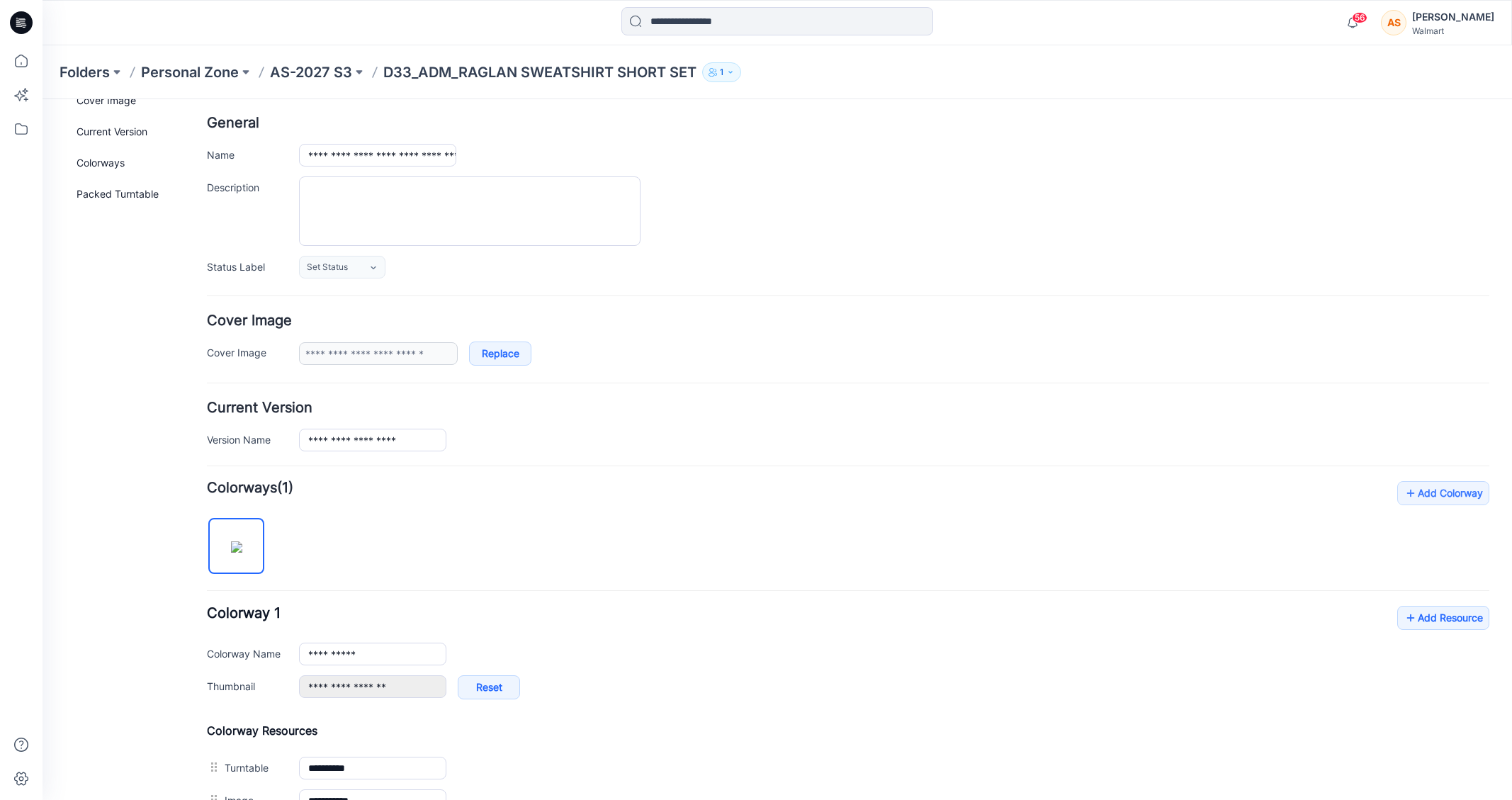
scroll to position [0, 0]
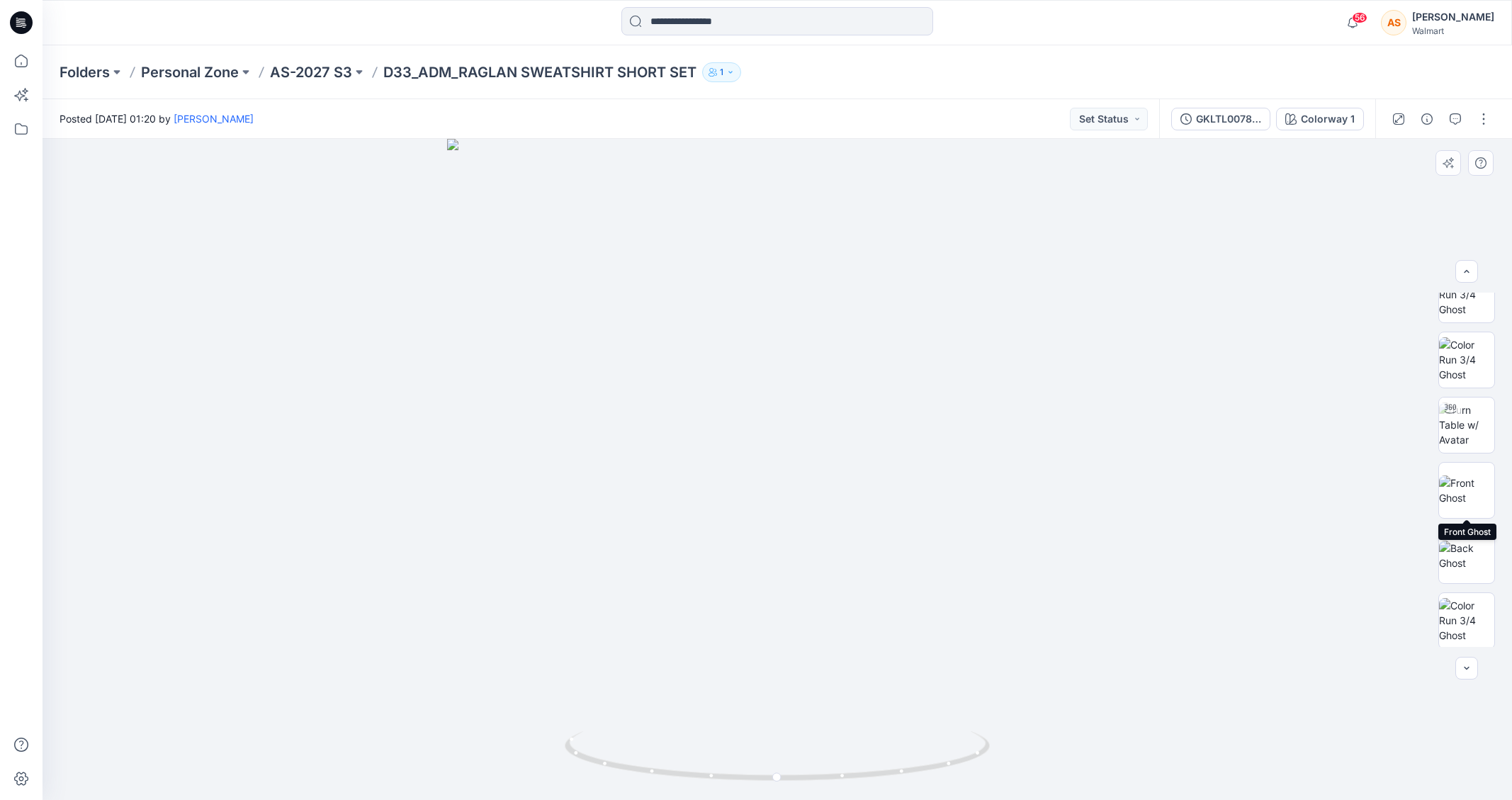
scroll to position [288, 0]
click at [1484, 116] on button "button" at bounding box center [1483, 119] width 23 height 23
click at [1417, 182] on button "Edit" at bounding box center [1424, 192] width 130 height 26
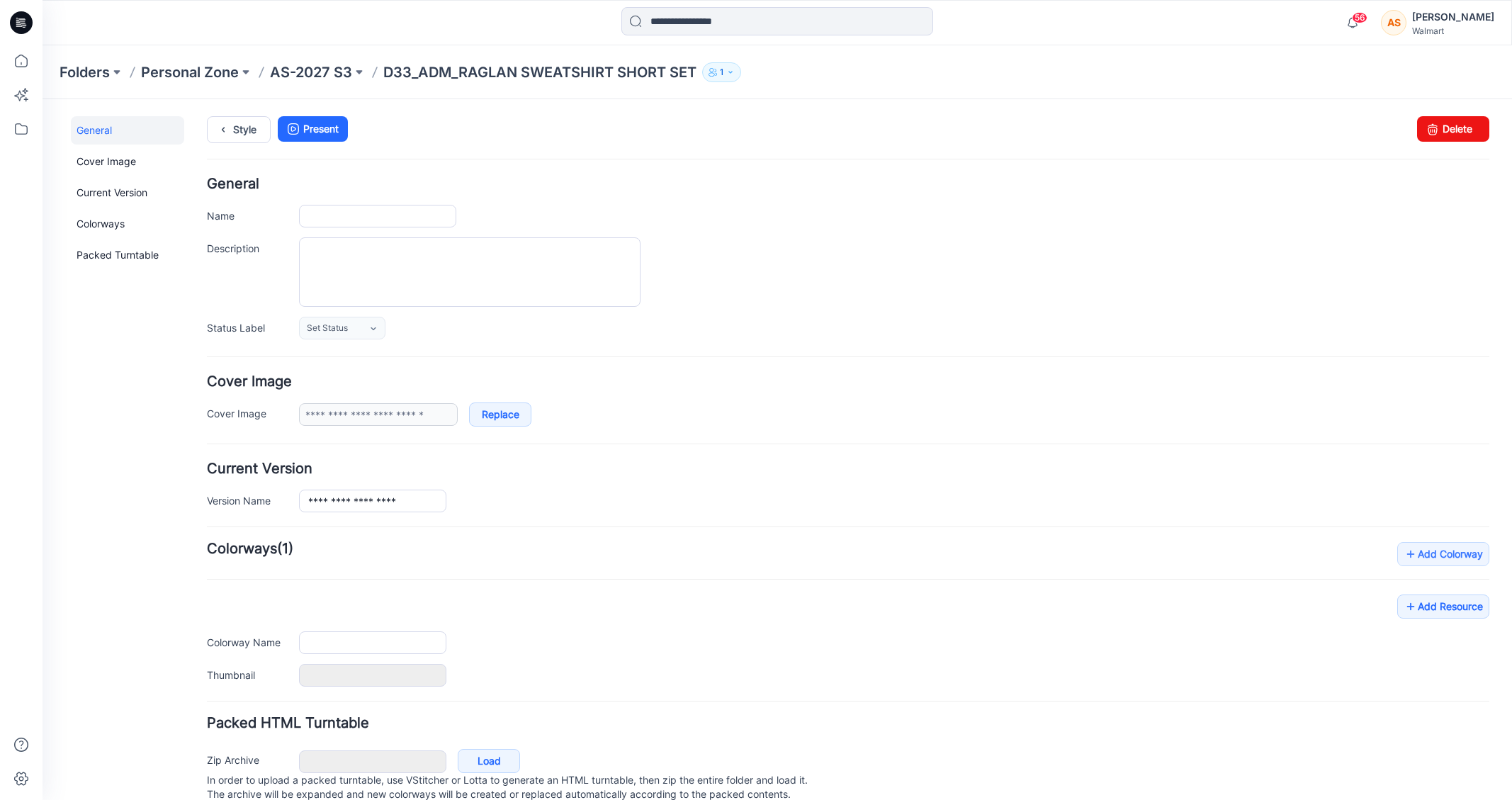
type input "**********"
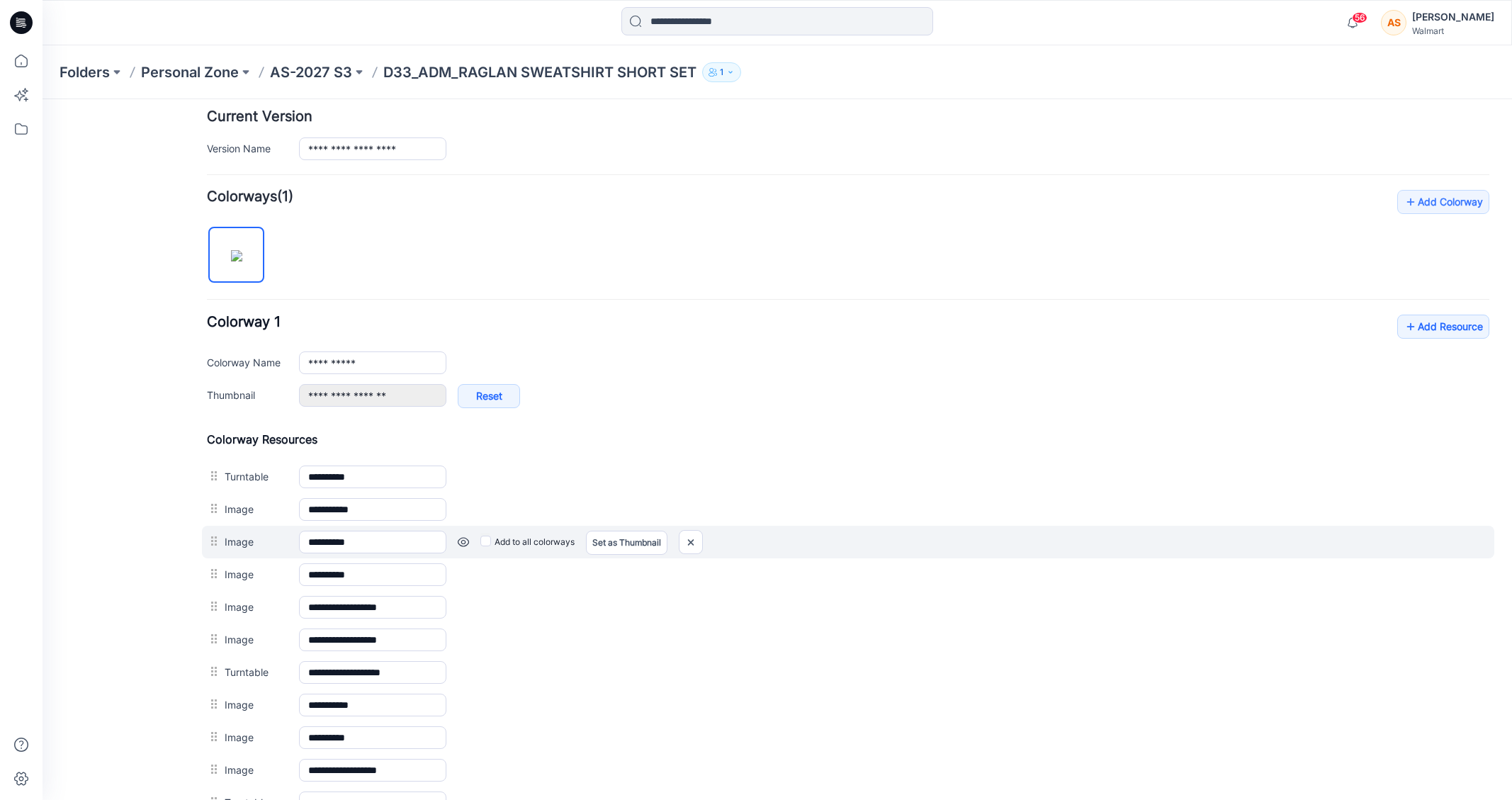
scroll to position [369, 0]
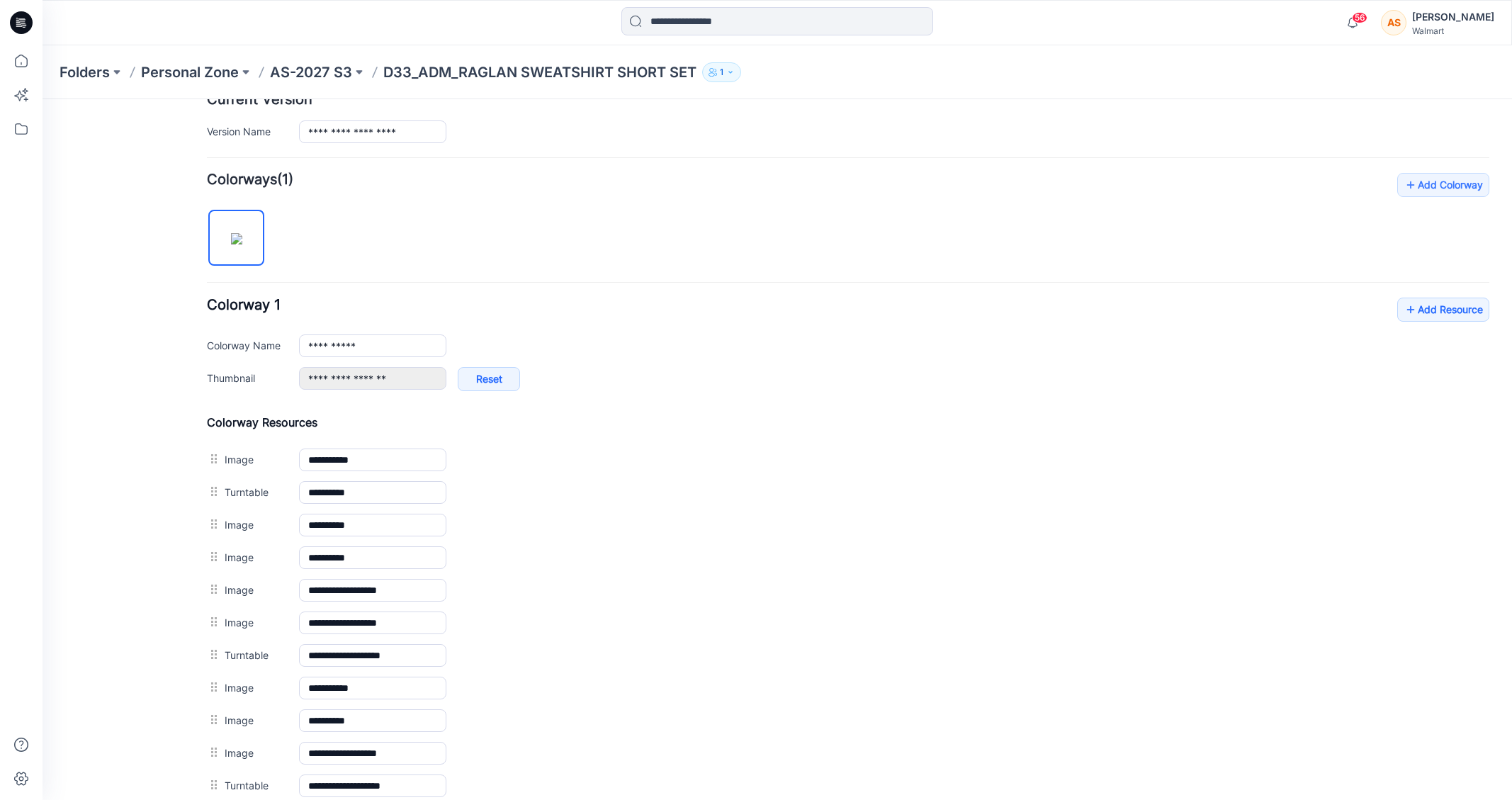
drag, startPoint x: 215, startPoint y: 496, endPoint x: 215, endPoint y: 483, distance: 13.0
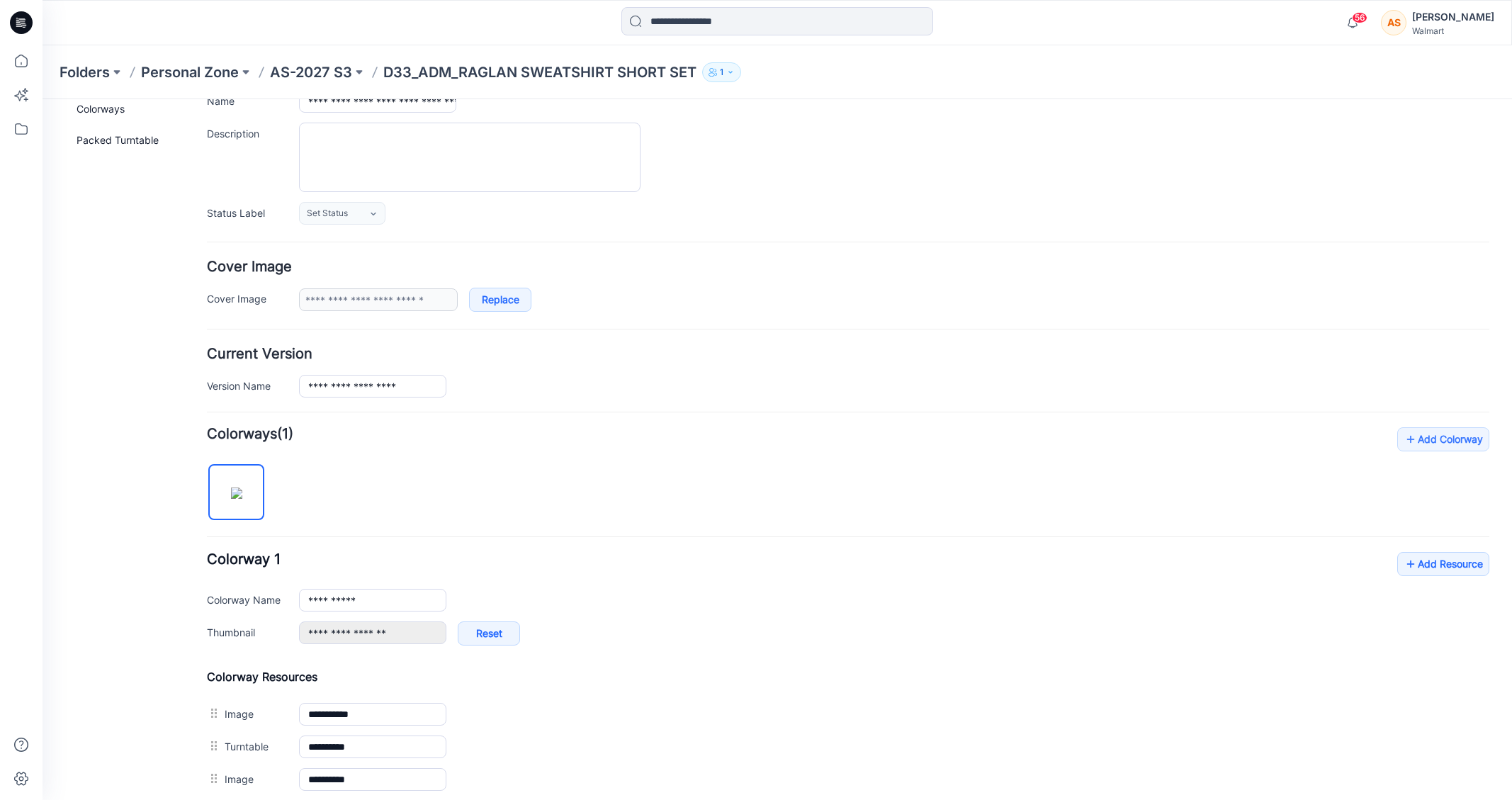
scroll to position [0, 0]
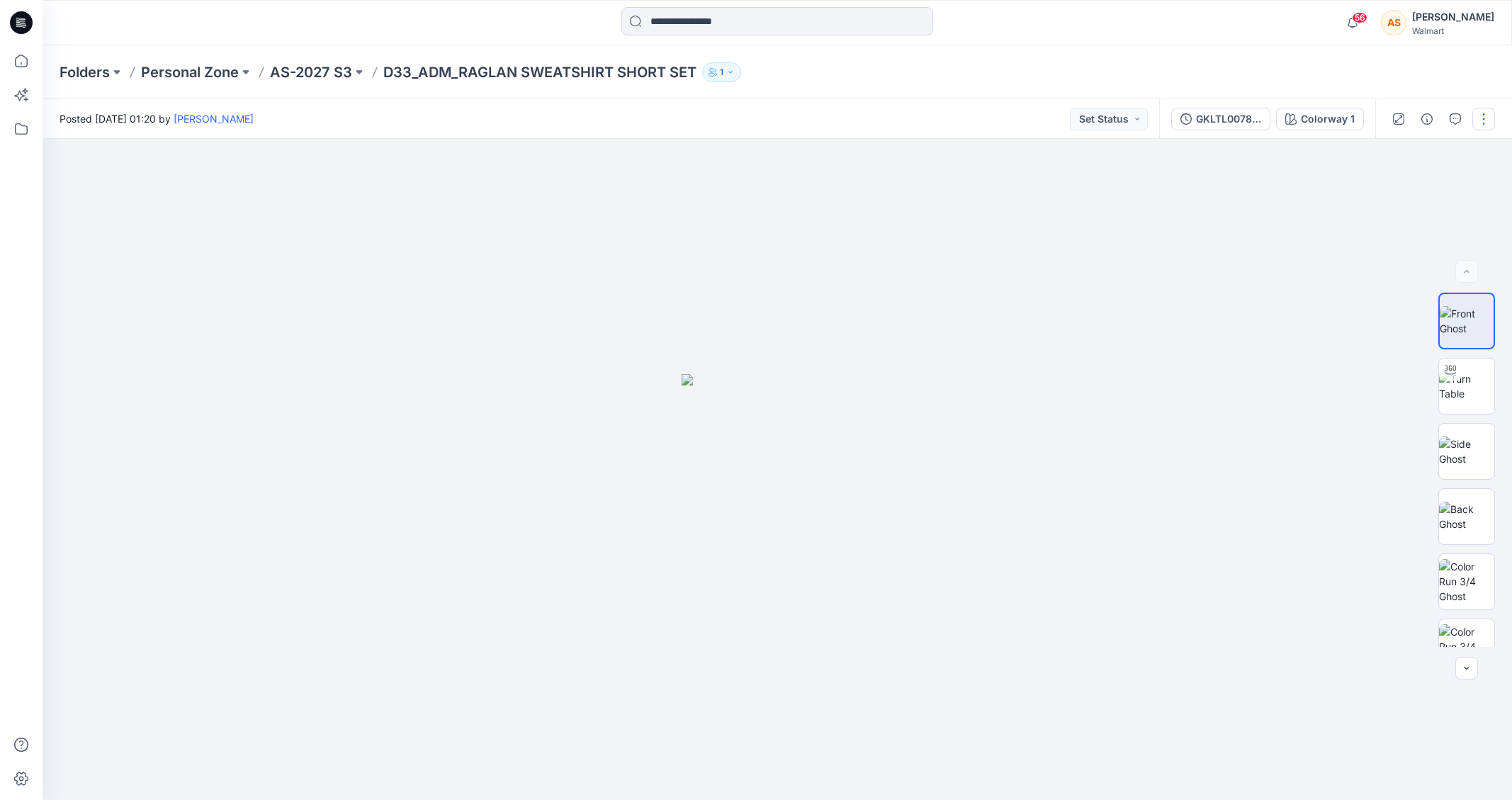
click at [1486, 123] on button "button" at bounding box center [1483, 119] width 23 height 23
click at [1426, 192] on button "Edit" at bounding box center [1424, 192] width 130 height 26
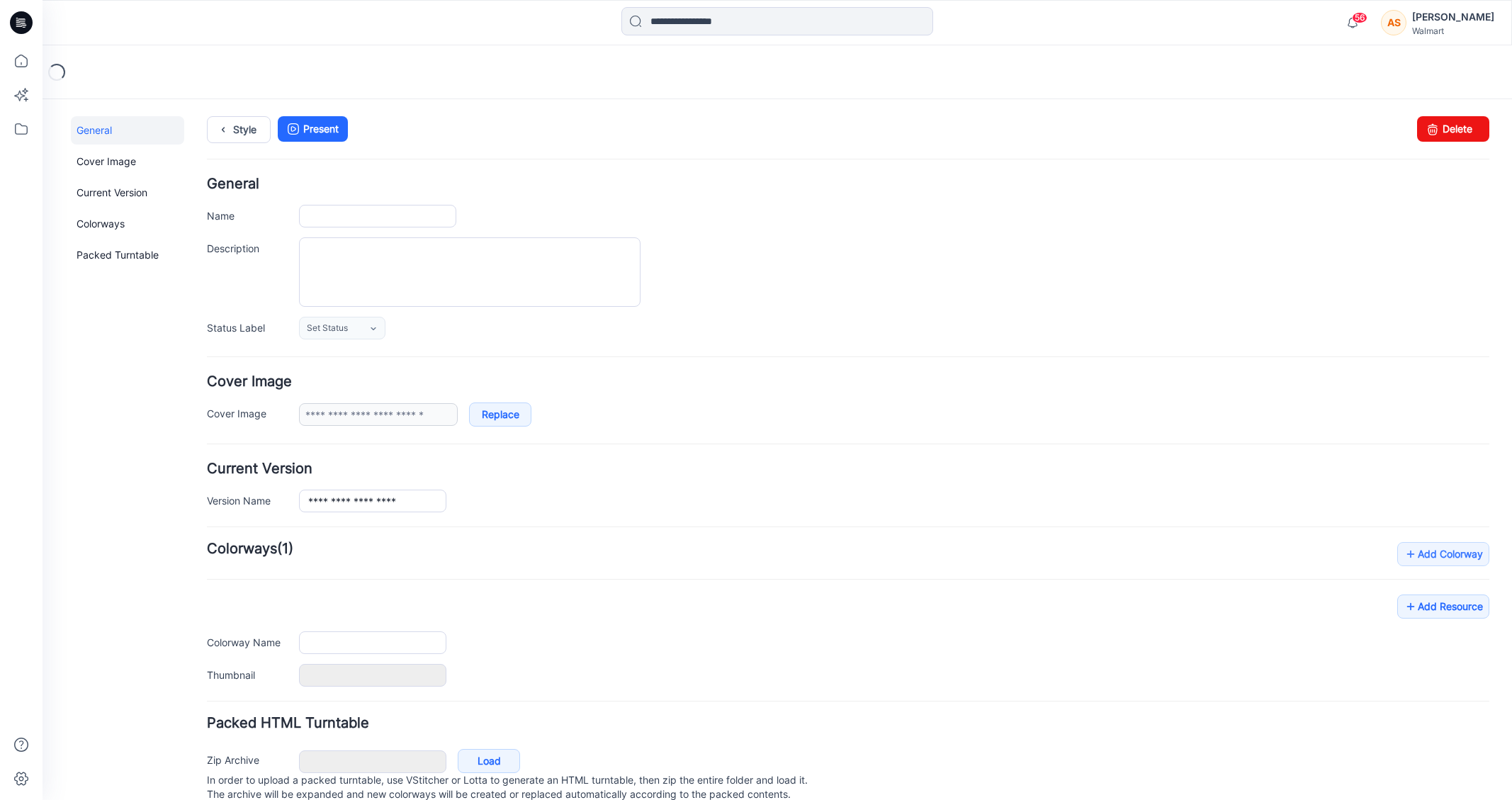
type input "**********"
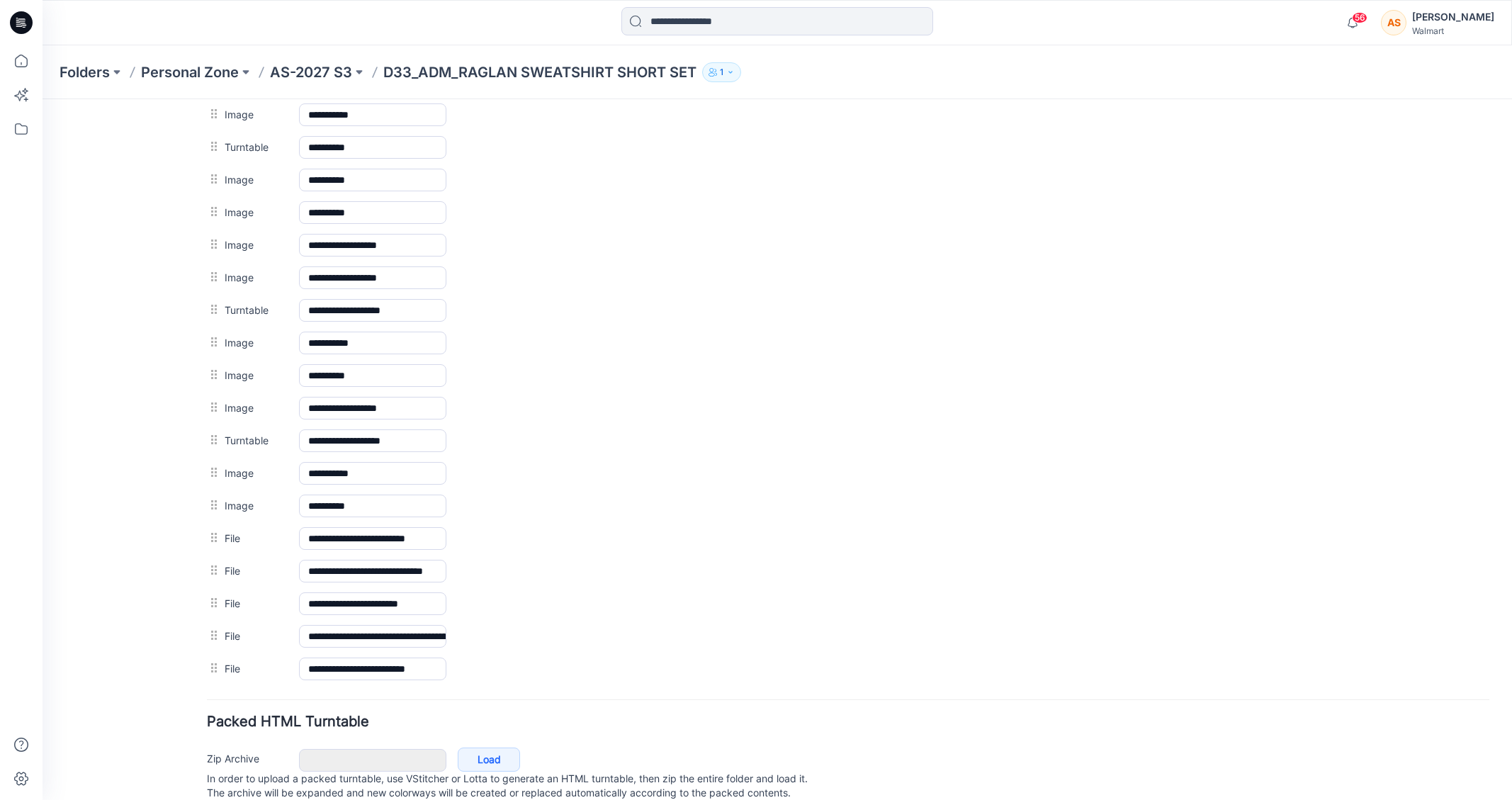
scroll to position [761, 0]
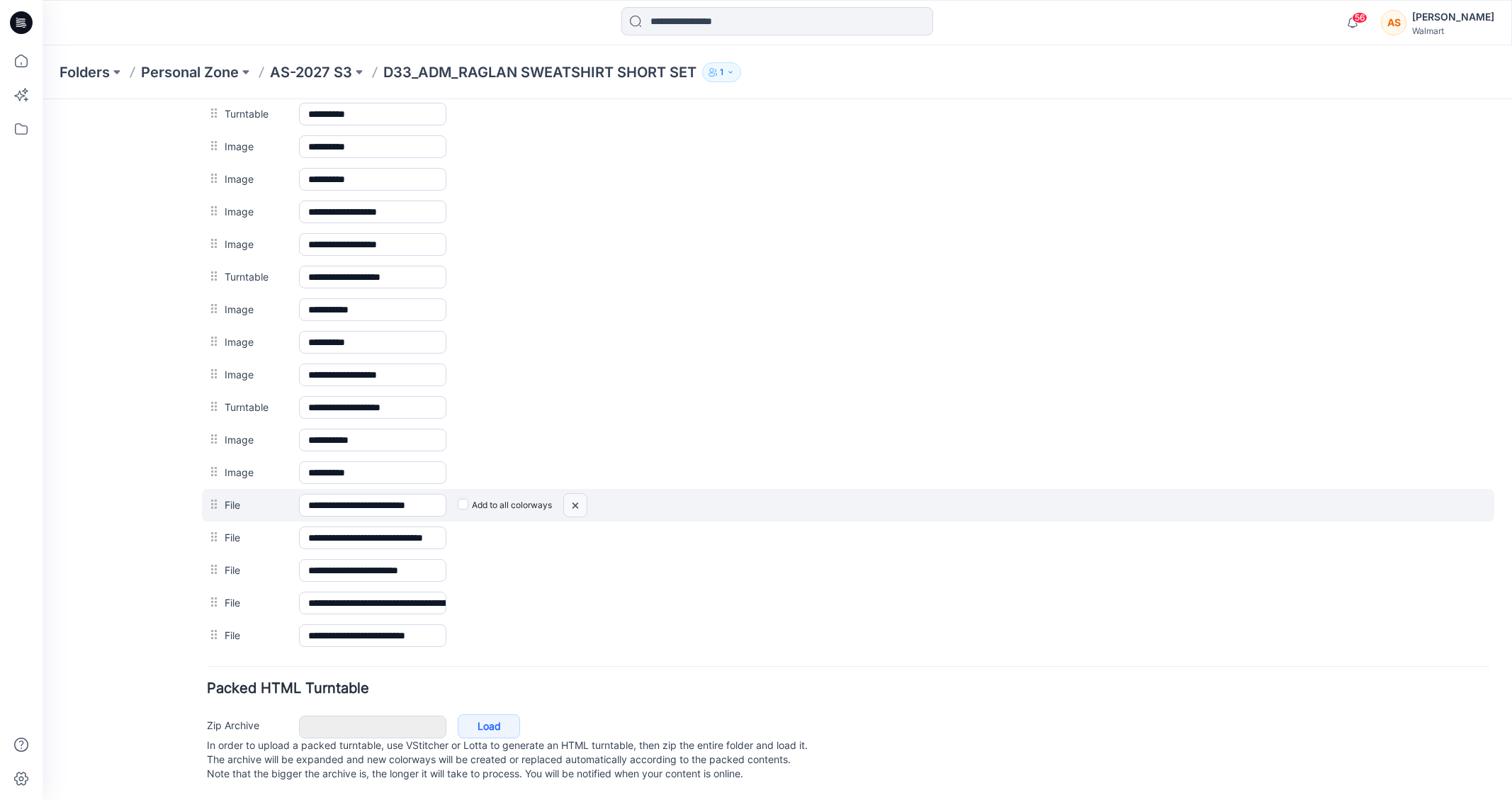
click at [42, 99] on img at bounding box center [42, 99] width 0 height 0
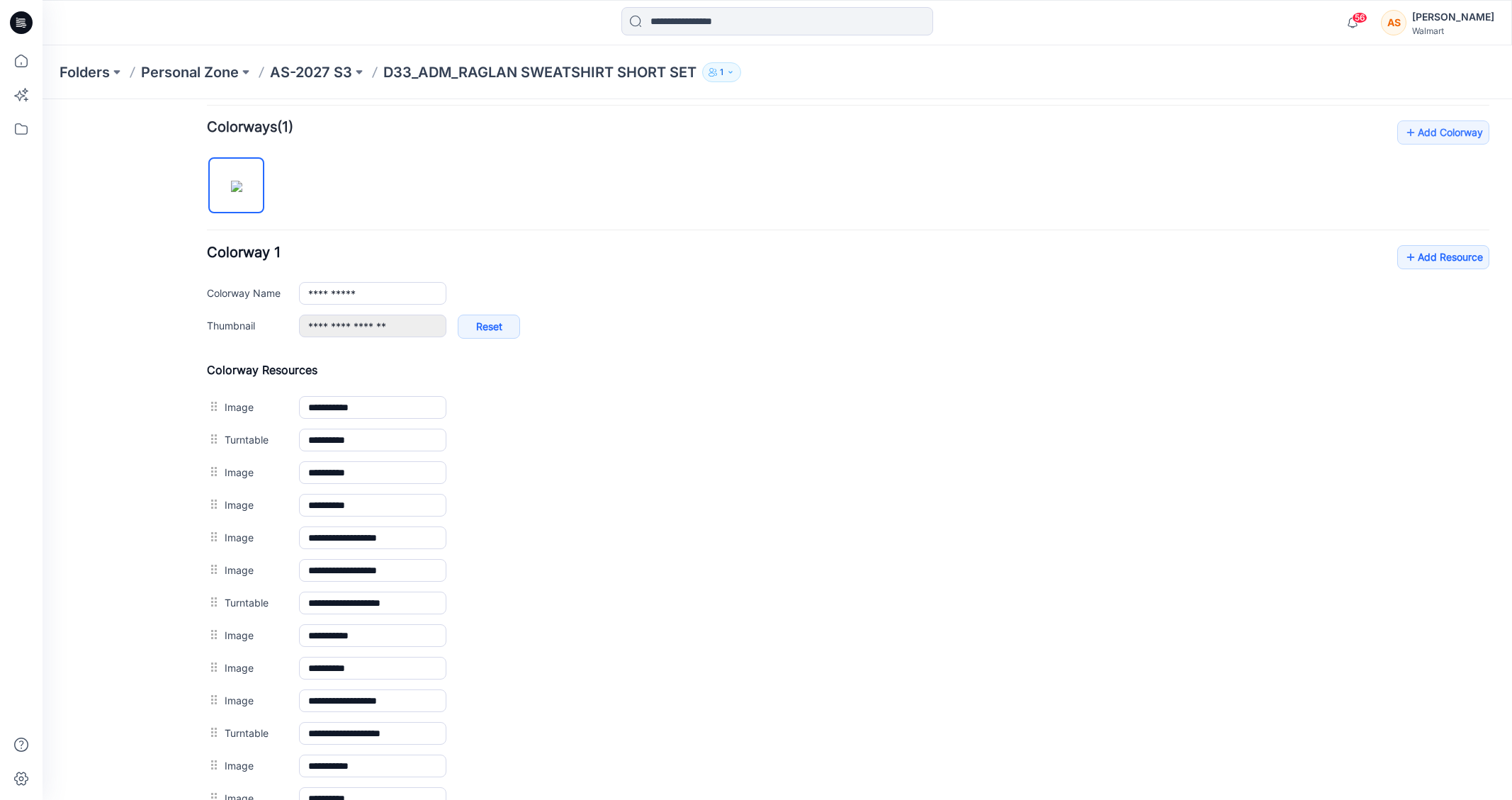
scroll to position [395, 0]
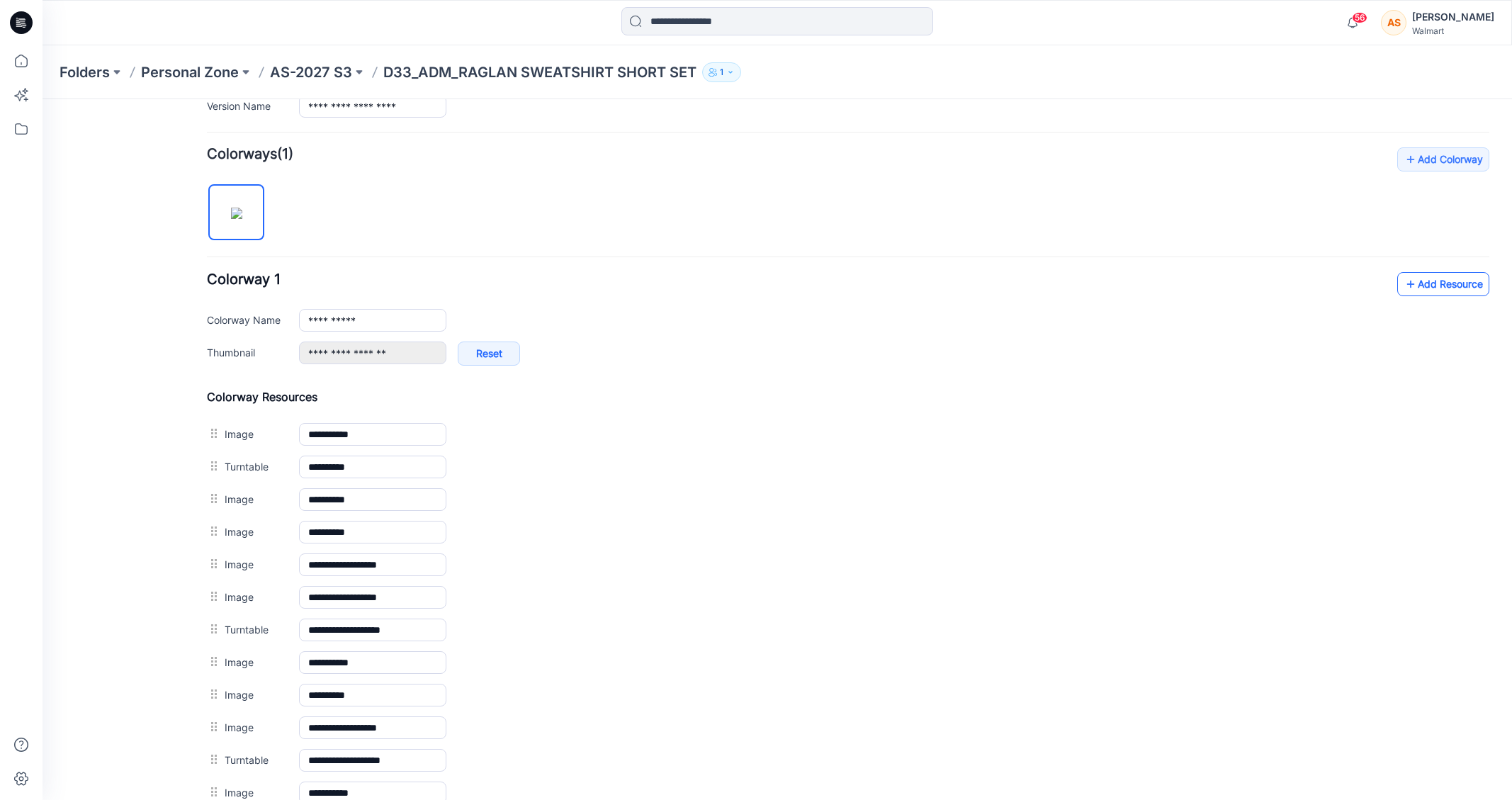
click at [1408, 287] on icon at bounding box center [1410, 284] width 14 height 23
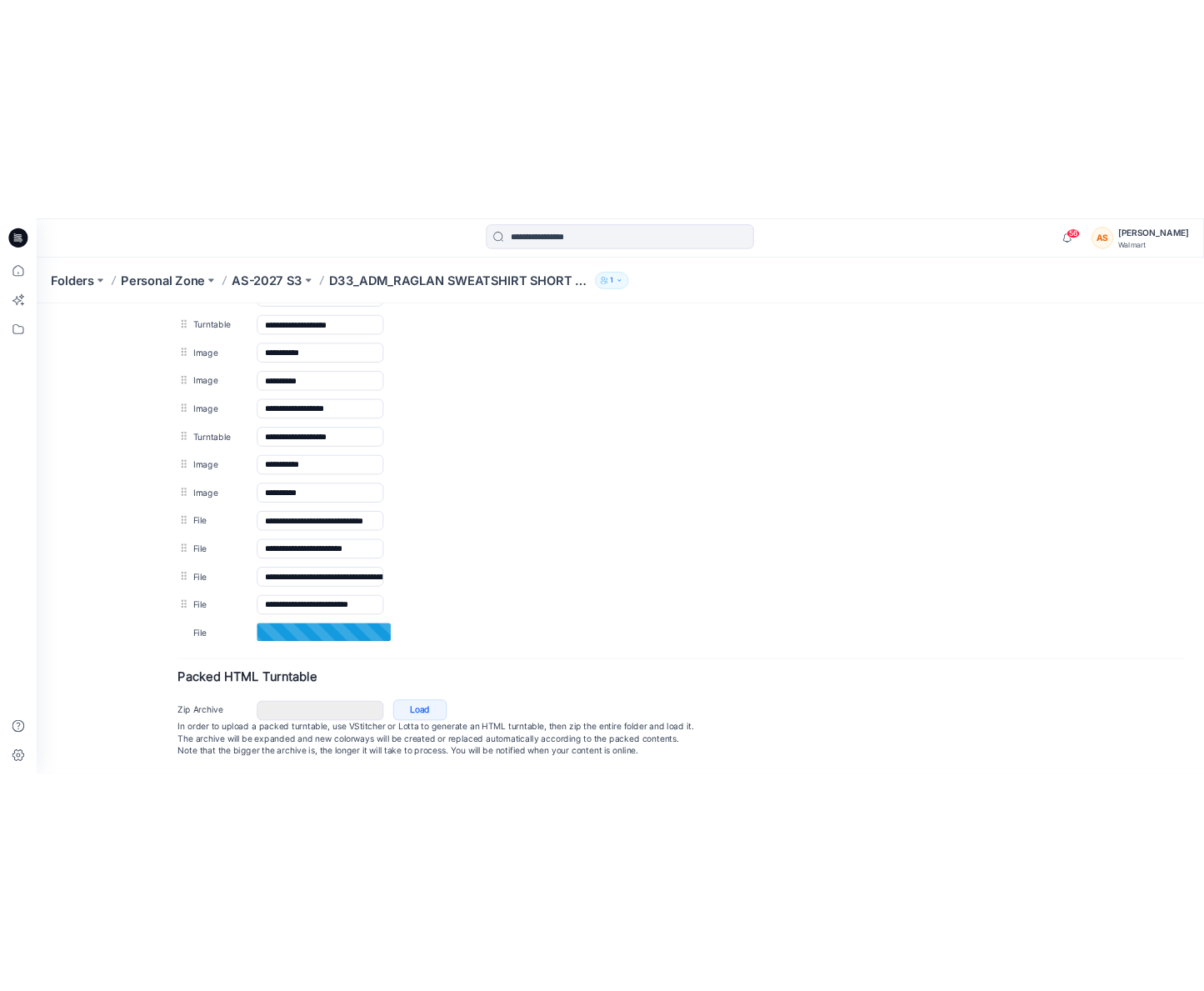
scroll to position [835, 0]
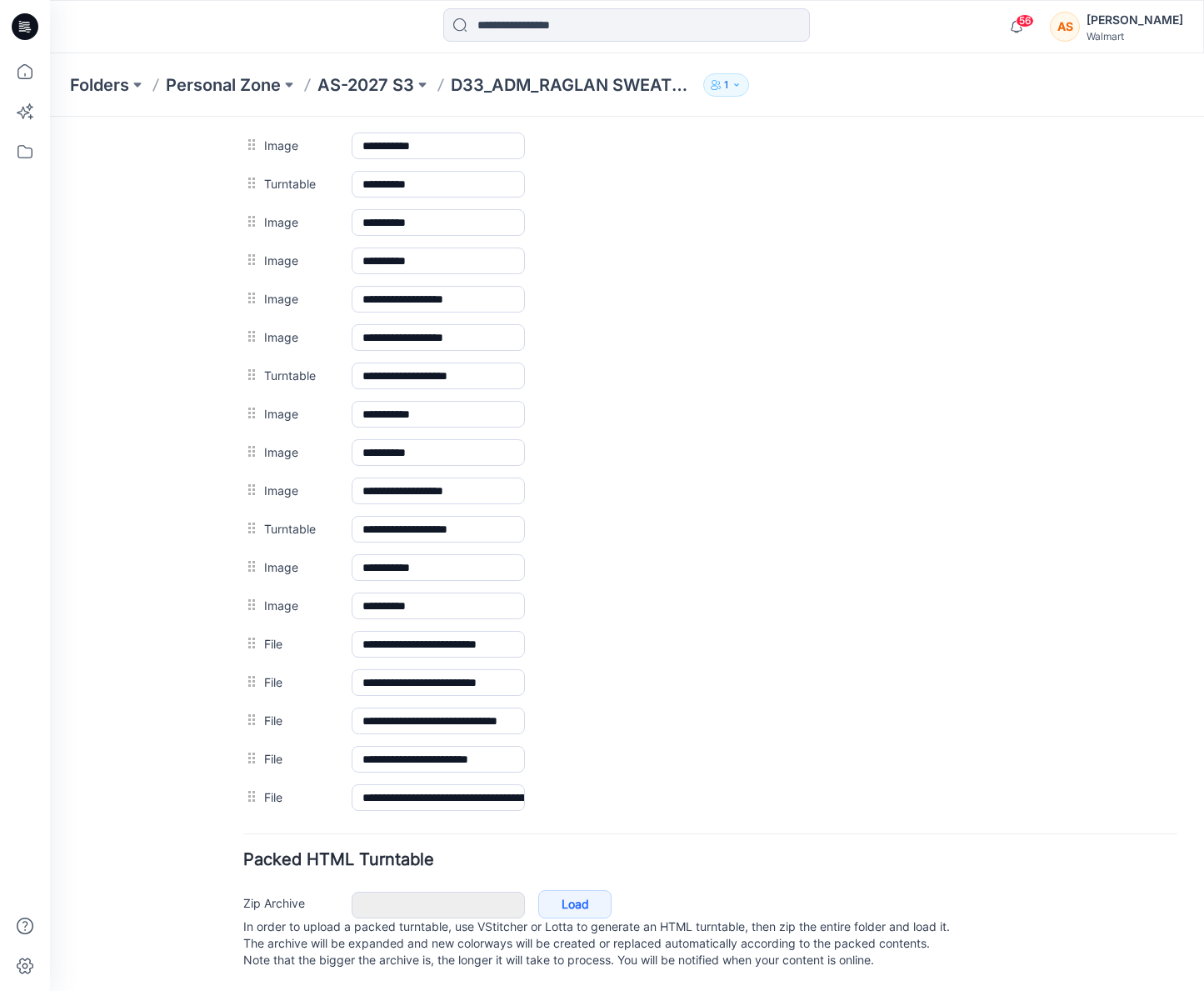
drag, startPoint x: 246, startPoint y: 789, endPoint x: 254, endPoint y: 778, distance: 13.6
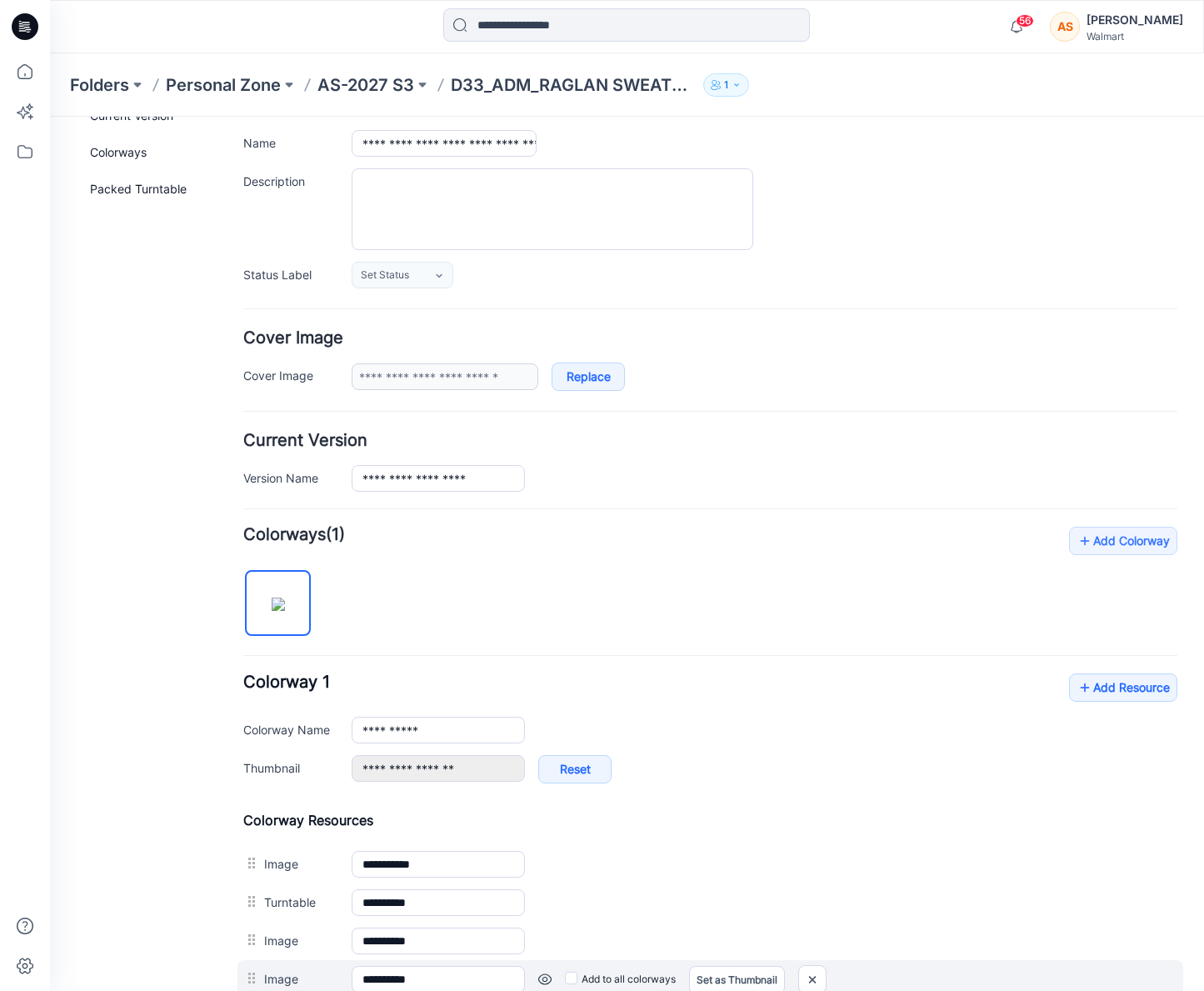
scroll to position [0, 0]
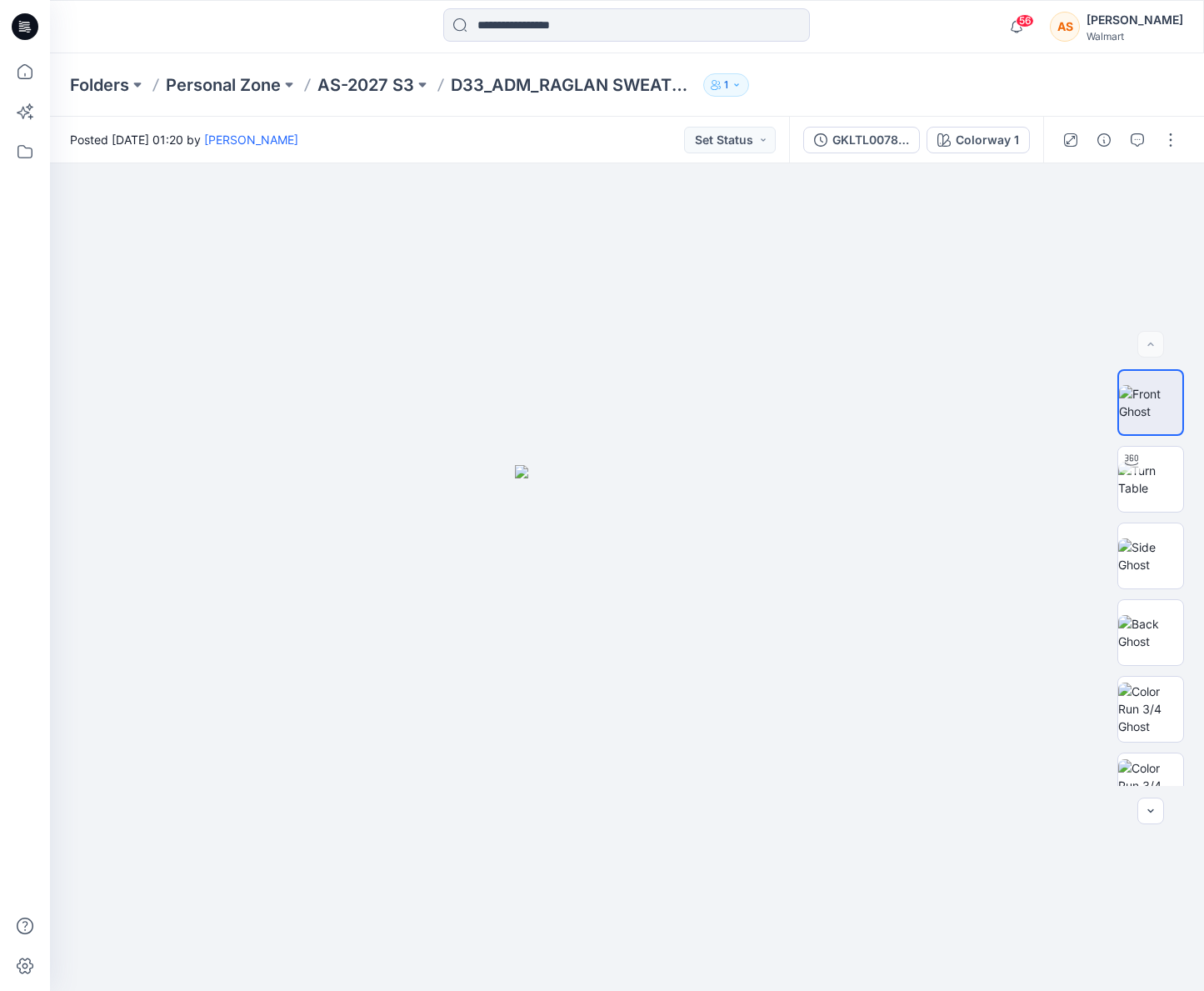
click at [380, 70] on div "Folders Personal Zone AS-2027 S3 D33_ADM_RAGLAN SWEATSHIRT SHORT SET 1" at bounding box center [627, 85] width 1154 height 64
click at [378, 80] on p "AS-2027 S3" at bounding box center [366, 84] width 96 height 23
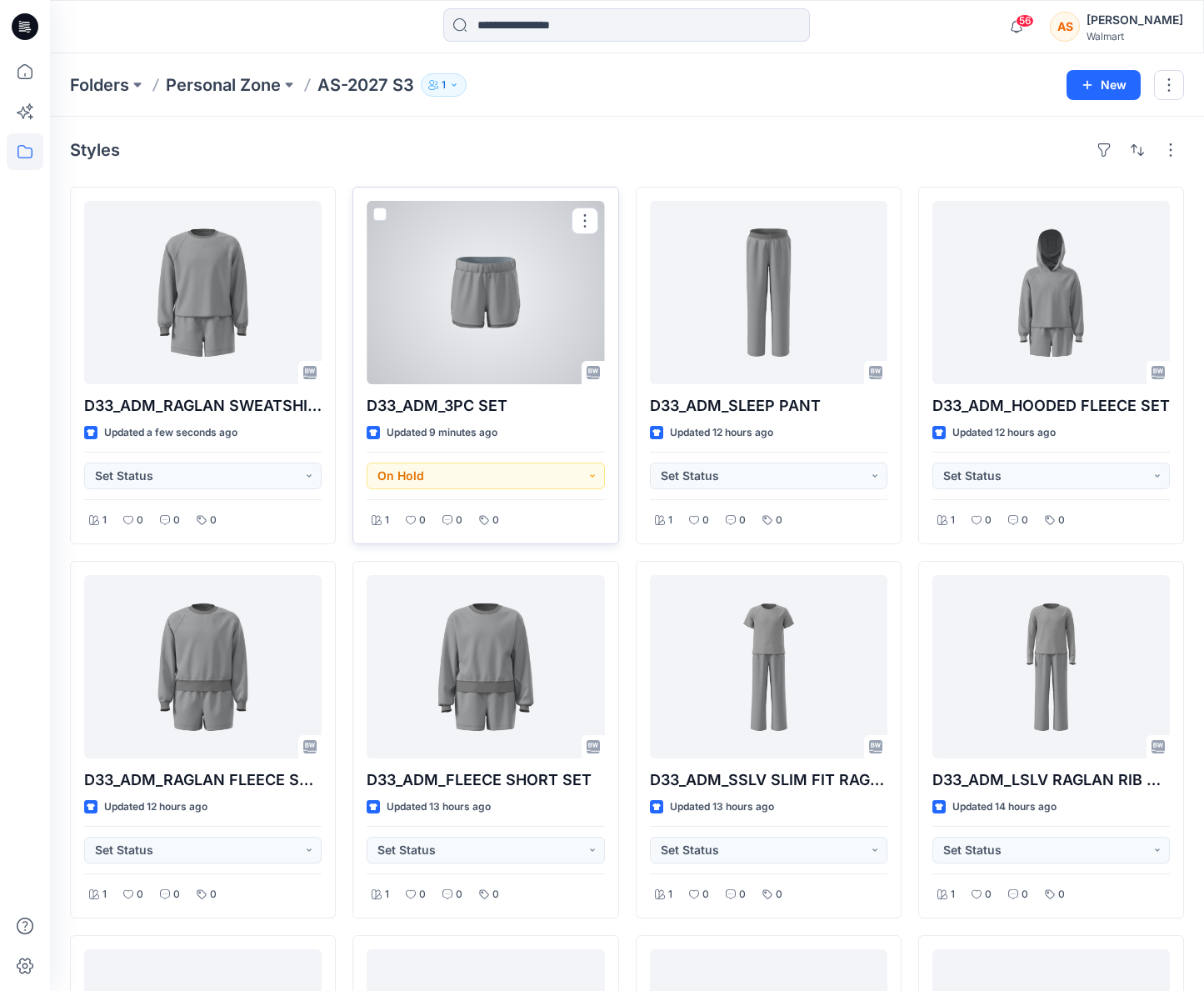
click at [500, 313] on div at bounding box center [486, 292] width 238 height 183
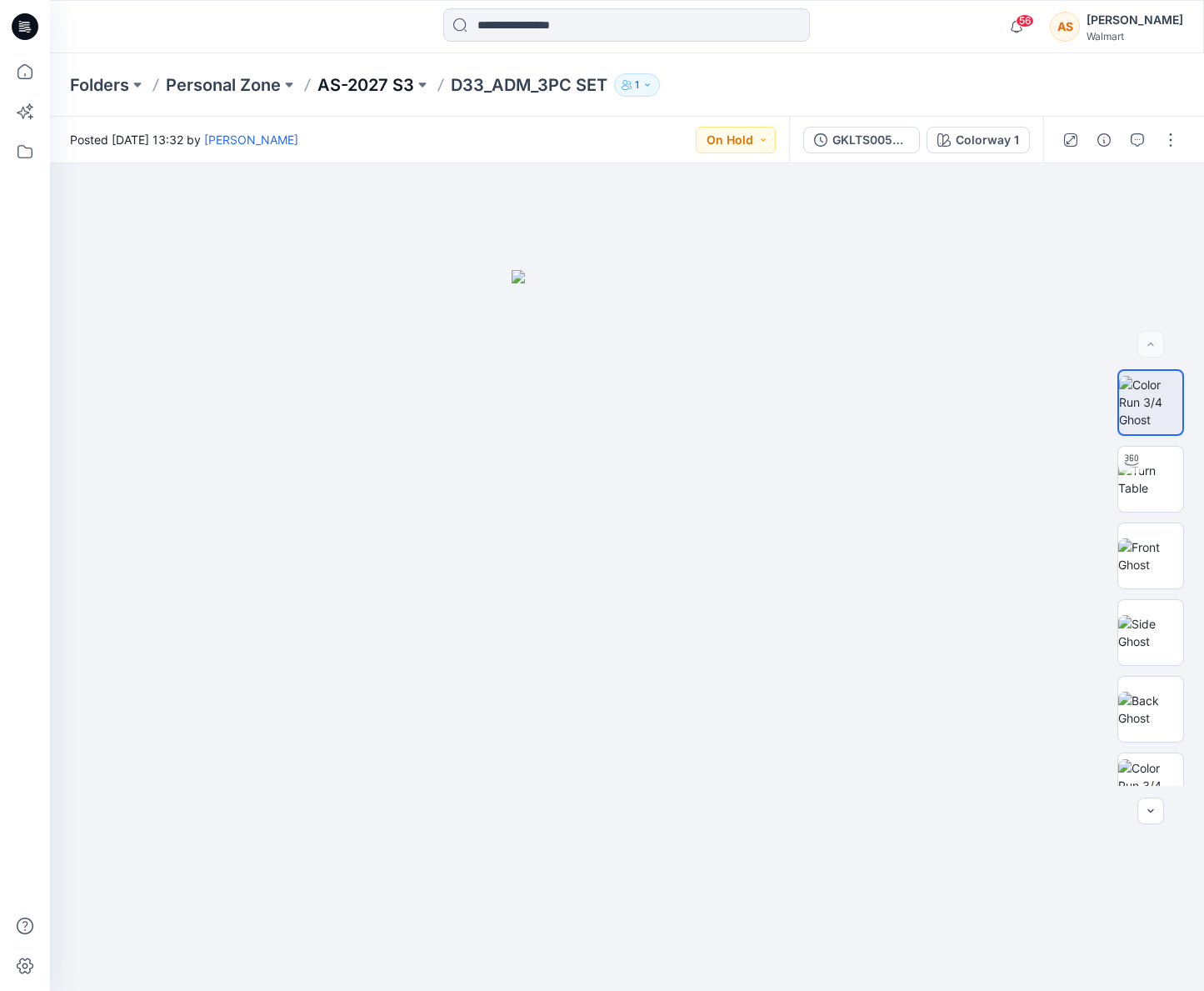
click at [377, 87] on p "AS-2027 S3" at bounding box center [366, 84] width 96 height 23
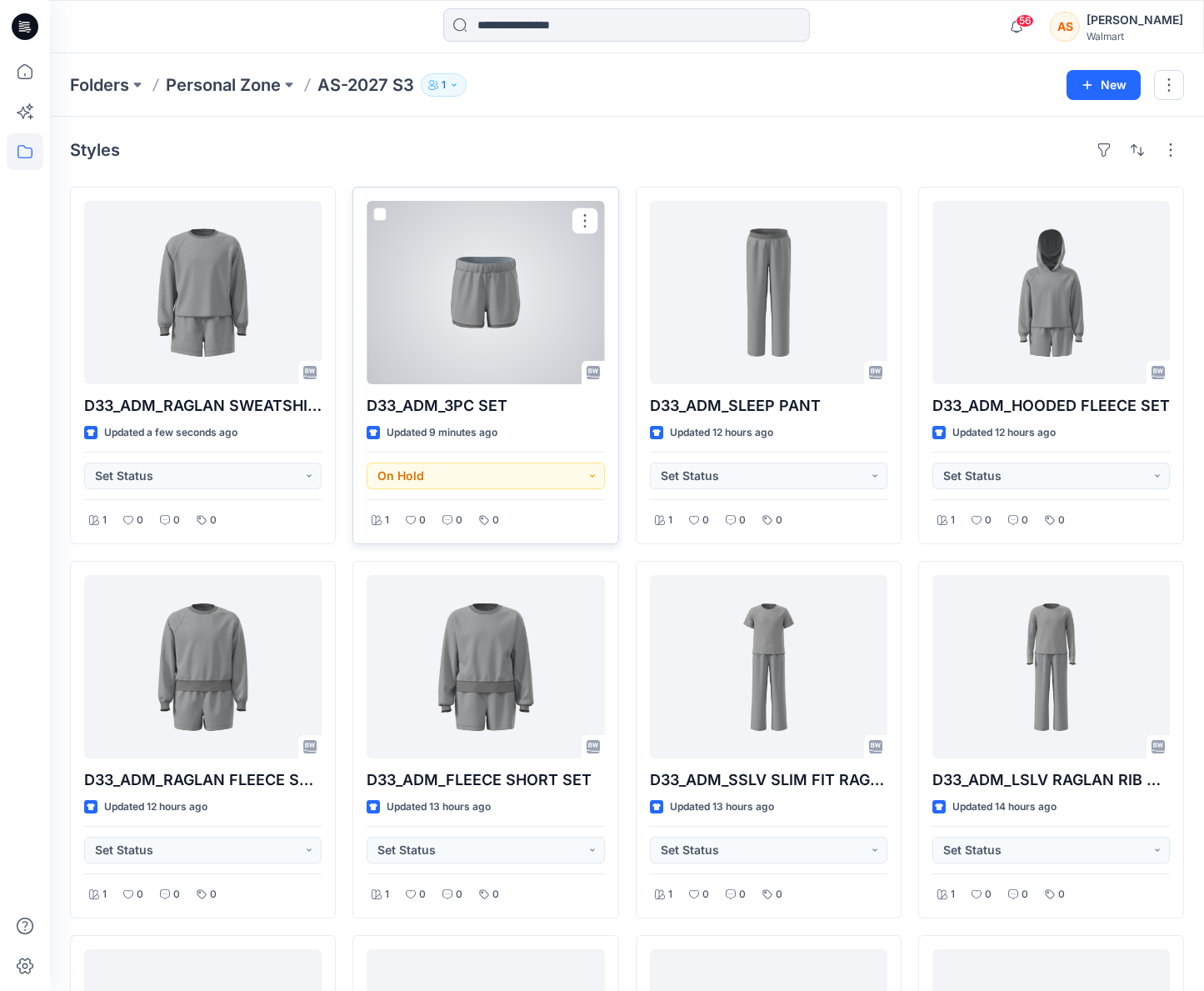
click at [459, 331] on div at bounding box center [486, 292] width 238 height 183
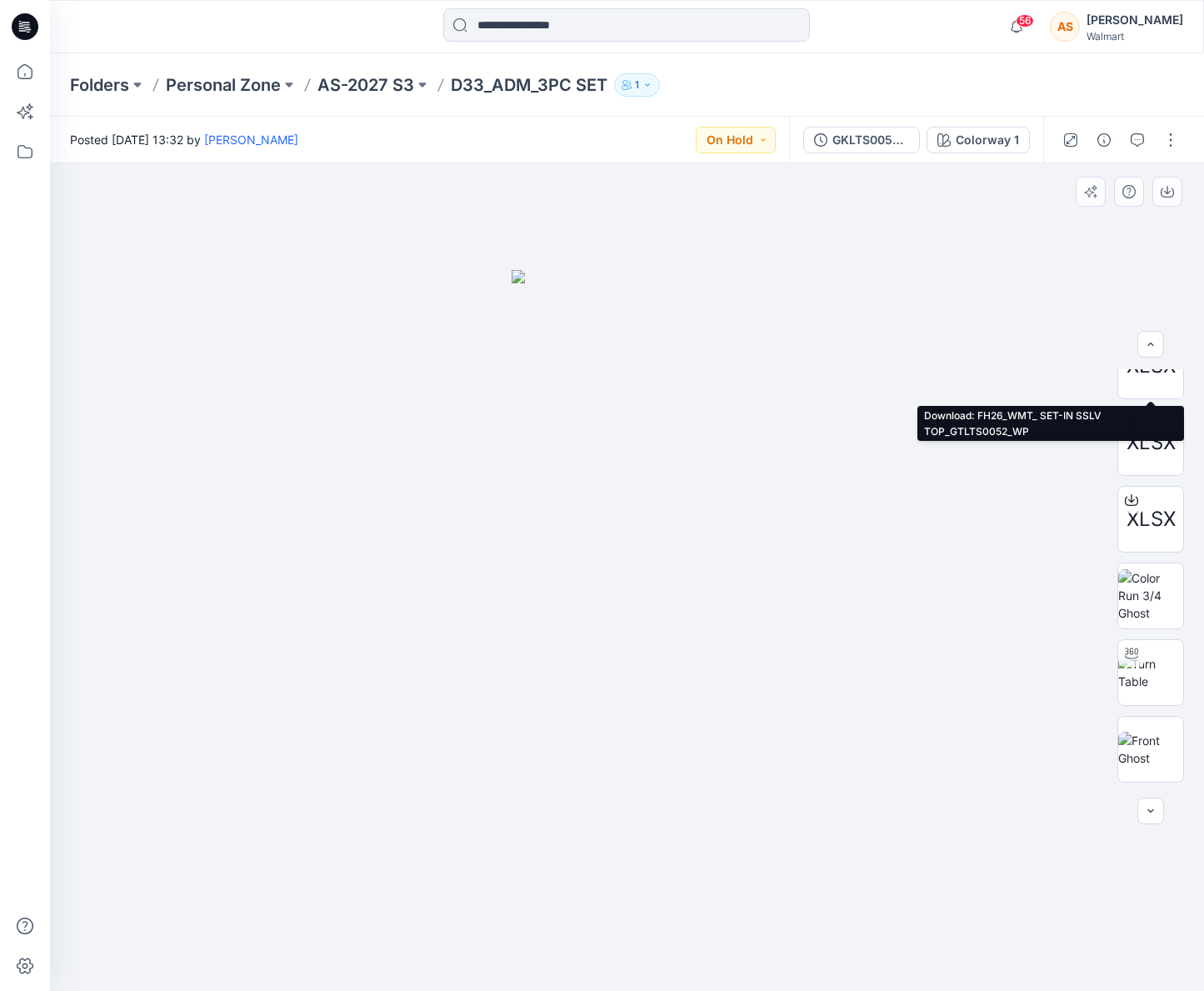
scroll to position [1183, 0]
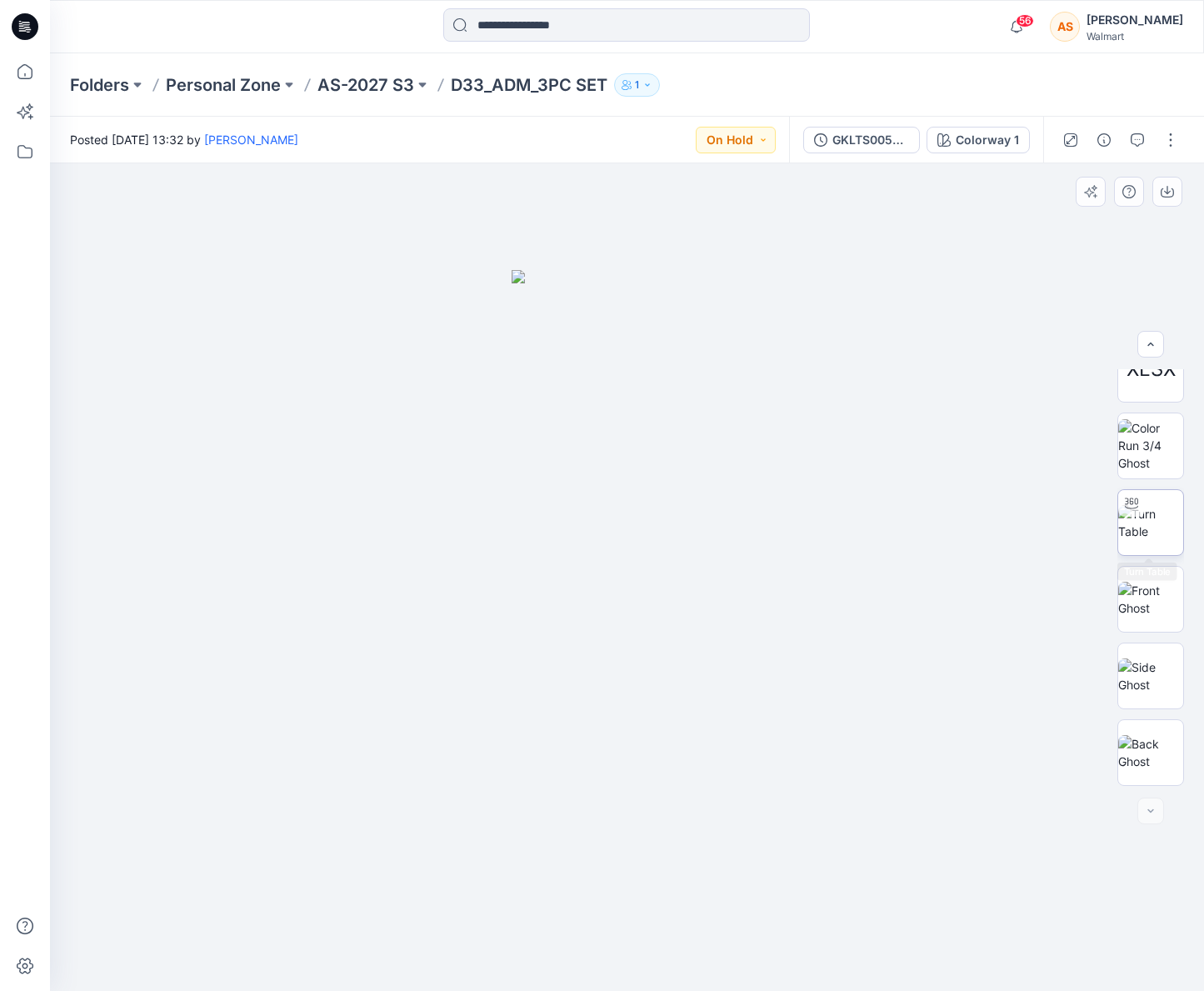
click at [1155, 529] on img at bounding box center [1151, 522] width 65 height 35
drag, startPoint x: 1104, startPoint y: 615, endPoint x: 972, endPoint y: 862, distance: 280.1
click at [972, 862] on div at bounding box center [627, 577] width 1154 height 827
drag, startPoint x: 651, startPoint y: 393, endPoint x: 475, endPoint y: 399, distance: 176.1
click at [475, 399] on div at bounding box center [627, 577] width 1154 height 827
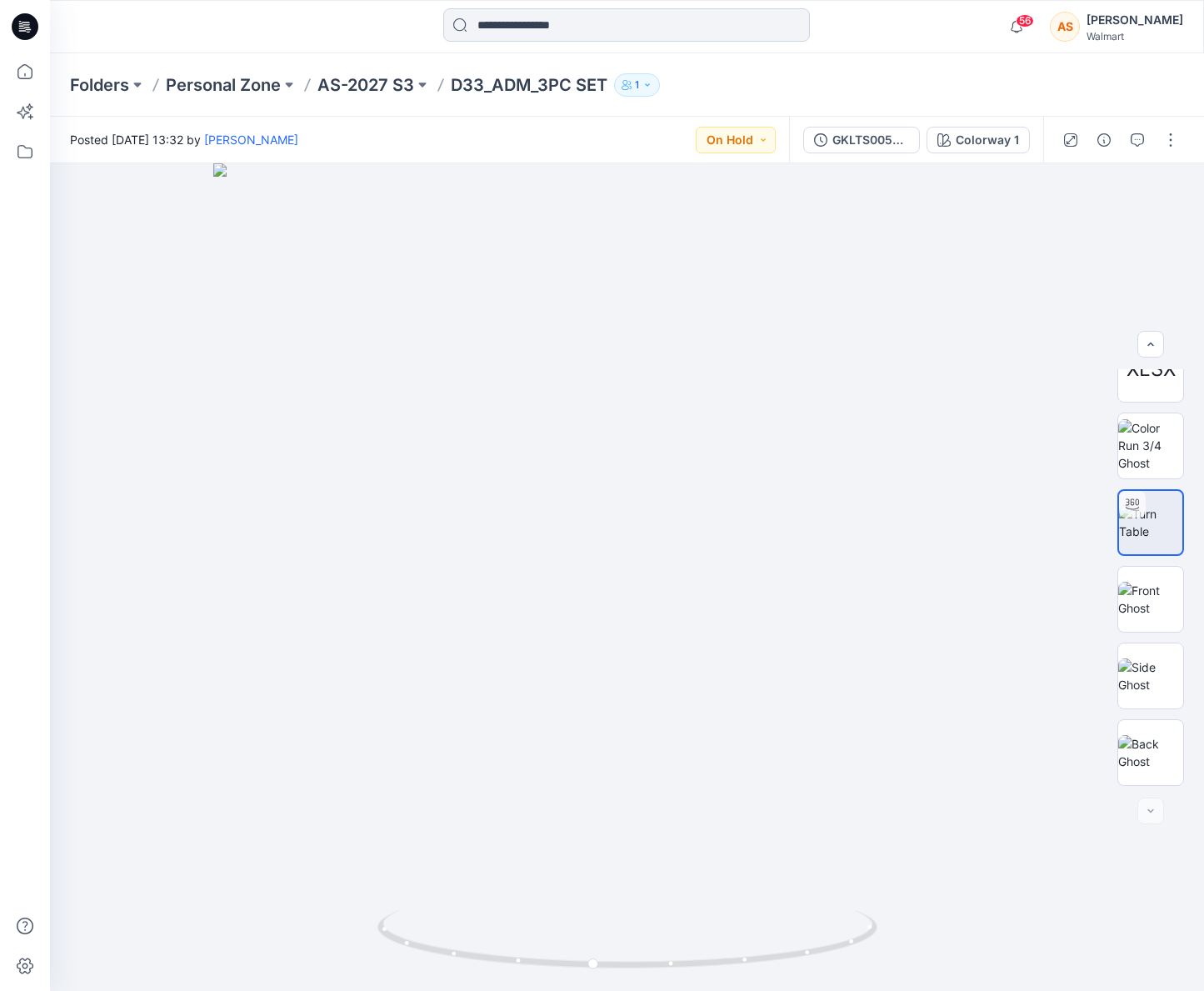
click at [381, 84] on p "AS-2027 S3" at bounding box center [366, 84] width 96 height 23
